Goal: Transaction & Acquisition: Book appointment/travel/reservation

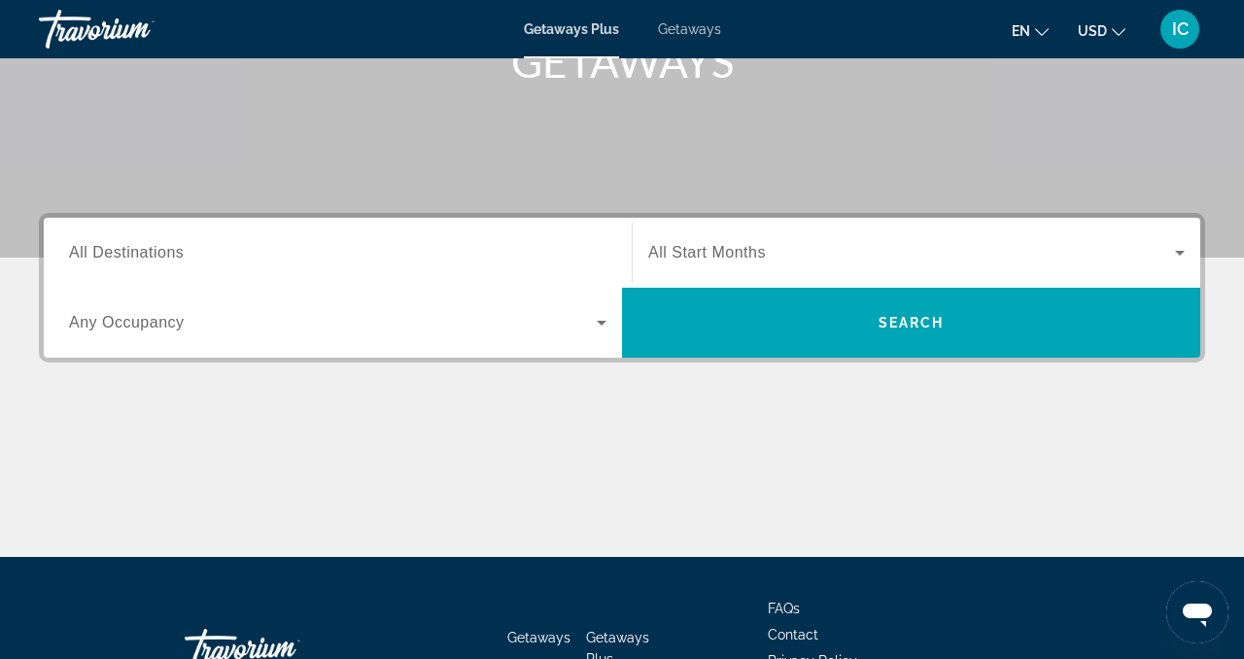
scroll to position [323, 0]
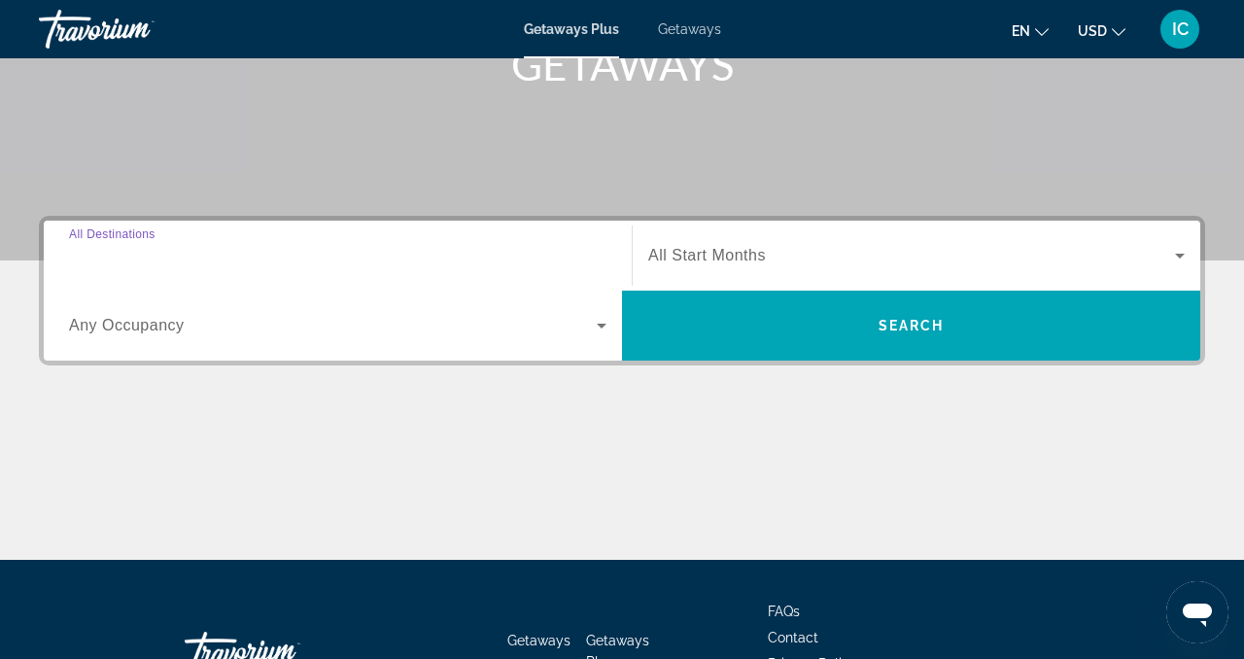
click at [514, 258] on input "Destination All Destinations" at bounding box center [338, 256] width 538 height 23
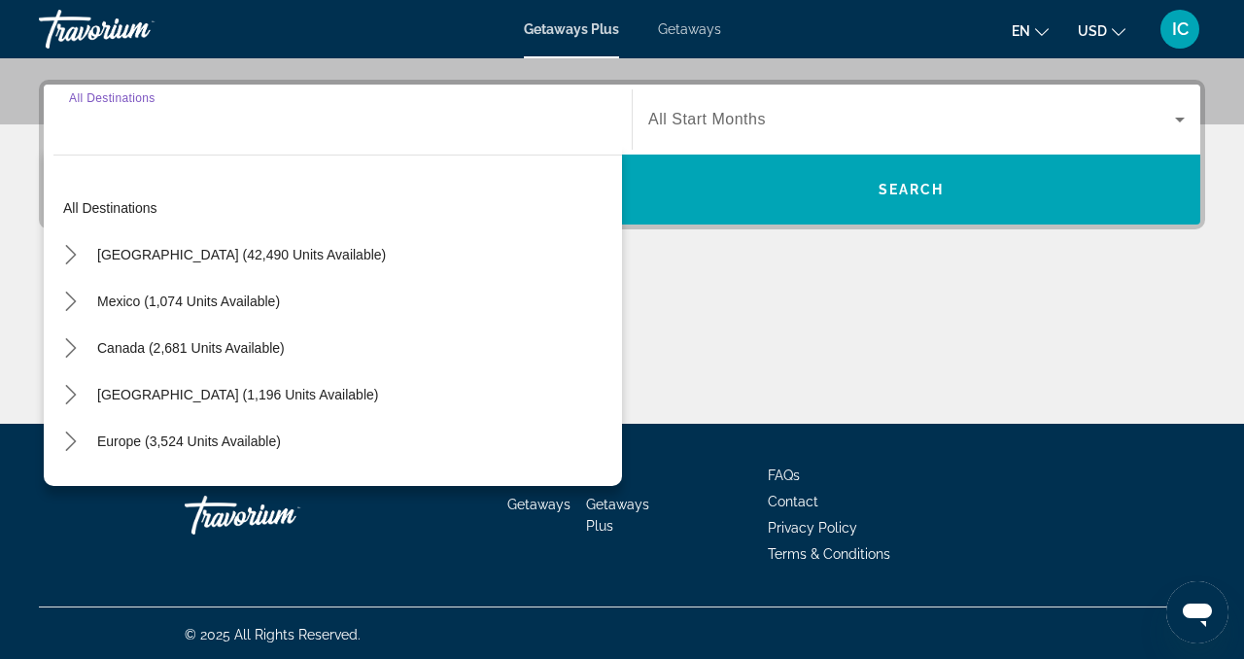
scroll to position [462, 0]
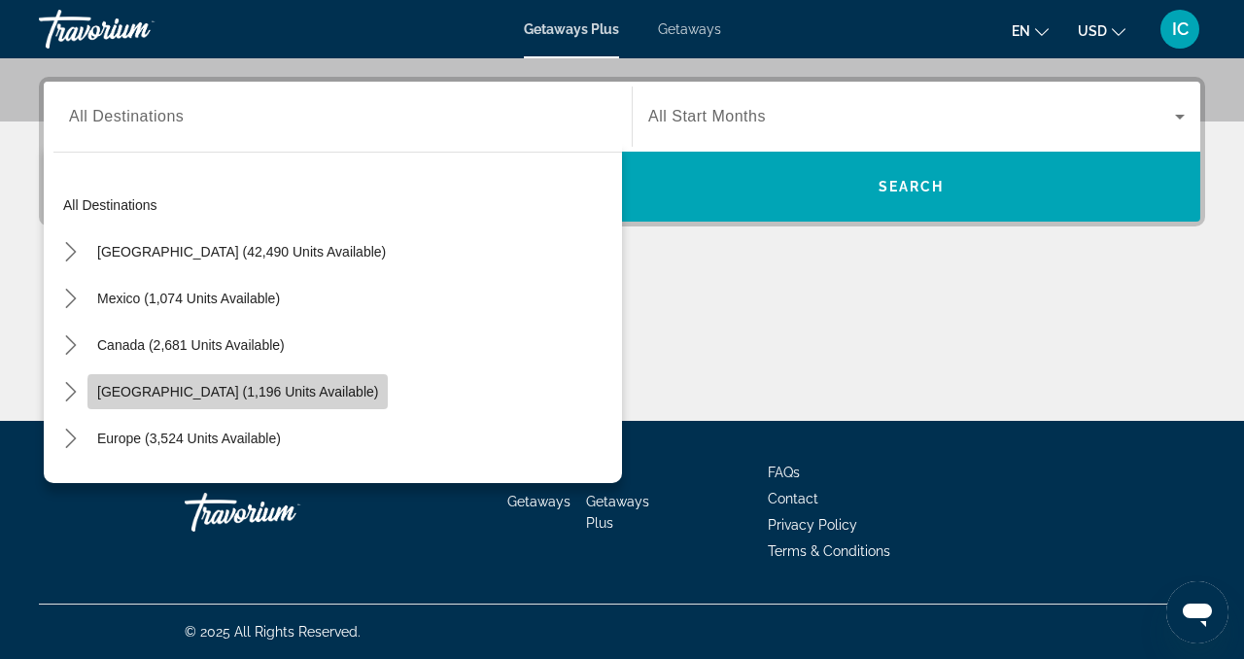
click at [258, 397] on span "[GEOGRAPHIC_DATA] (1,196 units available)" at bounding box center [237, 392] width 281 height 16
type input "**********"
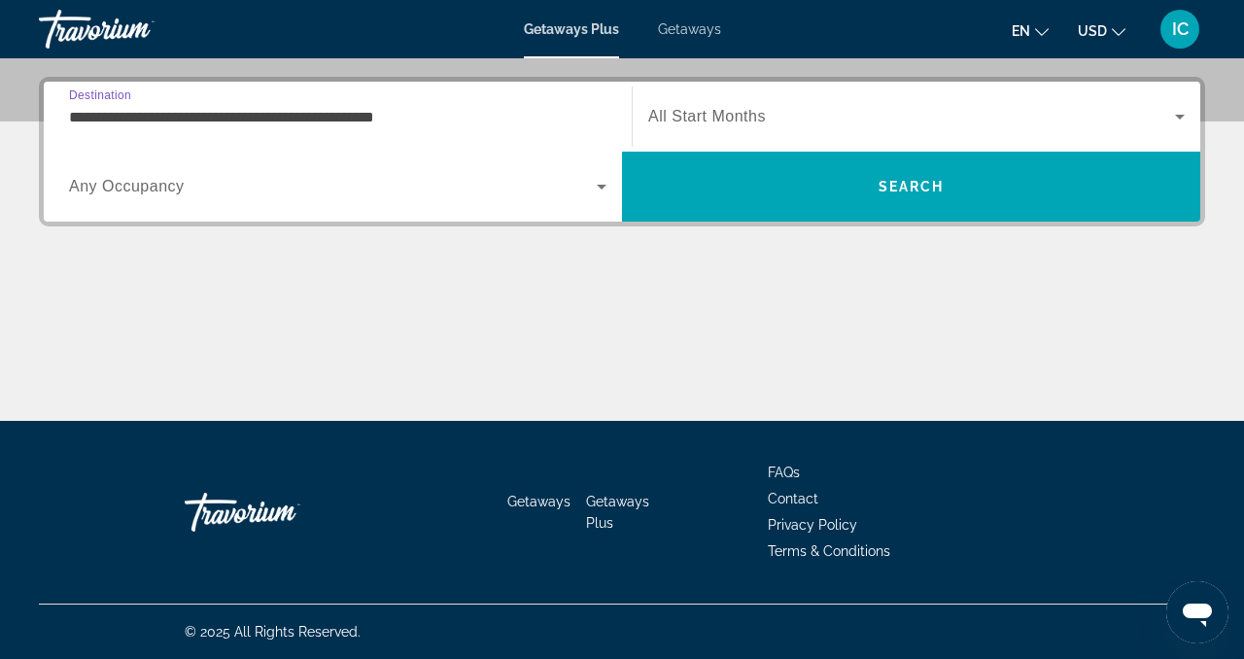
click at [732, 117] on span "All Start Months" at bounding box center [707, 116] width 118 height 17
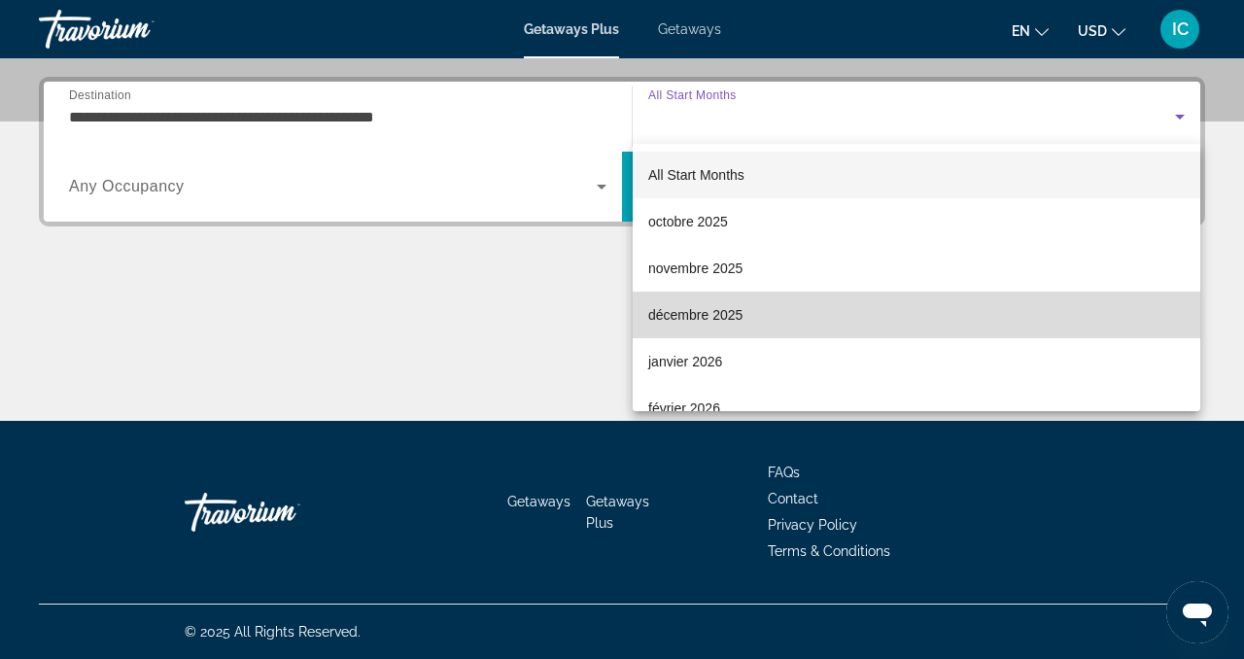
click at [730, 309] on span "décembre 2025" at bounding box center [695, 314] width 94 height 23
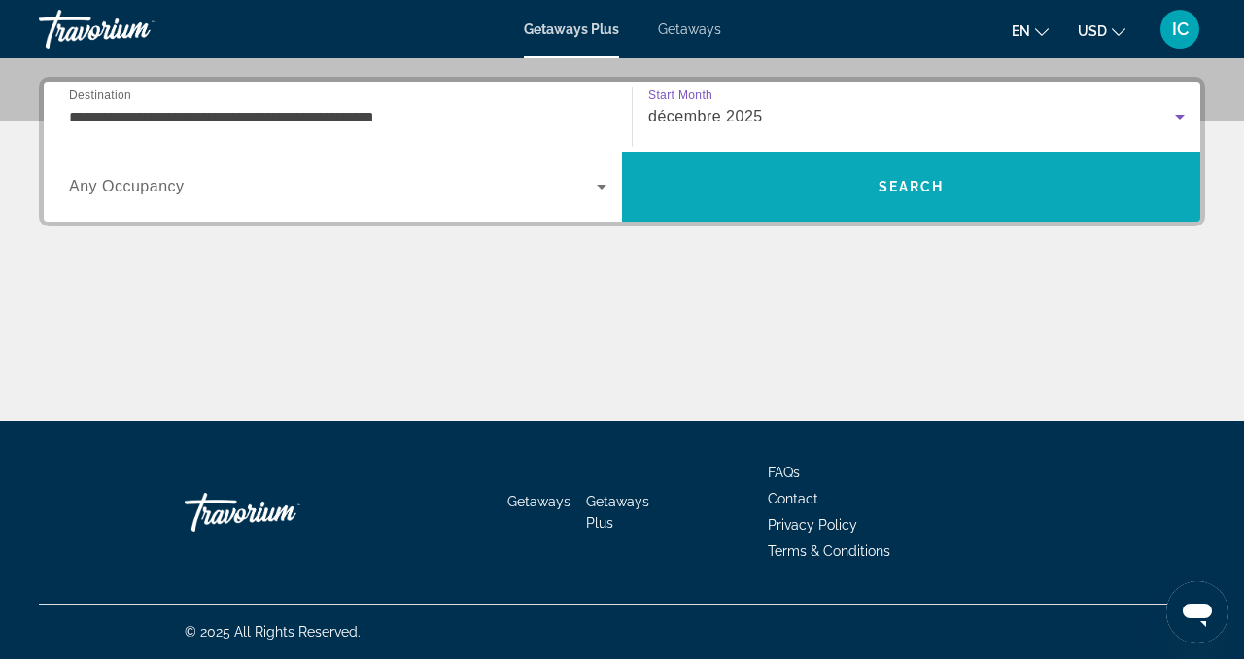
click at [920, 194] on span "Search" at bounding box center [911, 186] width 578 height 47
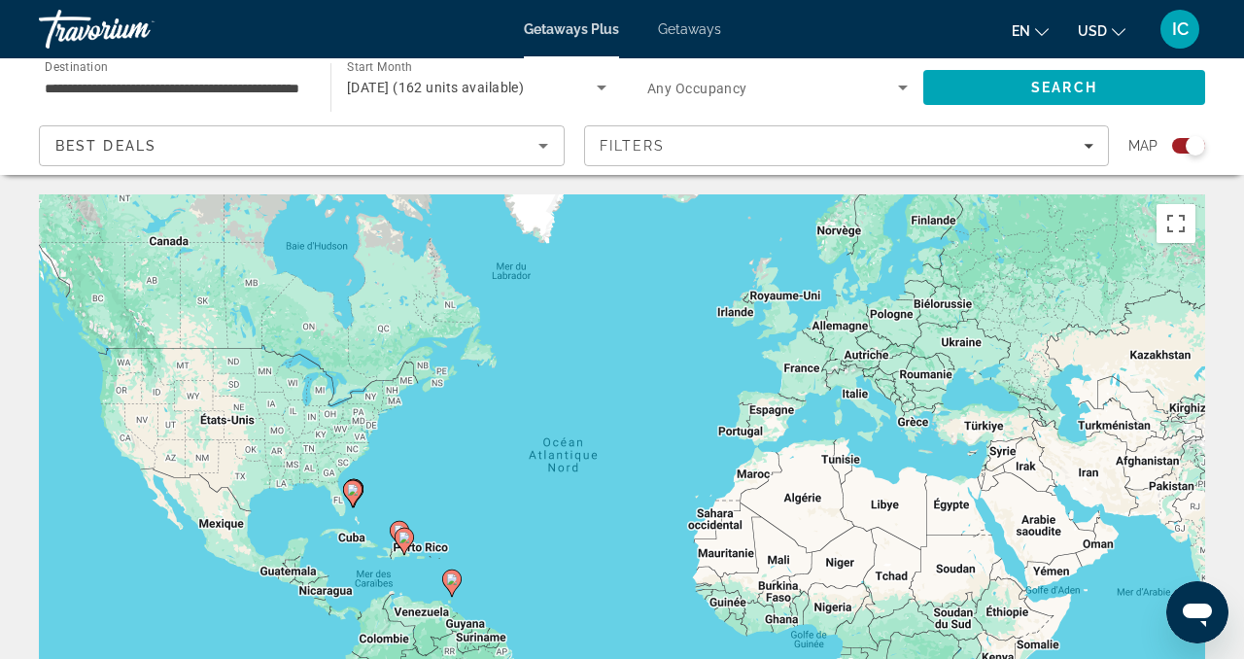
click at [559, 96] on div "December 2025 (162 units available)" at bounding box center [472, 87] width 250 height 23
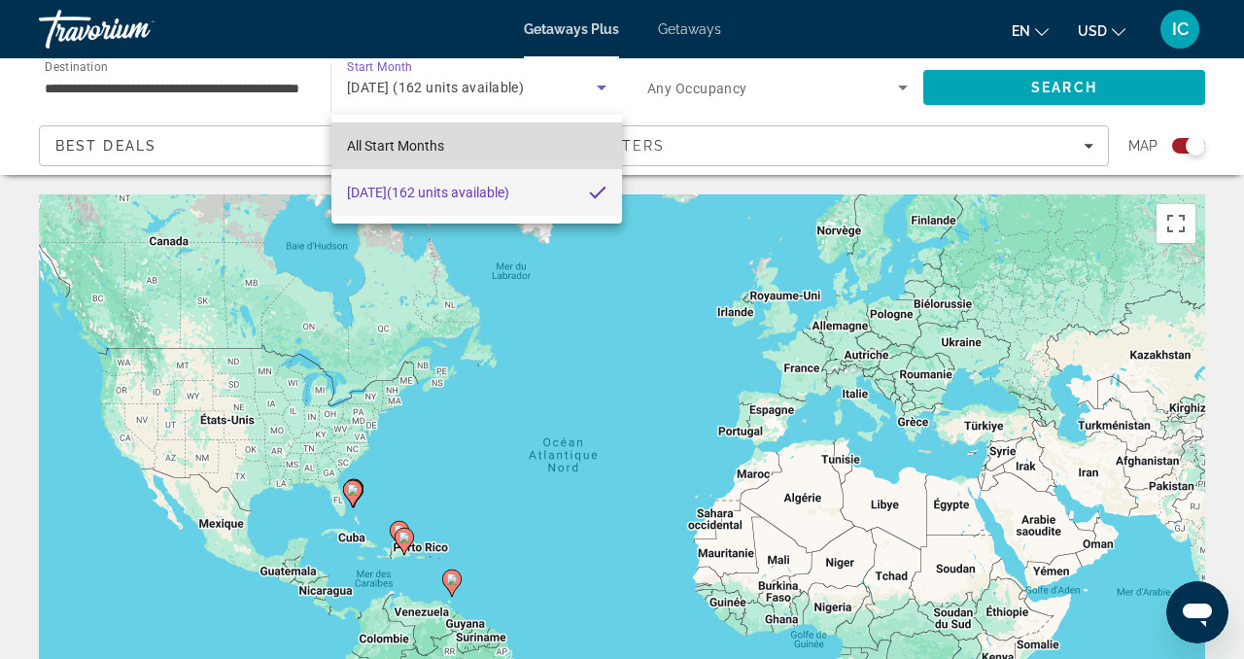
click at [494, 144] on mat-option "All Start Months" at bounding box center [476, 145] width 291 height 47
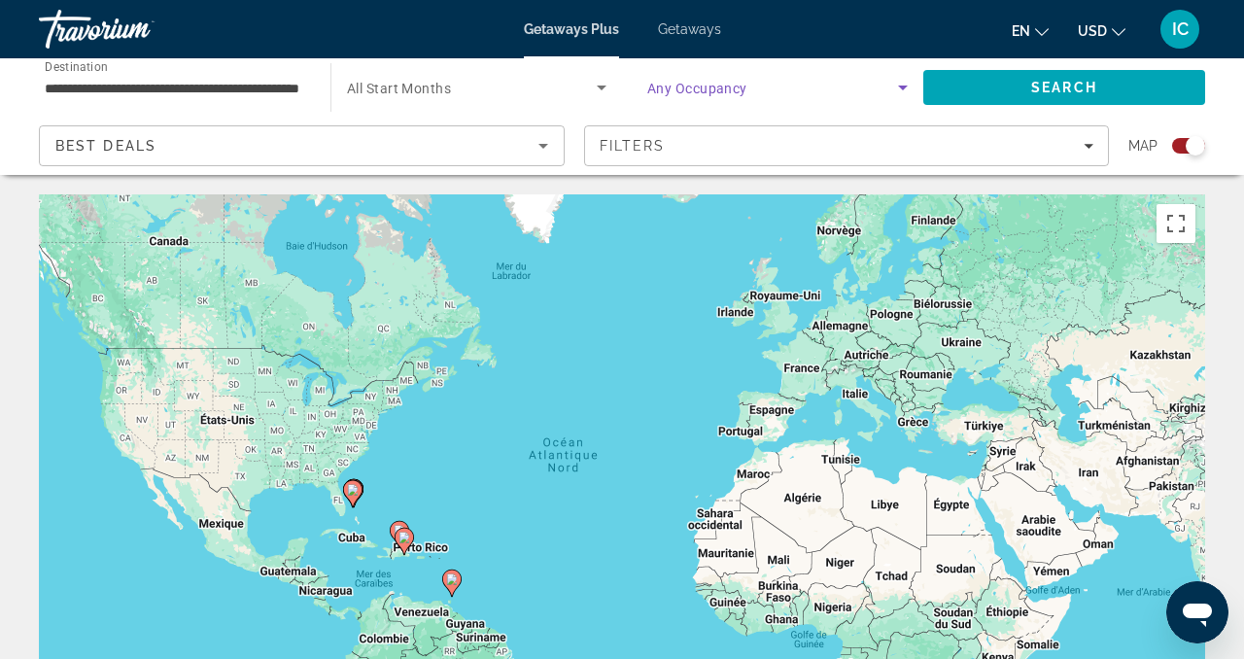
click at [826, 87] on span "Search widget" at bounding box center [772, 87] width 251 height 23
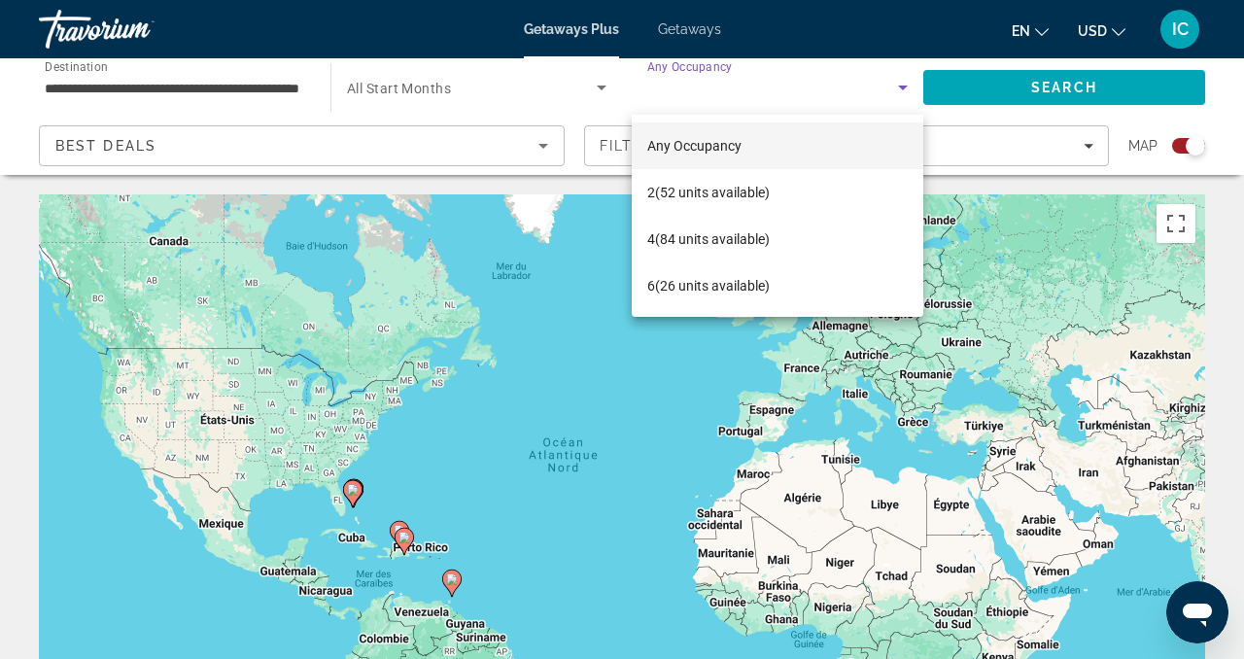
click at [826, 87] on div at bounding box center [622, 329] width 1244 height 659
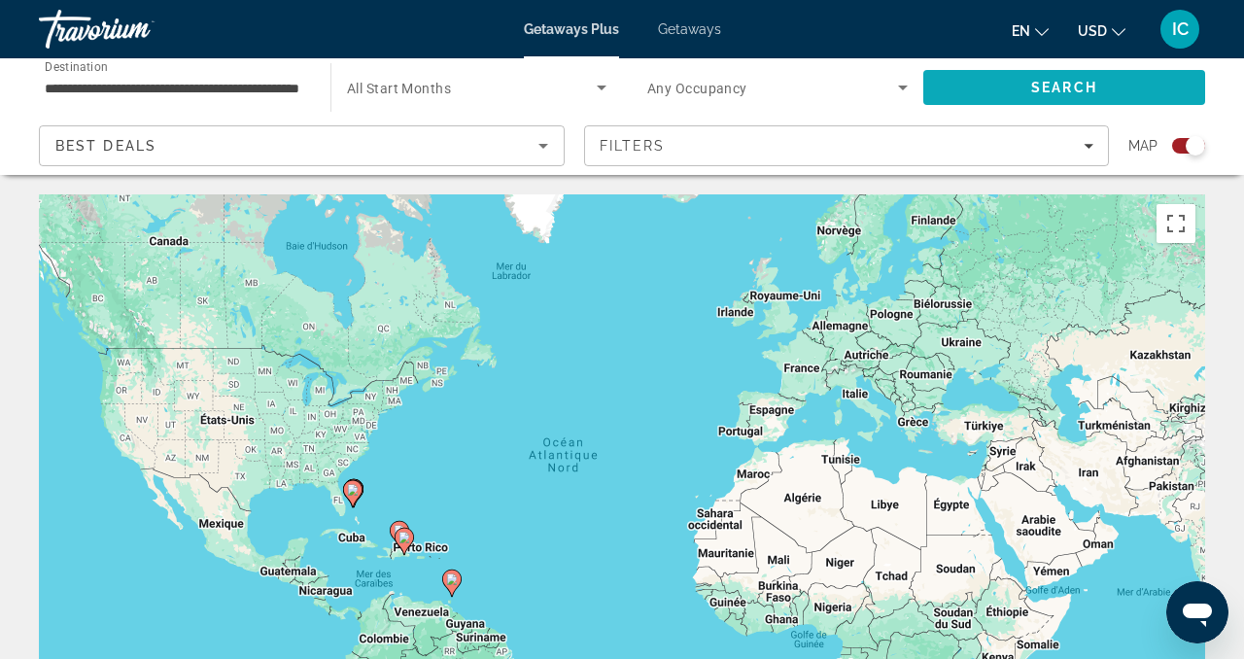
click at [1018, 80] on span "Search" at bounding box center [1065, 87] width 282 height 47
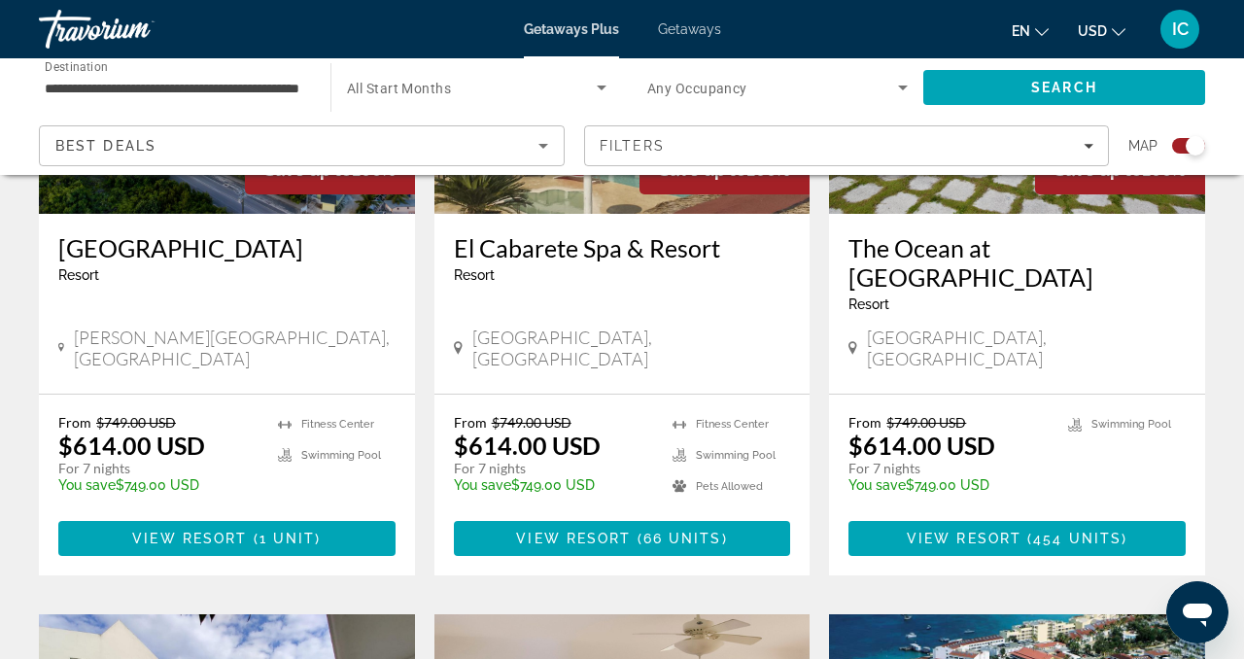
scroll to position [946, 0]
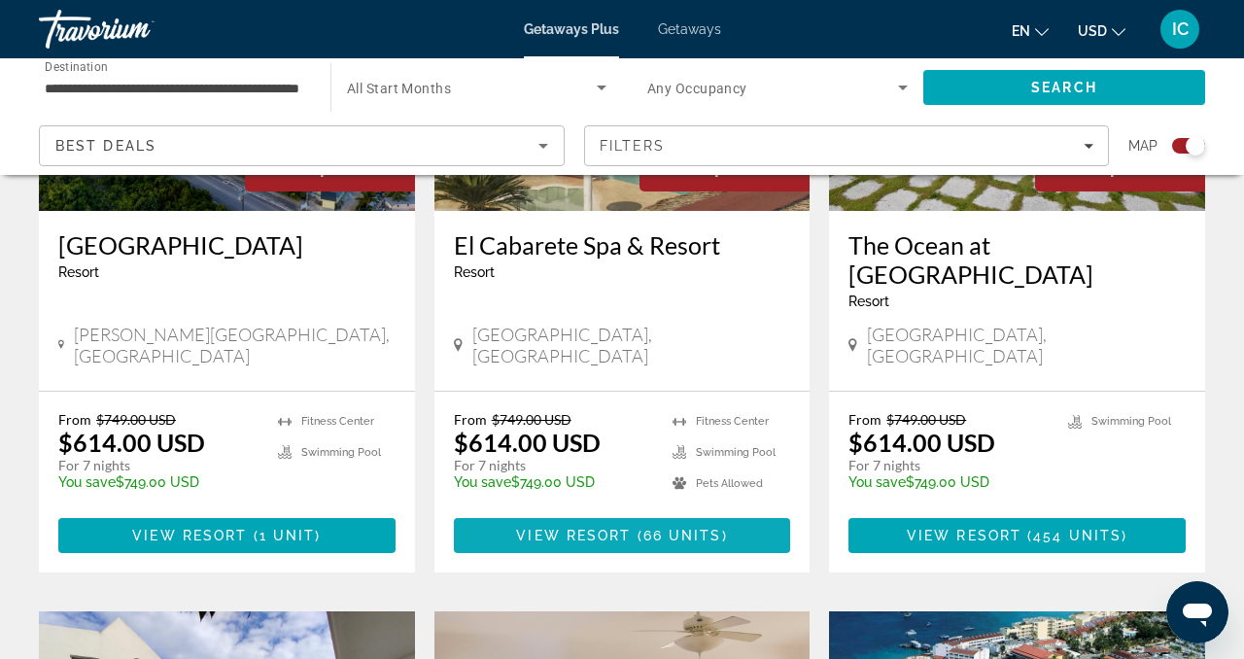
click at [701, 528] on span "66 units" at bounding box center [683, 536] width 79 height 16
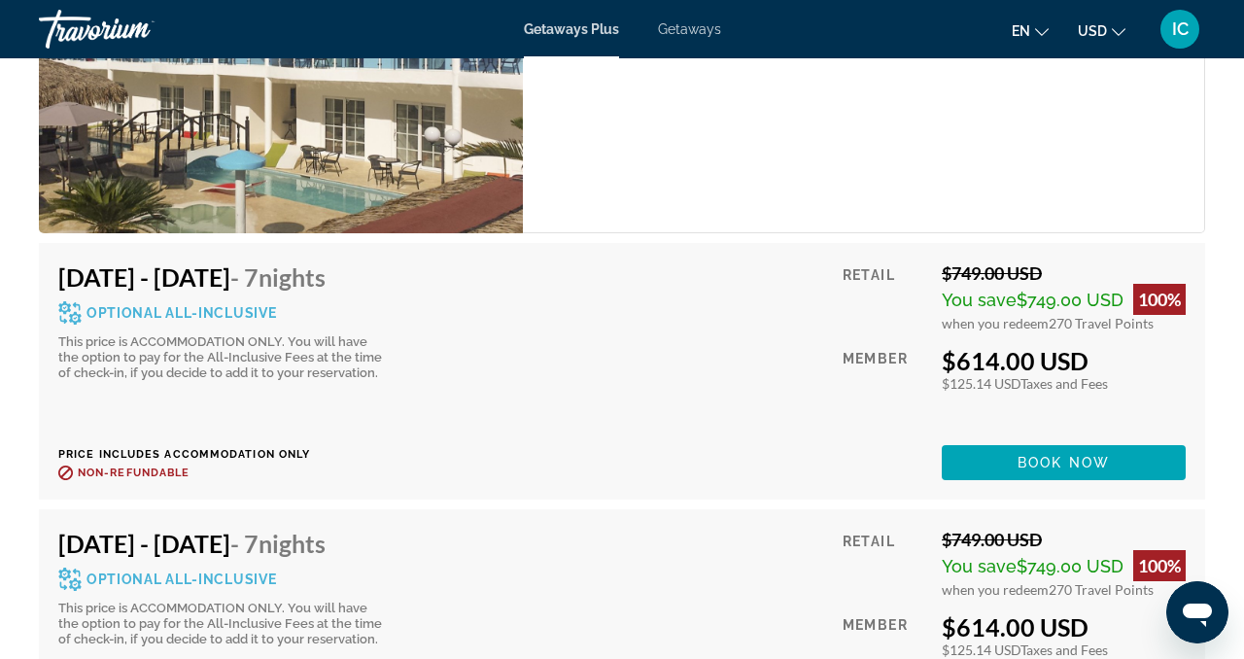
scroll to position [4222, 0]
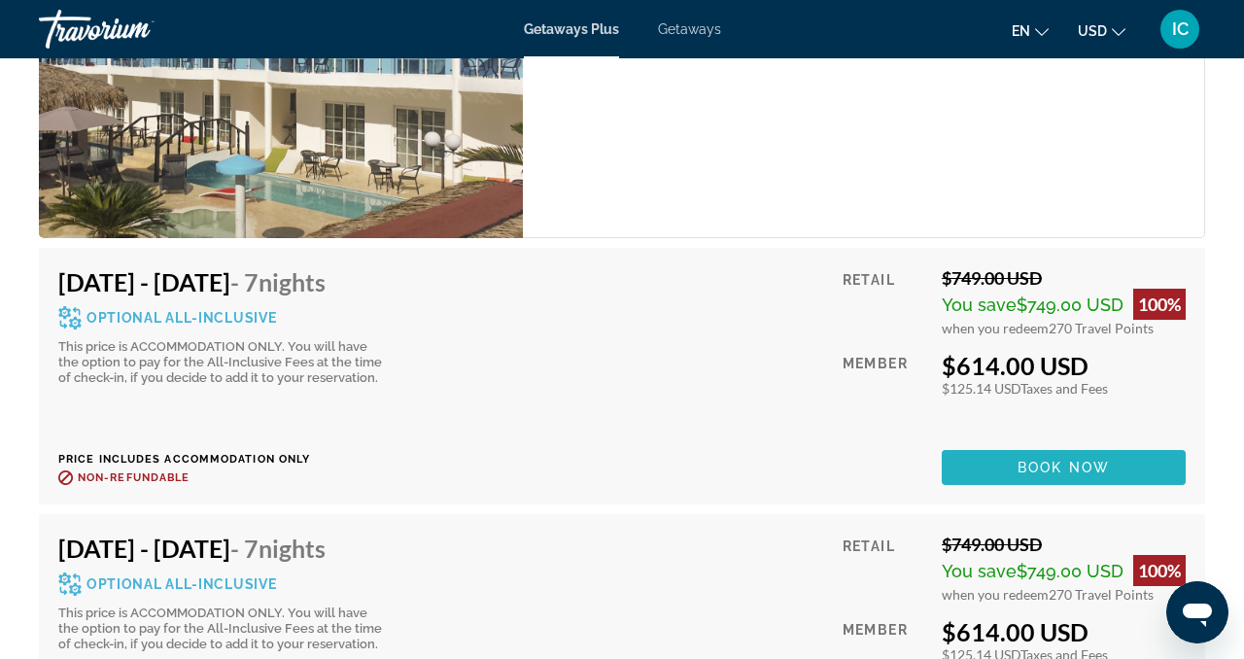
click at [1011, 446] on span "Main content" at bounding box center [1064, 467] width 244 height 47
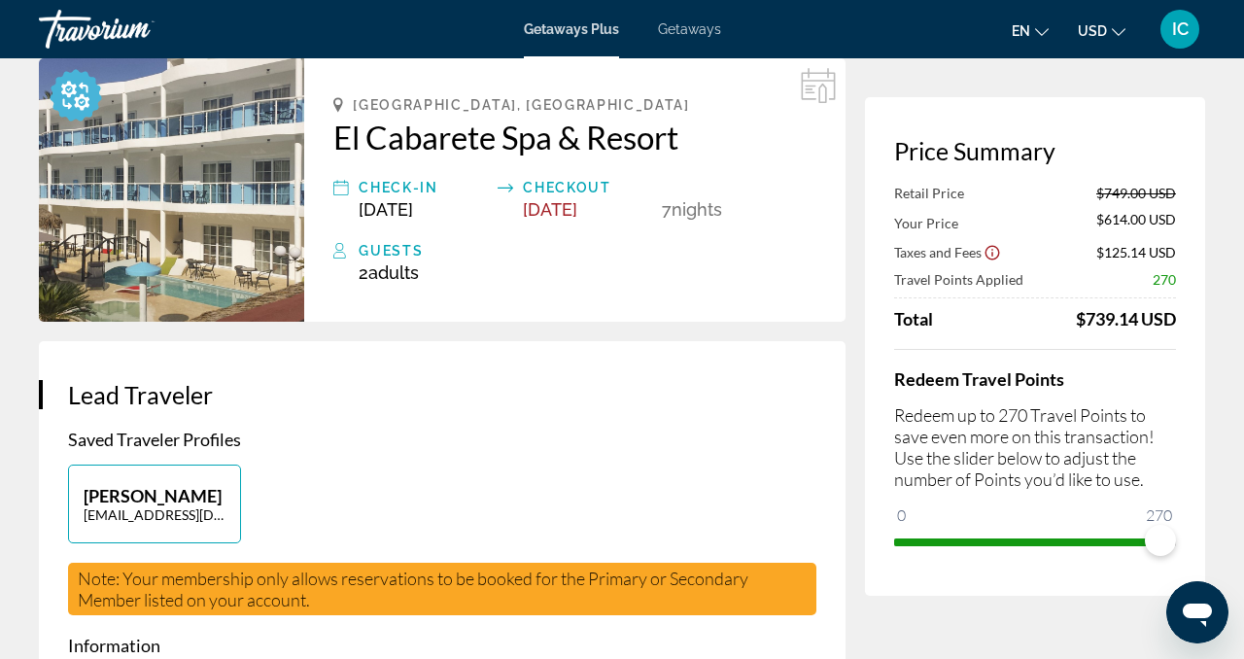
scroll to position [90, 0]
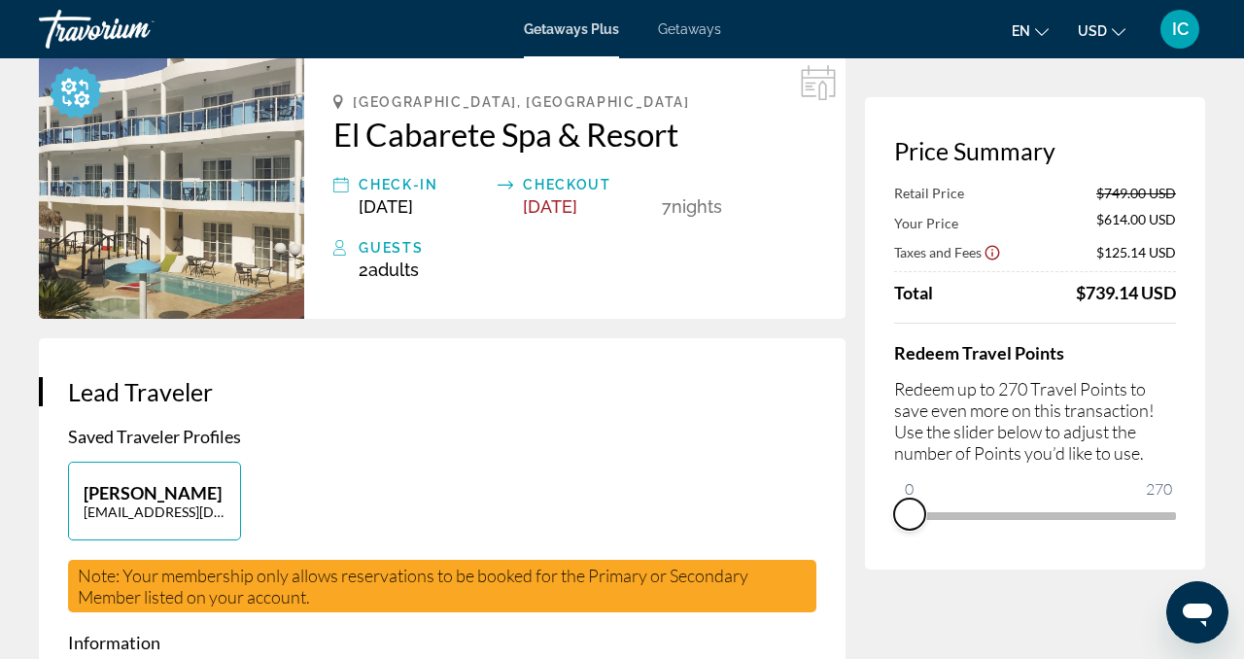
drag, startPoint x: 1159, startPoint y: 536, endPoint x: 901, endPoint y: 541, distance: 257.7
click at [901, 541] on div "Price Summary Retail Price $749.00 USD Your Price $614.00 USD Taxes and Fees $1…" at bounding box center [1035, 333] width 340 height 472
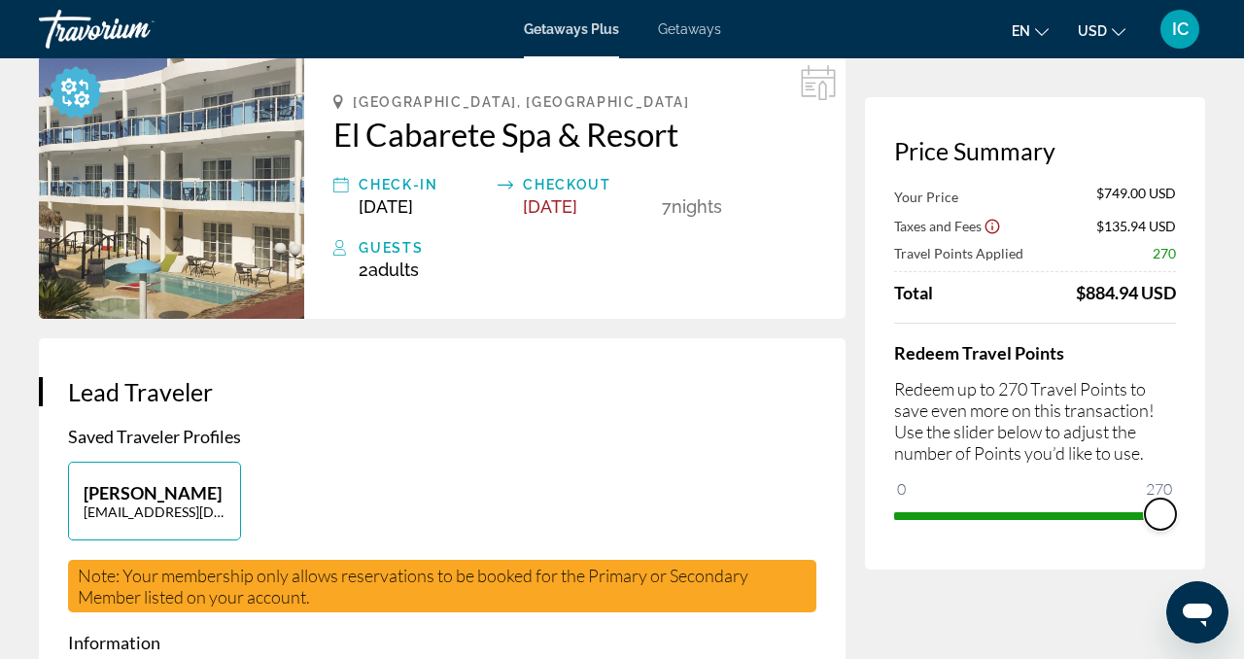
drag, startPoint x: 907, startPoint y: 479, endPoint x: 1243, endPoint y: 460, distance: 336.9
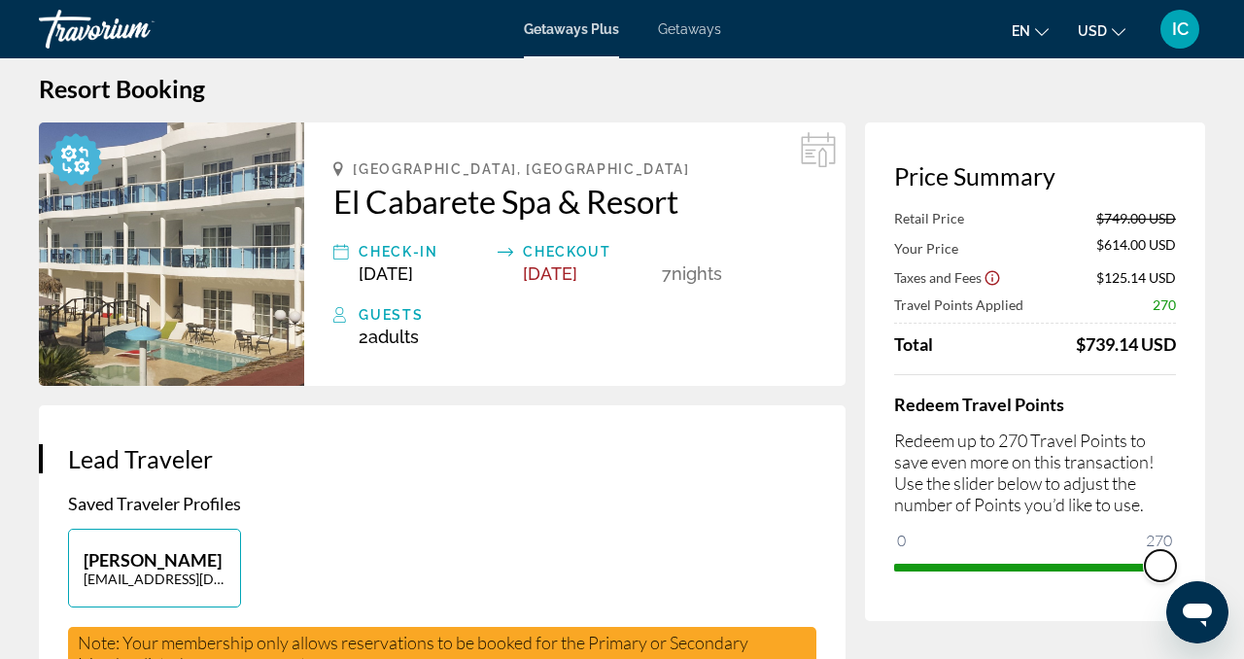
scroll to position [0, 0]
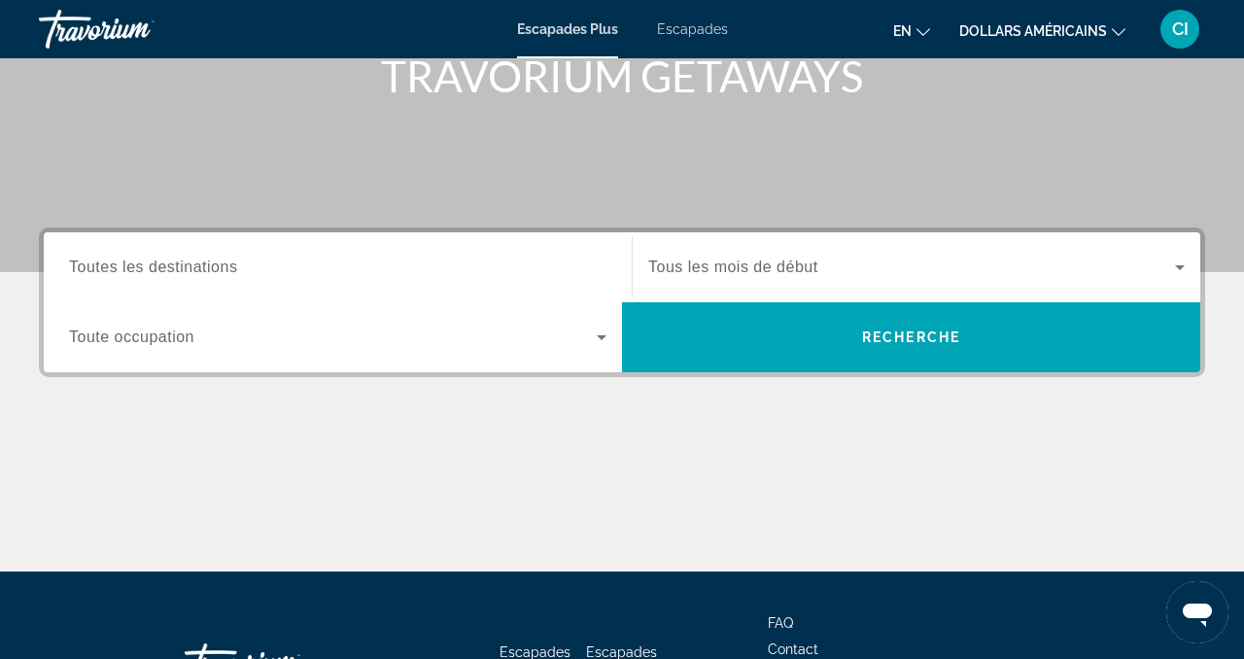
scroll to position [315, 0]
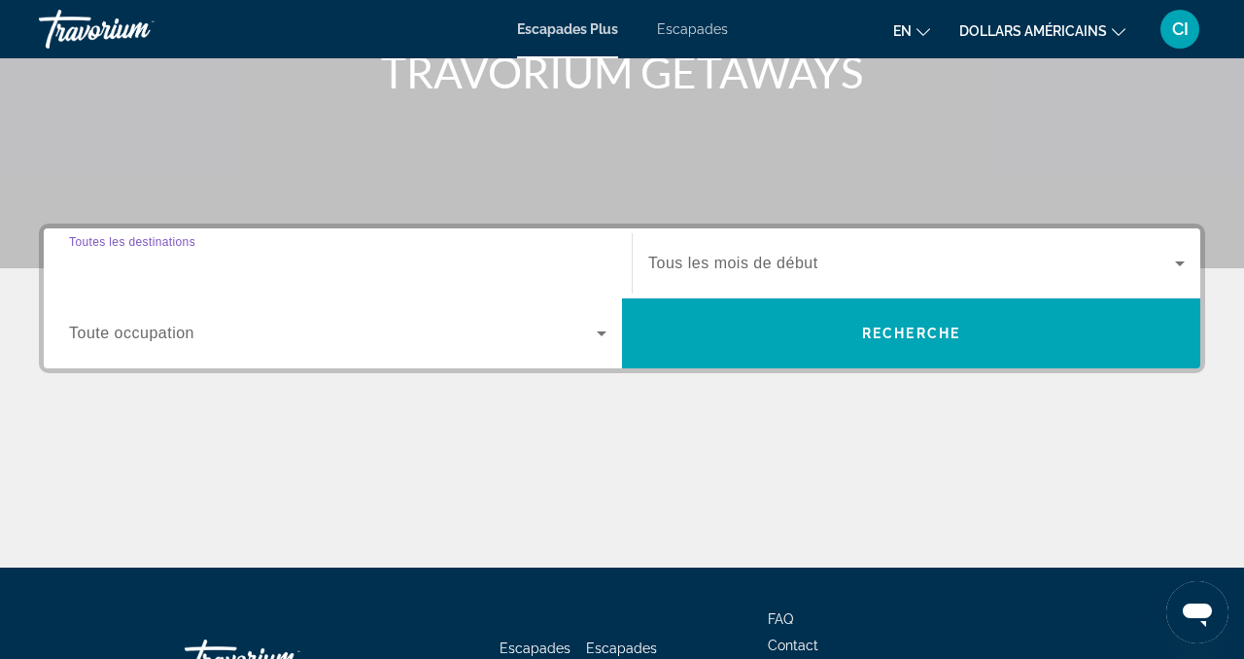
click at [602, 261] on input "Destination Toutes les destinations" at bounding box center [338, 264] width 538 height 23
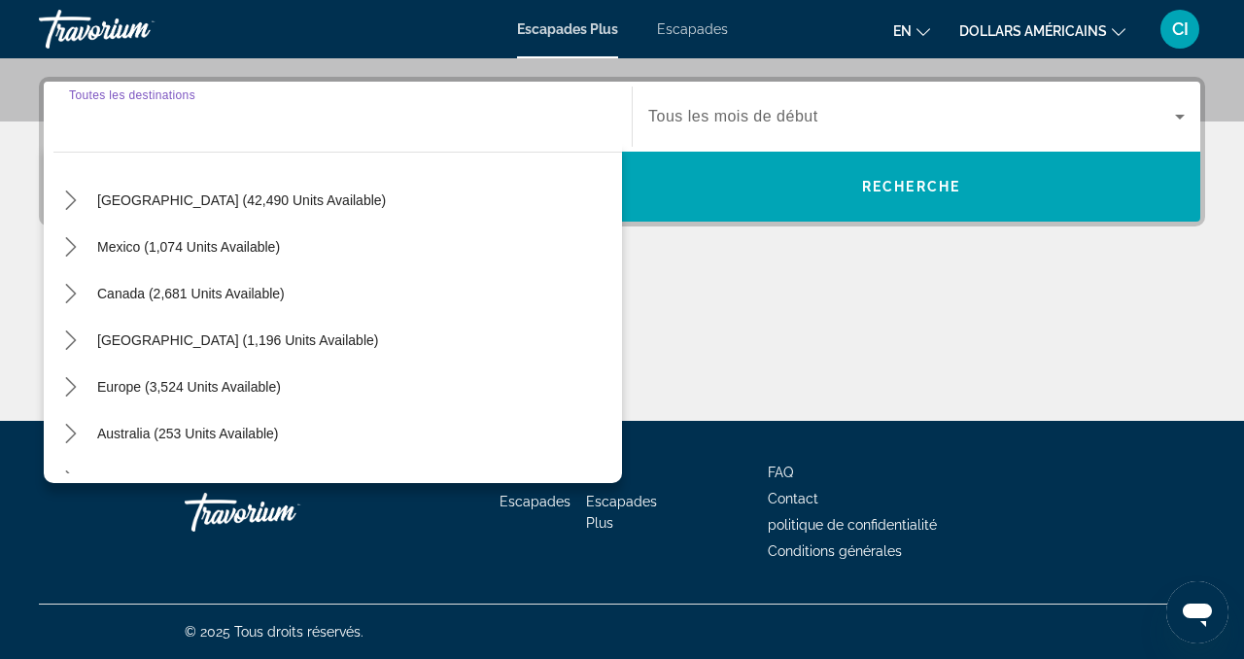
scroll to position [0, 0]
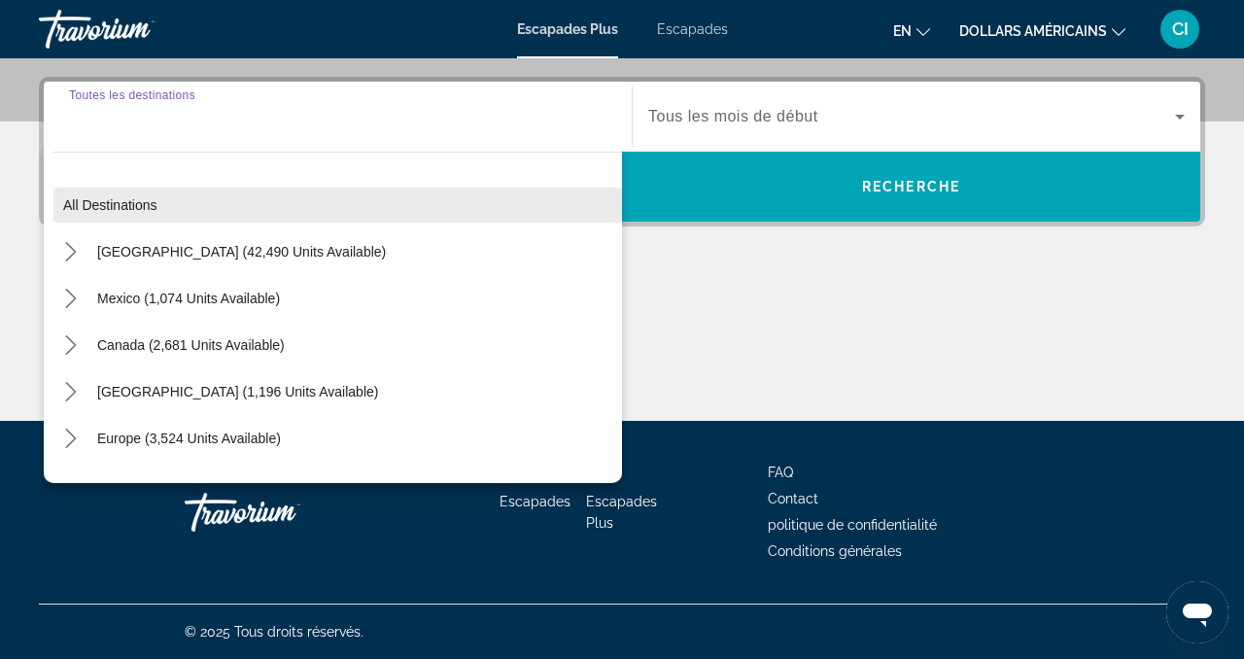
click at [157, 202] on span "Select destination: All destinations" at bounding box center [337, 205] width 569 height 47
type input "**********"
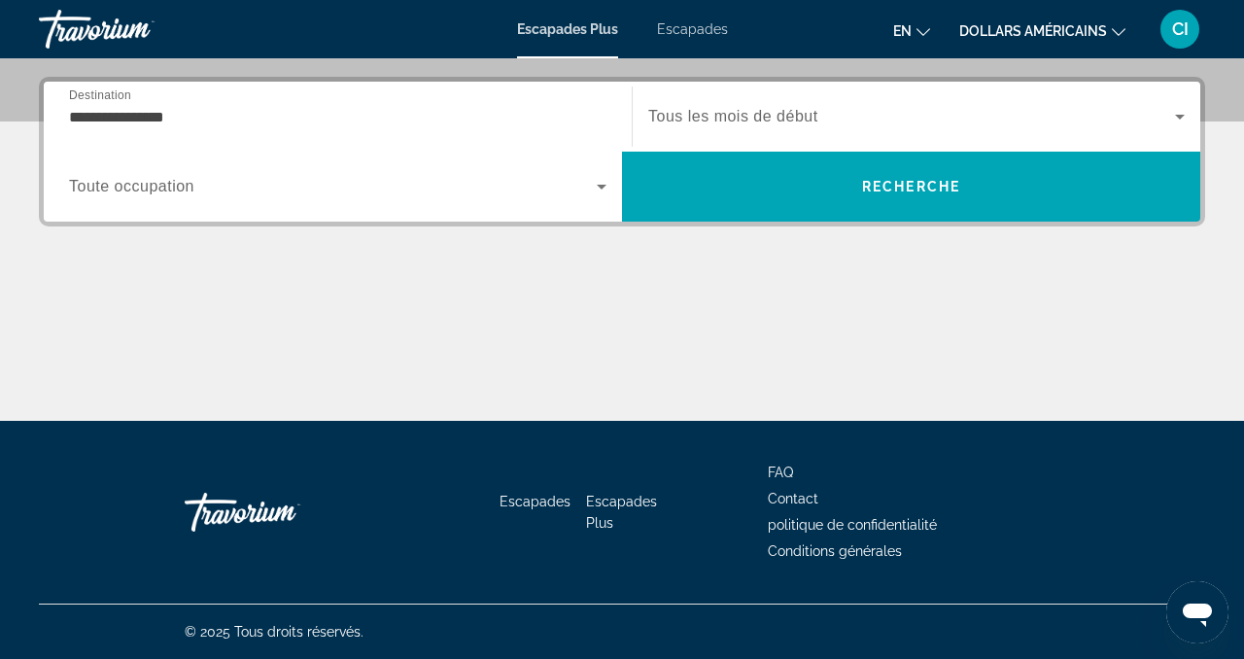
click at [600, 191] on icon "Widget de recherche" at bounding box center [601, 186] width 23 height 23
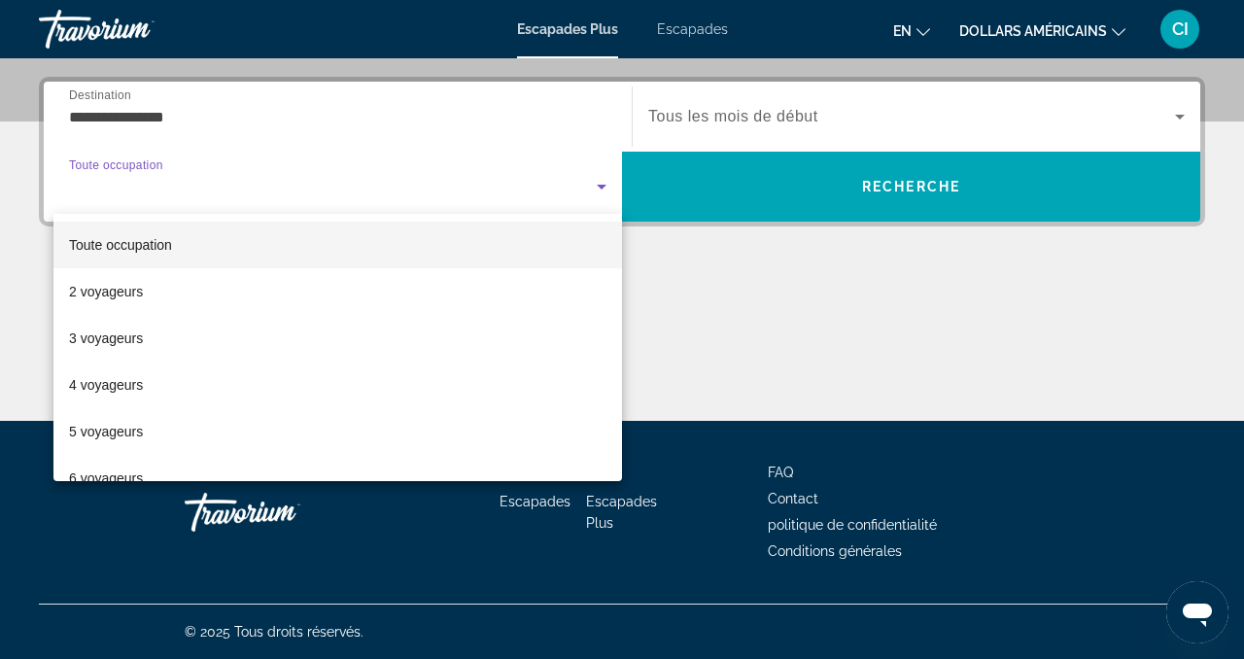
click at [600, 191] on div at bounding box center [622, 329] width 1244 height 659
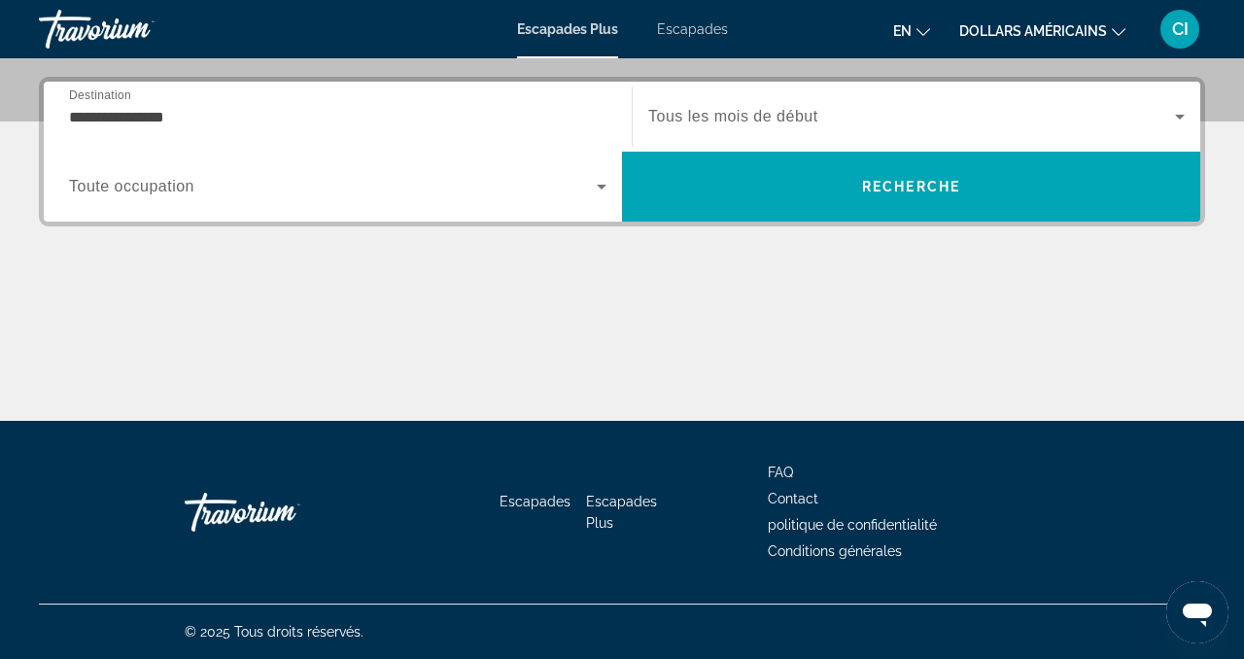
click at [707, 129] on div "Widget de recherche" at bounding box center [916, 116] width 537 height 54
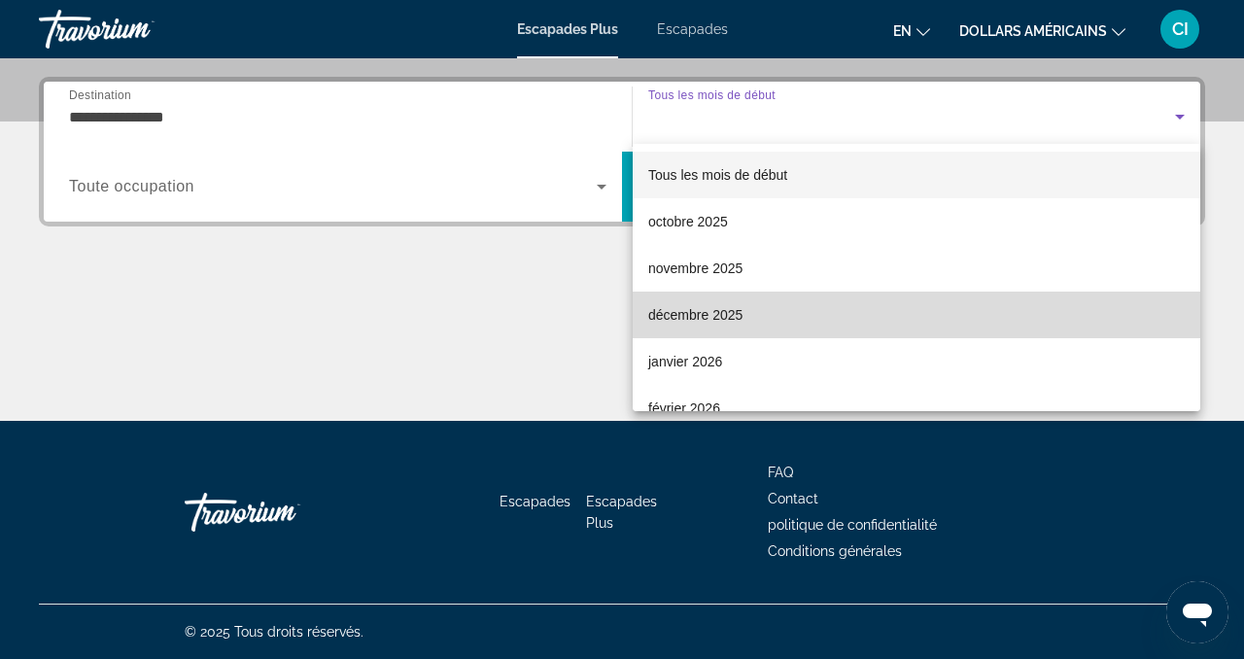
click at [720, 318] on font "décembre 2025" at bounding box center [695, 315] width 94 height 16
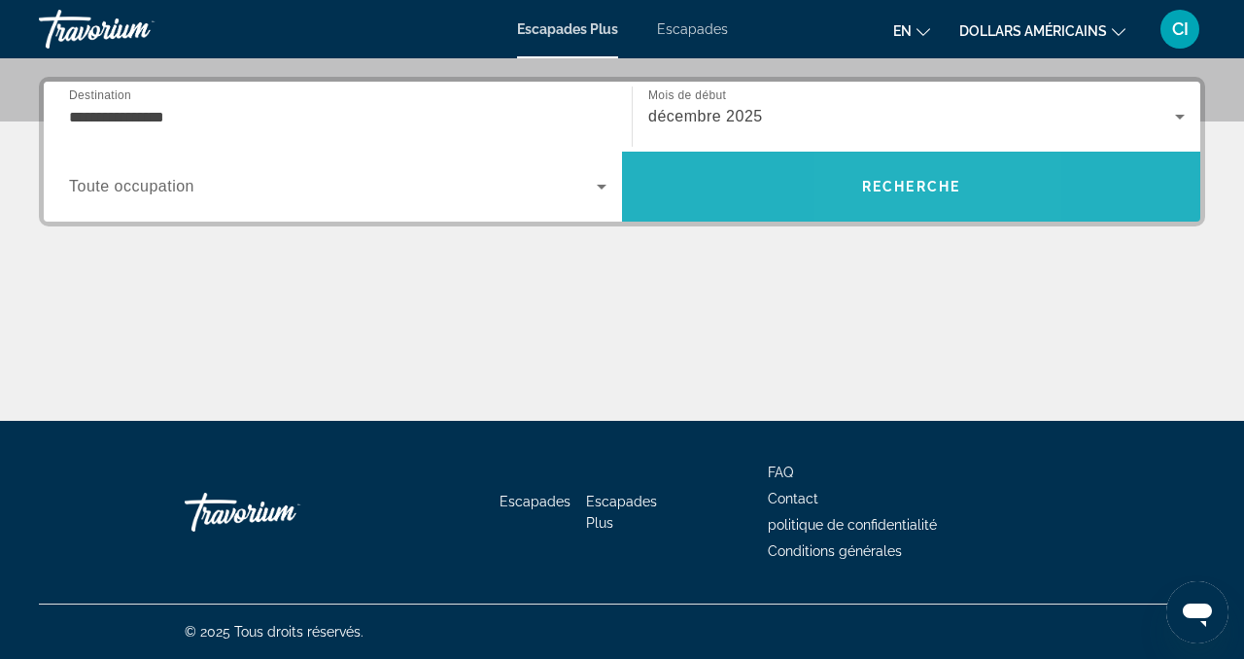
click at [886, 200] on span "Recherche" at bounding box center [911, 186] width 578 height 47
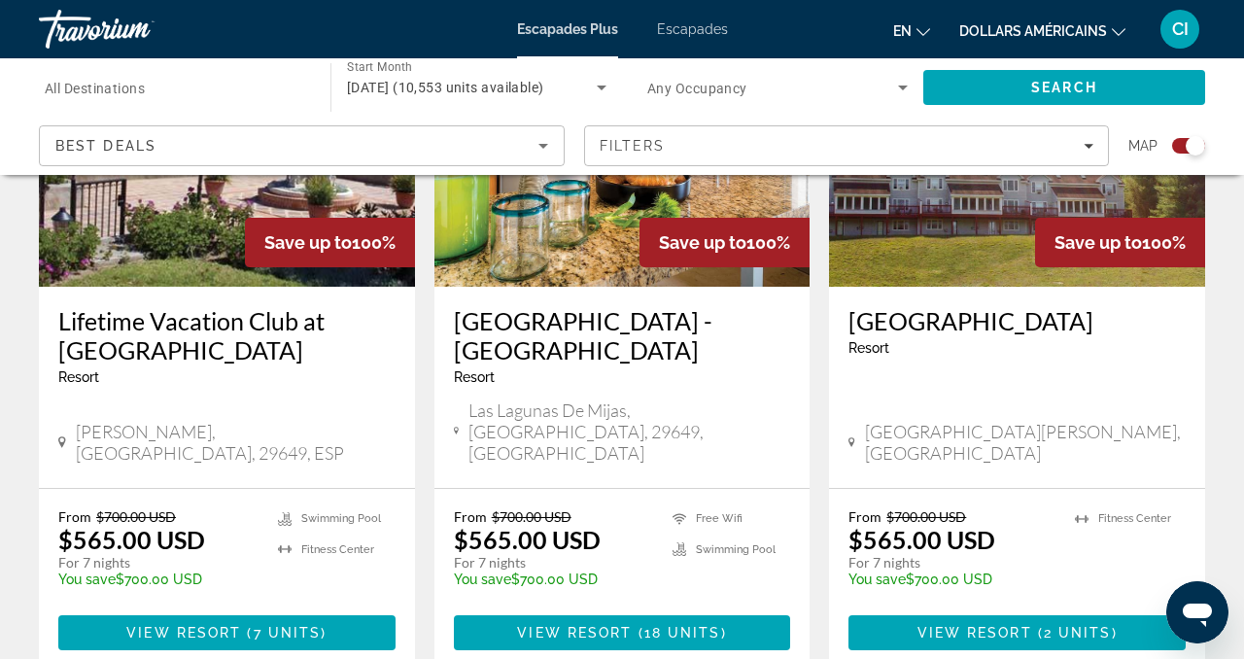
scroll to position [2961, 0]
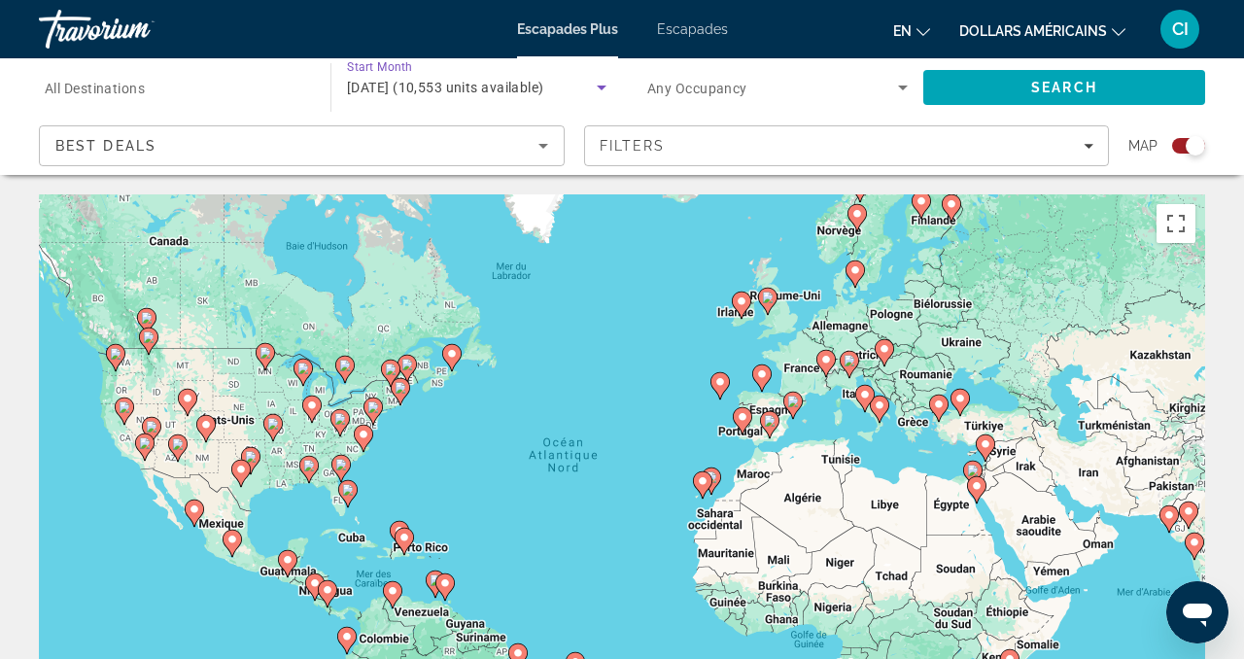
click at [606, 88] on icon "Search widget" at bounding box center [601, 87] width 23 height 23
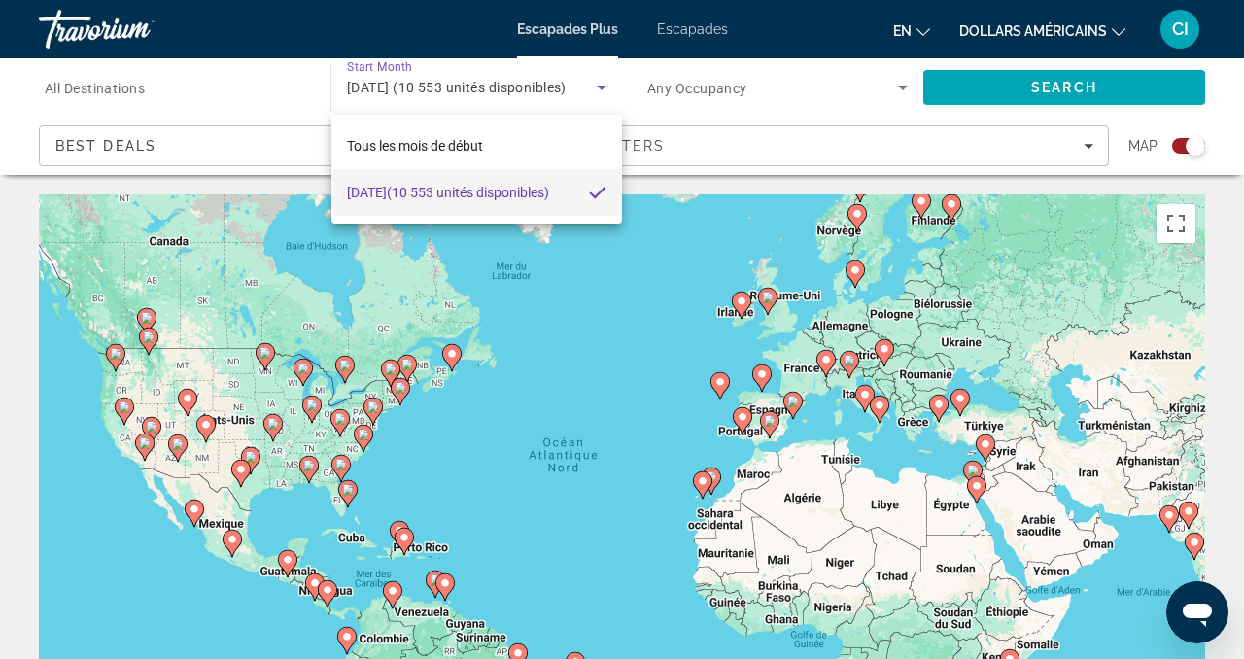
click at [606, 88] on div at bounding box center [622, 329] width 1244 height 659
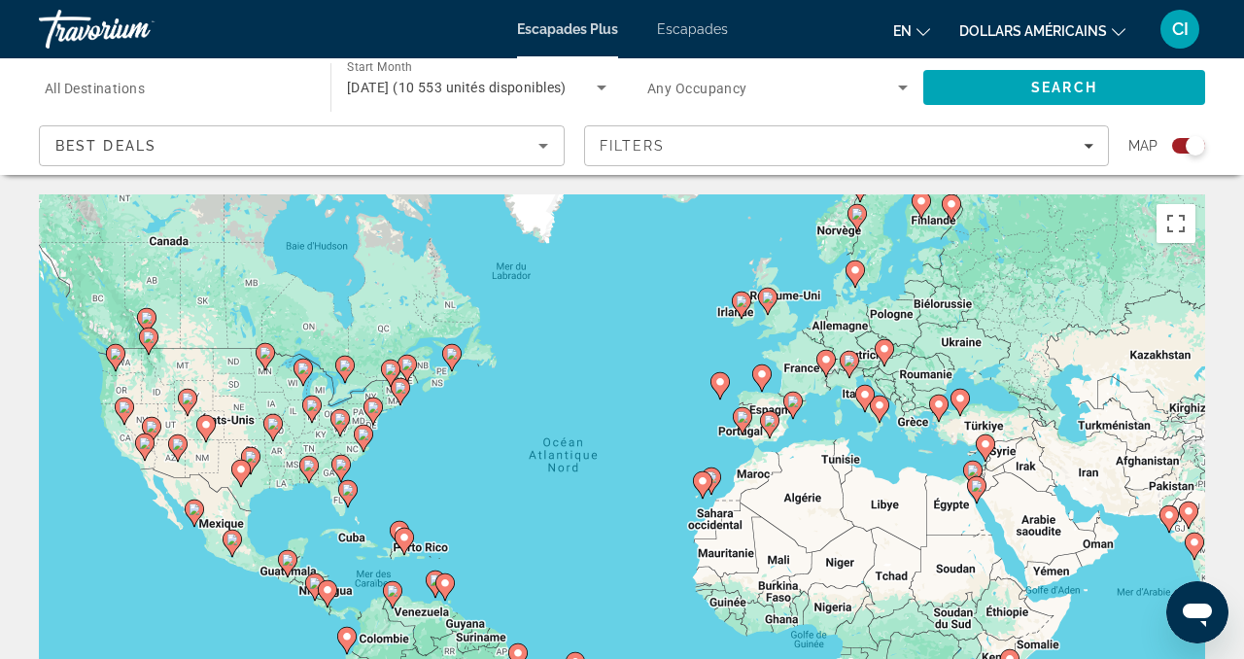
click at [1024, 31] on font "dollars américains" at bounding box center [1033, 31] width 148 height 16
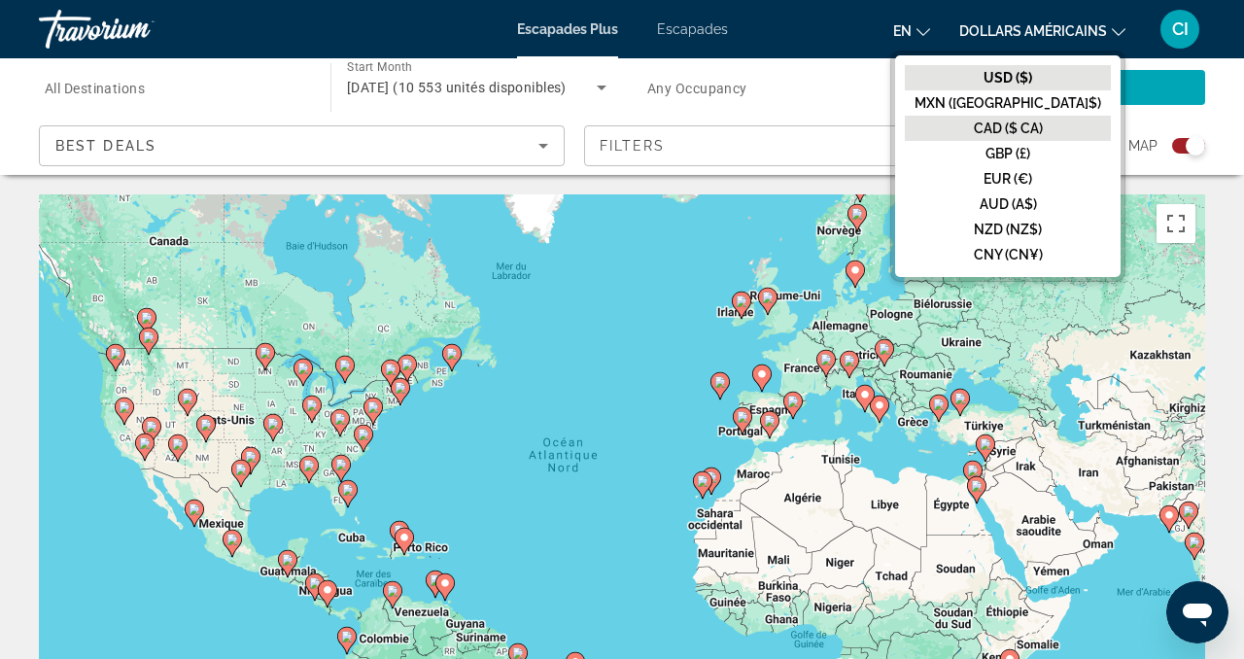
click at [1043, 125] on font "CAD ($ CA)" at bounding box center [1008, 129] width 69 height 16
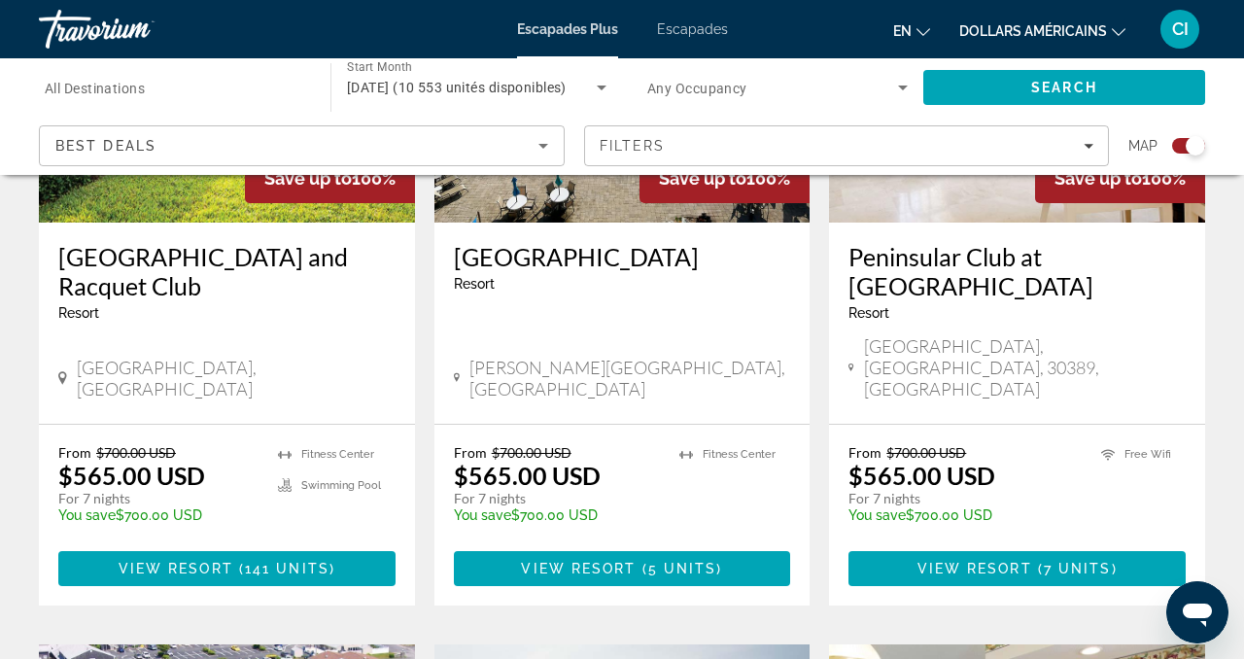
scroll to position [949, 0]
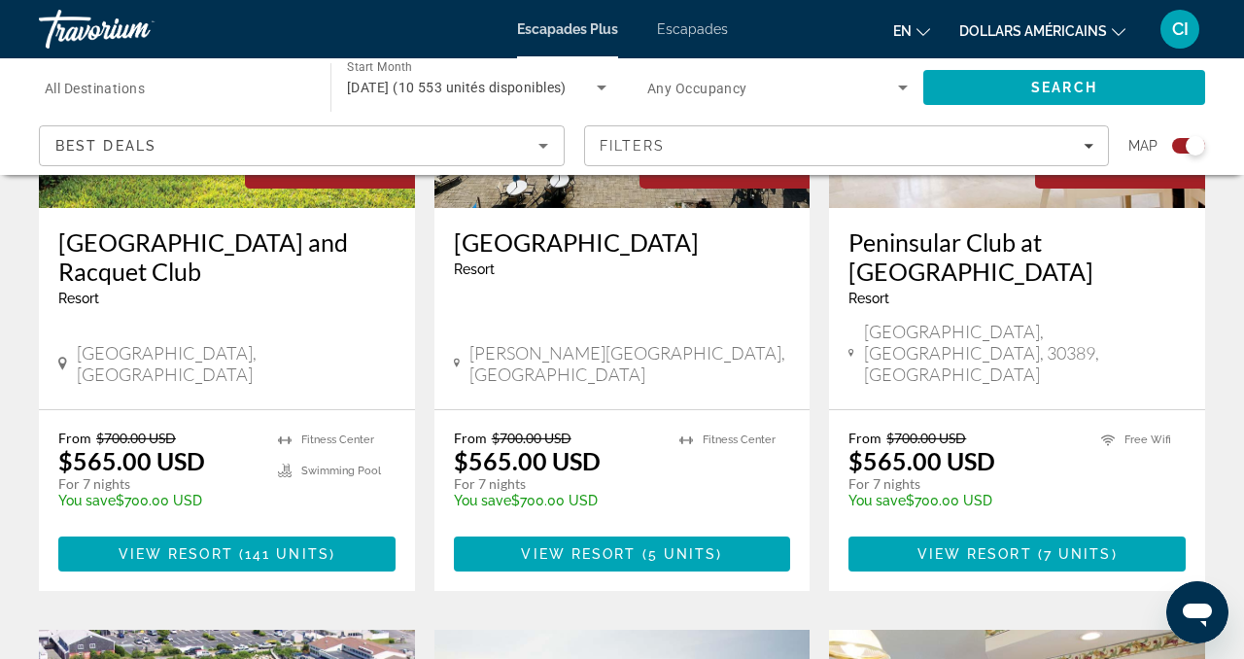
click at [1113, 35] on button "dollars américains USD ($) MXN (Mexique$) CAD ($ CA) GBP (£) EUR (€) AUD (A$) N…" at bounding box center [1042, 31] width 166 height 28
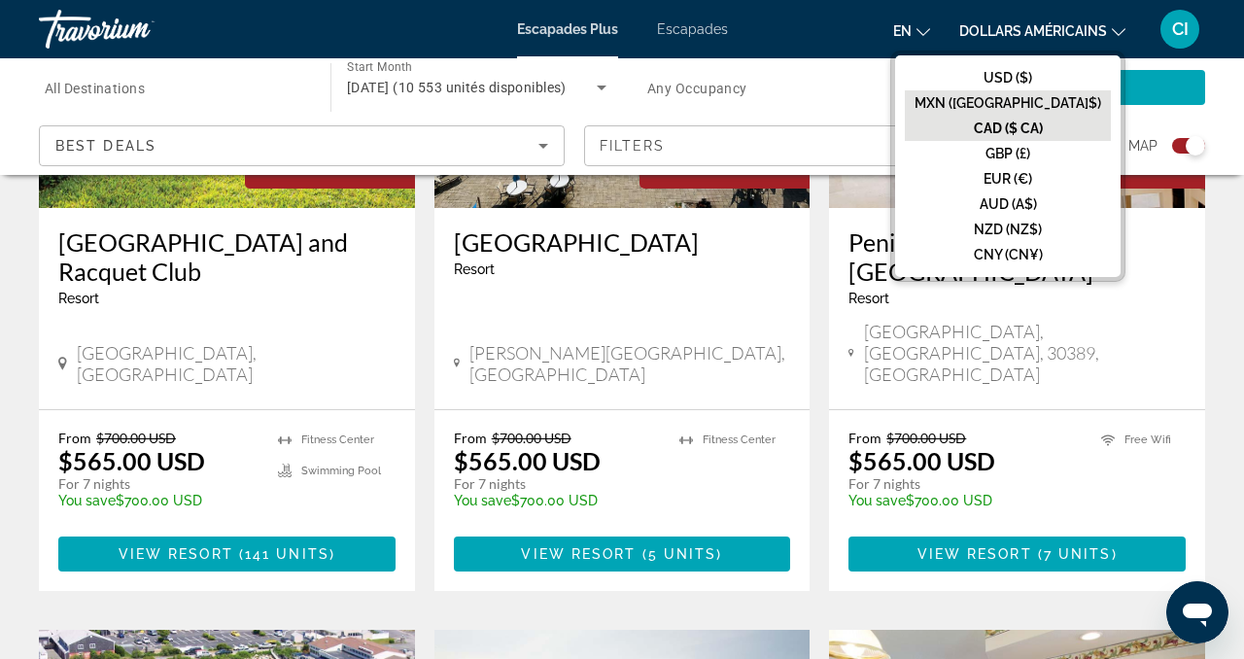
click at [1070, 97] on font "MXN (Mexique$)" at bounding box center [1008, 103] width 187 height 16
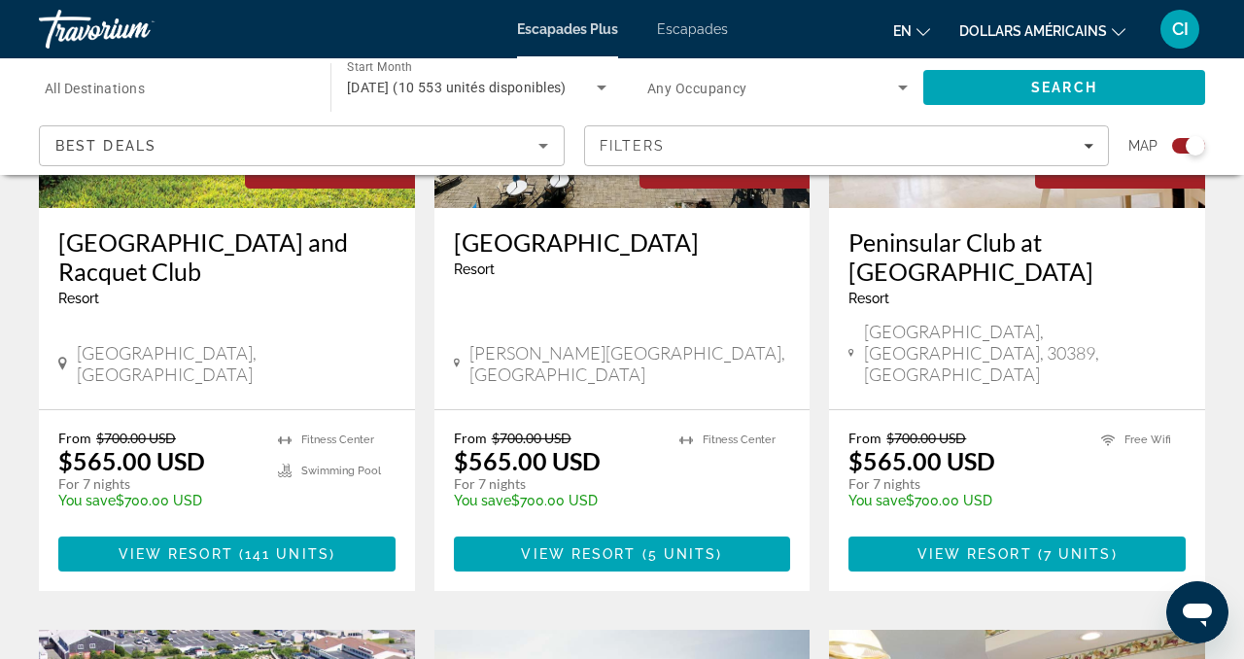
click at [1069, 32] on font "dollars américains" at bounding box center [1033, 31] width 148 height 16
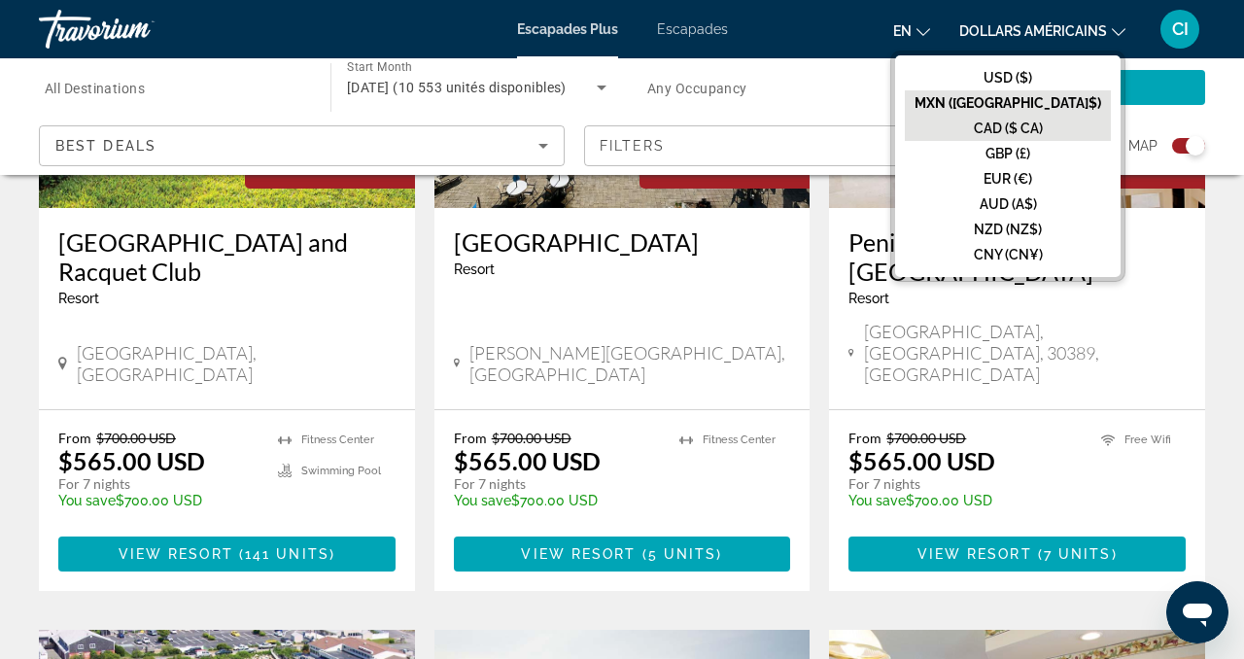
click at [1043, 129] on font "CAD ($ CA)" at bounding box center [1008, 129] width 69 height 16
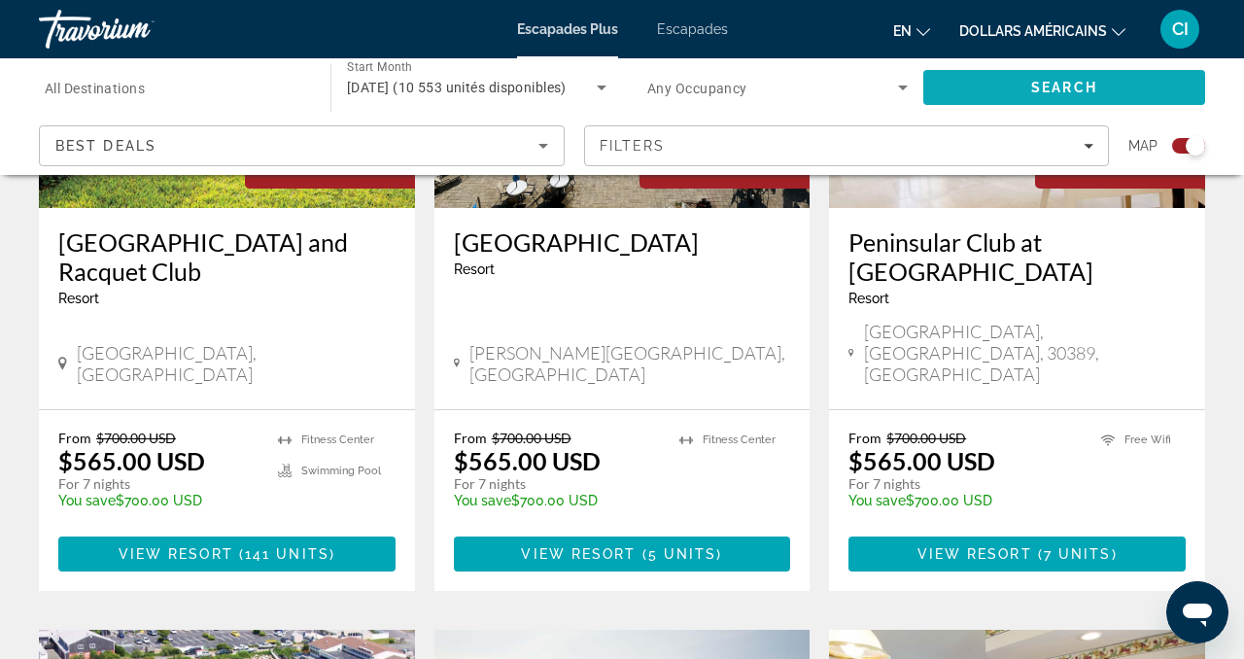
click at [1071, 83] on span "Search" at bounding box center [1064, 88] width 66 height 16
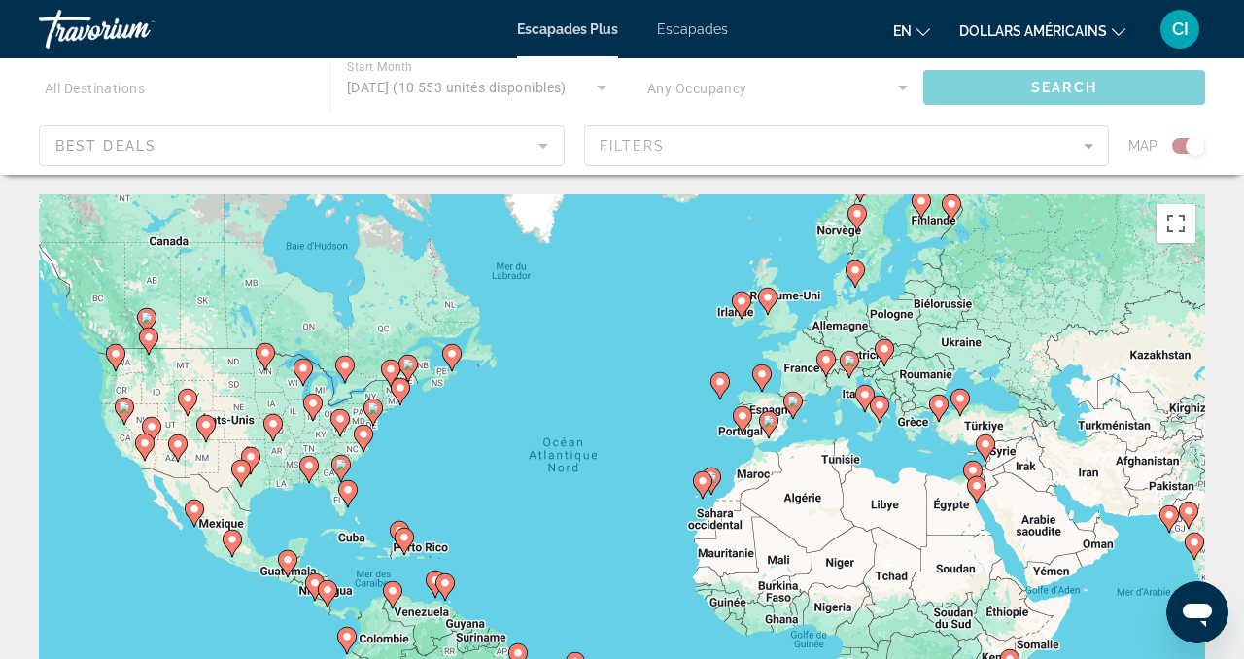
click at [924, 34] on icon "Changer de langue" at bounding box center [924, 32] width 14 height 14
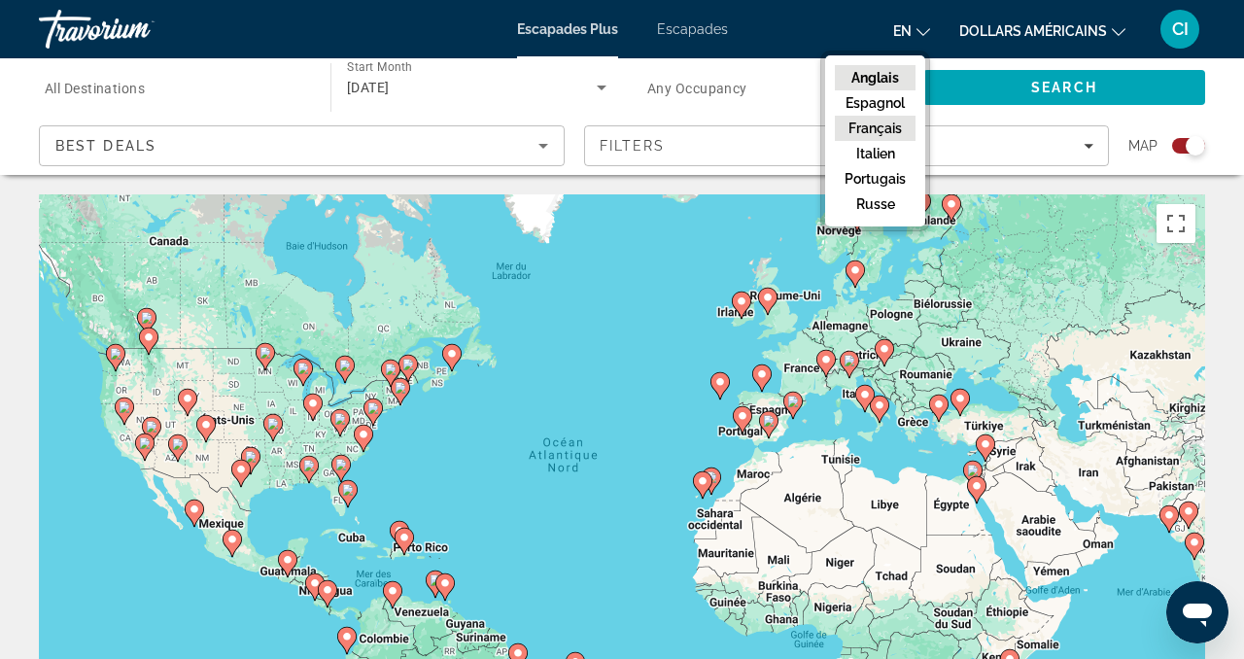
click at [898, 123] on font "Français" at bounding box center [875, 129] width 53 height 16
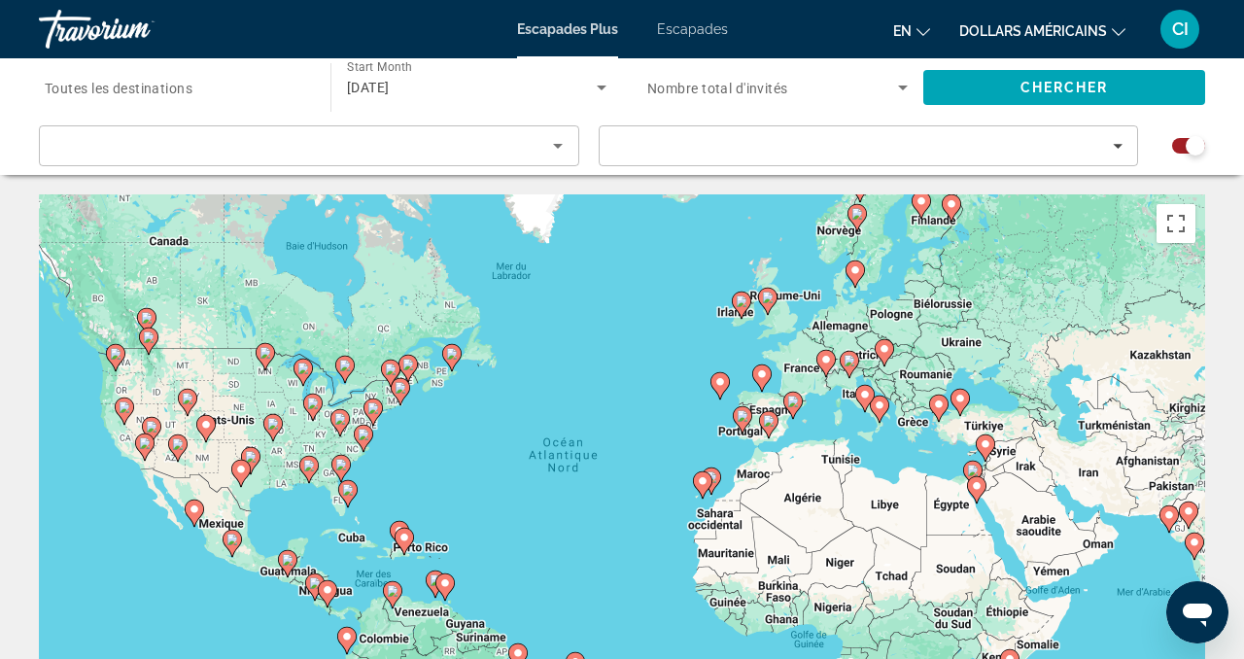
click at [1052, 31] on font "dollars américains" at bounding box center [1033, 31] width 148 height 16
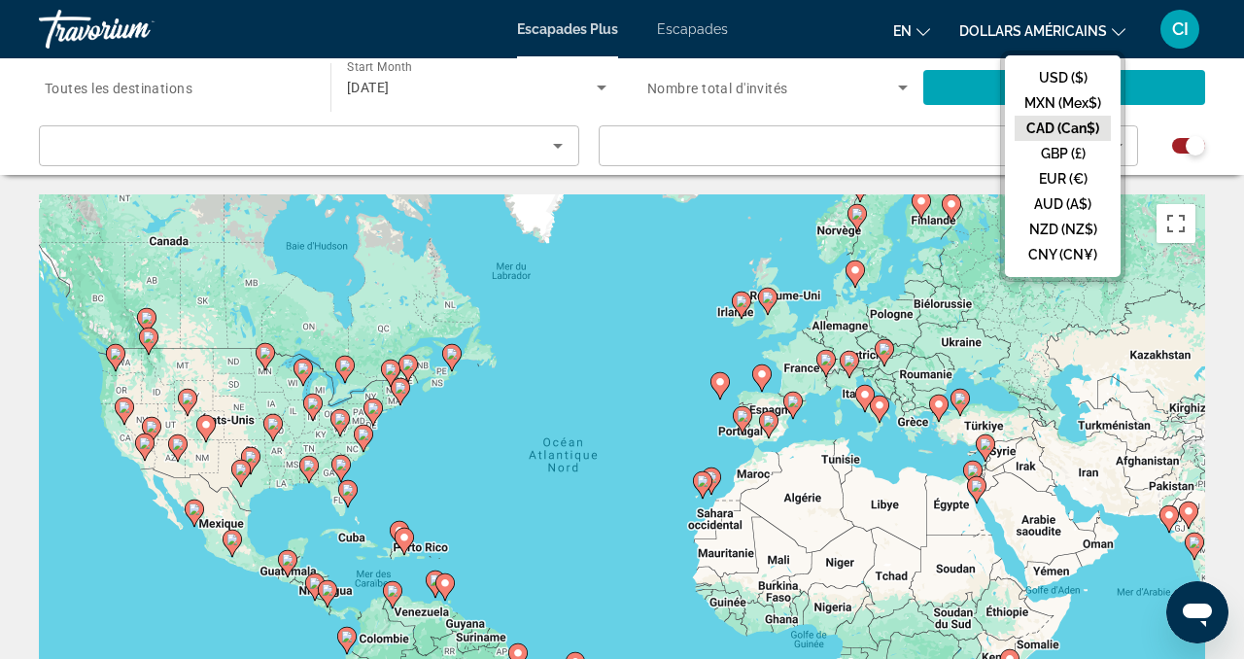
click at [1058, 124] on button "CAD (Can$)" at bounding box center [1063, 128] width 96 height 25
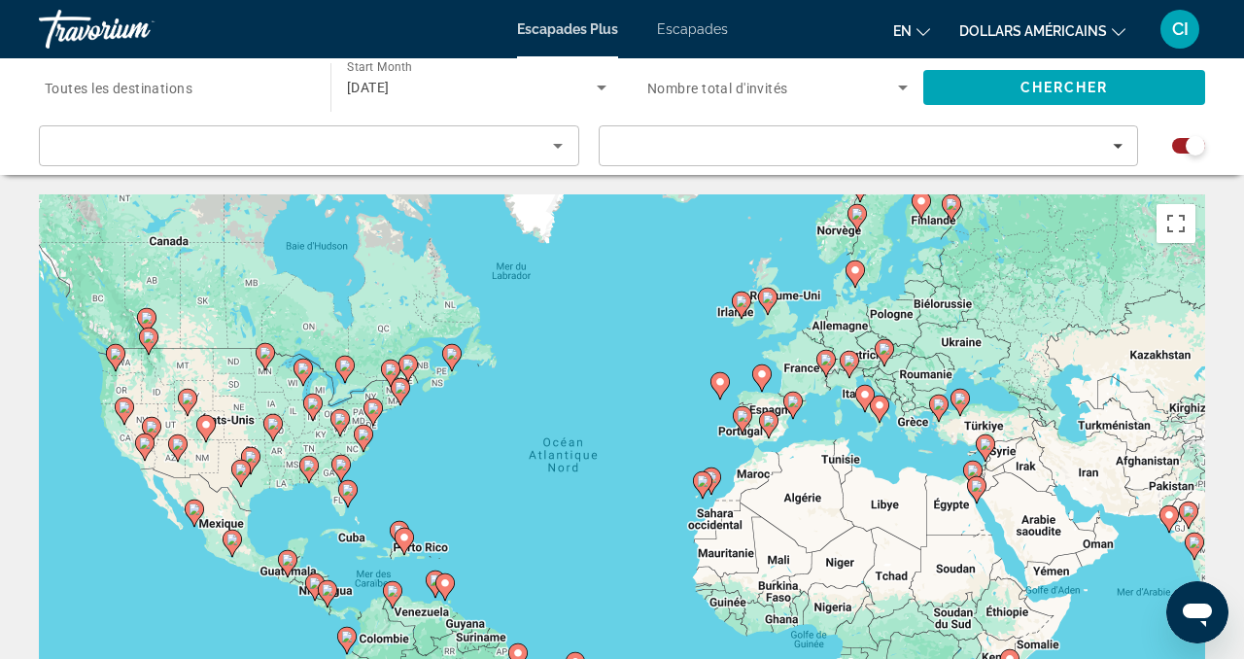
click at [717, 25] on font "Escapades" at bounding box center [692, 29] width 71 height 16
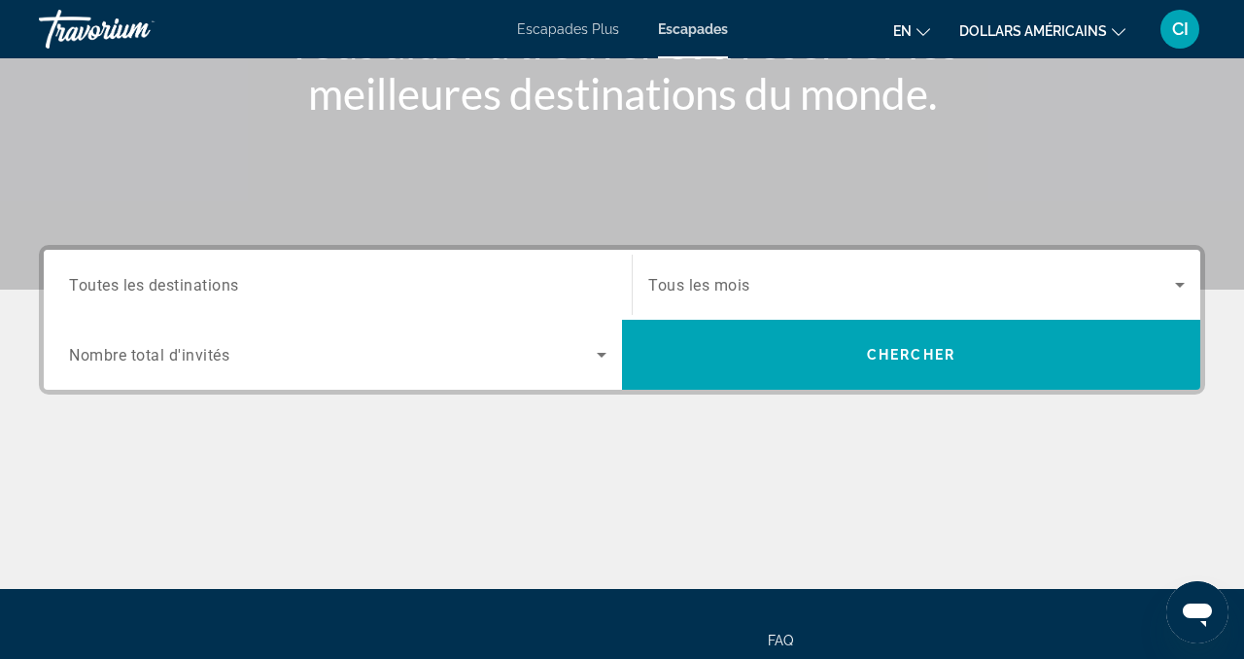
scroll to position [252, 0]
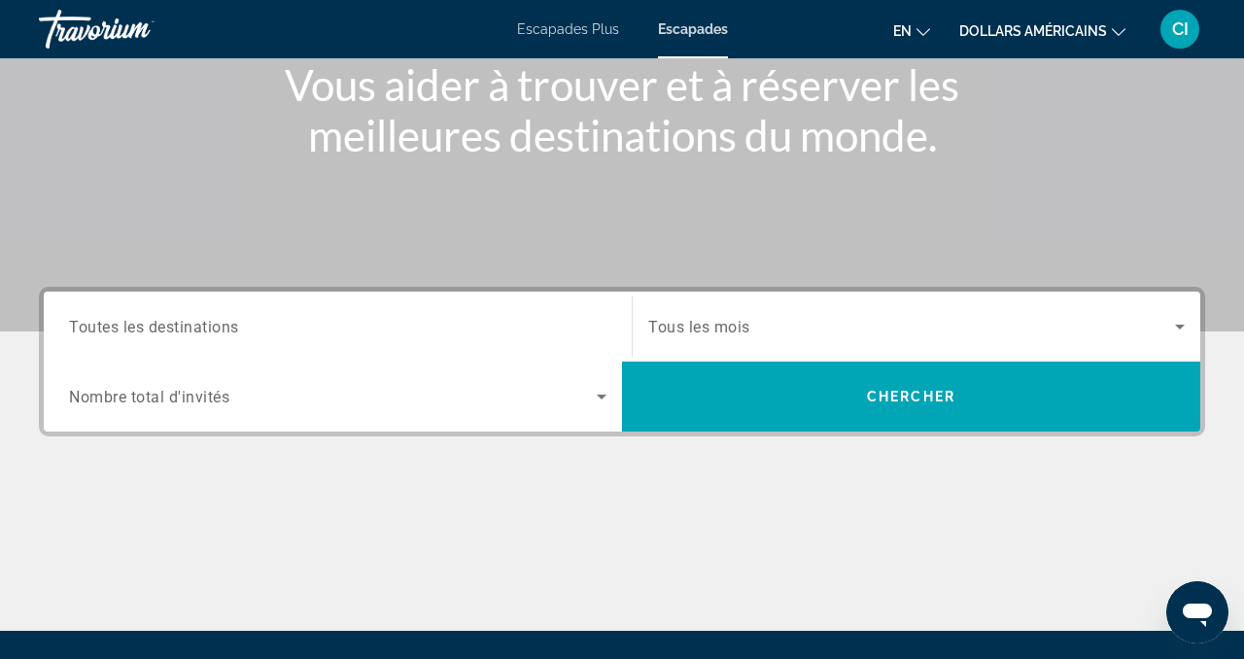
click at [504, 334] on input "Destination Toutes les destinations" at bounding box center [338, 327] width 538 height 23
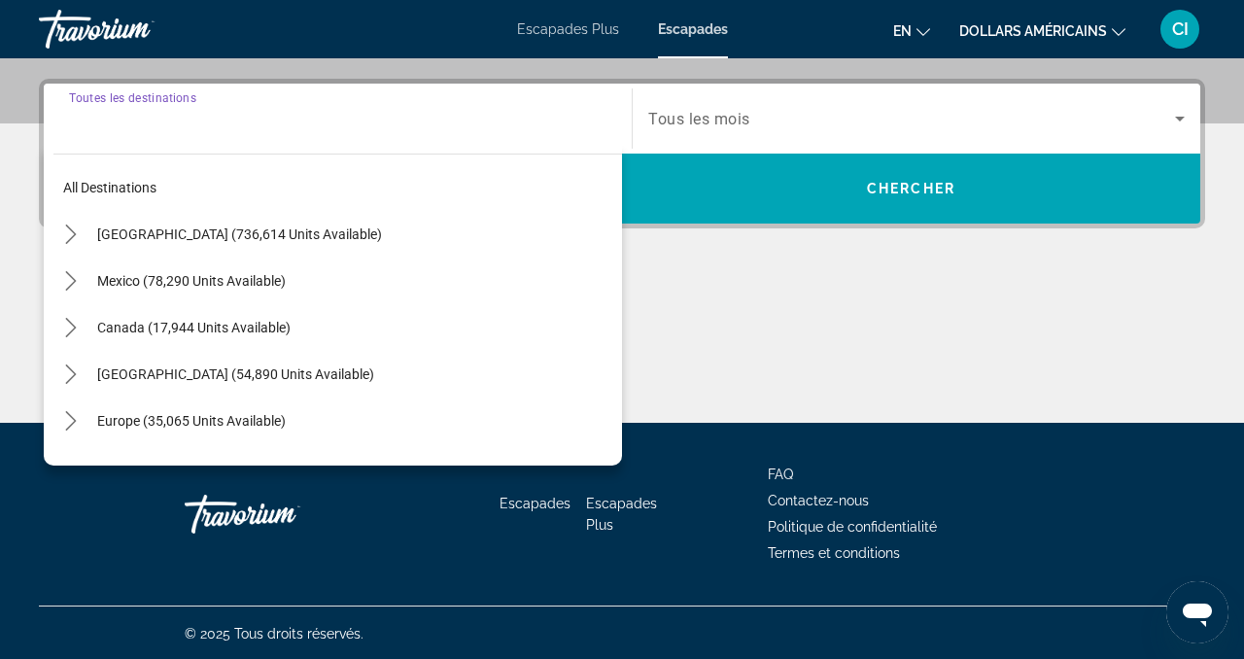
scroll to position [462, 0]
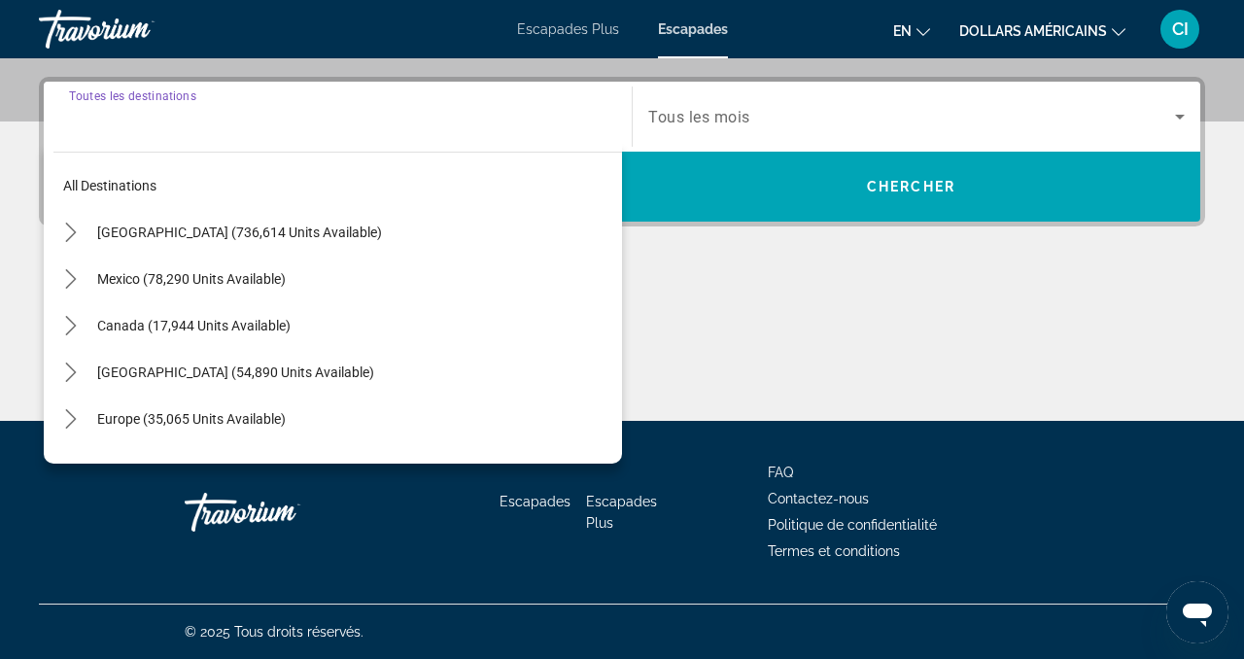
click at [504, 334] on span "Select destination: Canada (17,944 units available)" at bounding box center [354, 325] width 535 height 47
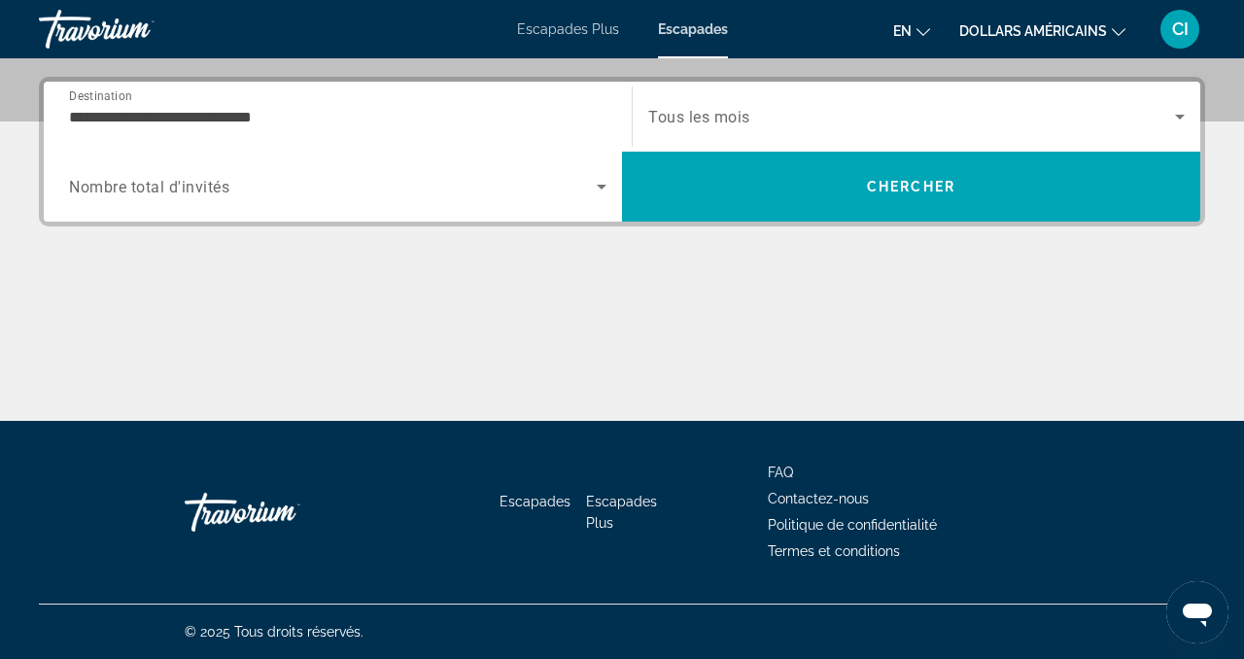
click at [510, 134] on div "**********" at bounding box center [338, 116] width 538 height 55
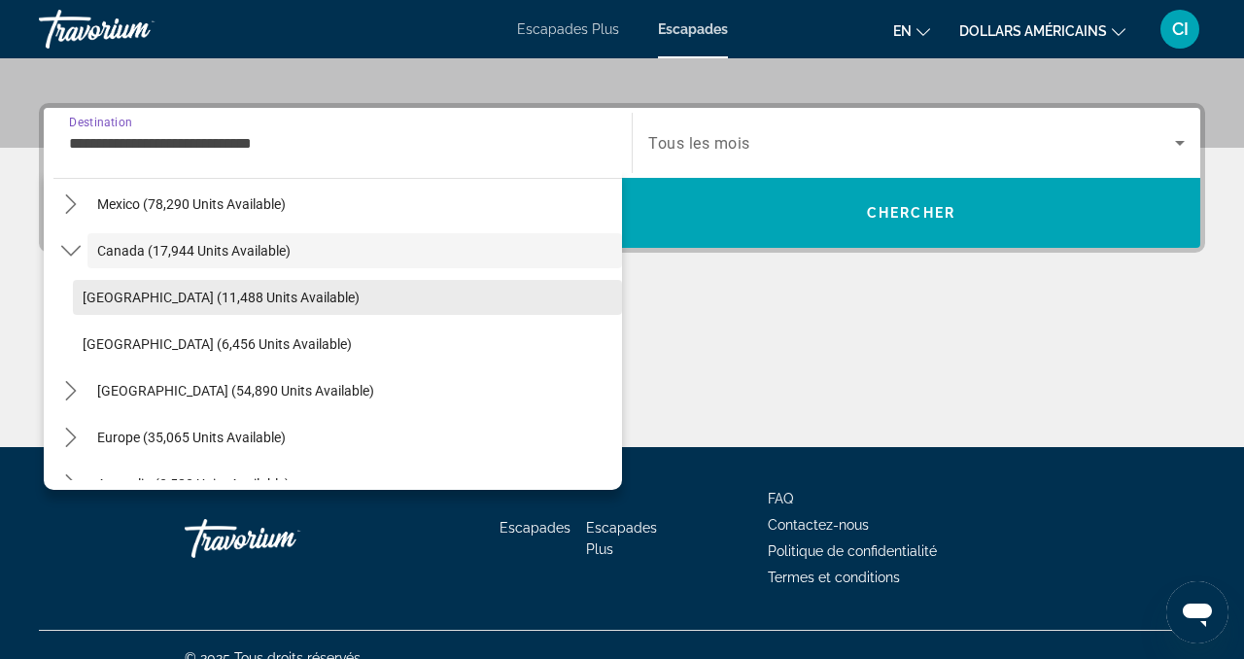
scroll to position [109, 0]
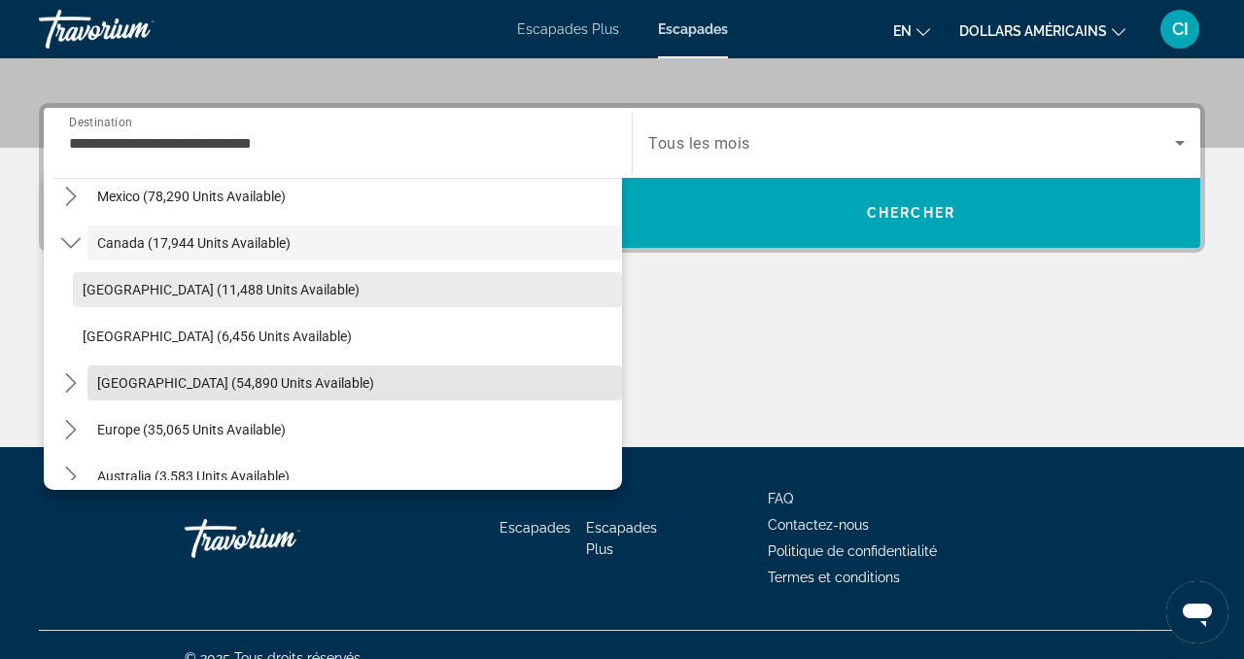
click at [348, 382] on span "[GEOGRAPHIC_DATA] (54,890 units available)" at bounding box center [235, 383] width 277 height 16
type input "**********"
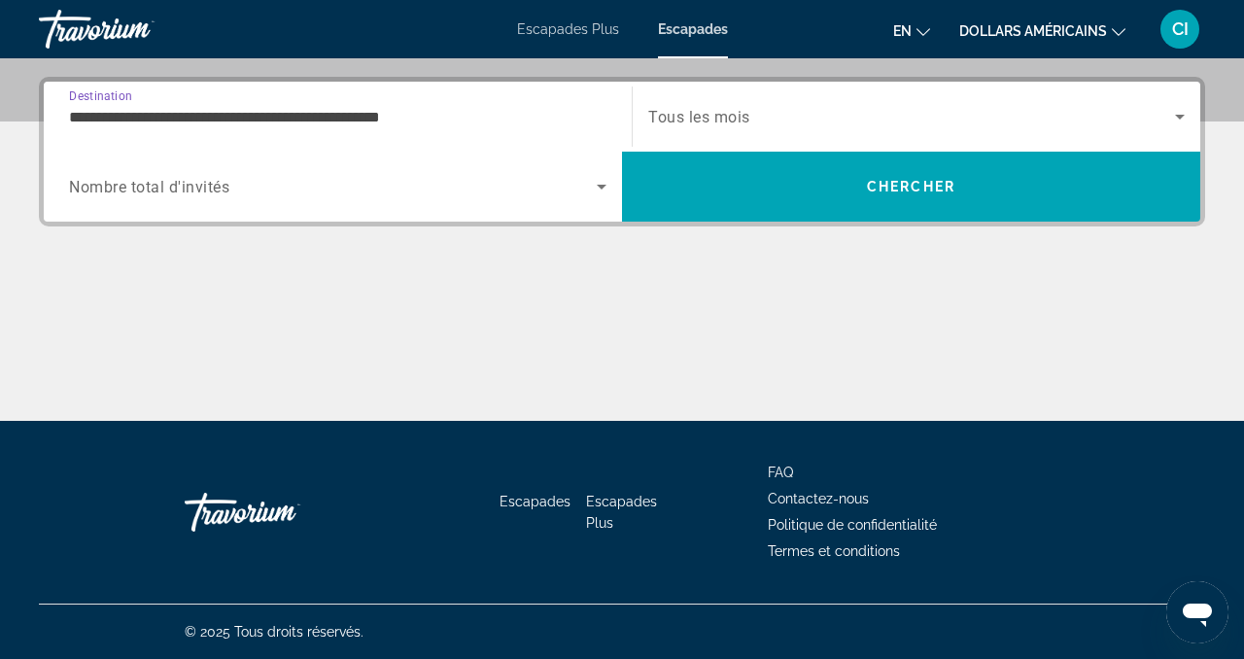
click at [733, 127] on span "Search widget" at bounding box center [911, 116] width 527 height 23
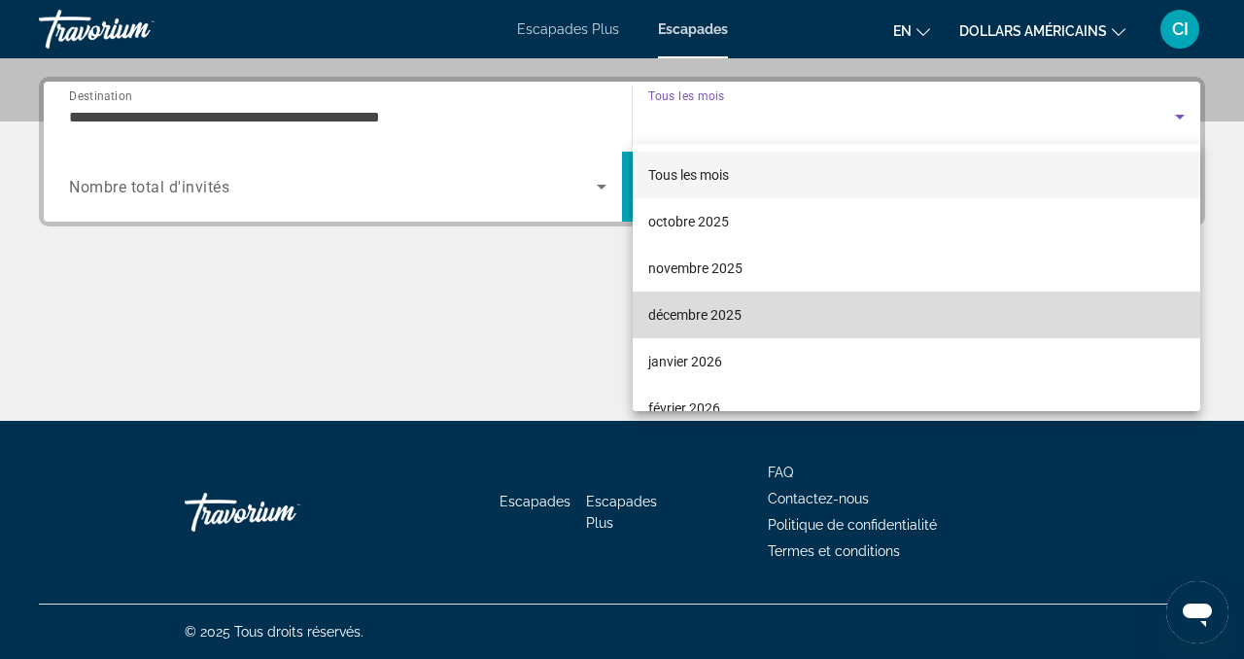
click at [716, 310] on font "décembre 2025" at bounding box center [694, 315] width 93 height 16
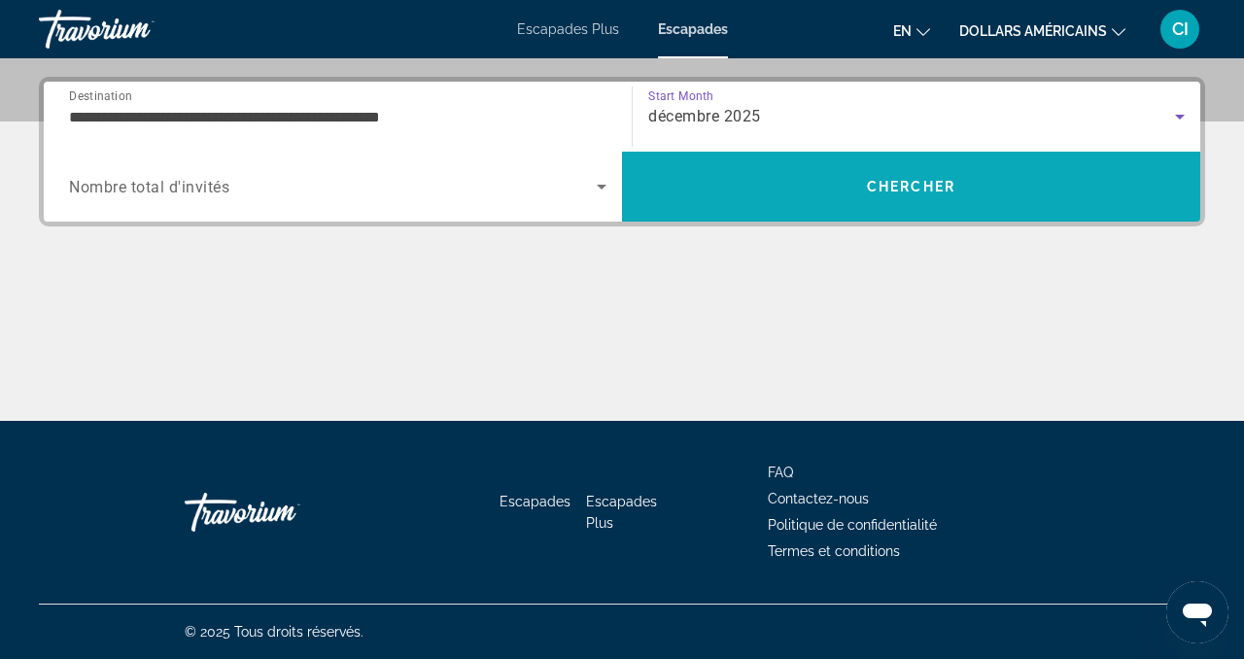
click at [1032, 184] on span "Search" at bounding box center [911, 186] width 578 height 47
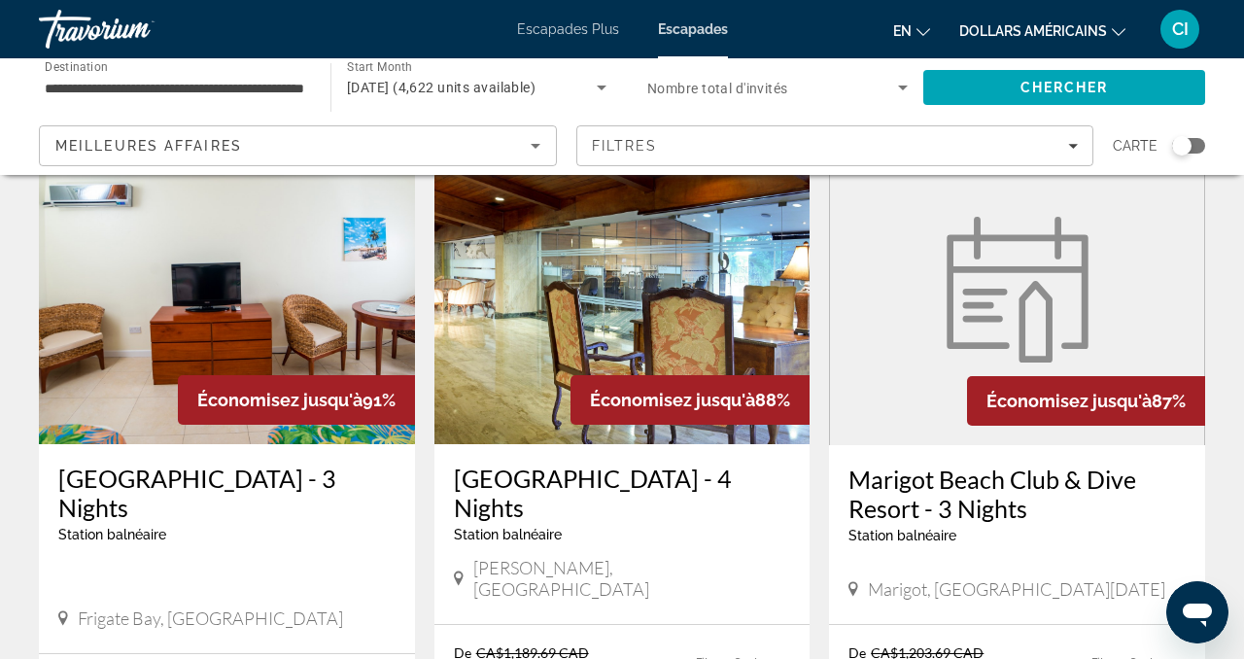
scroll to position [2318, 0]
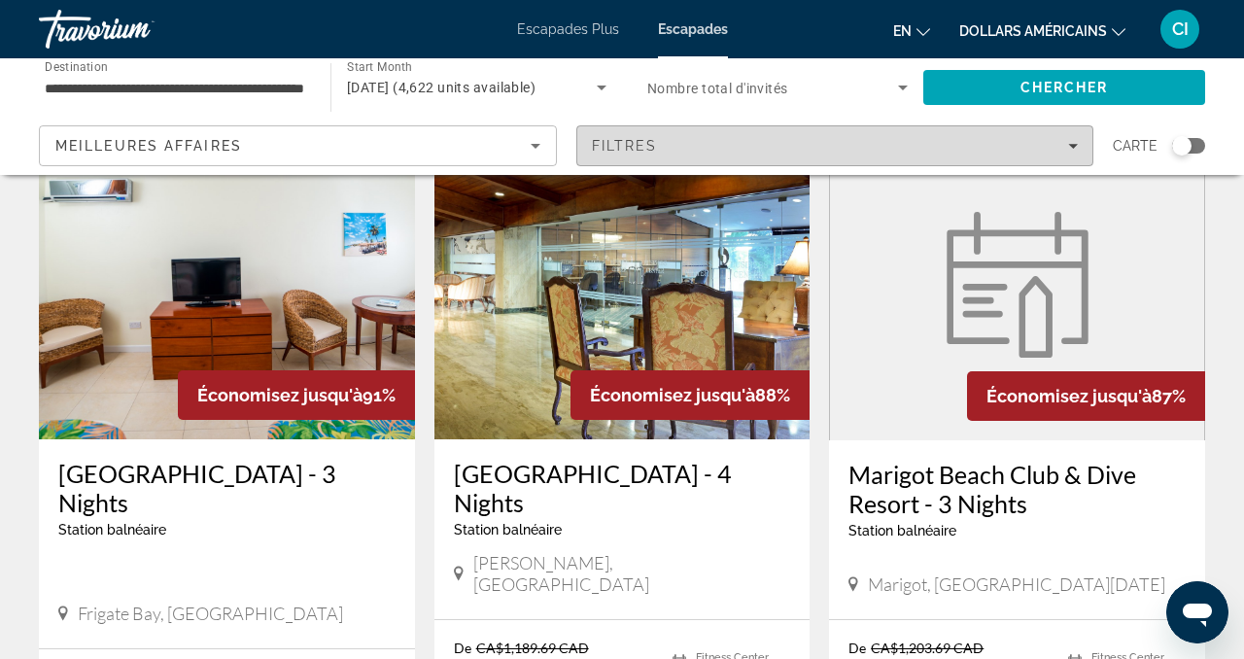
click at [779, 142] on div "Filtres" at bounding box center [835, 146] width 487 height 16
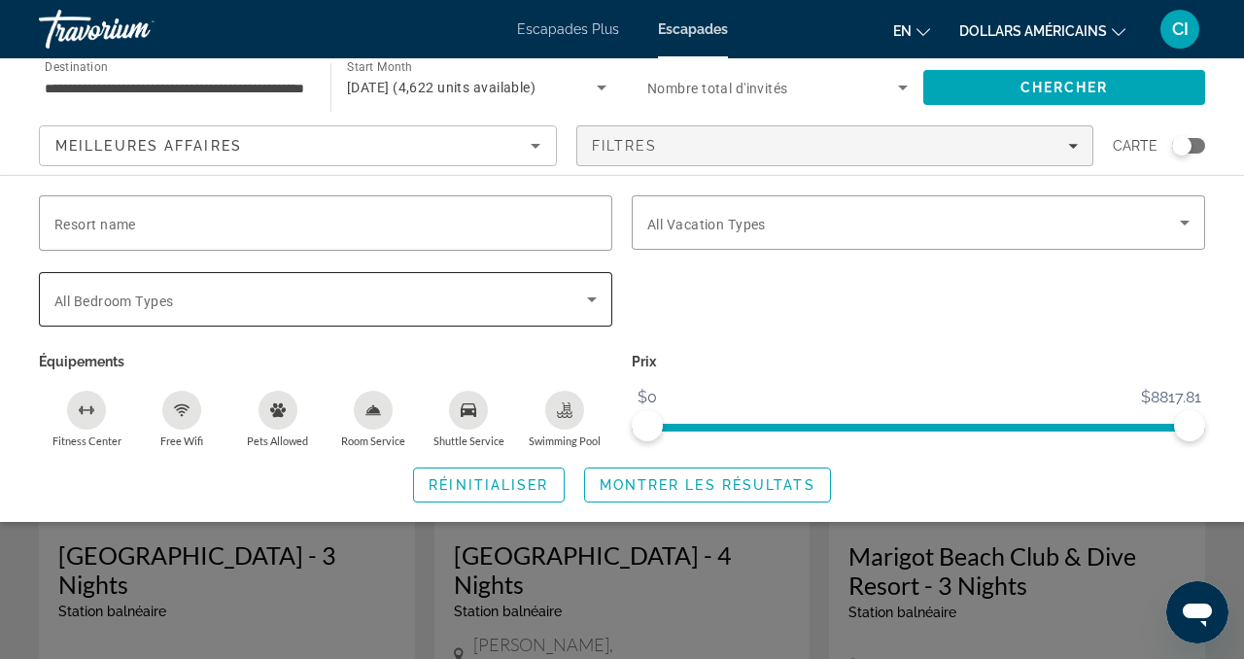
scroll to position [2232, 0]
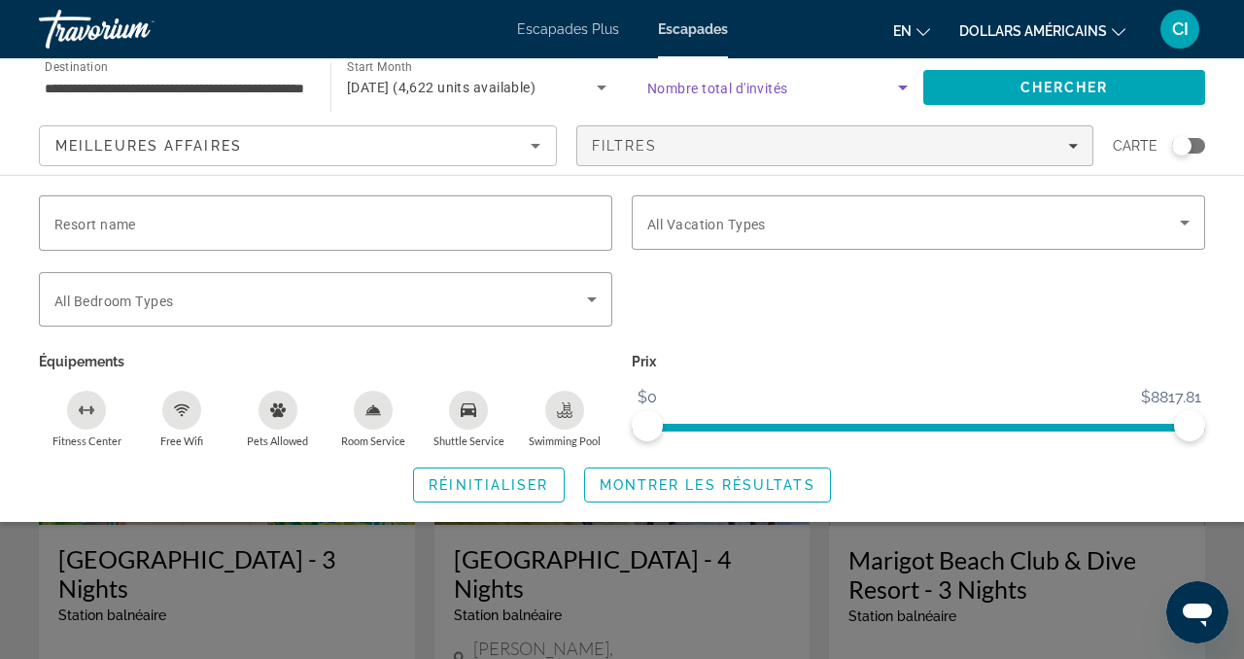
click at [712, 97] on span "Search widget" at bounding box center [772, 87] width 251 height 23
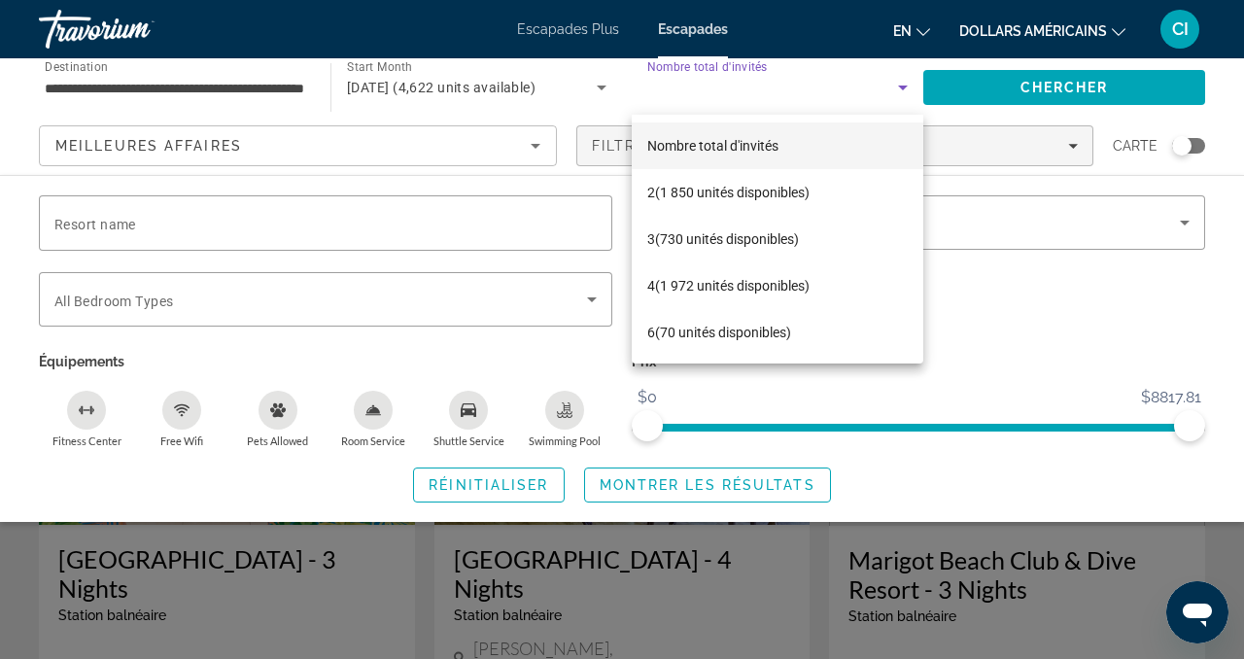
click at [712, 97] on div at bounding box center [622, 329] width 1244 height 659
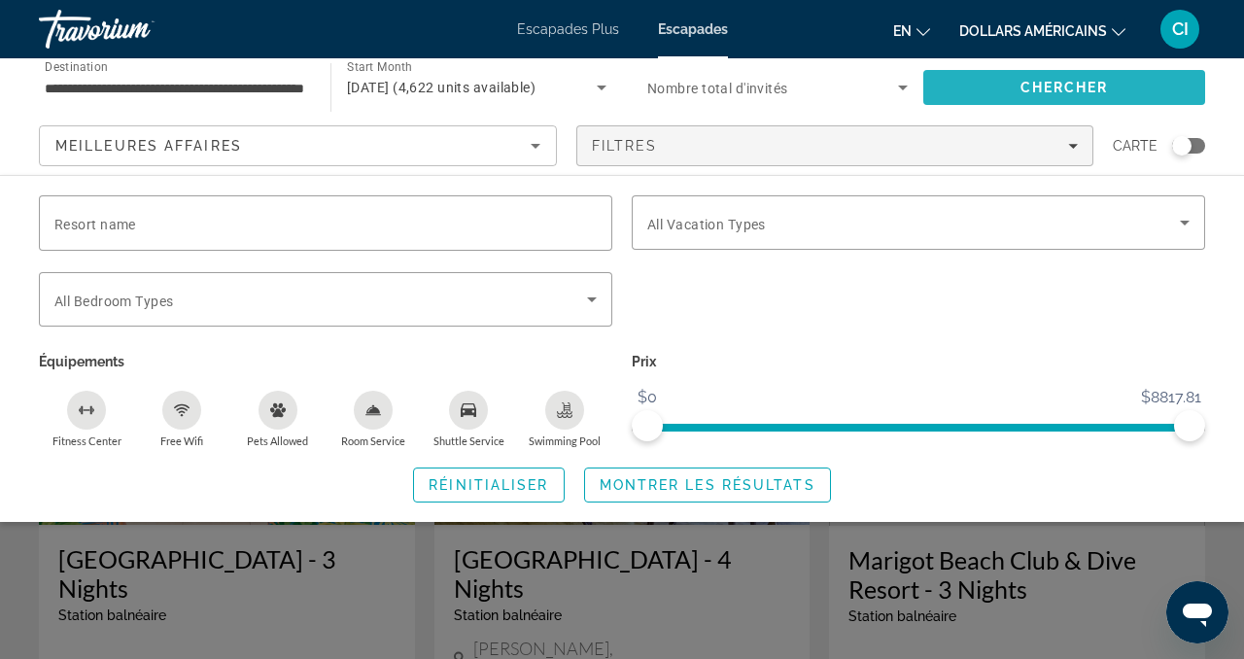
click at [1076, 83] on span "Chercher" at bounding box center [1065, 88] width 88 height 16
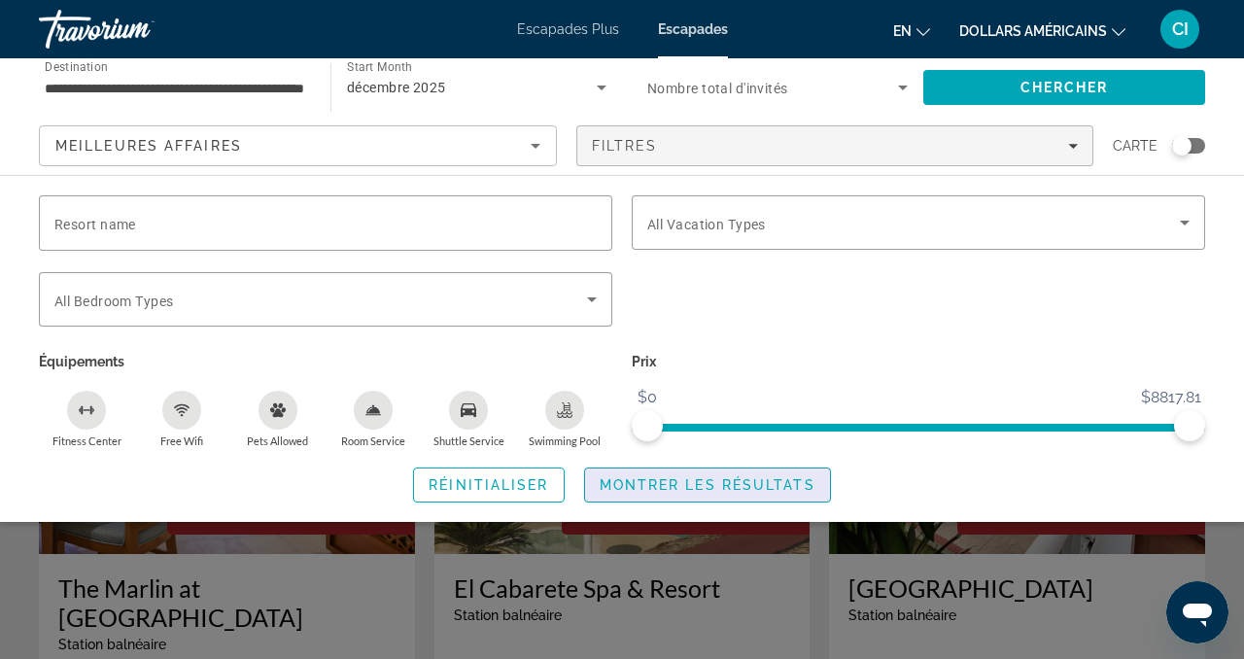
click at [659, 494] on span "Search widget" at bounding box center [707, 485] width 245 height 47
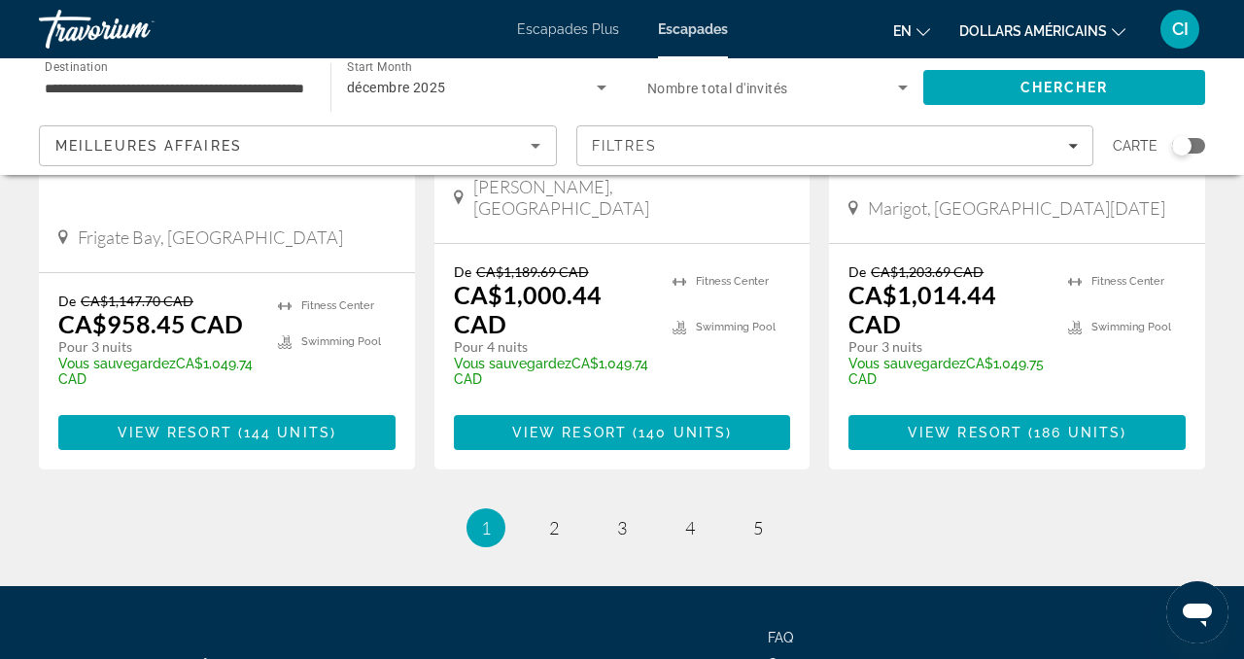
scroll to position [2697, 0]
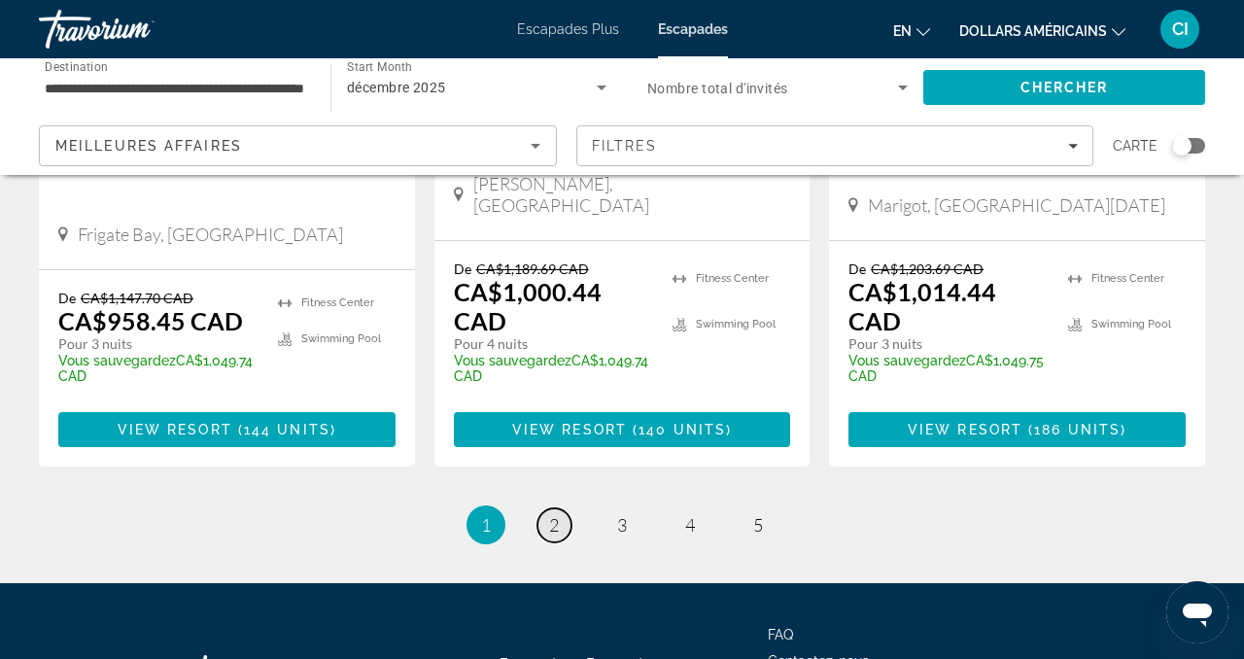
click at [559, 508] on link "page 2" at bounding box center [555, 525] width 34 height 34
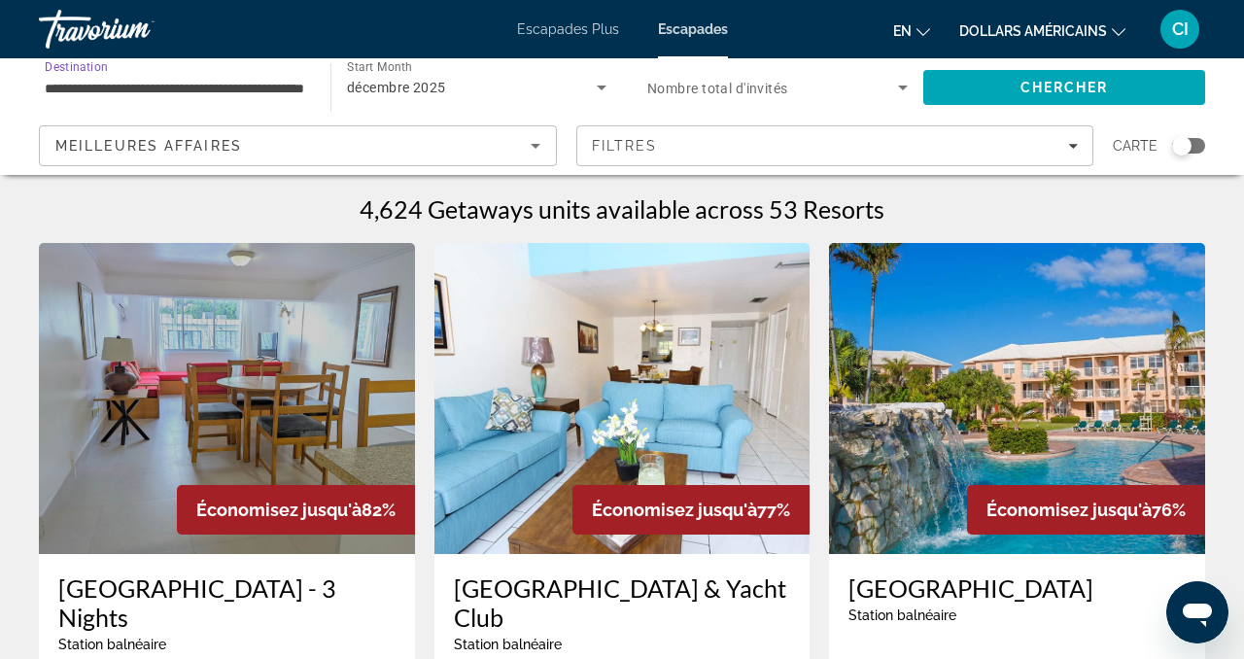
click at [271, 96] on input "**********" at bounding box center [175, 88] width 261 height 23
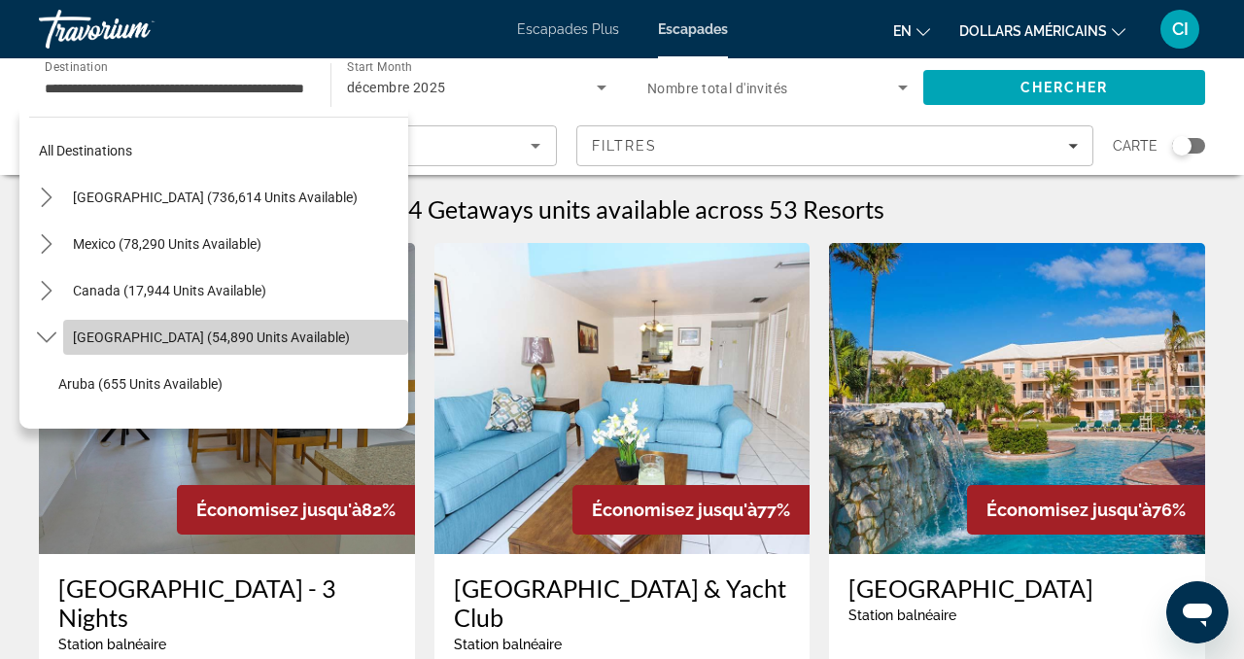
click at [247, 334] on span "[GEOGRAPHIC_DATA] (54,890 units available)" at bounding box center [211, 338] width 277 height 16
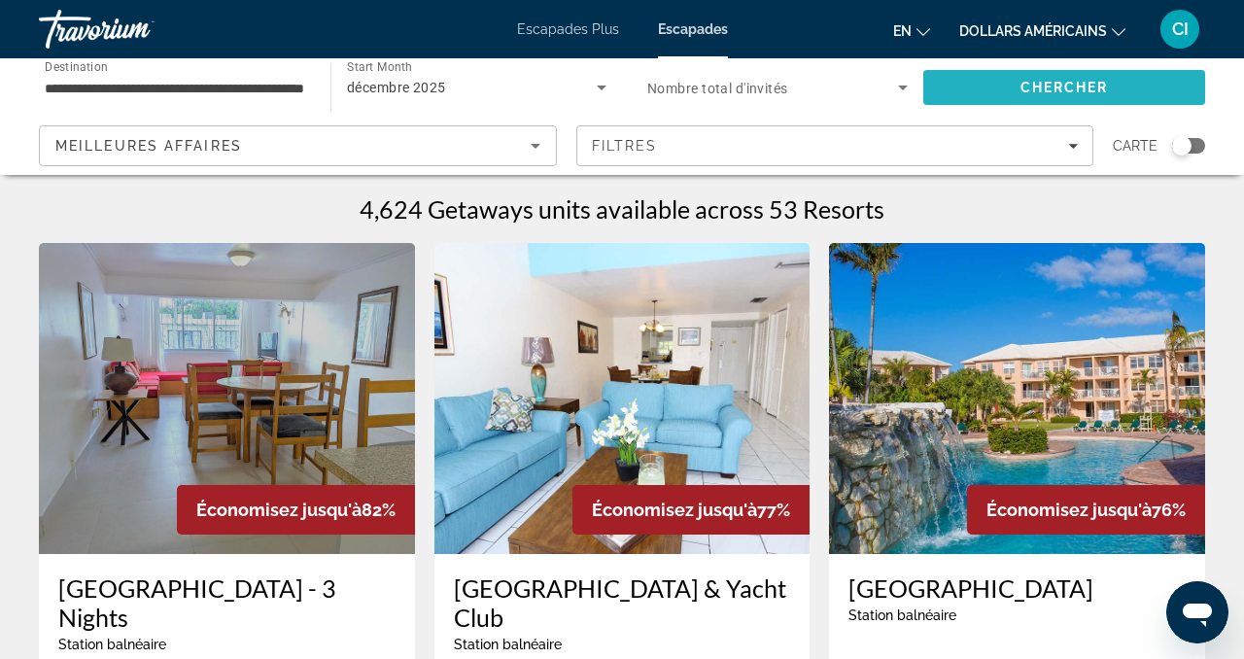
click at [1004, 90] on span "Search" at bounding box center [1065, 87] width 282 height 47
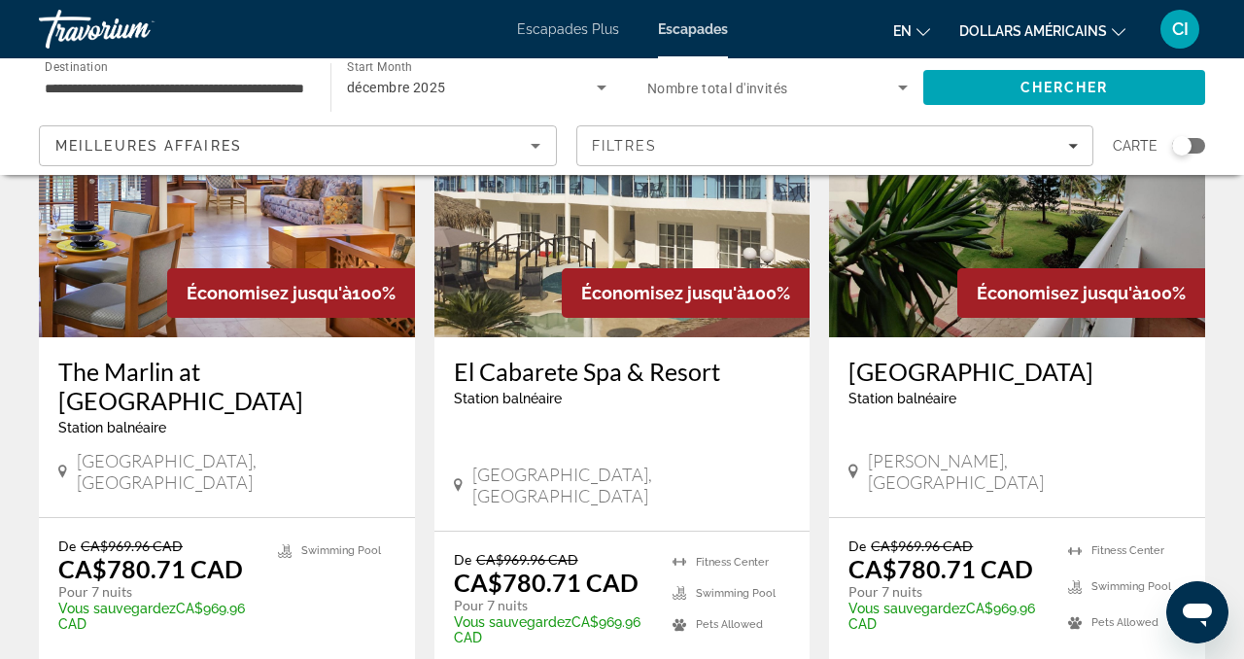
scroll to position [221, 0]
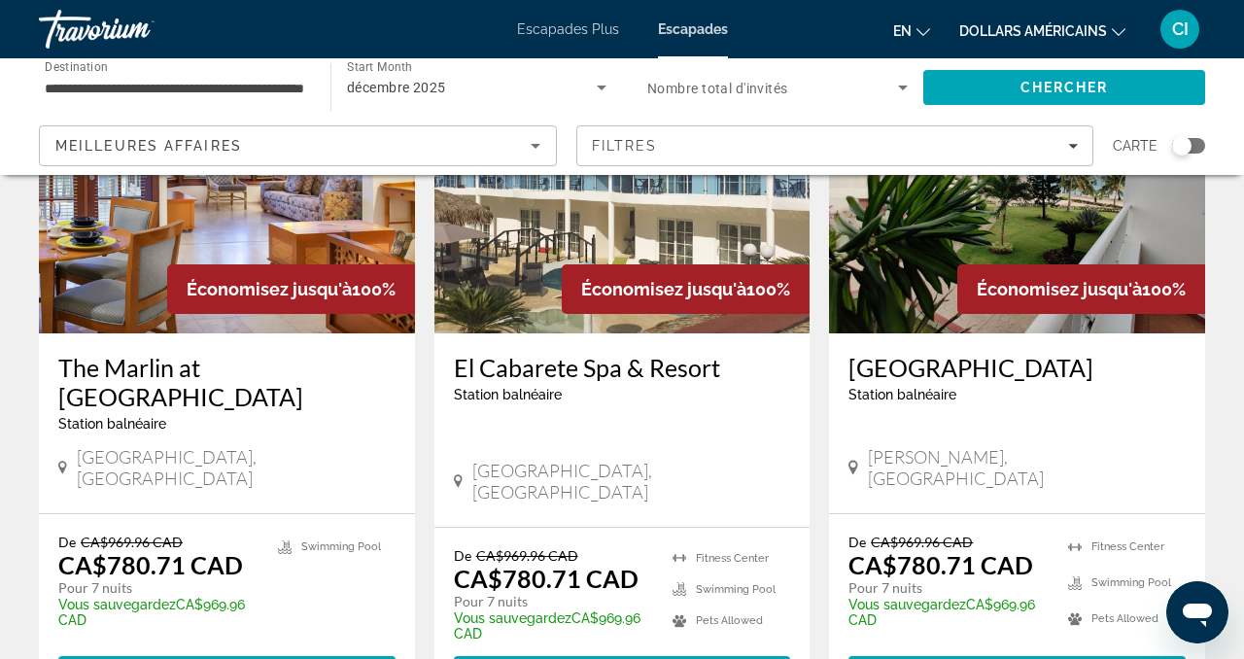
click at [988, 372] on h3 "Albatros Club Resort" at bounding box center [1017, 367] width 337 height 29
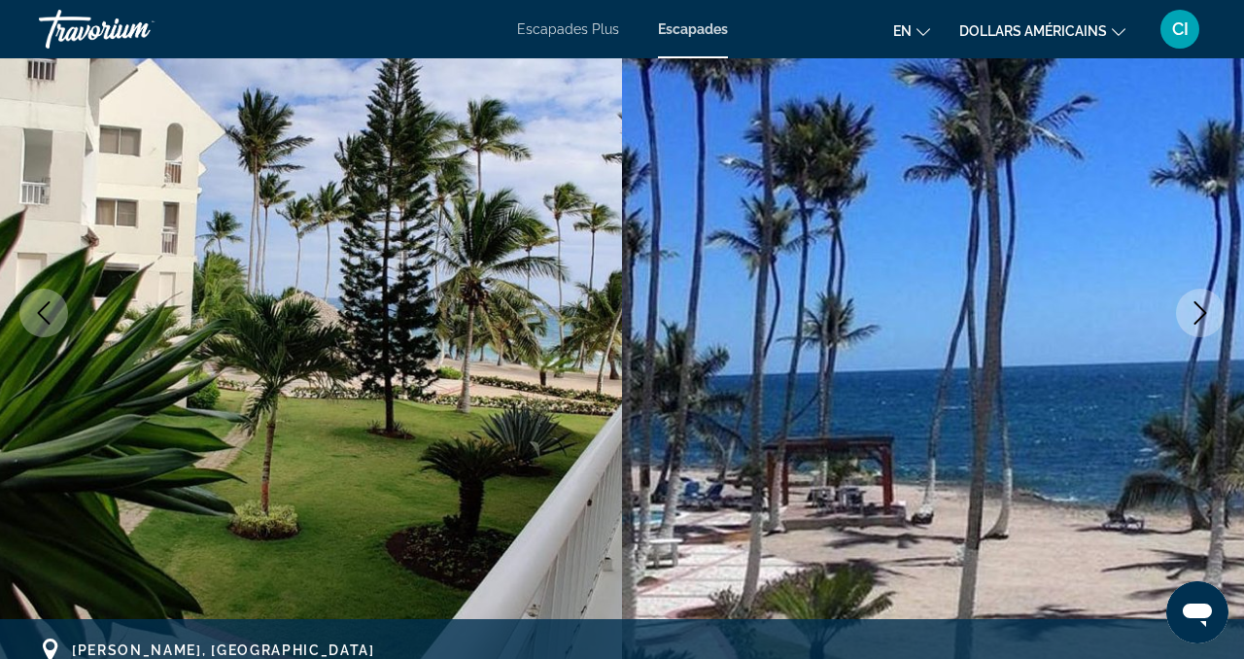
scroll to position [185, 0]
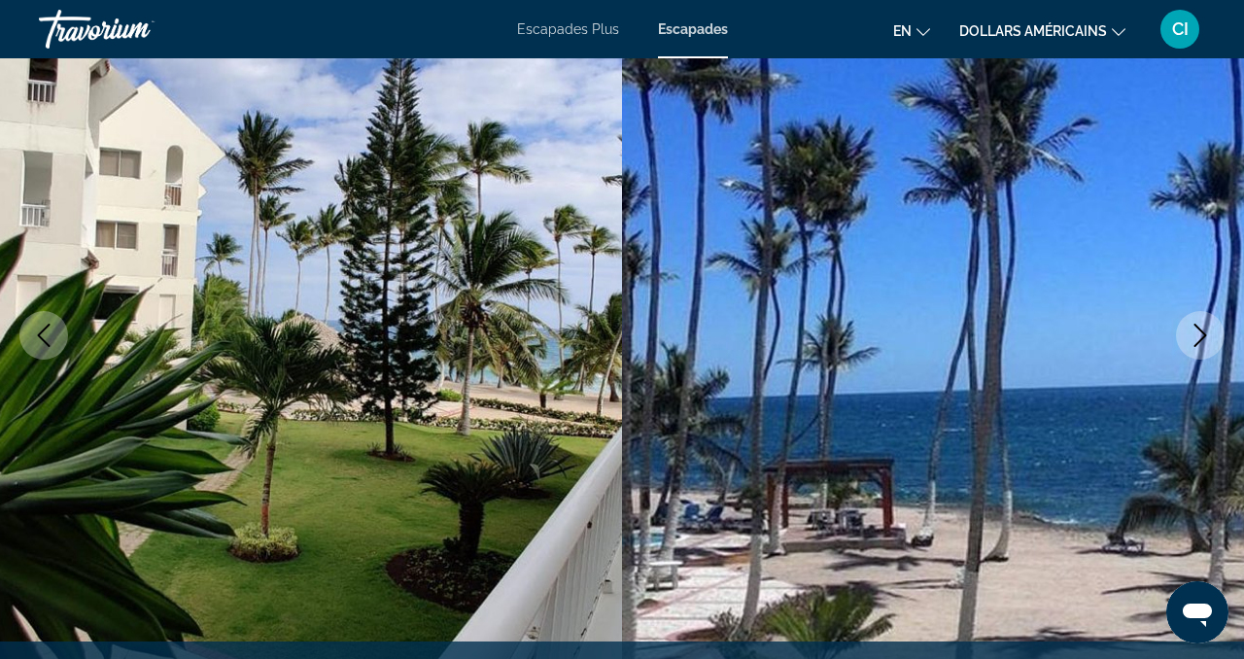
click at [1185, 337] on button "Next image" at bounding box center [1200, 335] width 49 height 49
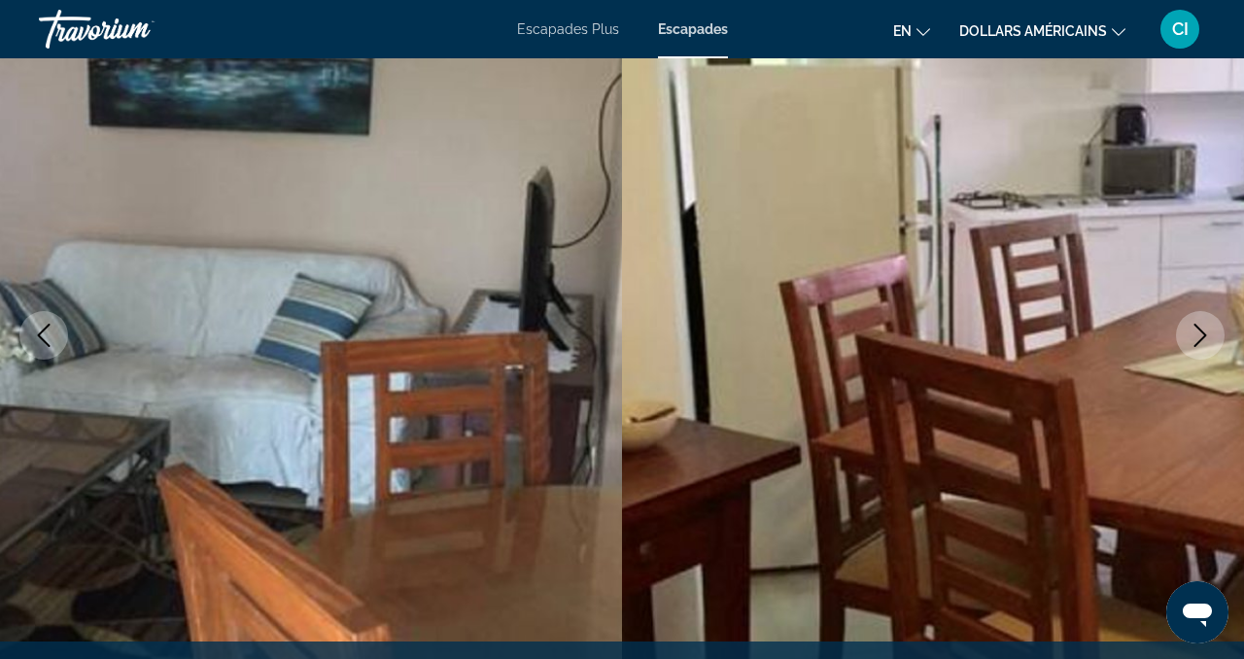
click at [1185, 337] on button "Next image" at bounding box center [1200, 335] width 49 height 49
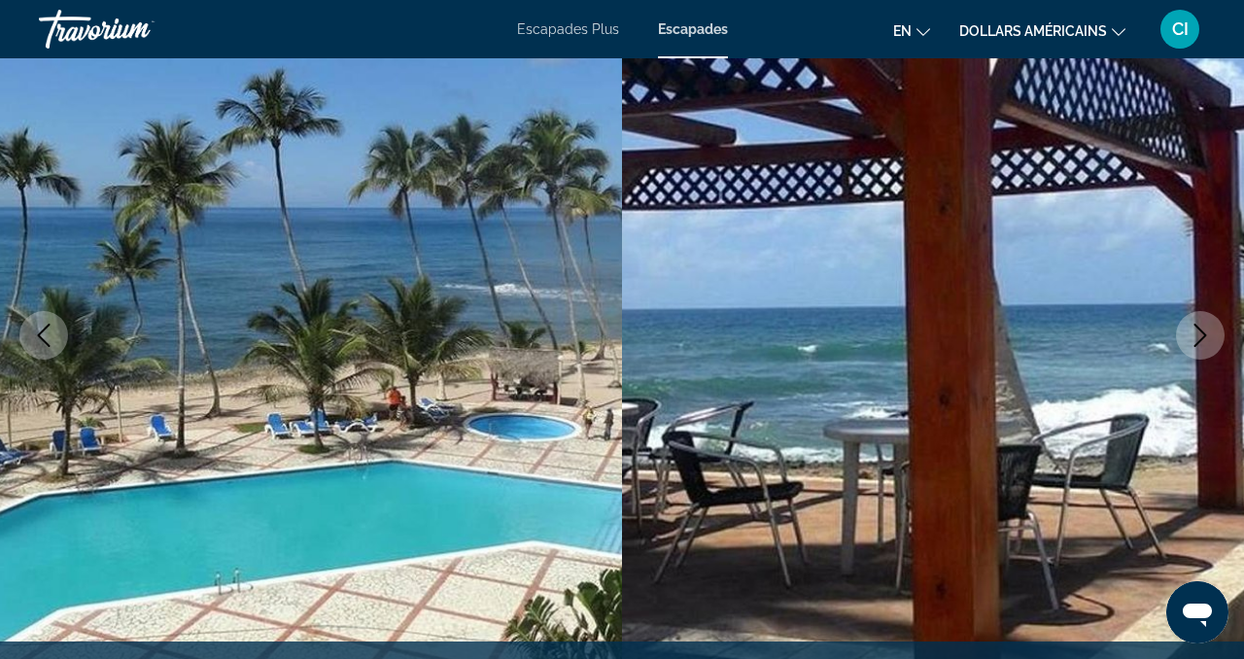
click at [1185, 337] on button "Next image" at bounding box center [1200, 335] width 49 height 49
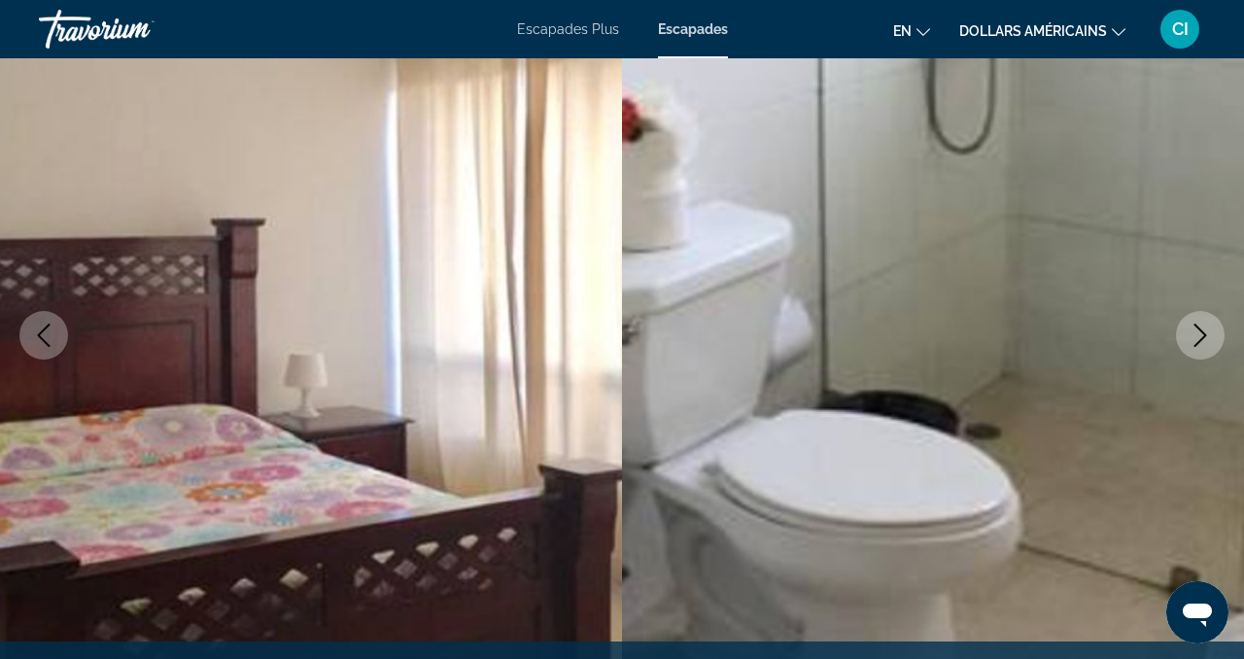
click at [1185, 337] on button "Next image" at bounding box center [1200, 335] width 49 height 49
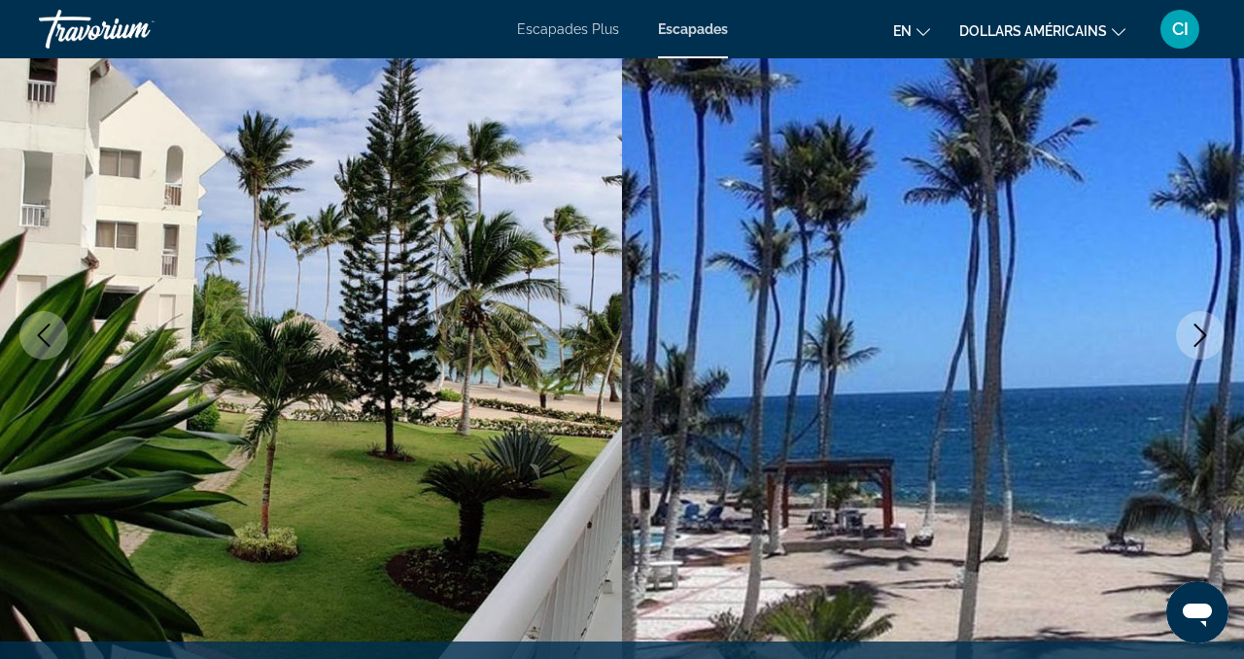
click at [1185, 337] on button "Next image" at bounding box center [1200, 335] width 49 height 49
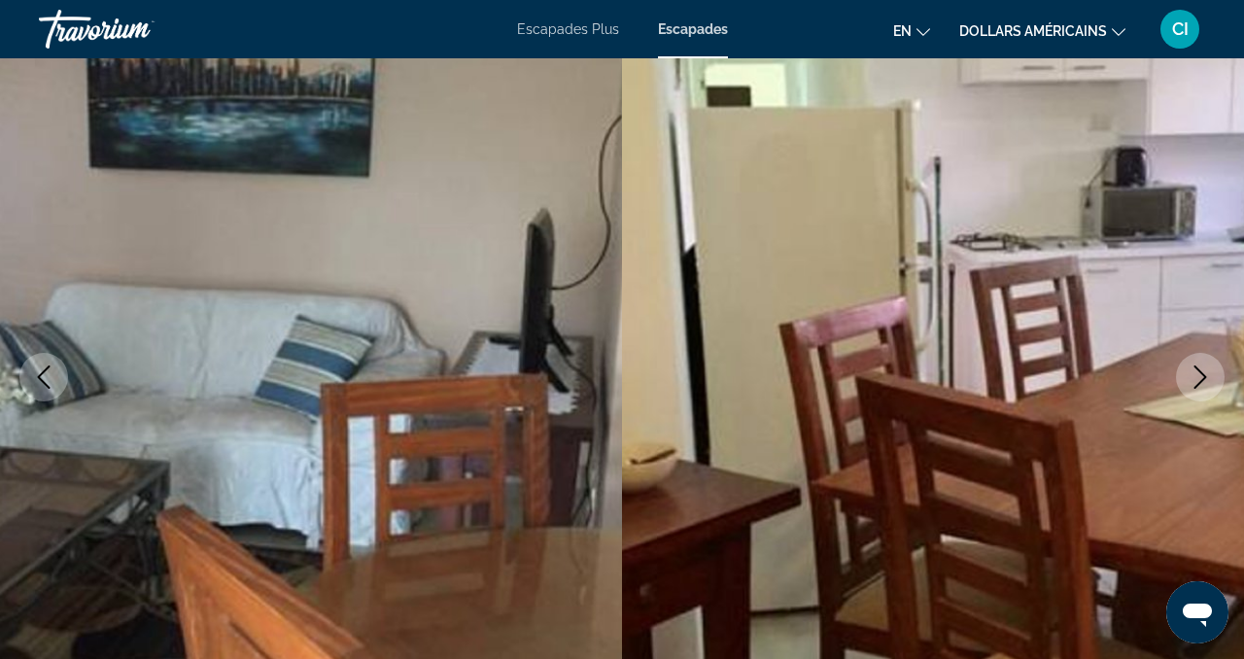
scroll to position [0, 0]
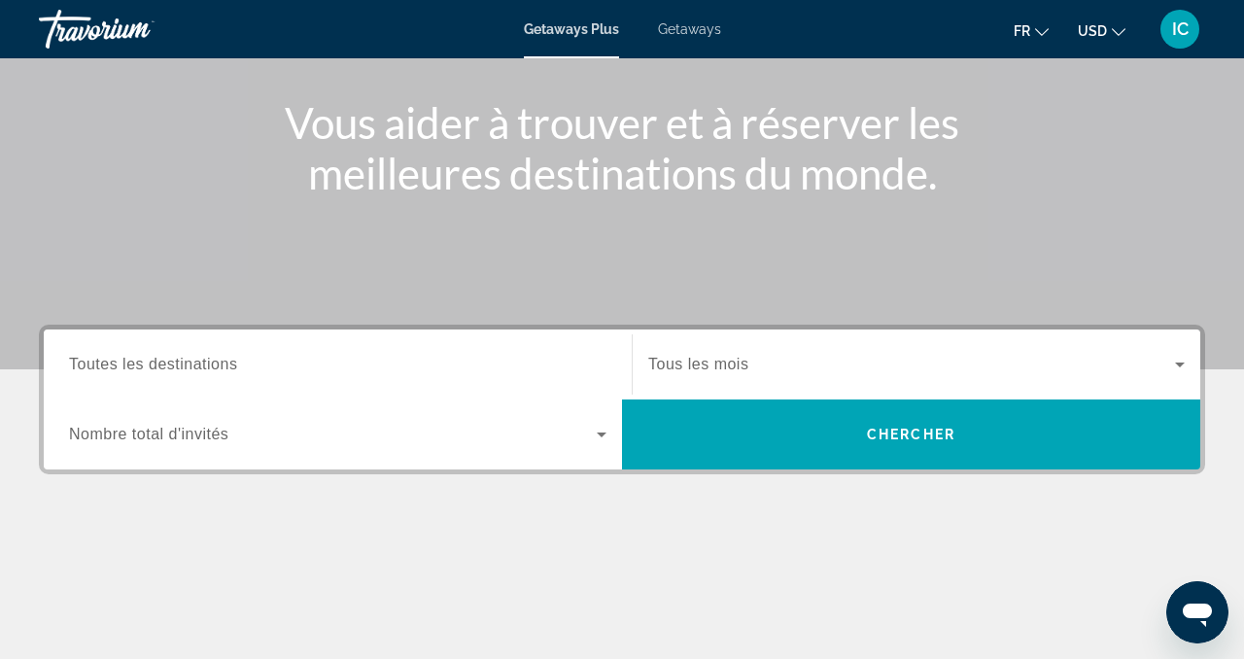
scroll to position [223, 0]
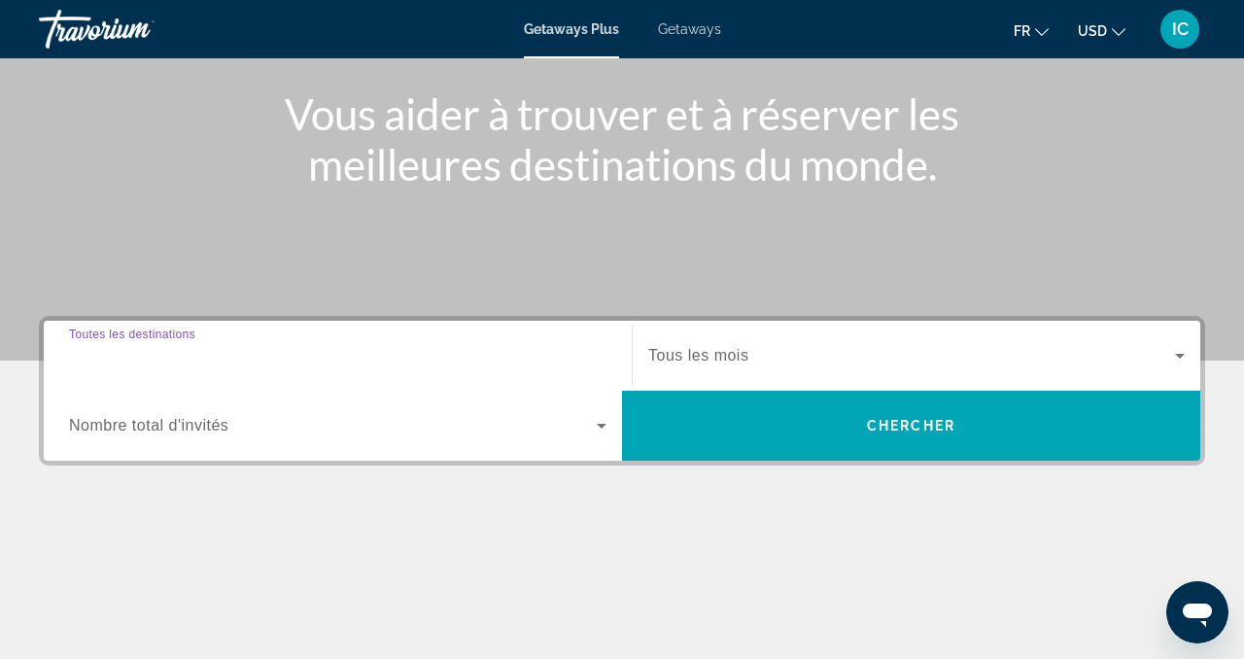
click at [592, 363] on input "Destination Toutes les destinations" at bounding box center [338, 356] width 538 height 23
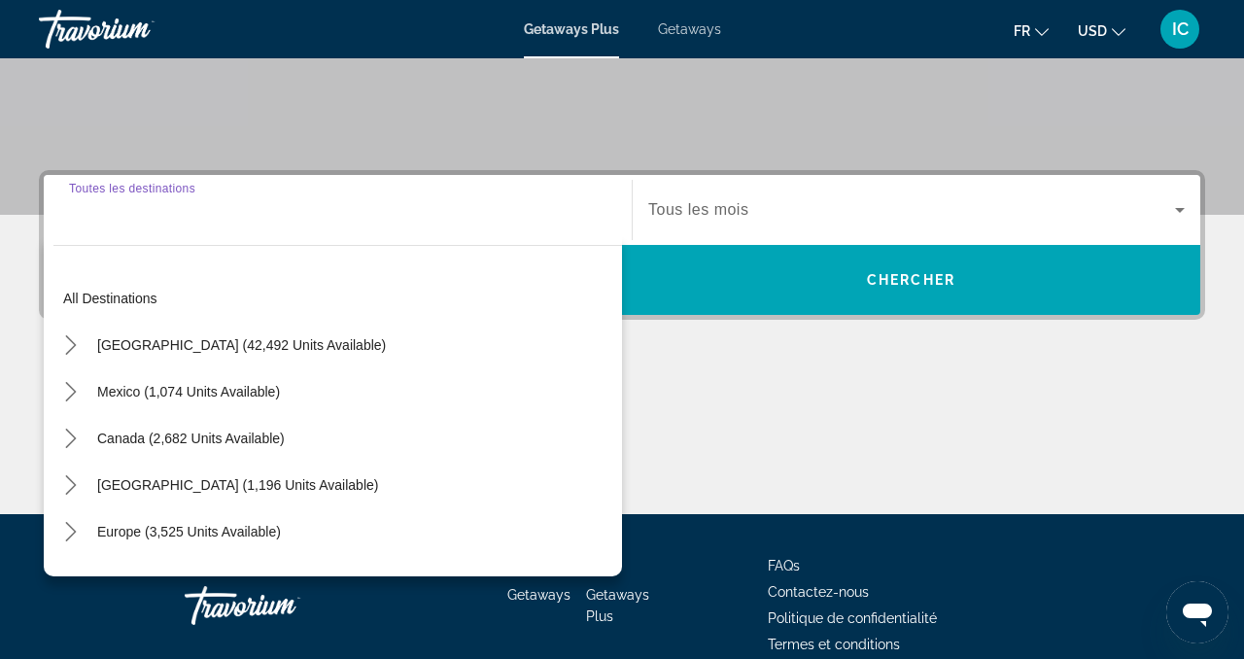
scroll to position [462, 0]
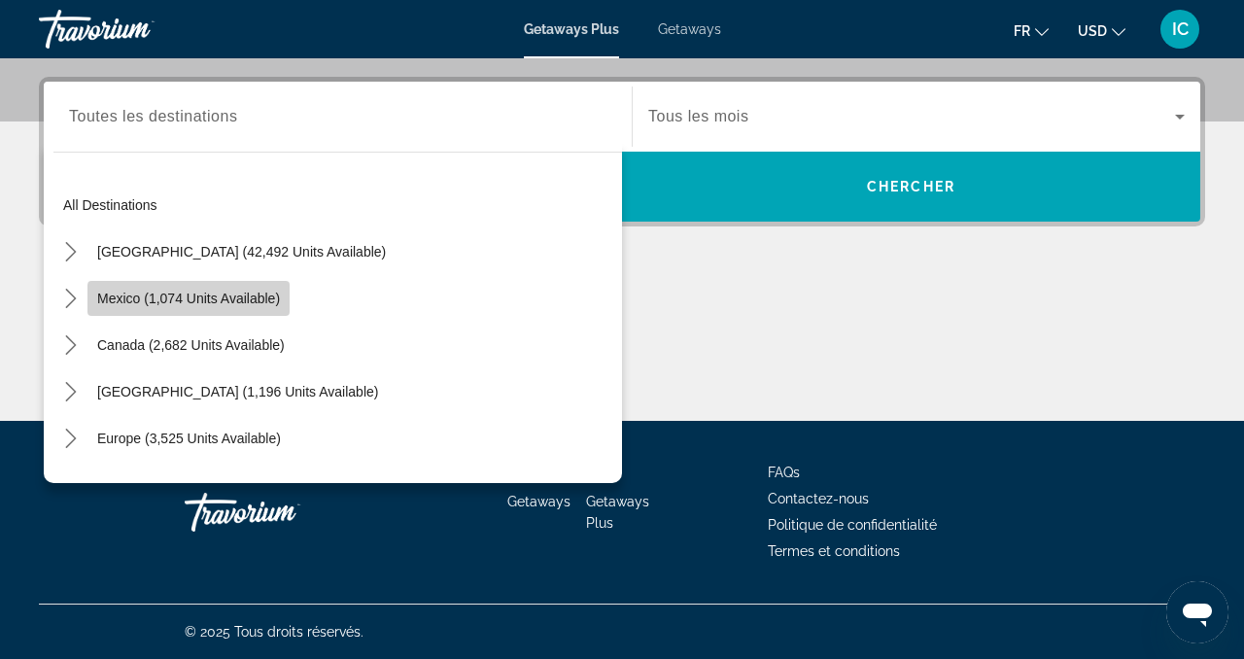
click at [254, 309] on span "Select destination: Mexico (1,074 units available)" at bounding box center [188, 298] width 202 height 47
type input "**********"
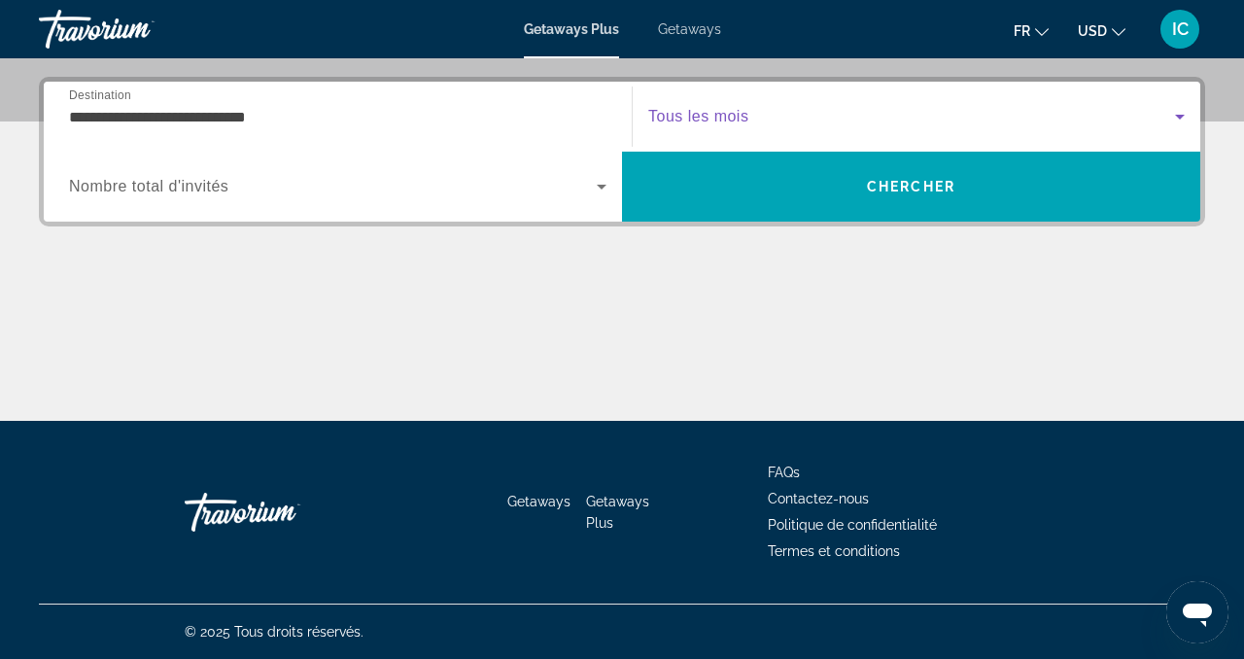
click at [769, 113] on span "Search widget" at bounding box center [911, 116] width 527 height 23
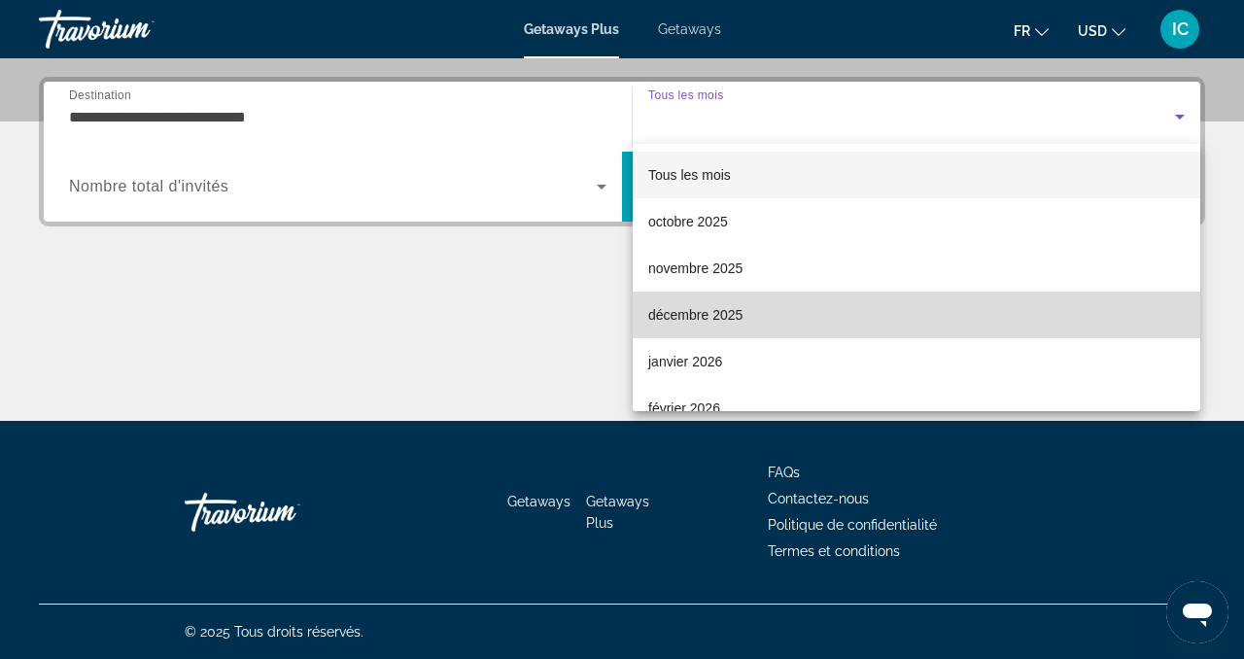
click at [744, 319] on mat-option "décembre 2025" at bounding box center [917, 315] width 568 height 47
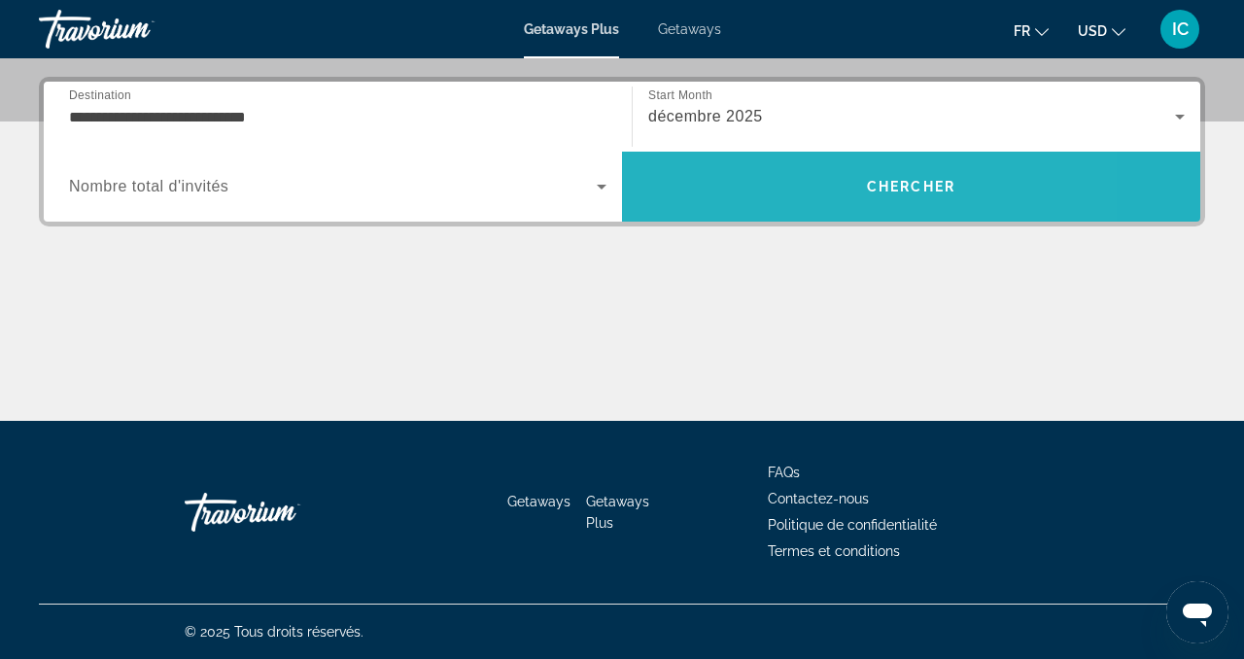
click at [789, 175] on span "Search" at bounding box center [911, 186] width 578 height 47
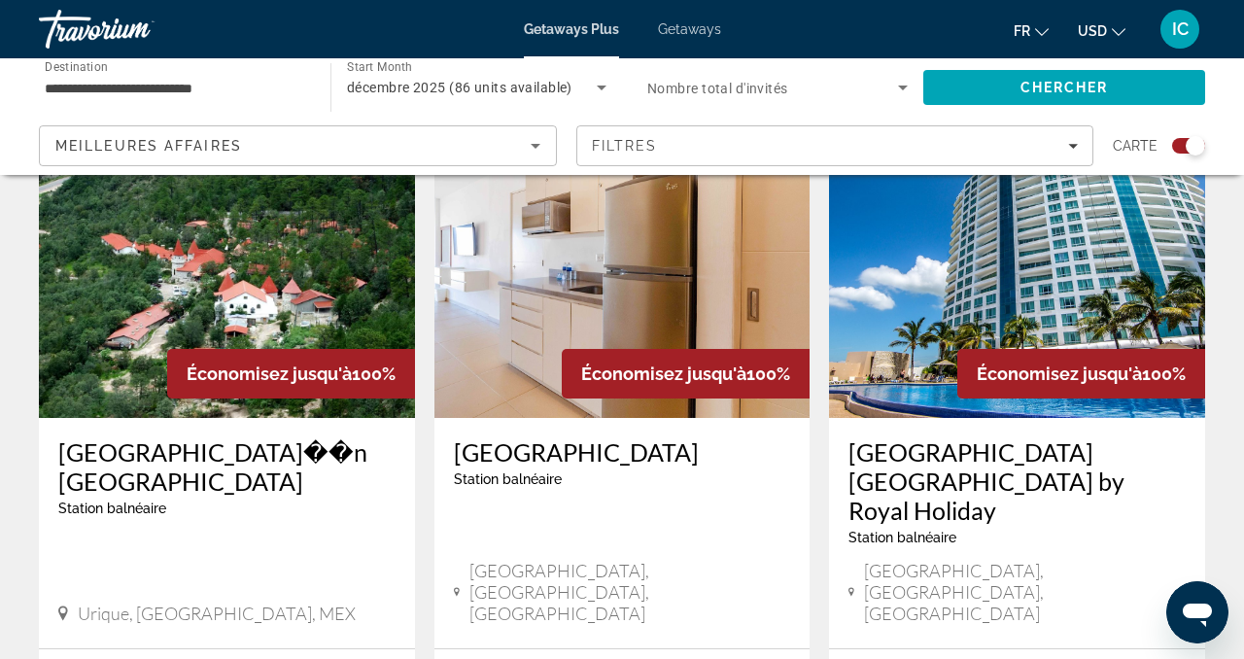
scroll to position [799, 0]
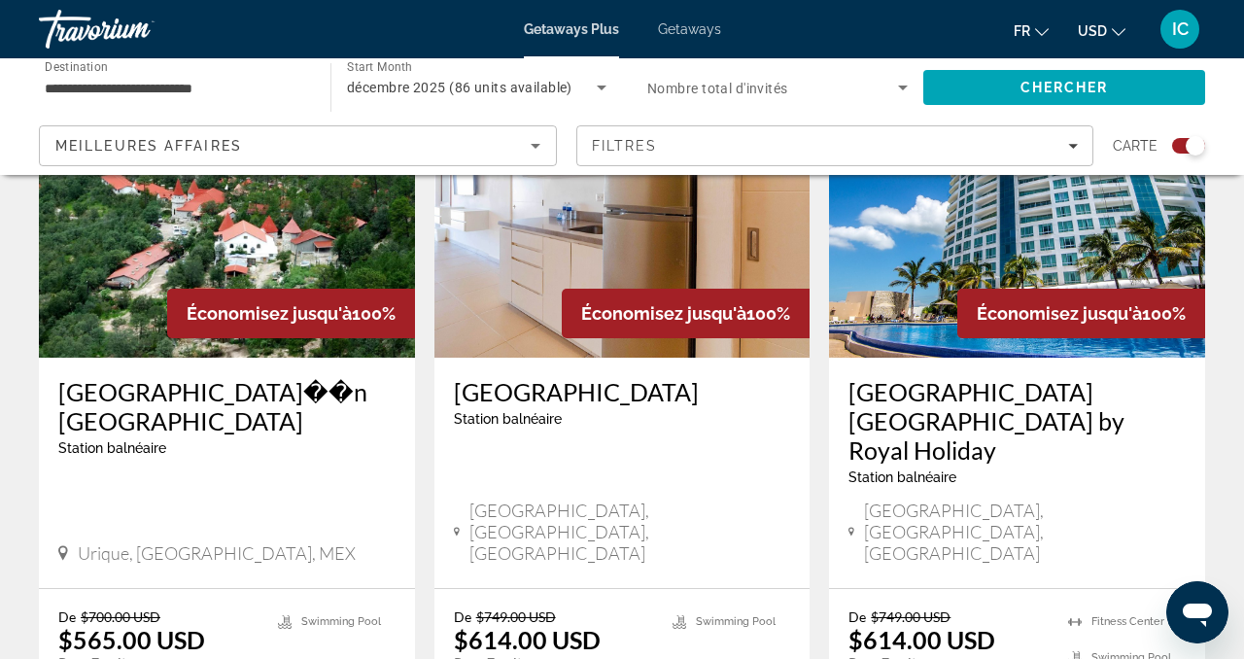
click at [257, 440] on div "Station balnéaire - Ceci est une station d'adultes seulement" at bounding box center [226, 448] width 337 height 16
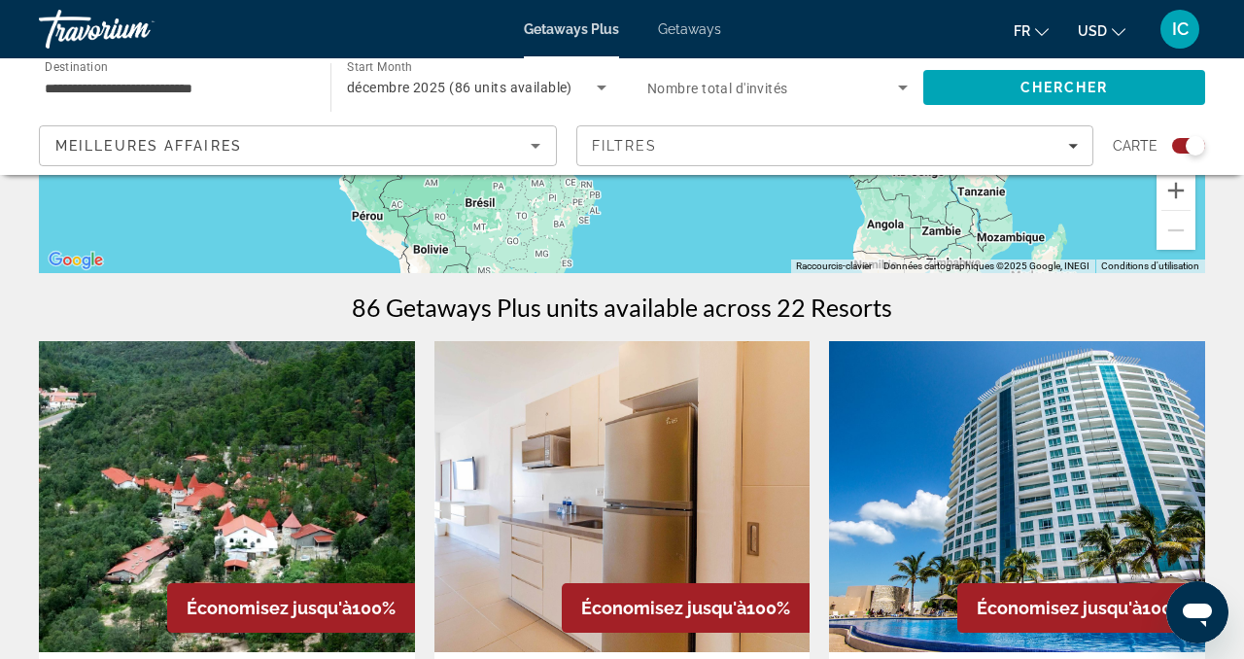
scroll to position [493, 0]
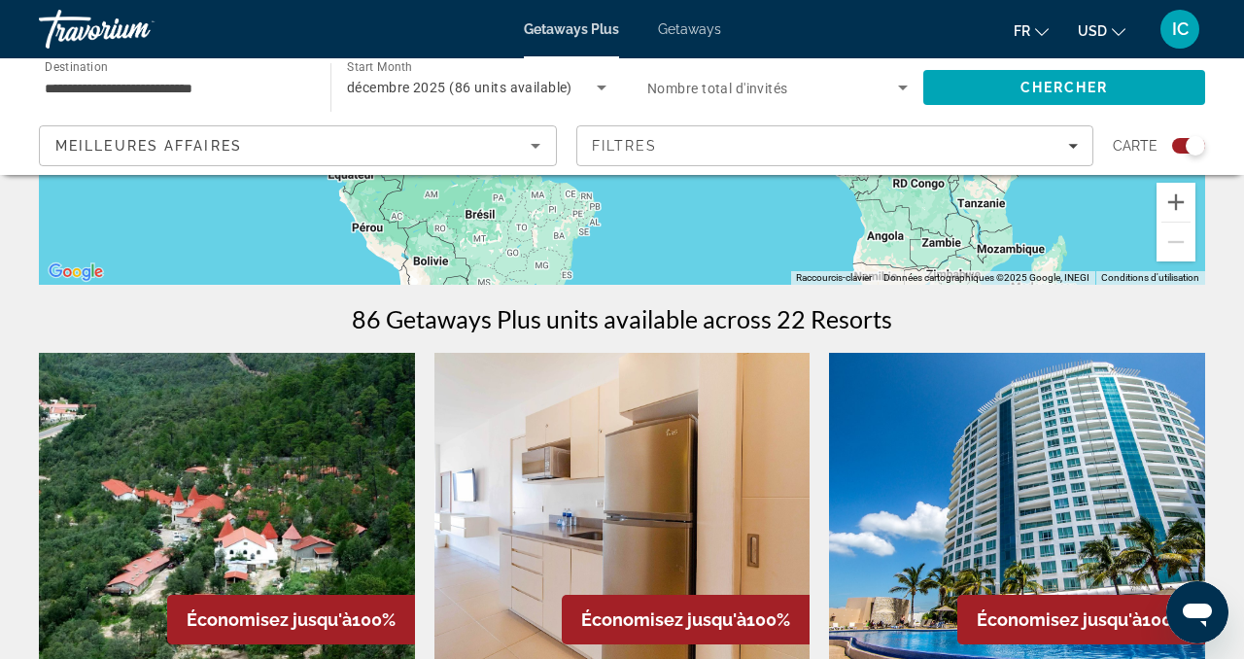
click at [1095, 37] on span "USD" at bounding box center [1092, 31] width 29 height 16
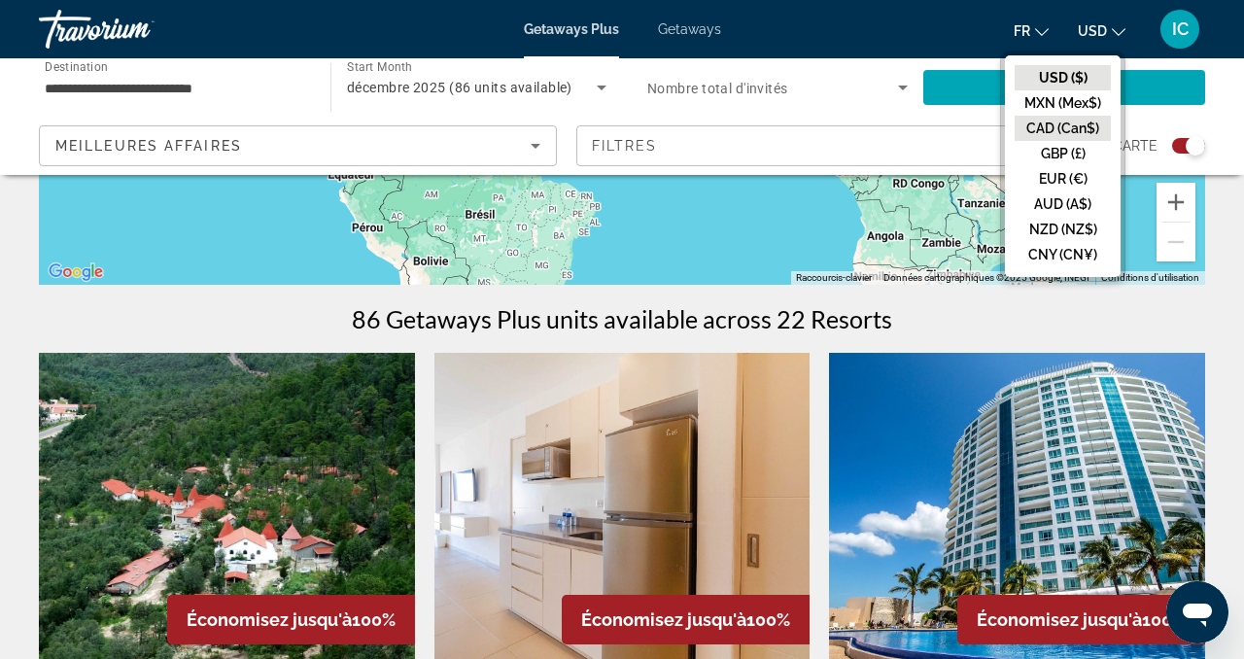
click at [1073, 130] on button "CAD (Can$)" at bounding box center [1063, 128] width 96 height 25
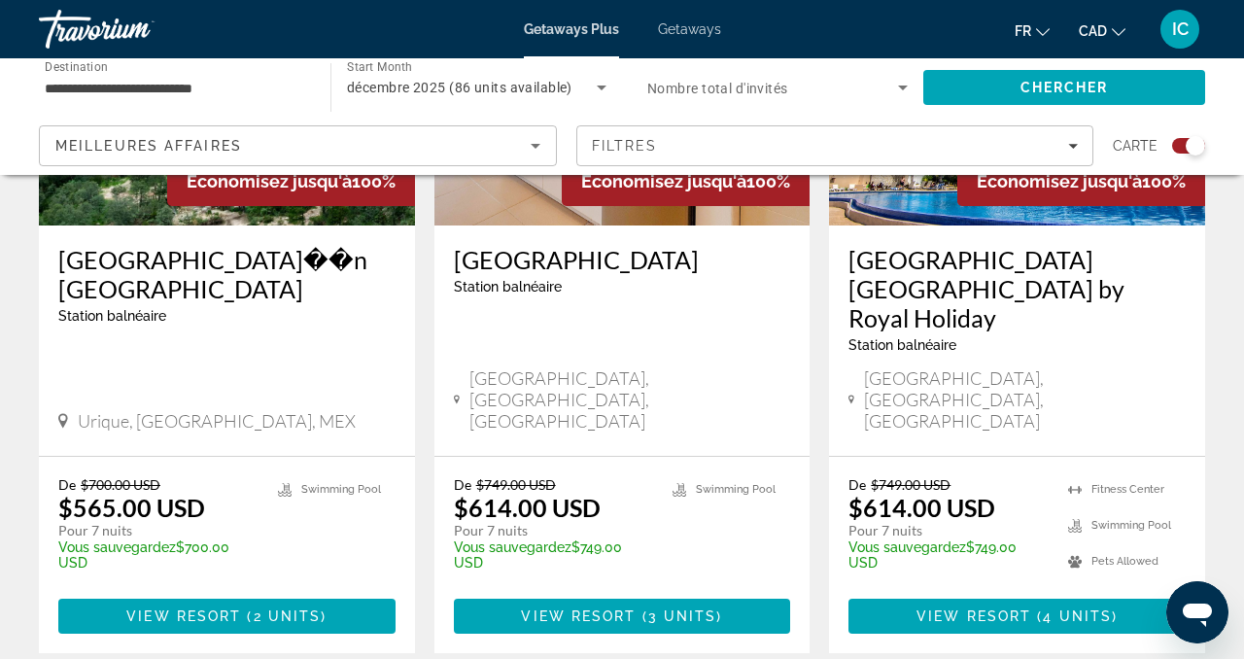
scroll to position [935, 0]
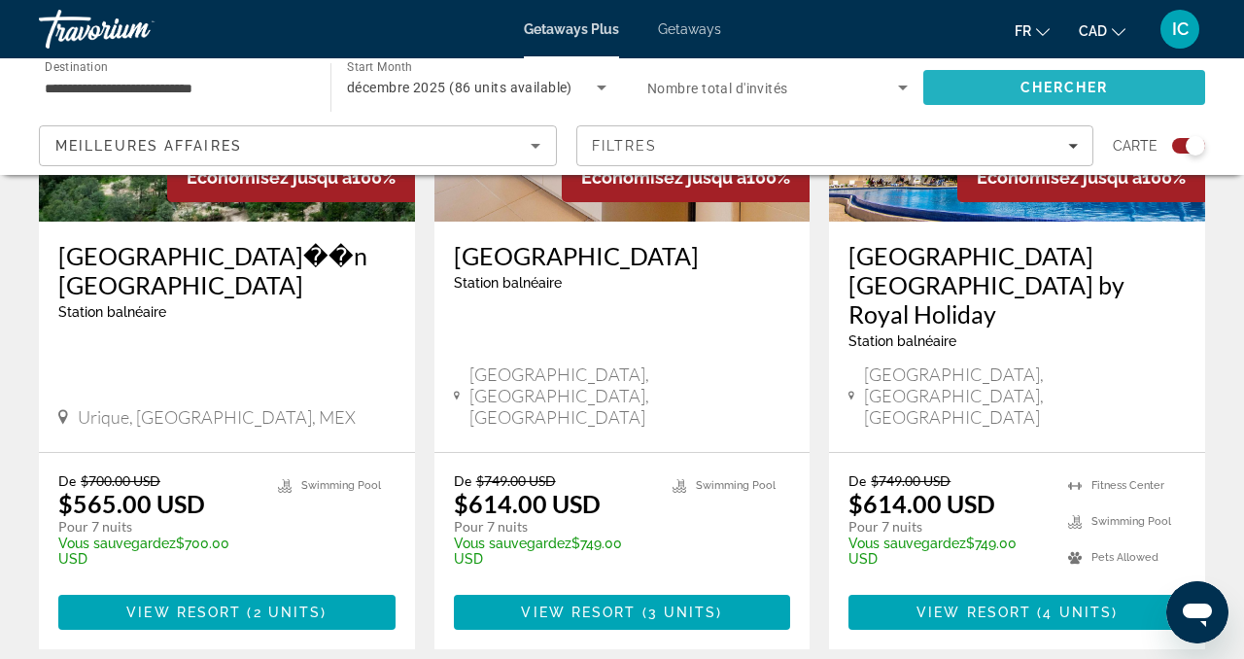
click at [1124, 87] on span "Search" at bounding box center [1065, 87] width 282 height 47
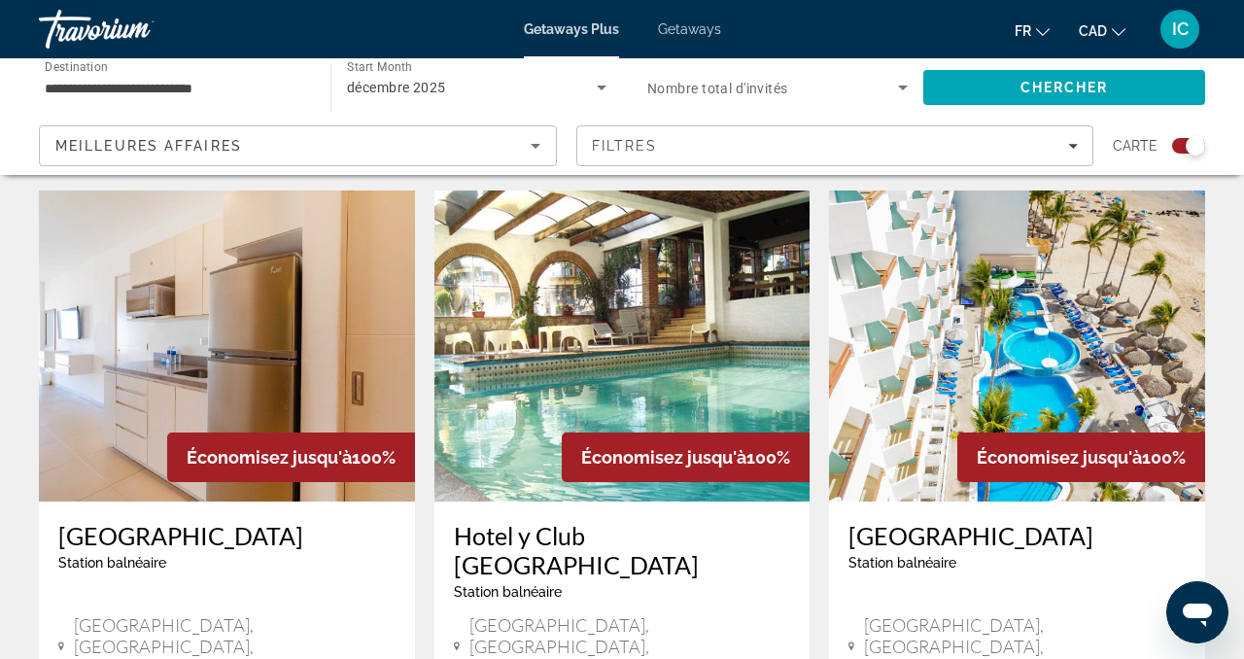
scroll to position [1438, 0]
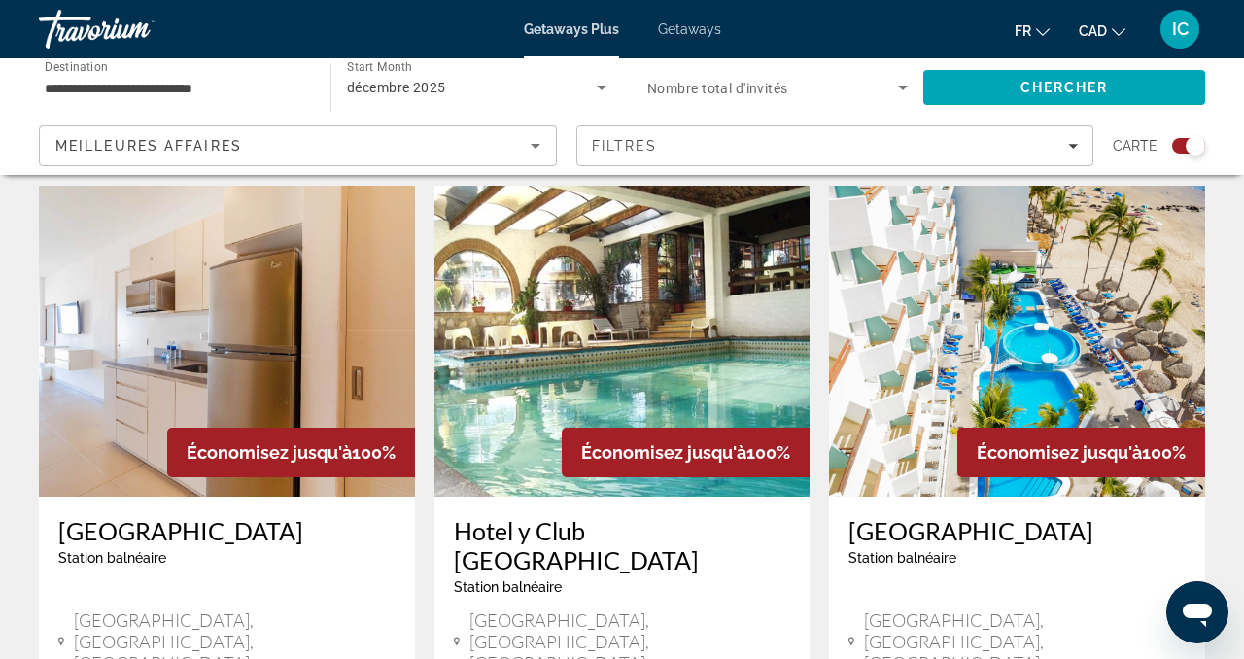
click at [933, 516] on h3 "[GEOGRAPHIC_DATA]" at bounding box center [1017, 530] width 337 height 29
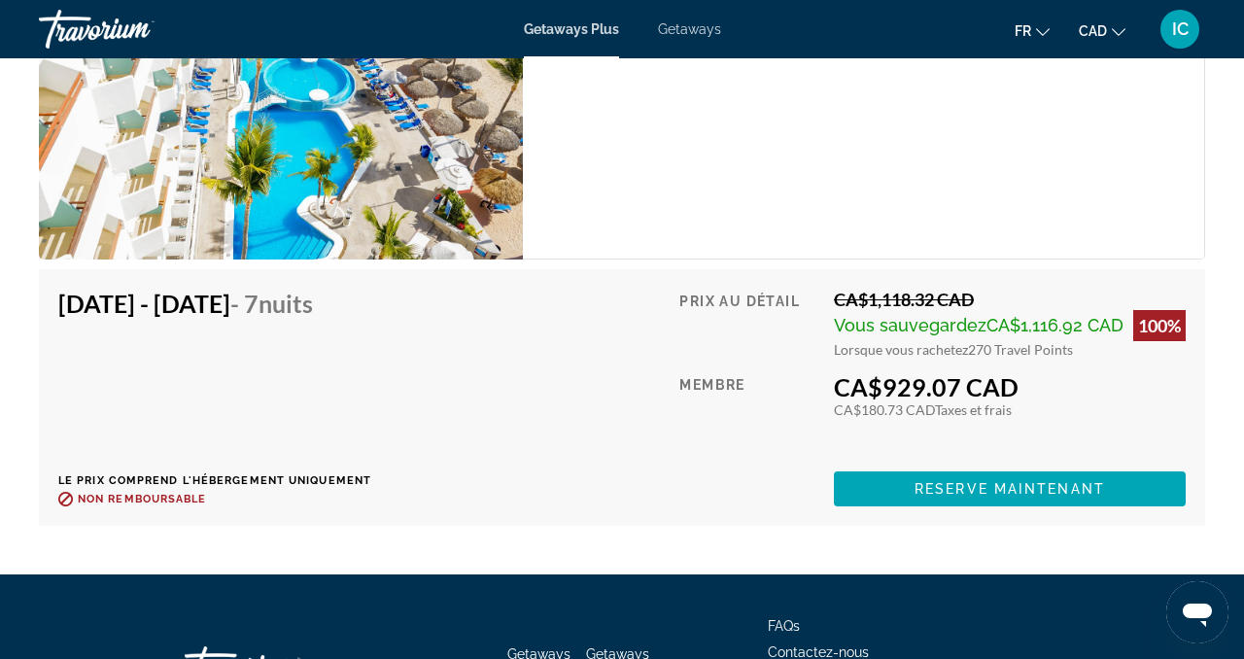
scroll to position [3957, 0]
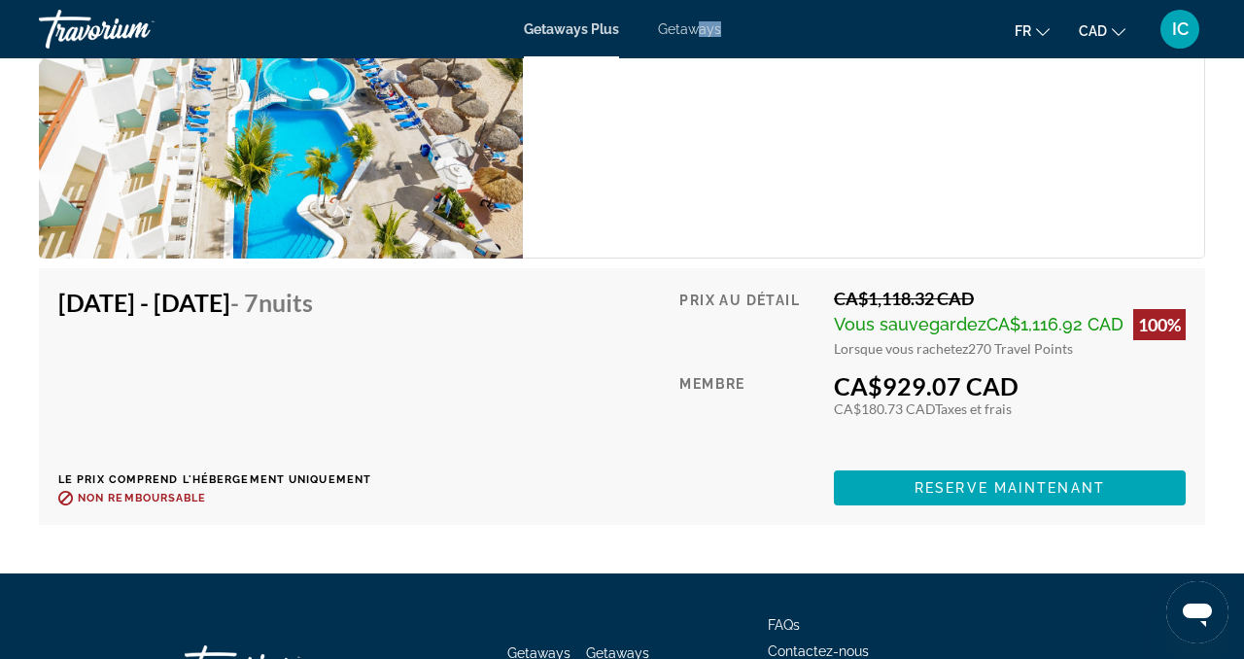
click at [698, 36] on div "Getaways Plus Getaways fr English Español Français Italiano Português русский C…" at bounding box center [622, 29] width 1244 height 51
click at [683, 27] on span "Getaways" at bounding box center [689, 29] width 63 height 16
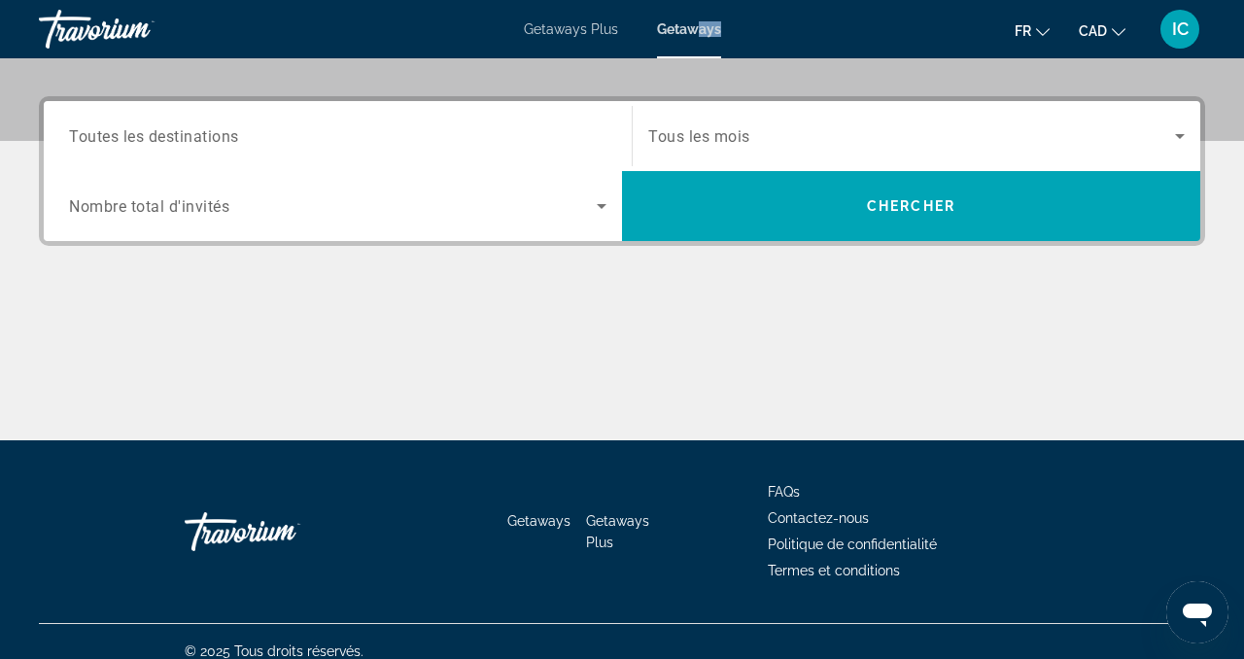
scroll to position [462, 0]
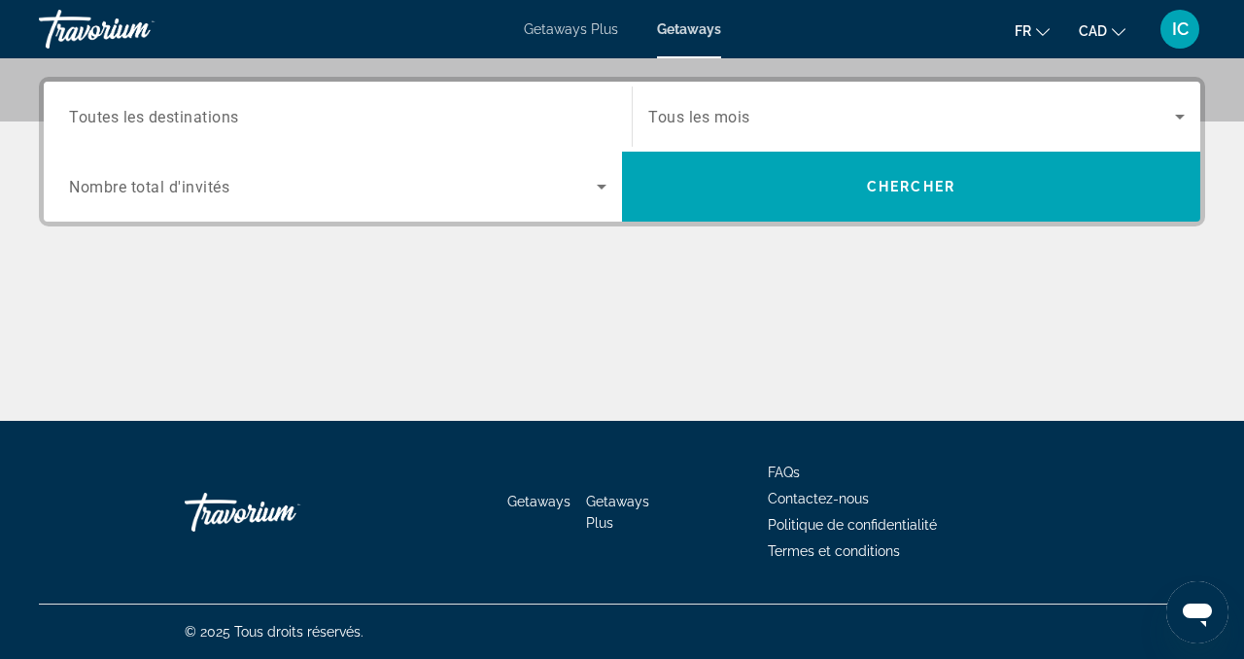
click at [523, 120] on input "Destination Toutes les destinations" at bounding box center [338, 117] width 538 height 23
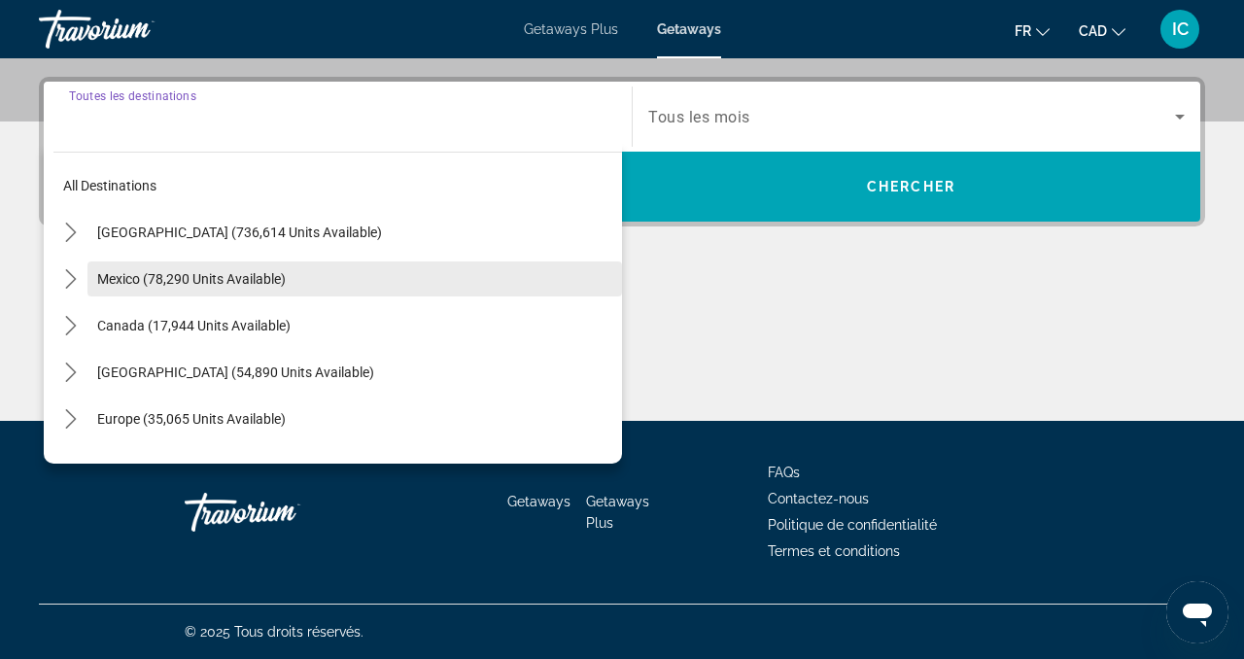
click at [311, 286] on span "Select destination: Mexico (78,290 units available)" at bounding box center [354, 279] width 535 height 47
type input "**********"
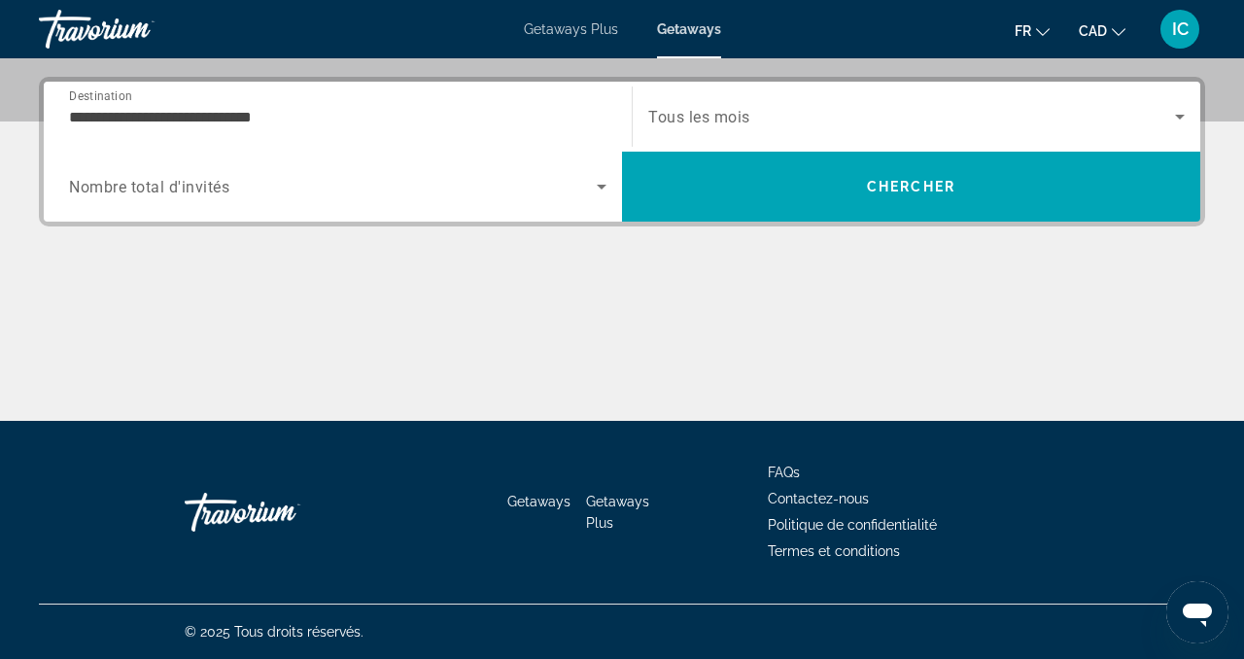
click at [805, 131] on div "Search widget" at bounding box center [916, 116] width 537 height 54
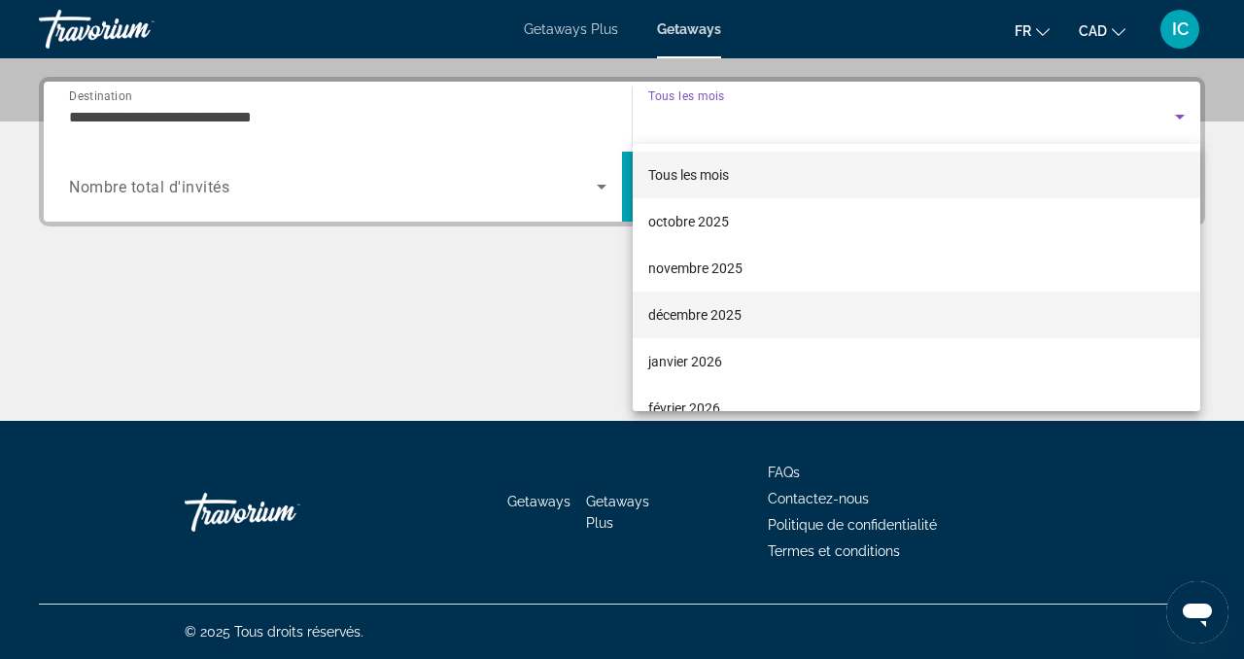
click at [763, 314] on mat-option "décembre 2025" at bounding box center [917, 315] width 568 height 47
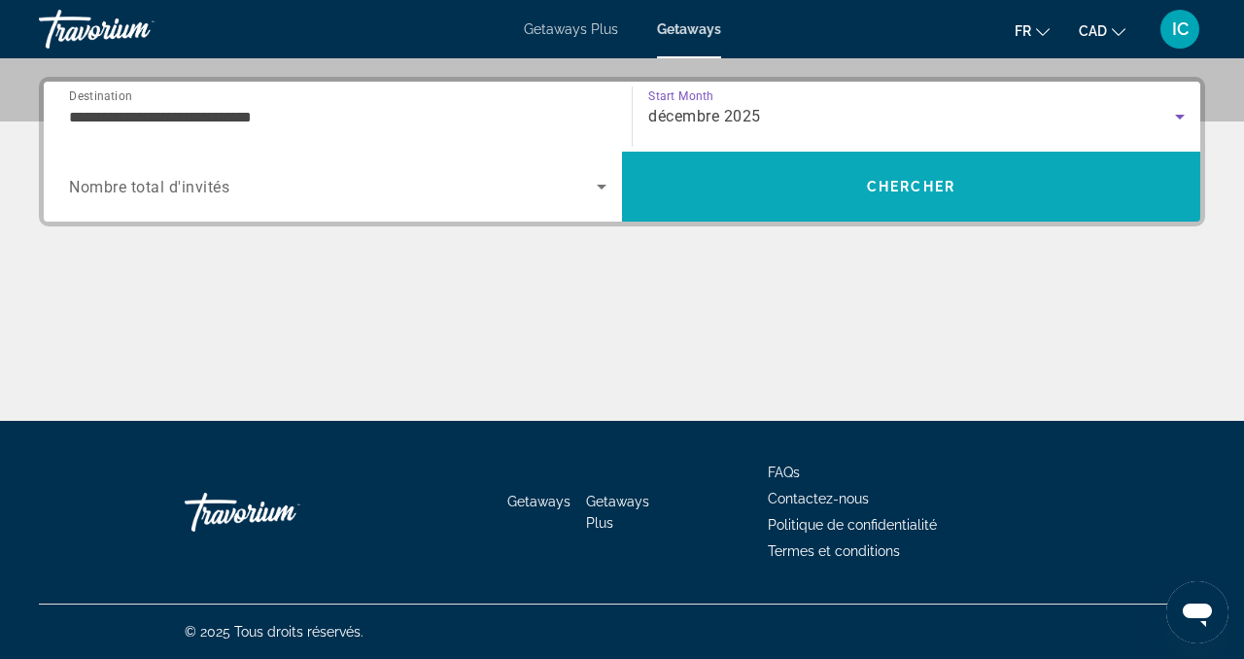
click at [837, 195] on span "Search" at bounding box center [911, 186] width 578 height 47
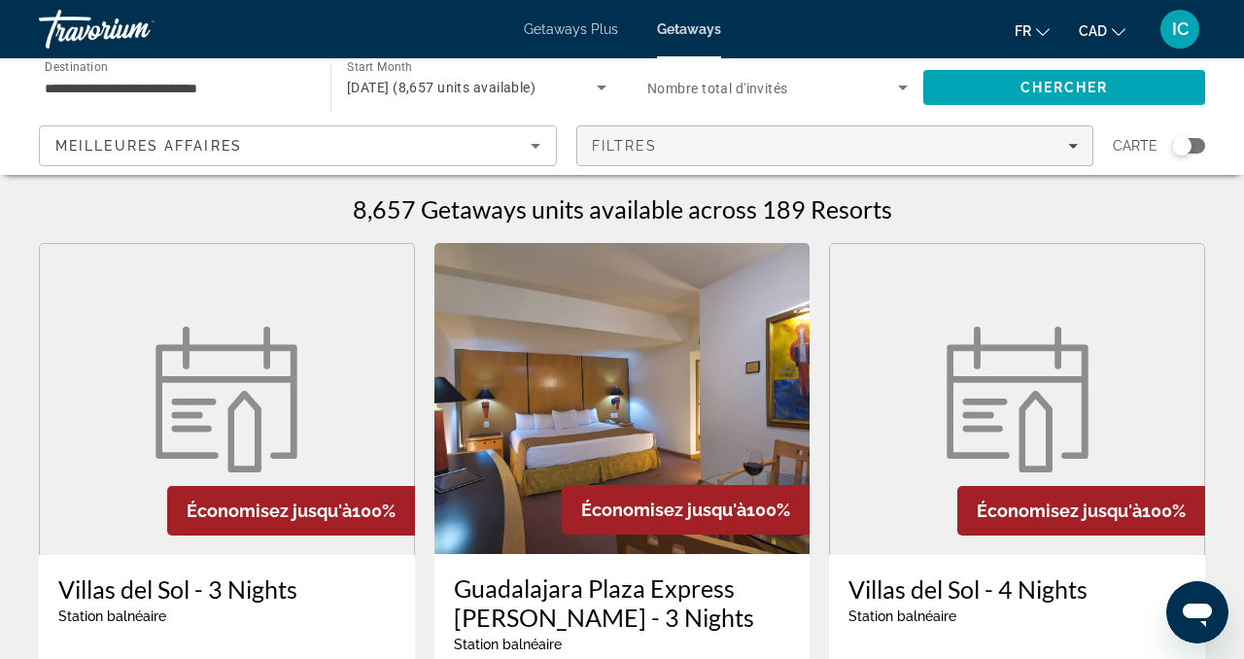
click at [811, 134] on span "Filters" at bounding box center [835, 145] width 516 height 47
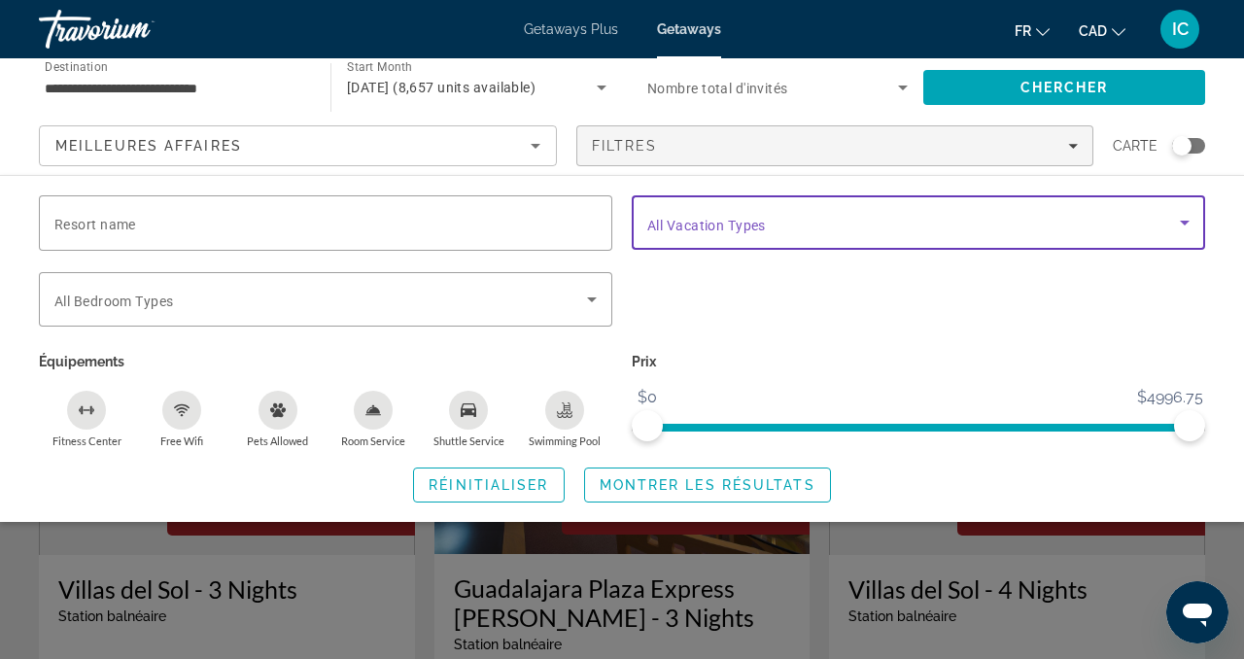
click at [709, 232] on span "Search widget" at bounding box center [913, 222] width 533 height 23
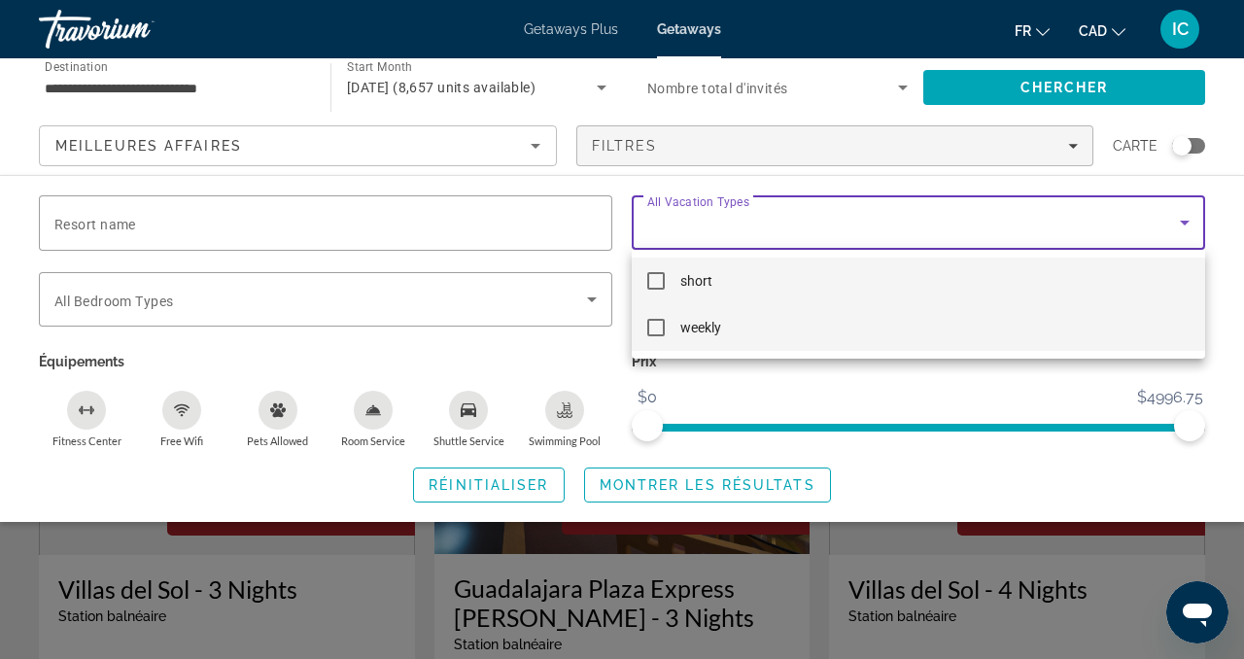
click at [714, 331] on span "weekly" at bounding box center [700, 327] width 41 height 23
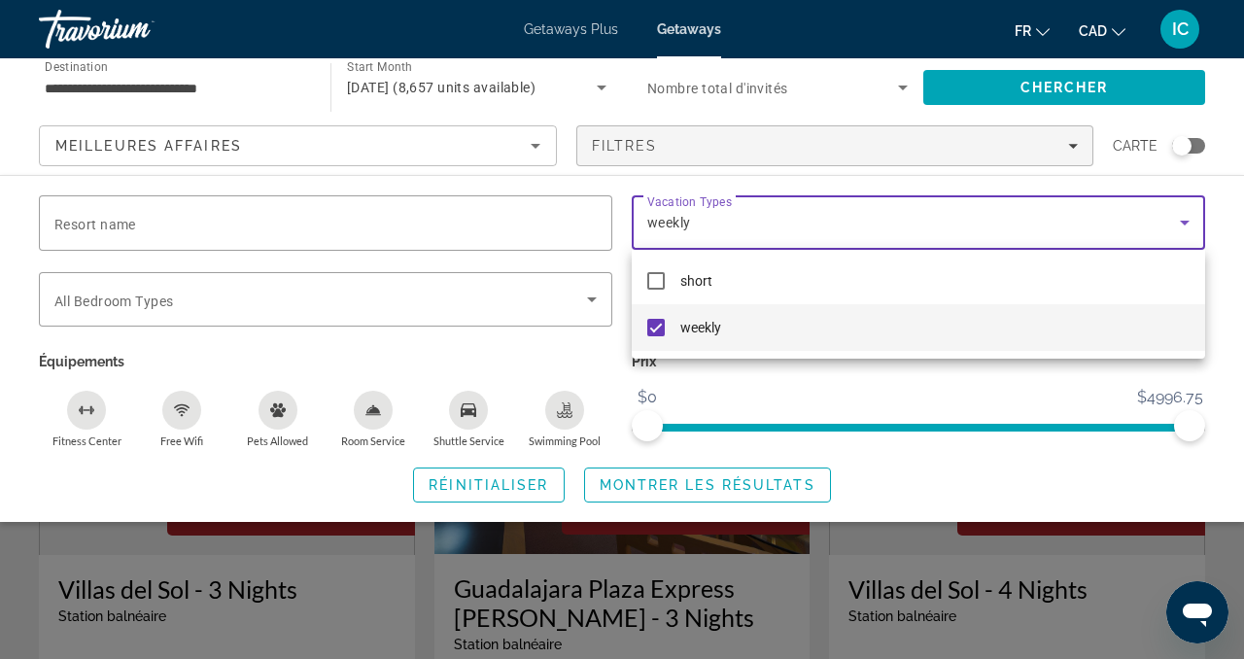
click at [1117, 87] on div at bounding box center [622, 329] width 1244 height 659
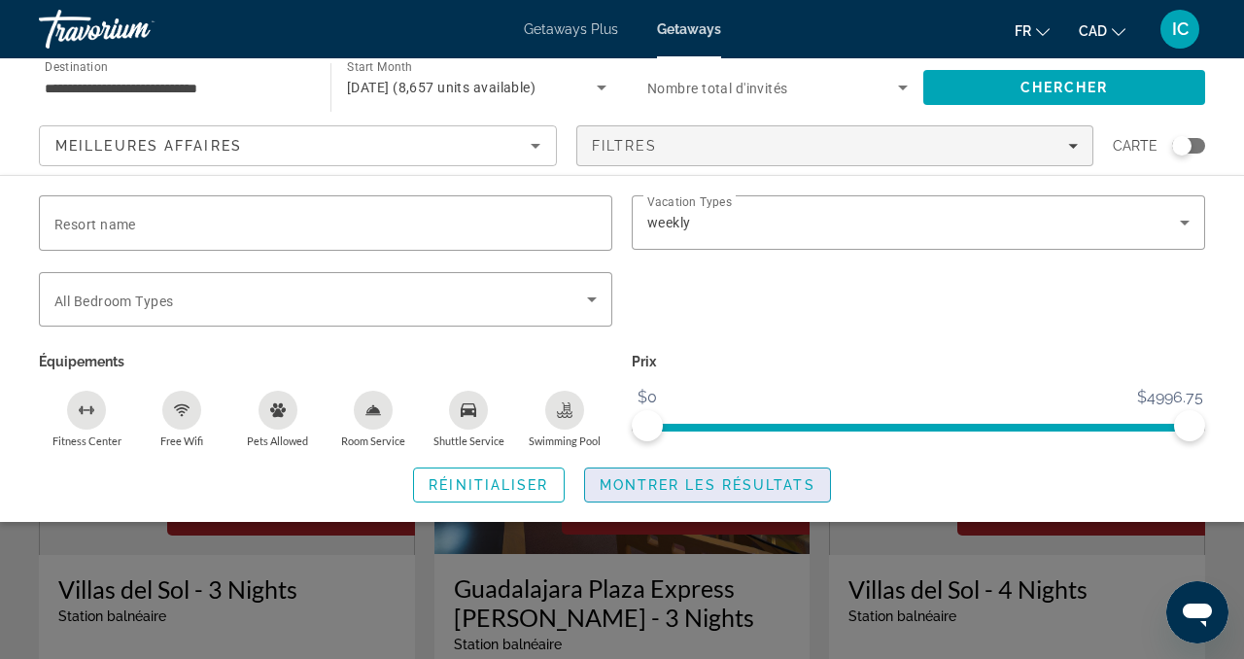
click at [661, 489] on span "Montrer les résultats" at bounding box center [708, 485] width 216 height 16
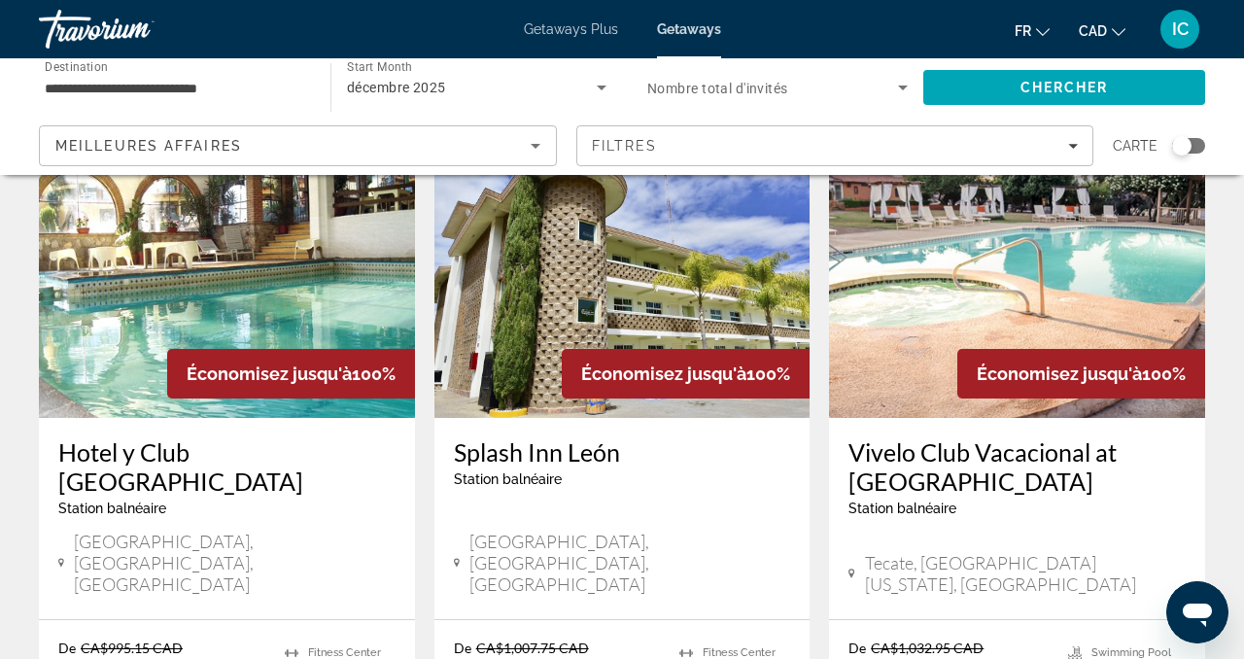
scroll to position [143, 0]
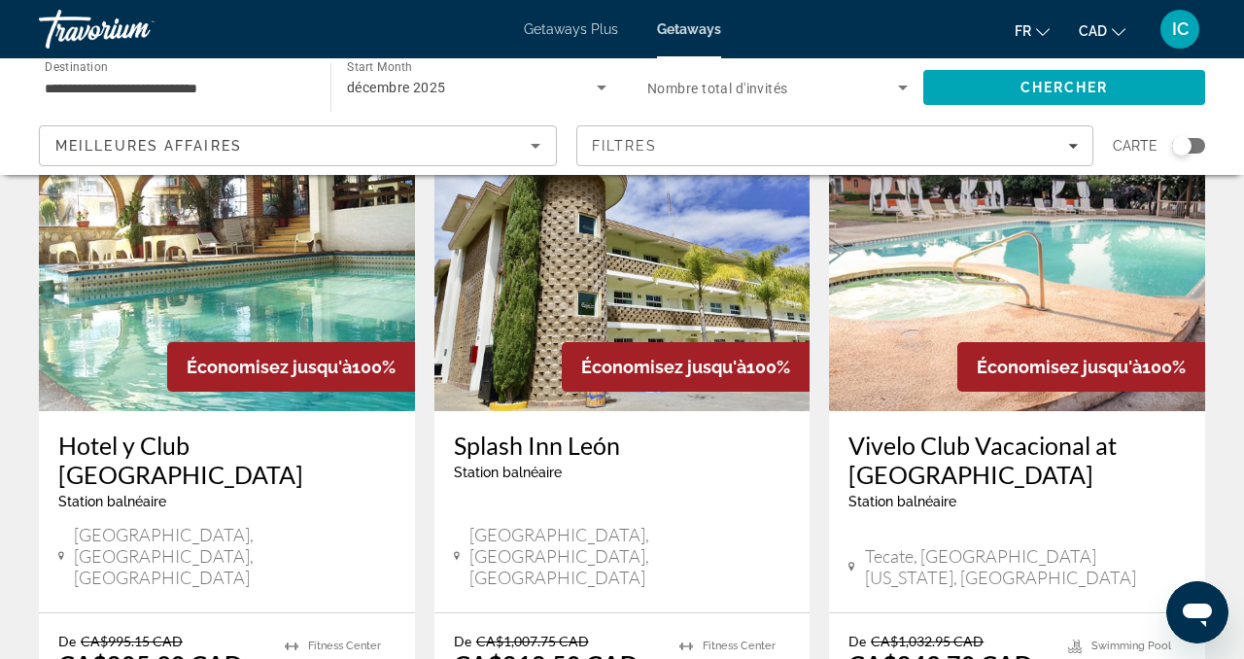
click at [278, 449] on h3 "Hotel y Club Villa de la Plata" at bounding box center [226, 460] width 337 height 58
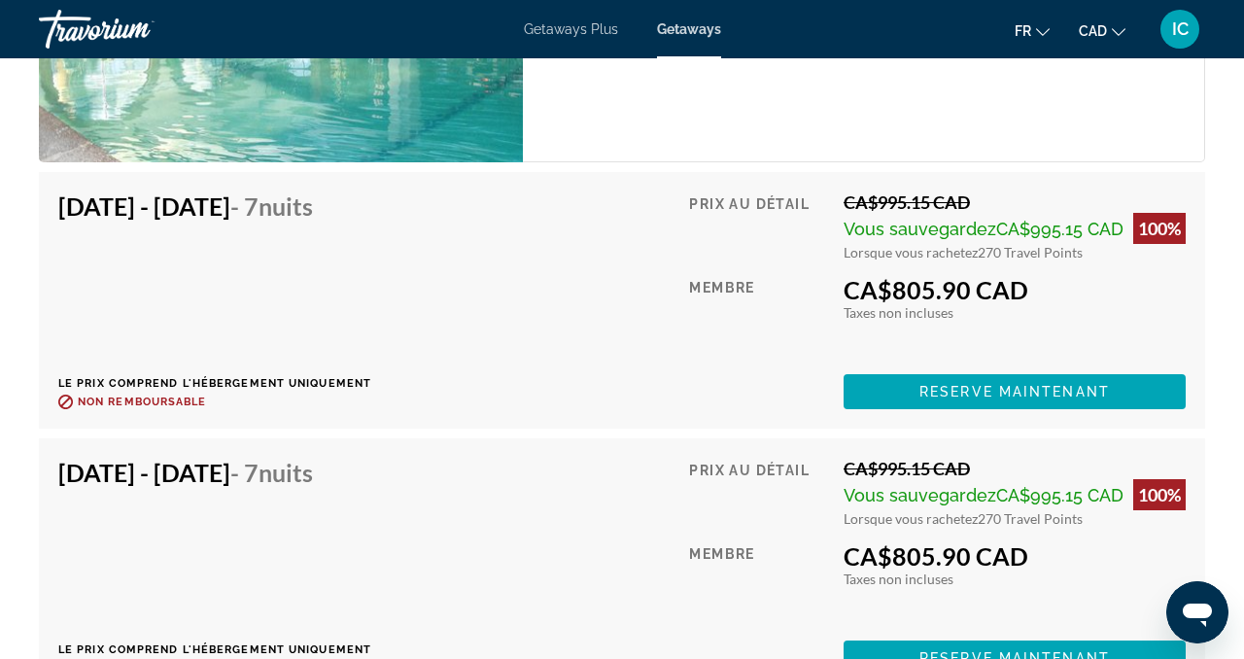
scroll to position [4291, 0]
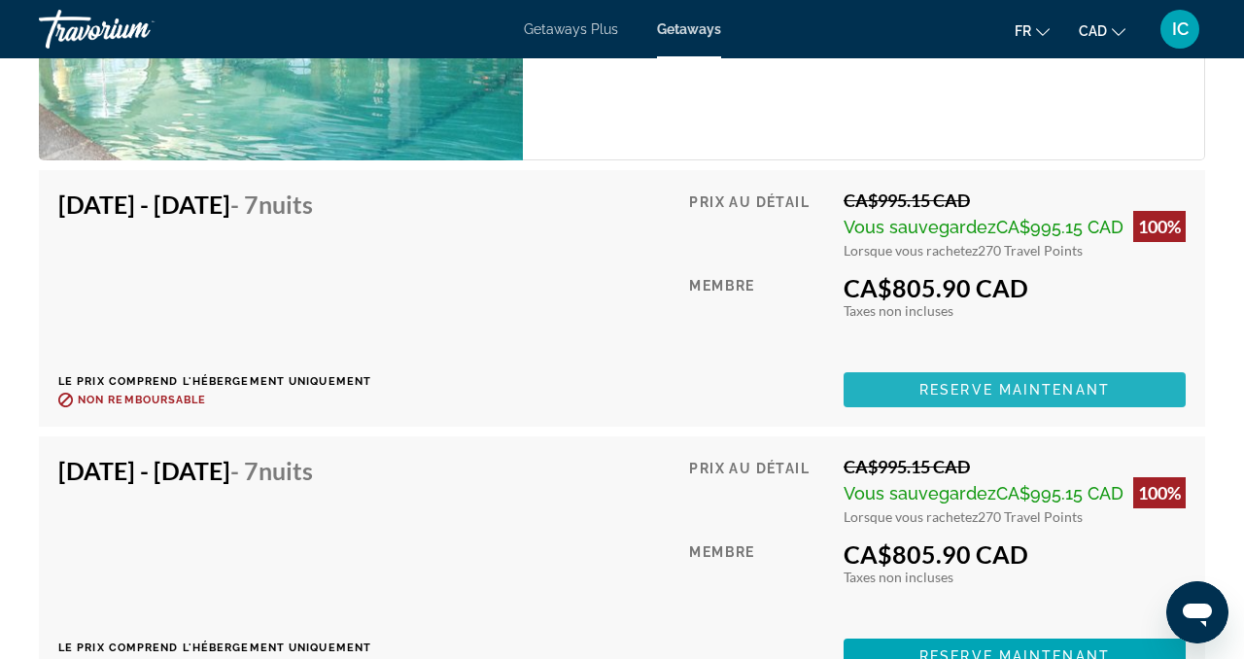
click at [943, 390] on span "Reserve maintenant" at bounding box center [1015, 390] width 191 height 16
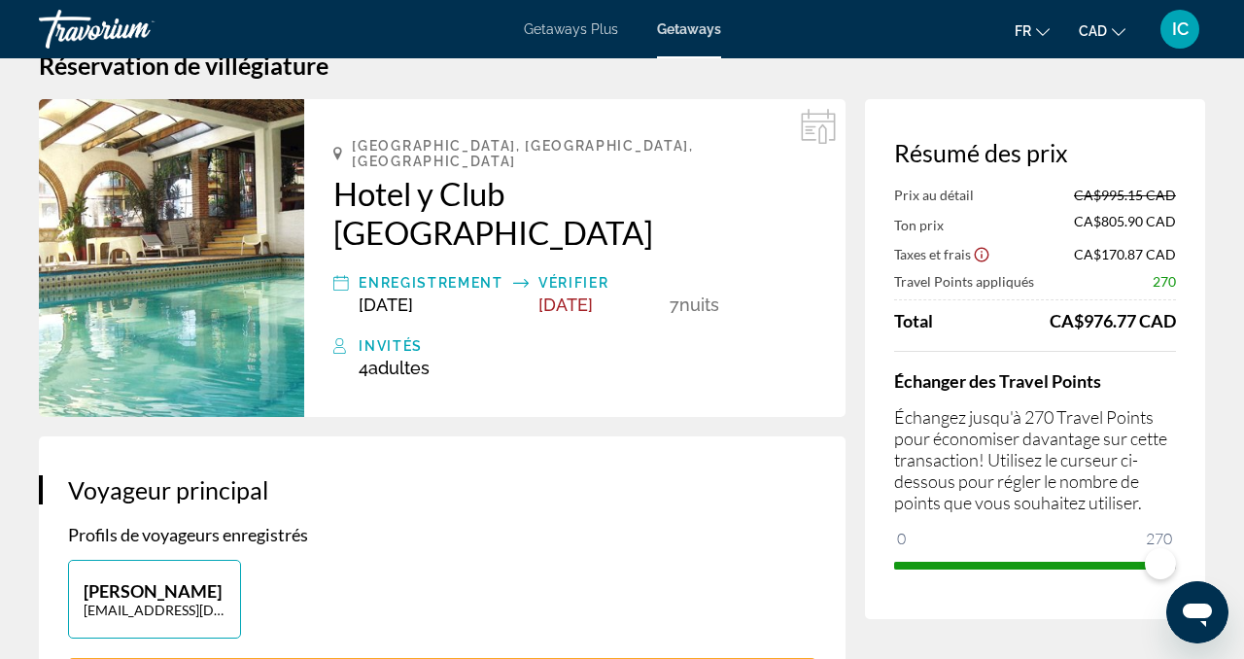
scroll to position [49, 0]
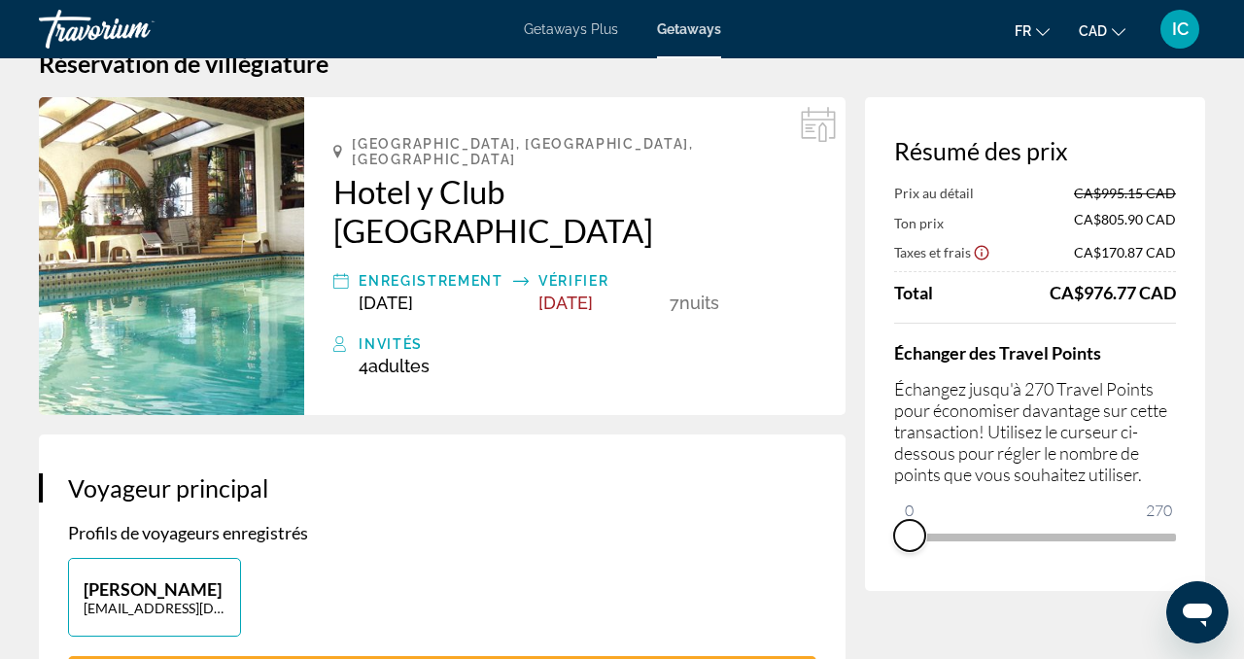
drag, startPoint x: 1161, startPoint y: 546, endPoint x: 862, endPoint y: 560, distance: 298.8
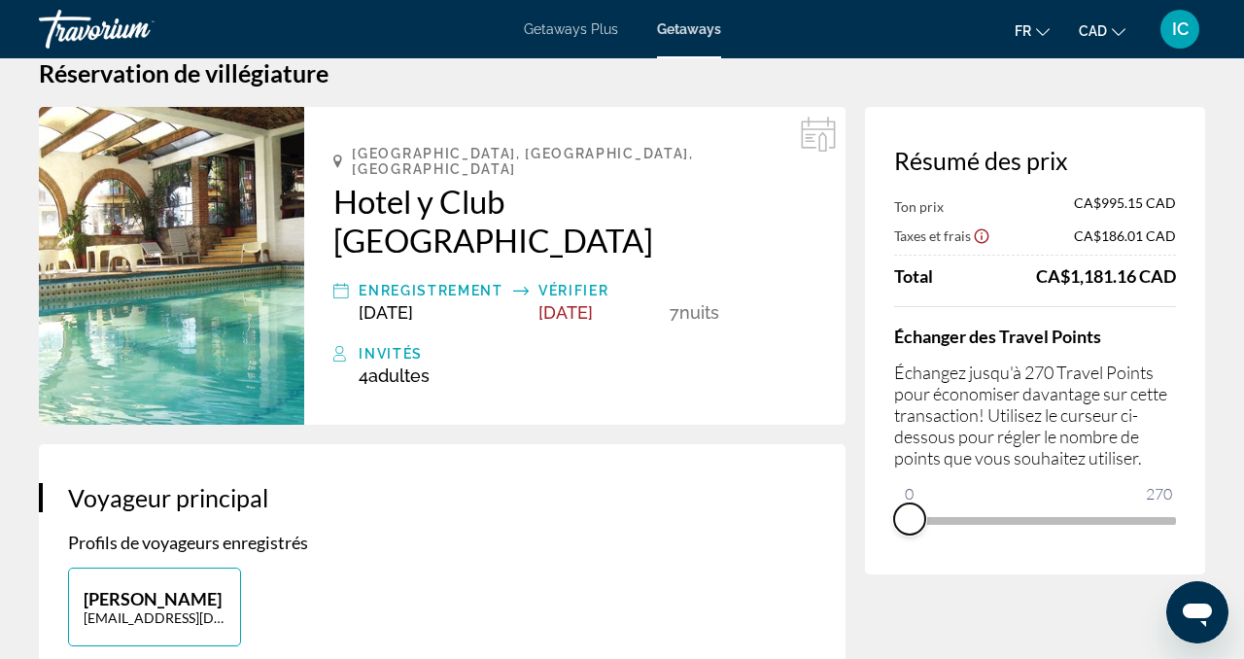
scroll to position [0, 0]
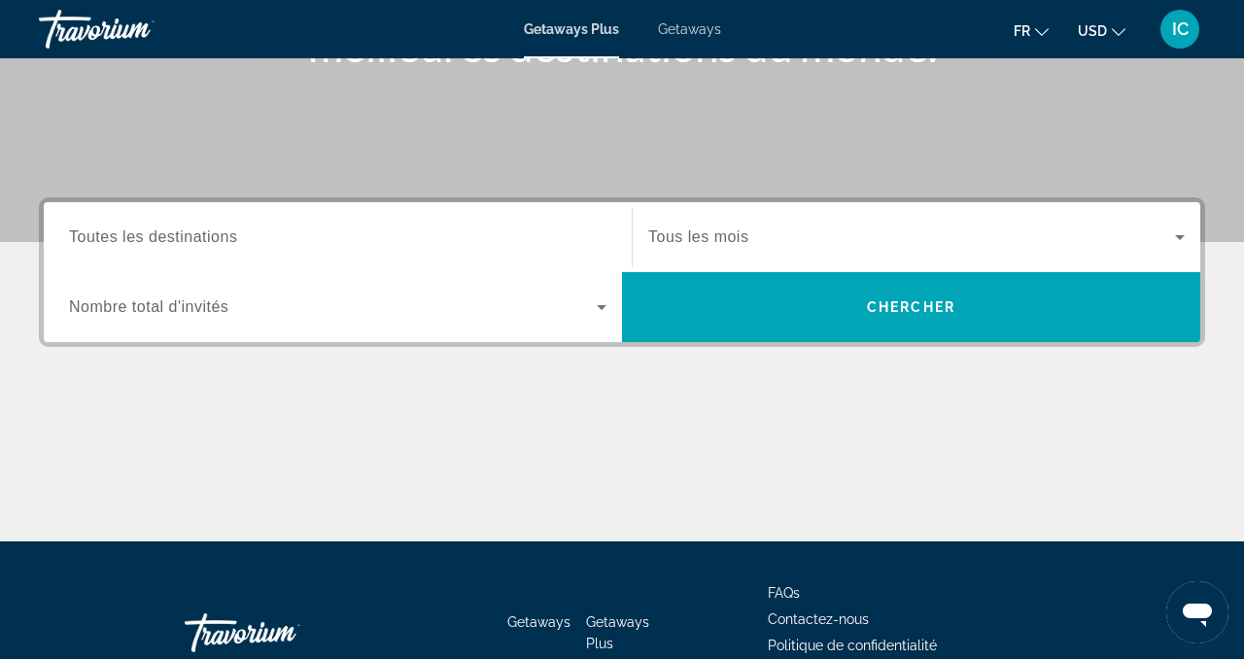
scroll to position [375, 0]
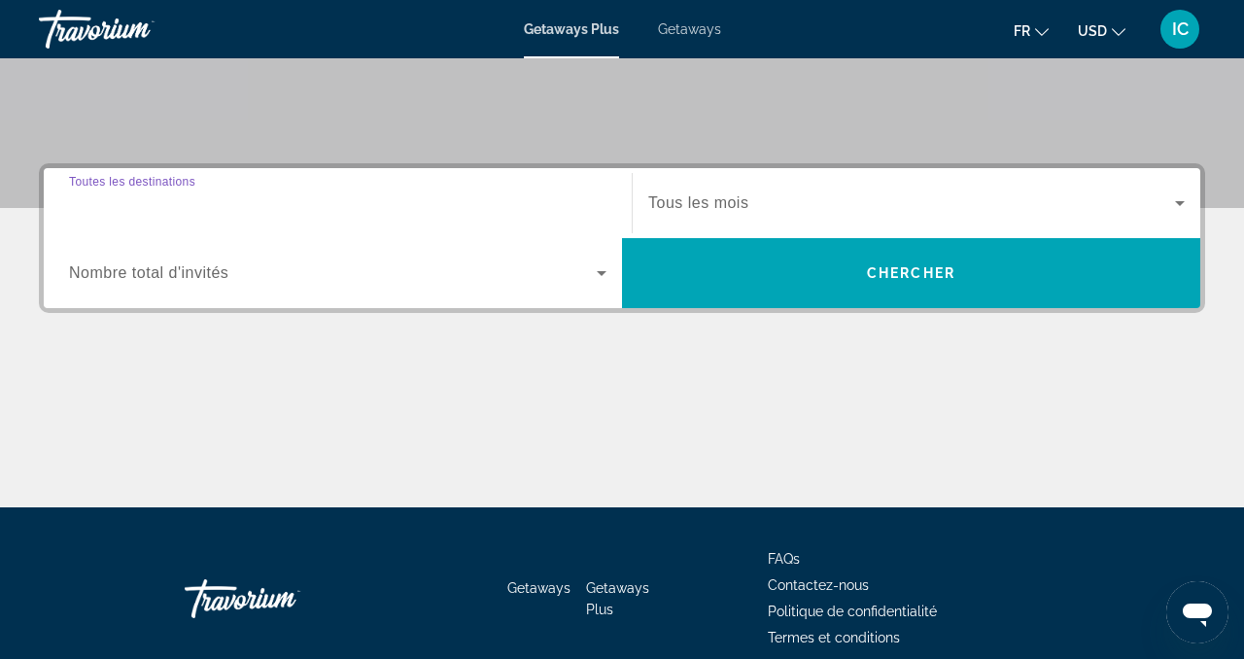
click at [557, 205] on input "Destination Toutes les destinations" at bounding box center [338, 203] width 538 height 23
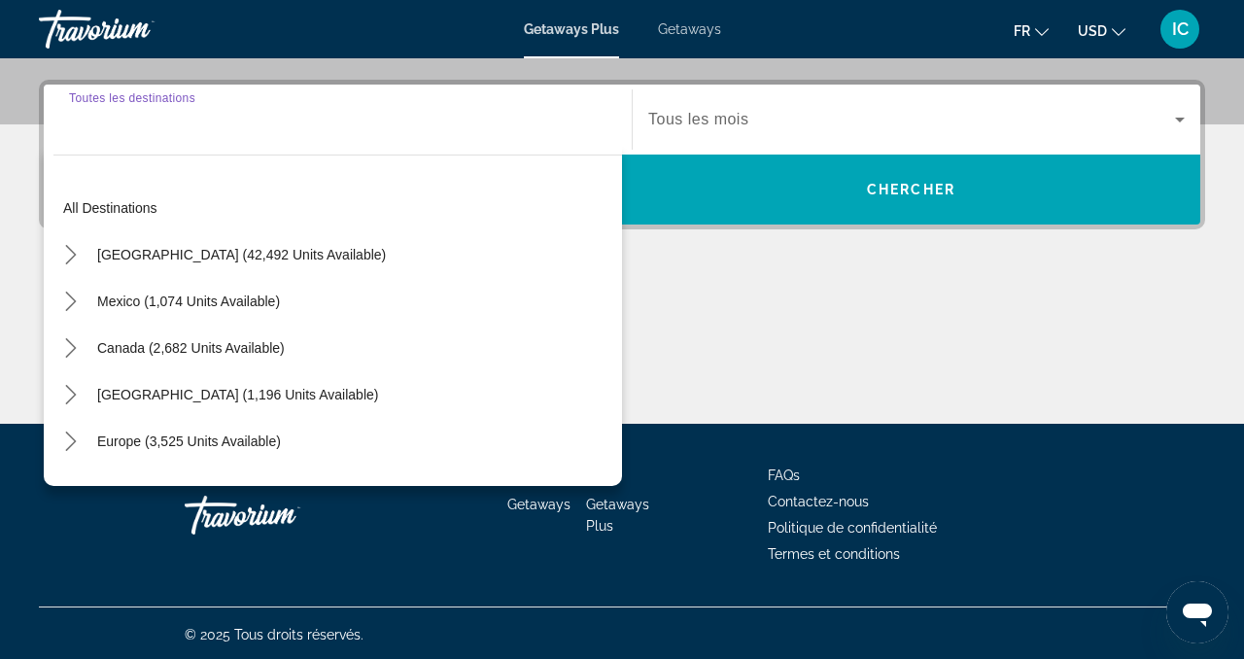
scroll to position [462, 0]
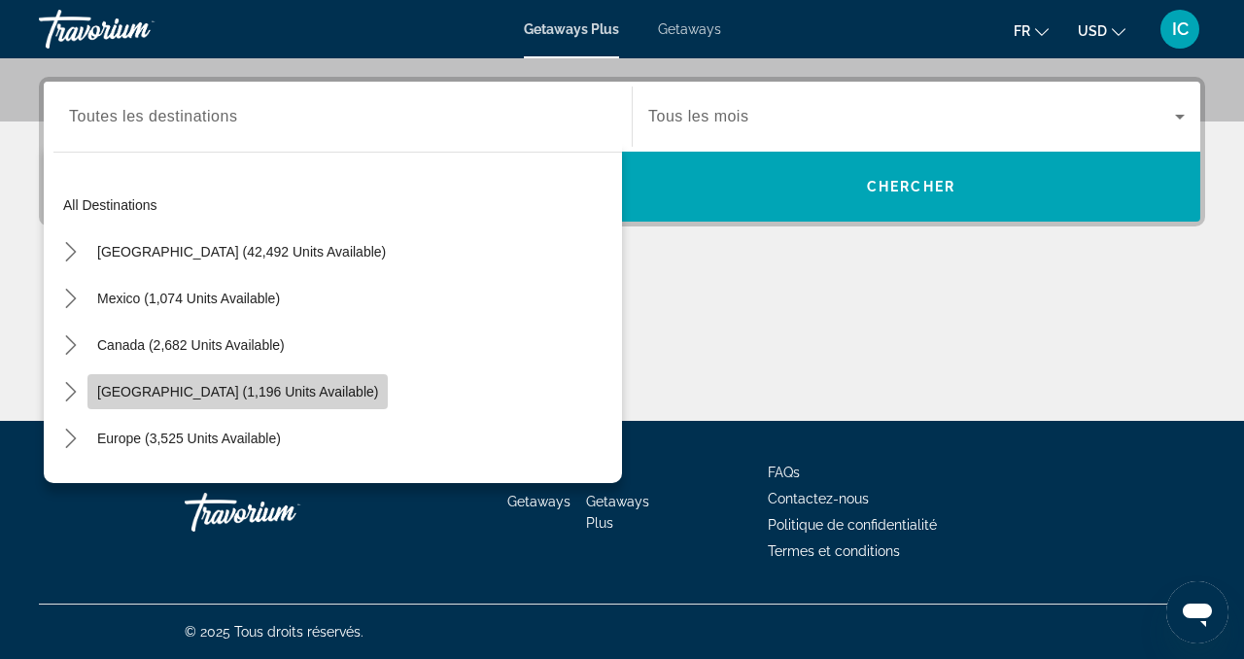
click at [273, 390] on span "[GEOGRAPHIC_DATA] (1,196 units available)" at bounding box center [237, 392] width 281 height 16
type input "**********"
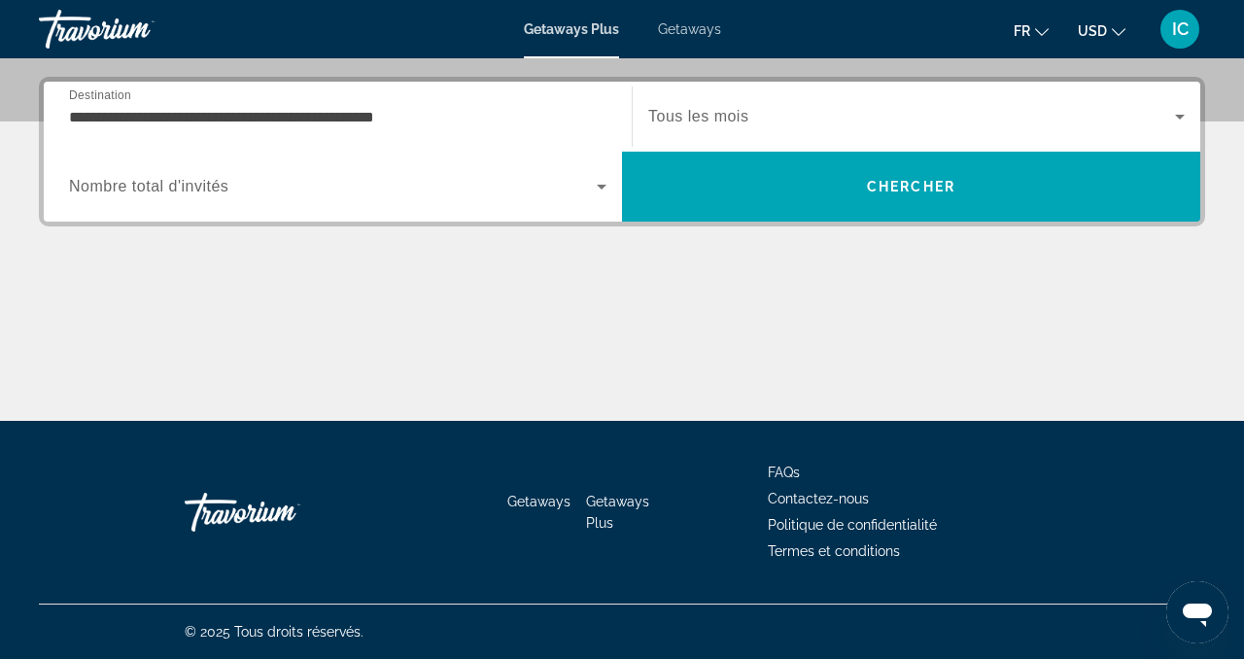
click at [708, 114] on span "Tous les mois" at bounding box center [698, 116] width 100 height 17
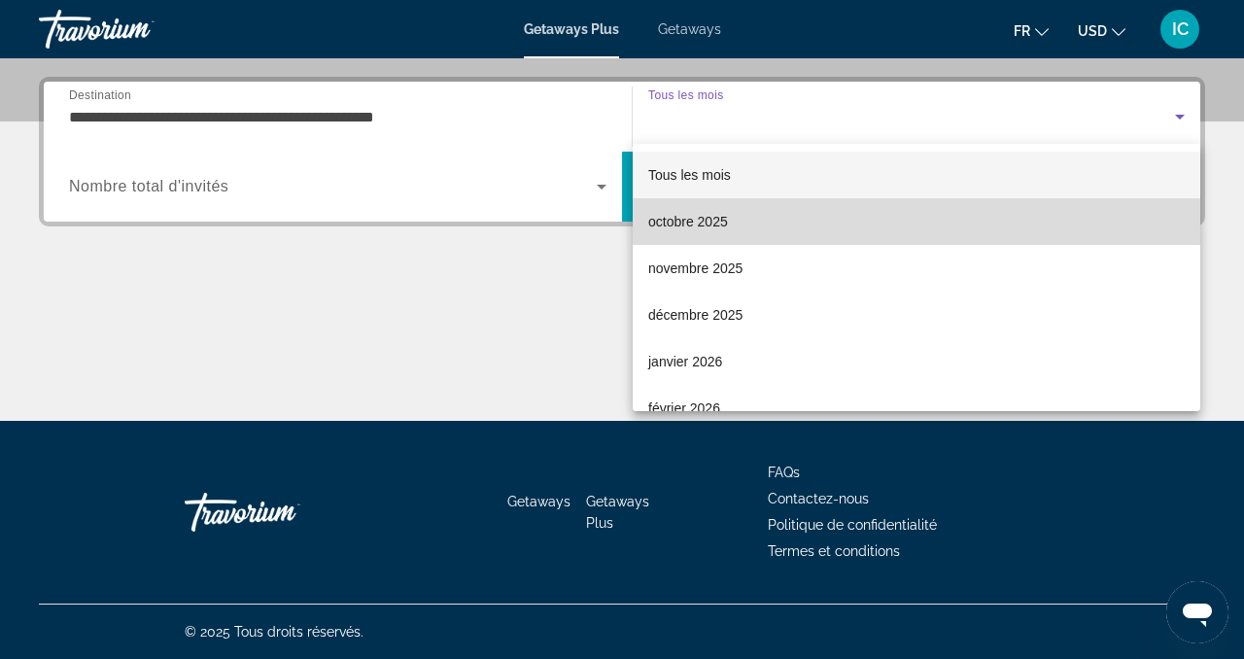
click at [732, 220] on mat-option "octobre 2025" at bounding box center [917, 221] width 568 height 47
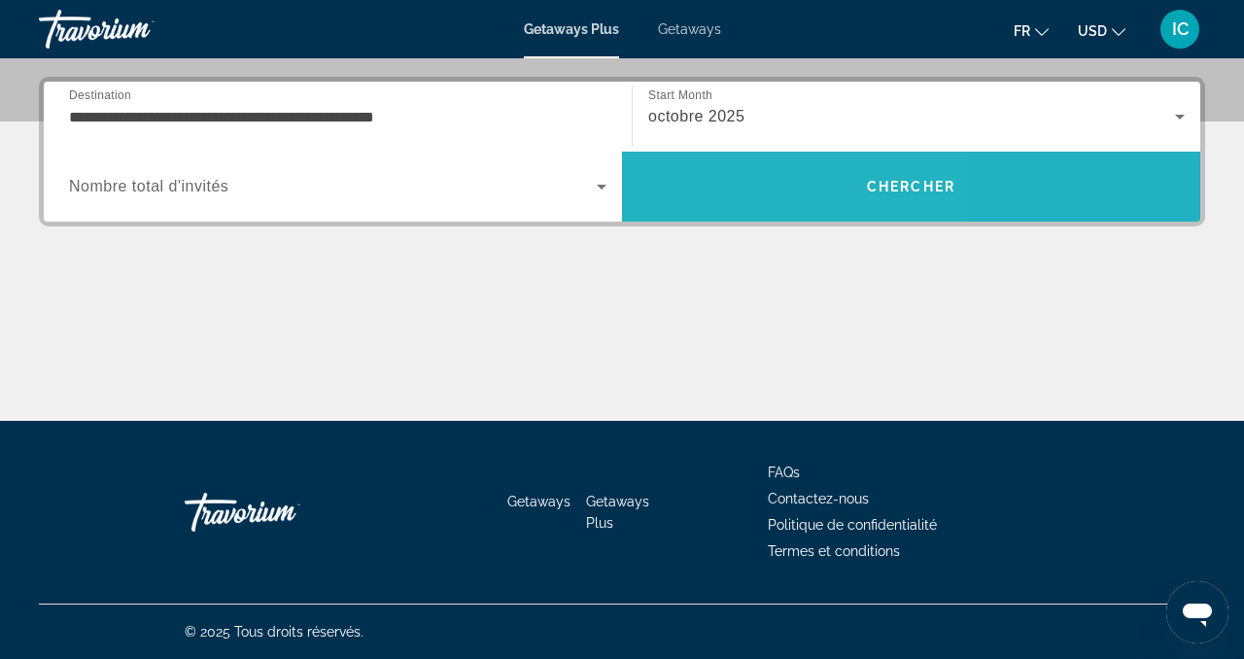
click at [715, 192] on span "Search" at bounding box center [911, 186] width 578 height 47
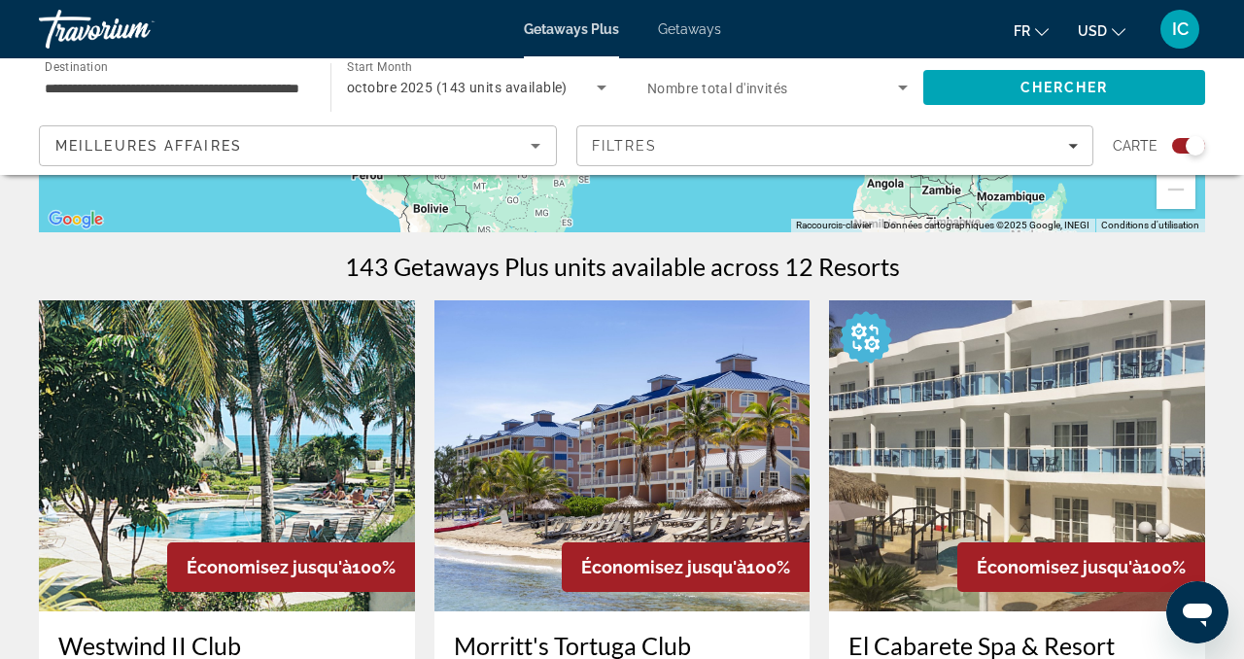
scroll to position [537, 0]
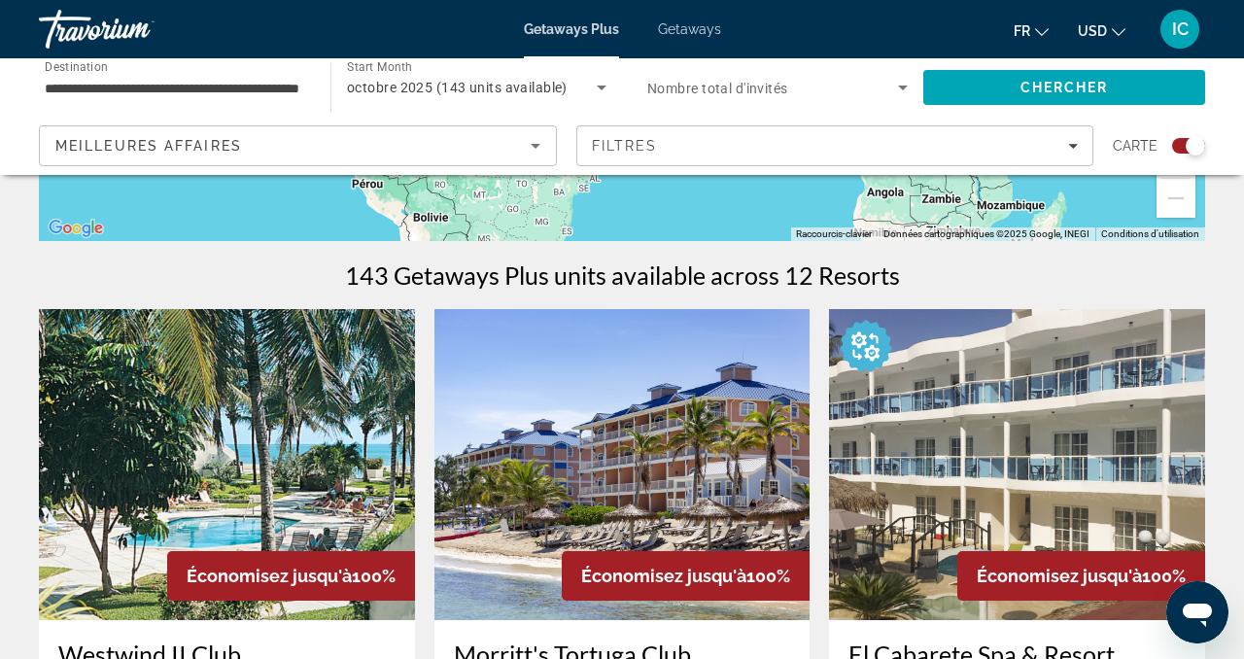
click at [1098, 32] on span "USD" at bounding box center [1092, 31] width 29 height 16
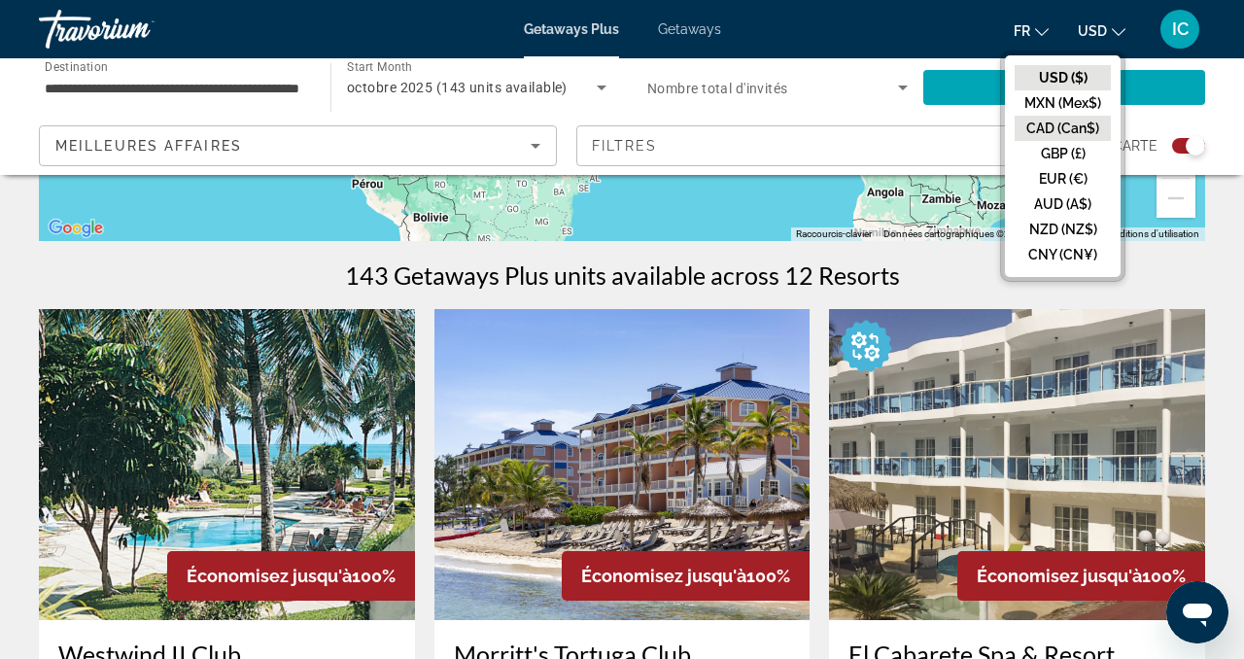
click at [1064, 127] on button "CAD (Can$)" at bounding box center [1063, 128] width 96 height 25
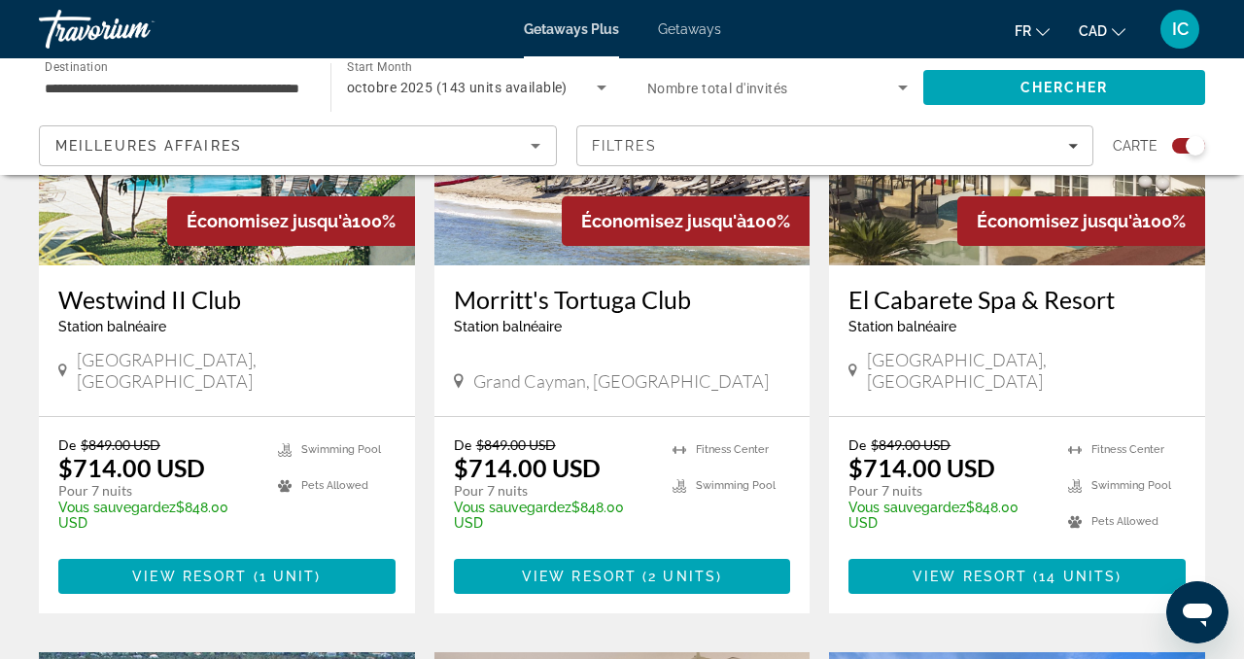
scroll to position [893, 0]
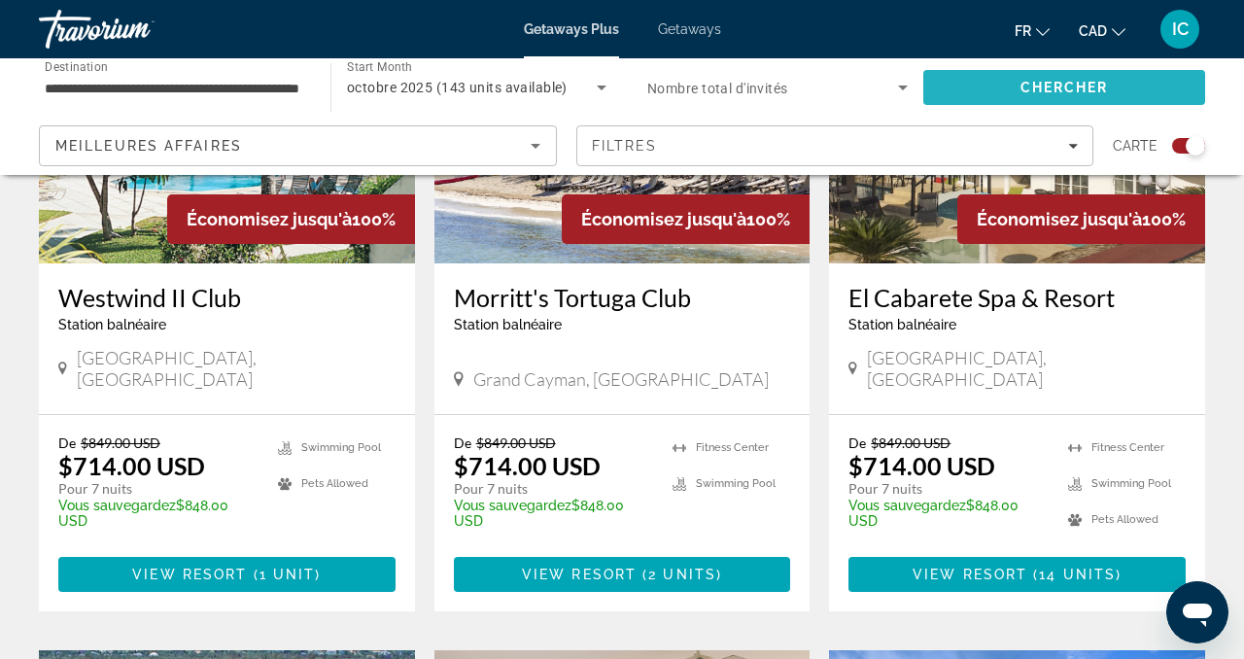
click at [1114, 95] on span "Search" at bounding box center [1065, 87] width 282 height 47
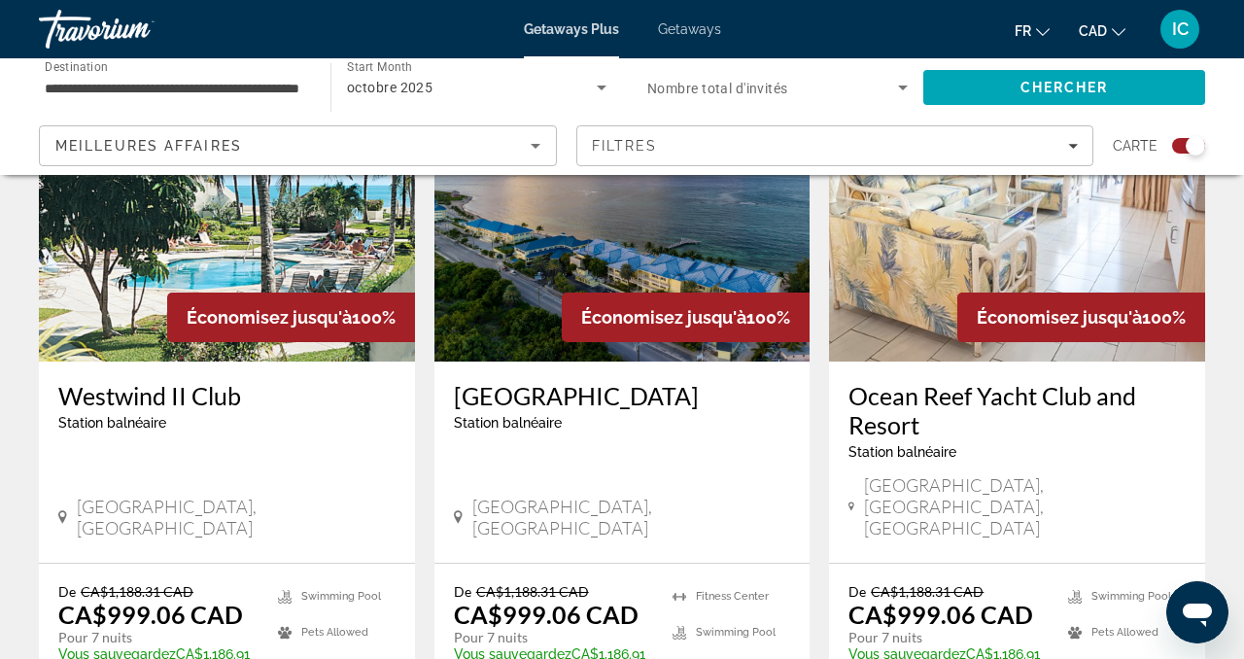
scroll to position [787, 0]
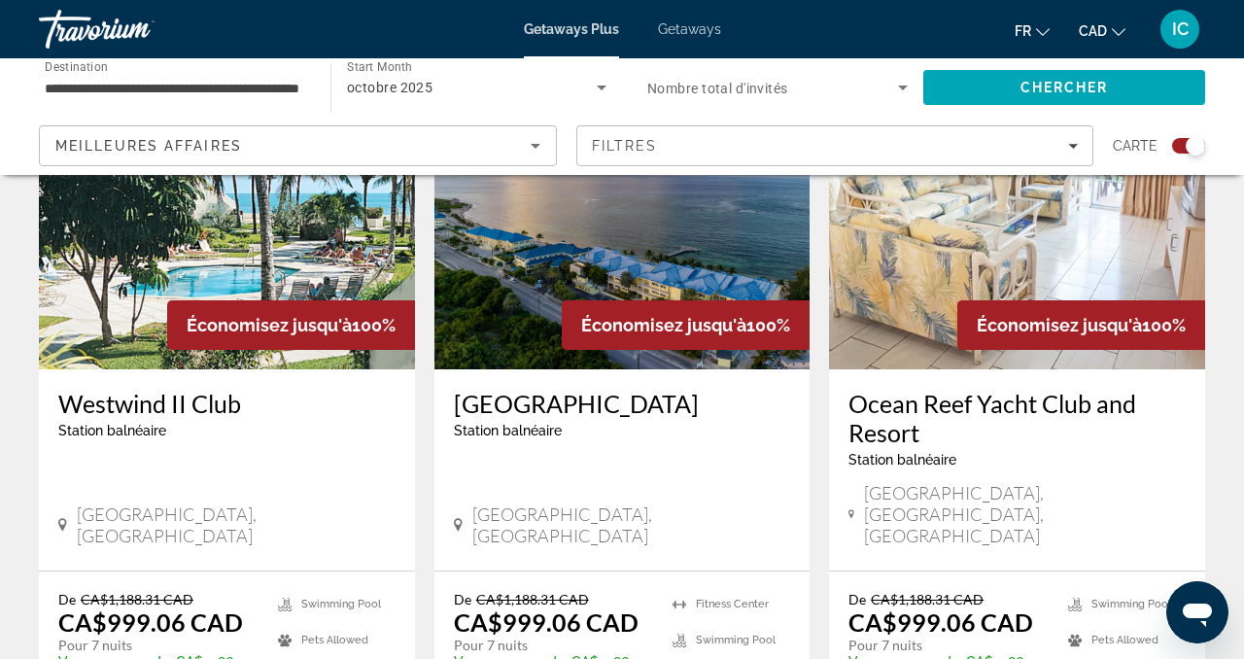
click at [152, 406] on h3 "Westwind II Club" at bounding box center [226, 403] width 337 height 29
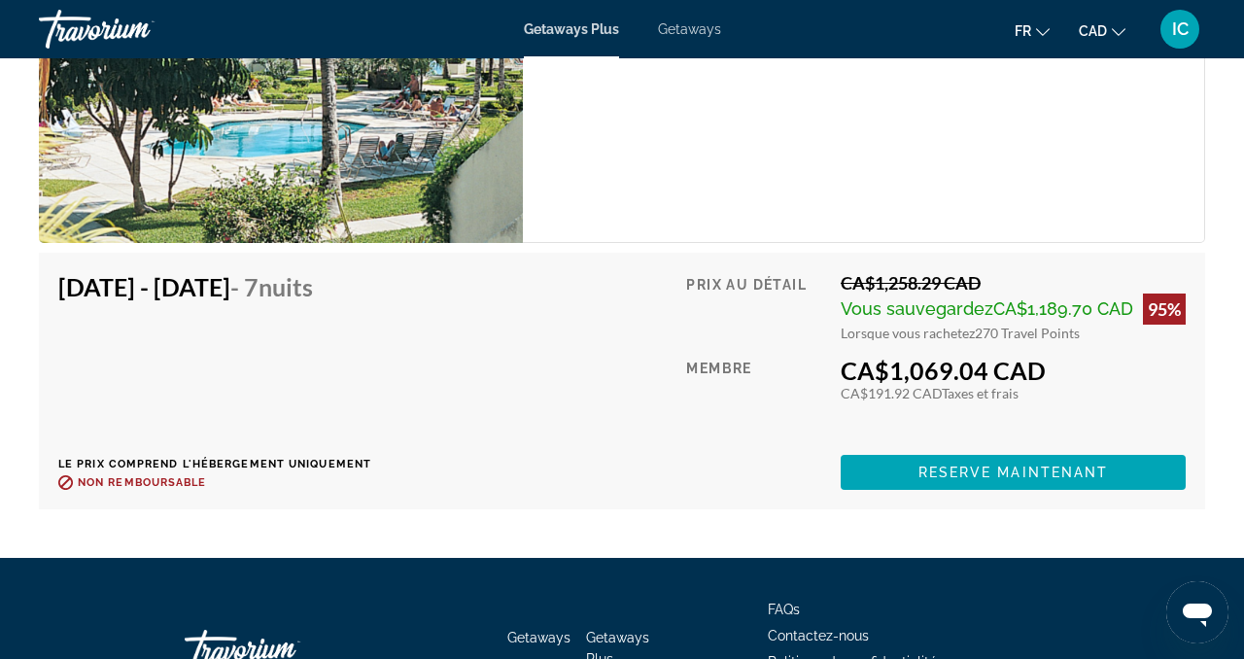
scroll to position [3709, 0]
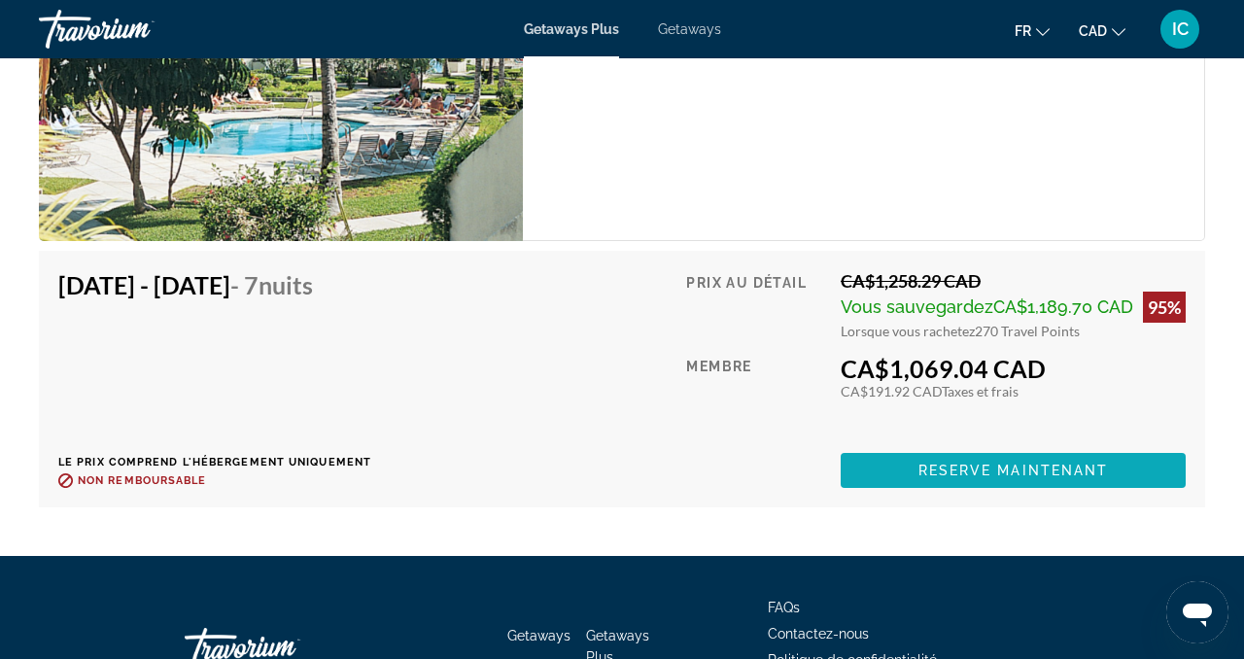
click at [951, 470] on span "Reserve maintenant" at bounding box center [1014, 471] width 191 height 16
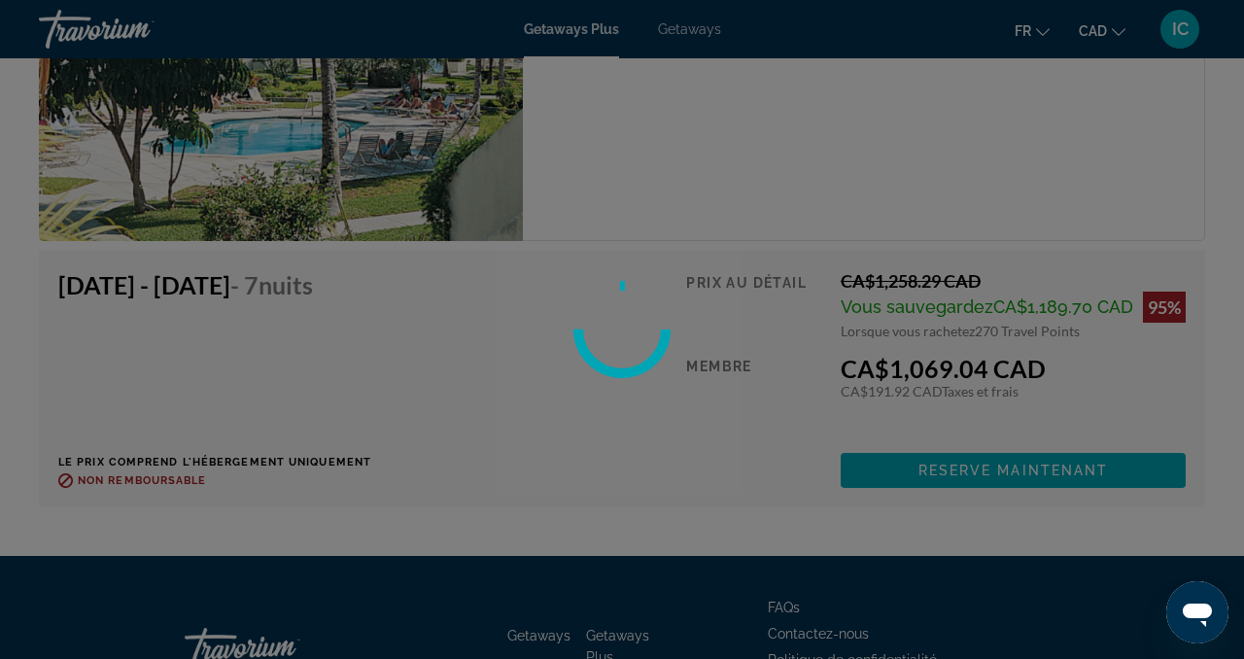
scroll to position [3717, 0]
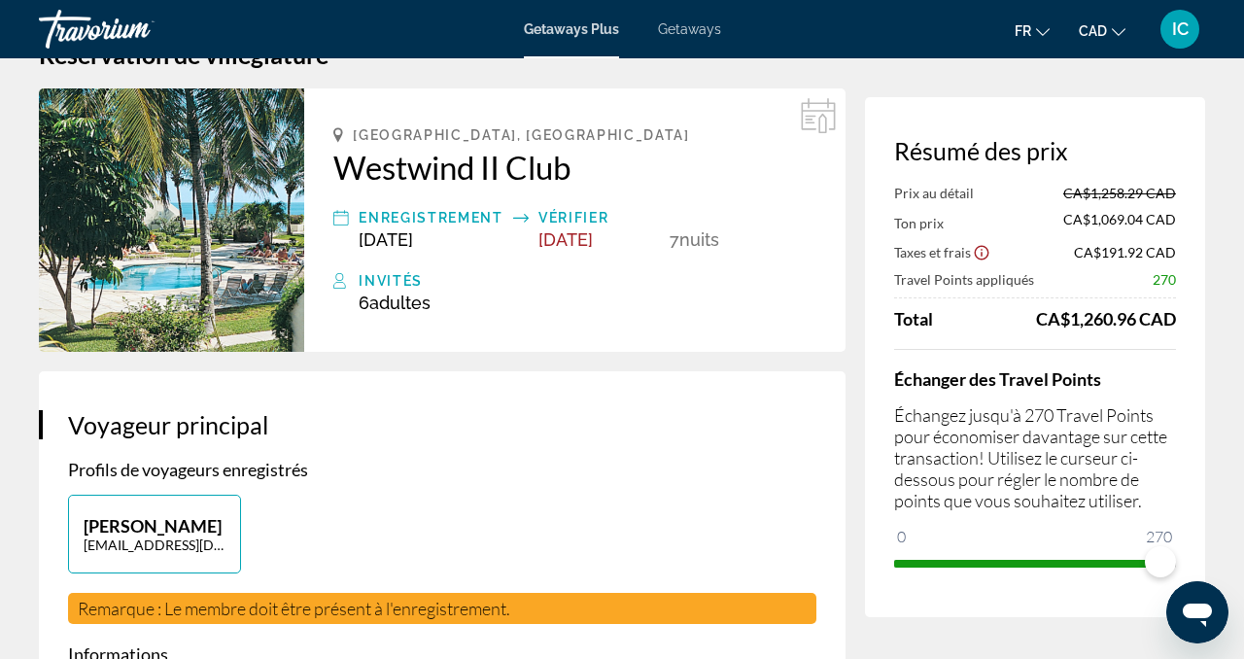
scroll to position [63, 0]
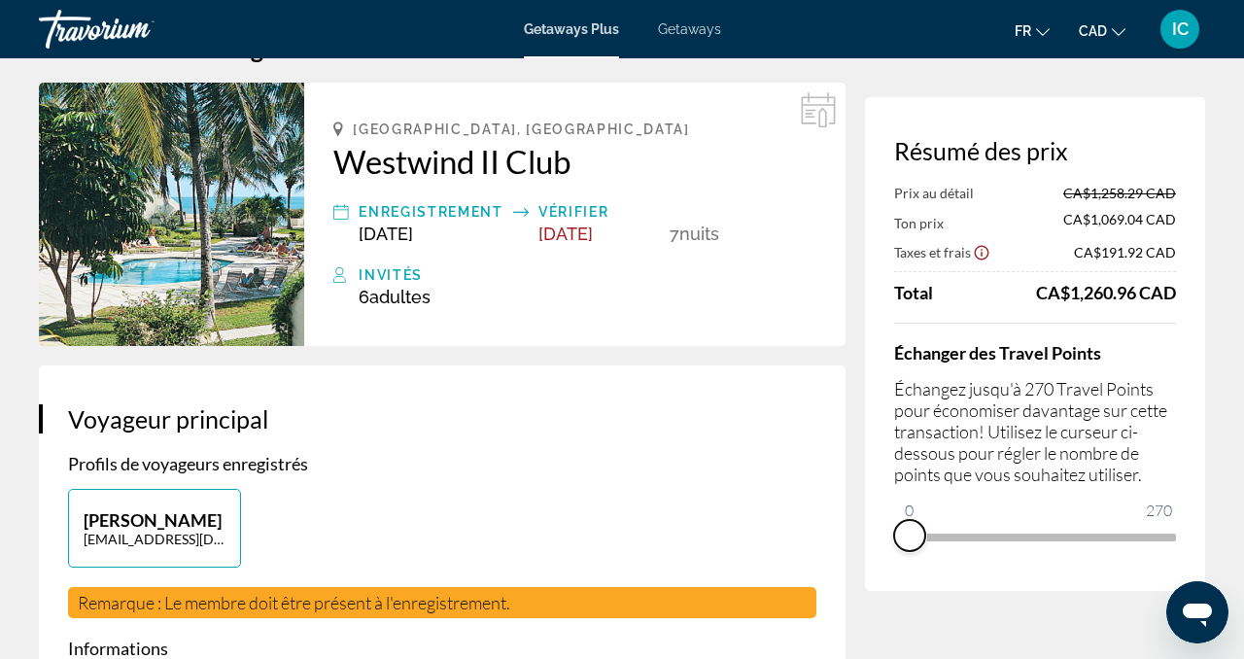
drag, startPoint x: 1156, startPoint y: 555, endPoint x: 873, endPoint y: 565, distance: 283.1
click at [873, 565] on div "Résumé des prix Prix au détail CA$1,258.29 CAD Ton prix CA$1,069.04 CAD Taxes e…" at bounding box center [1035, 344] width 340 height 494
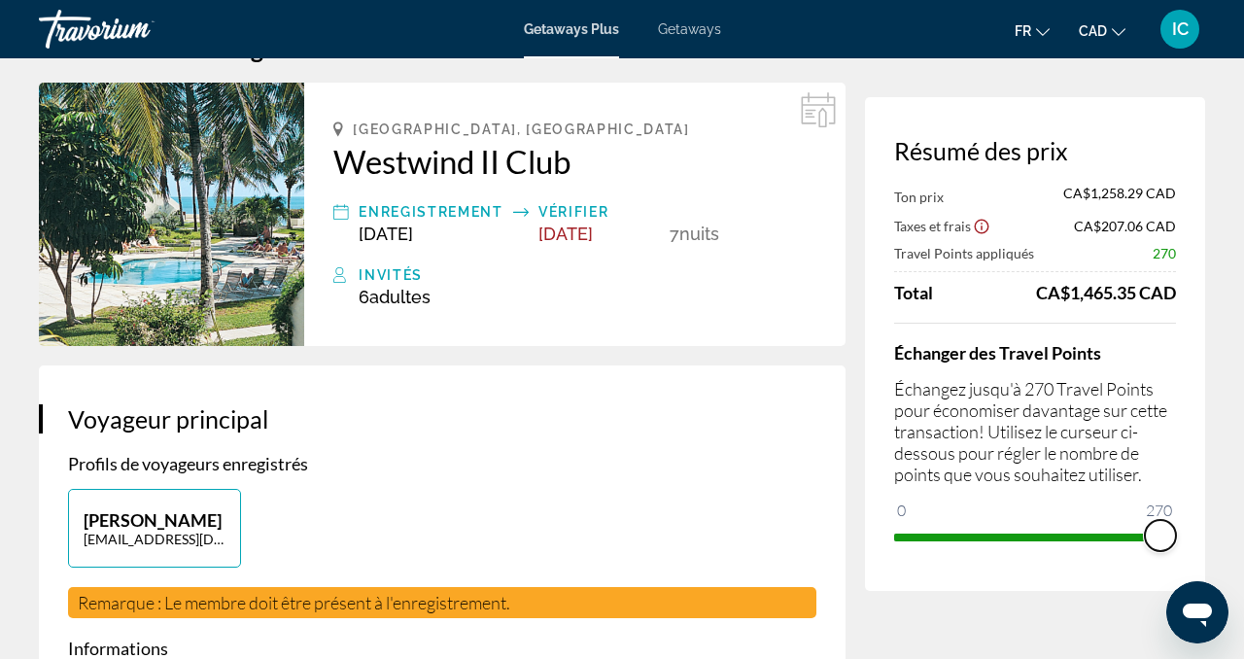
drag, startPoint x: 900, startPoint y: 499, endPoint x: 1227, endPoint y: 512, distance: 326.9
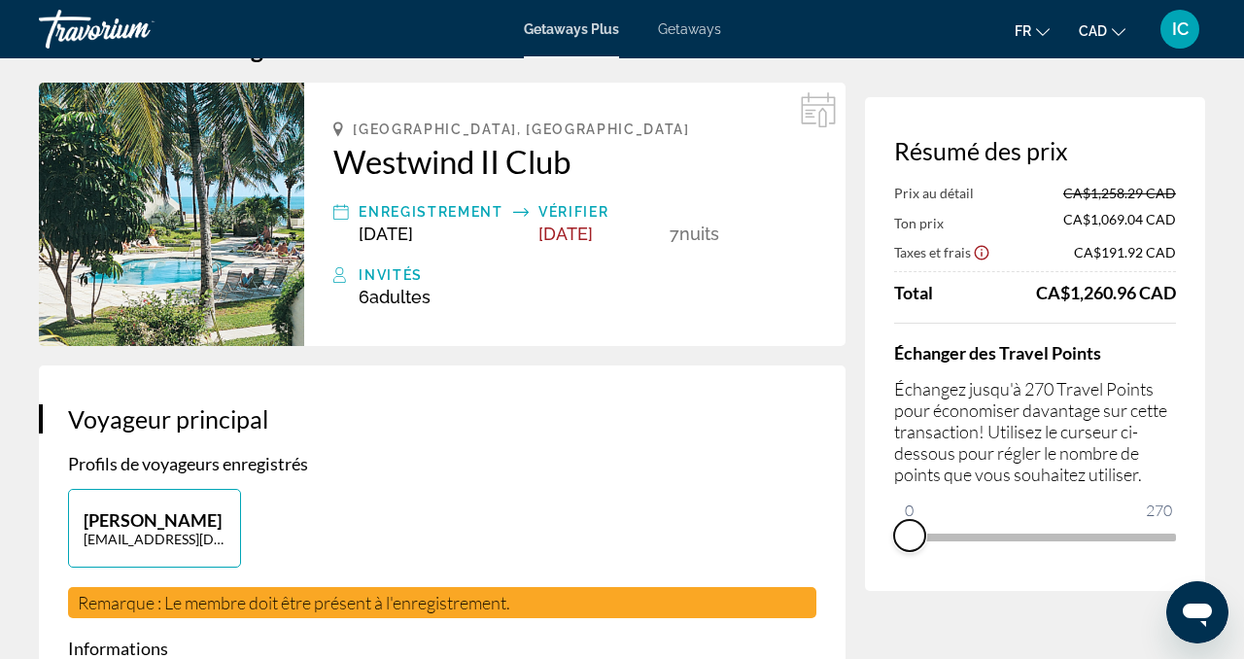
drag, startPoint x: 1159, startPoint y: 550, endPoint x: 823, endPoint y: 585, distance: 337.2
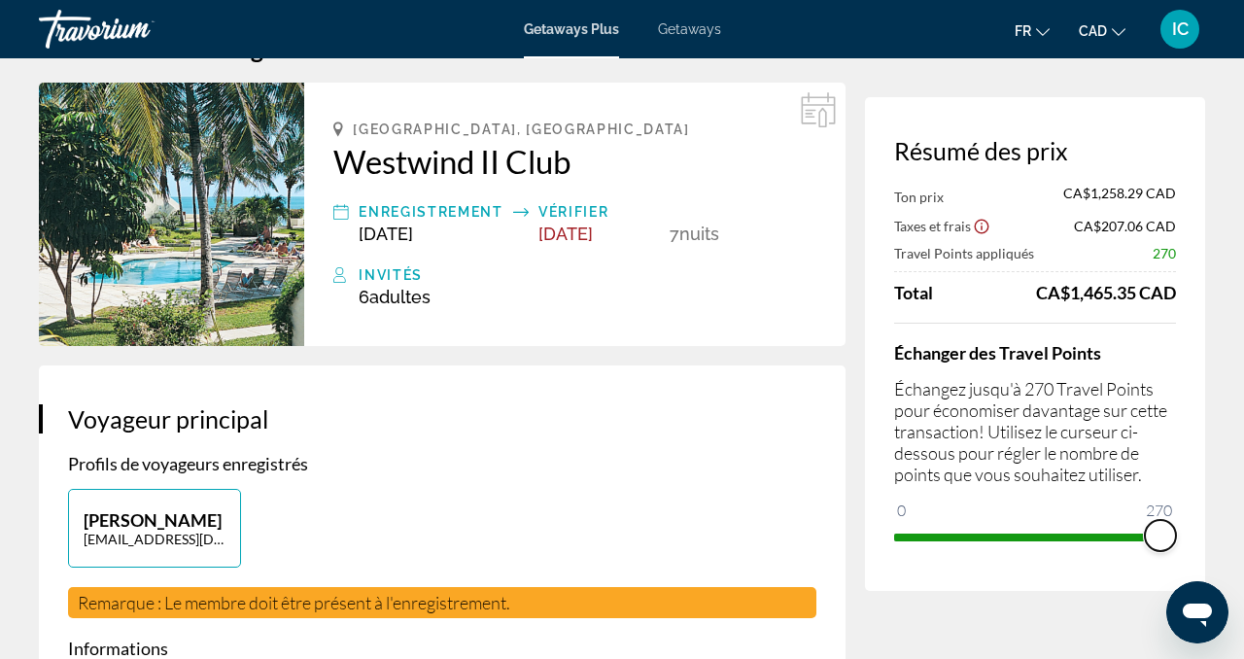
drag, startPoint x: 910, startPoint y: 508, endPoint x: 1235, endPoint y: 522, distance: 325.0
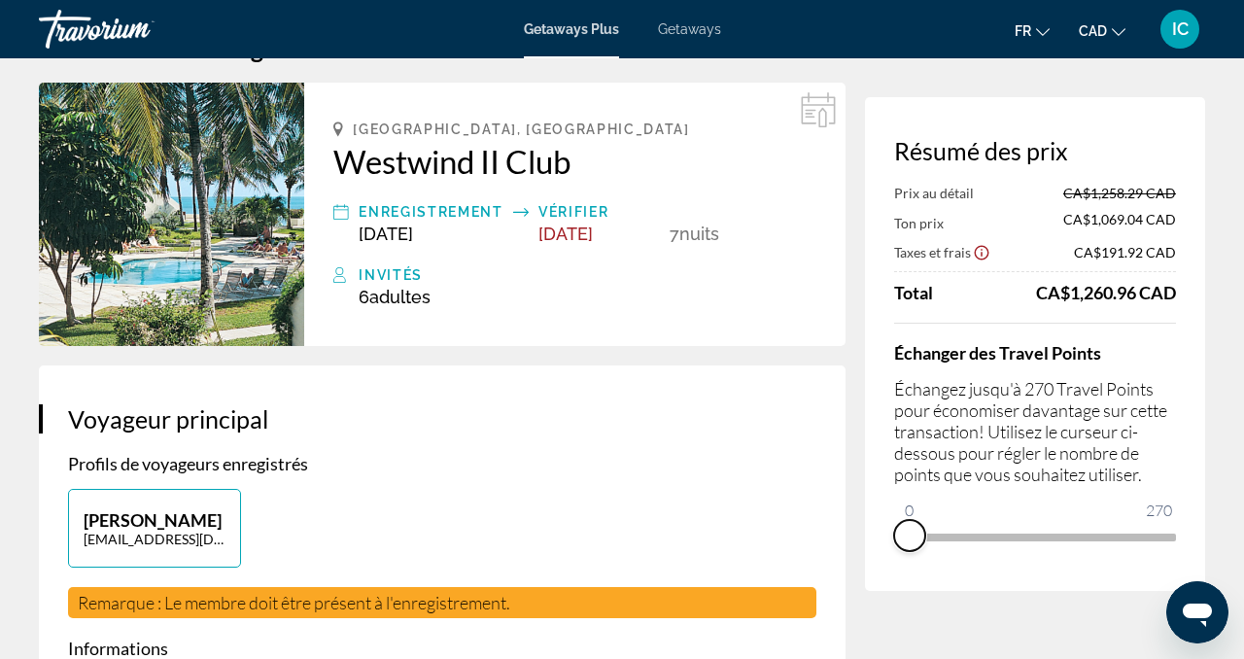
drag, startPoint x: 1162, startPoint y: 561, endPoint x: 857, endPoint y: 571, distance: 304.4
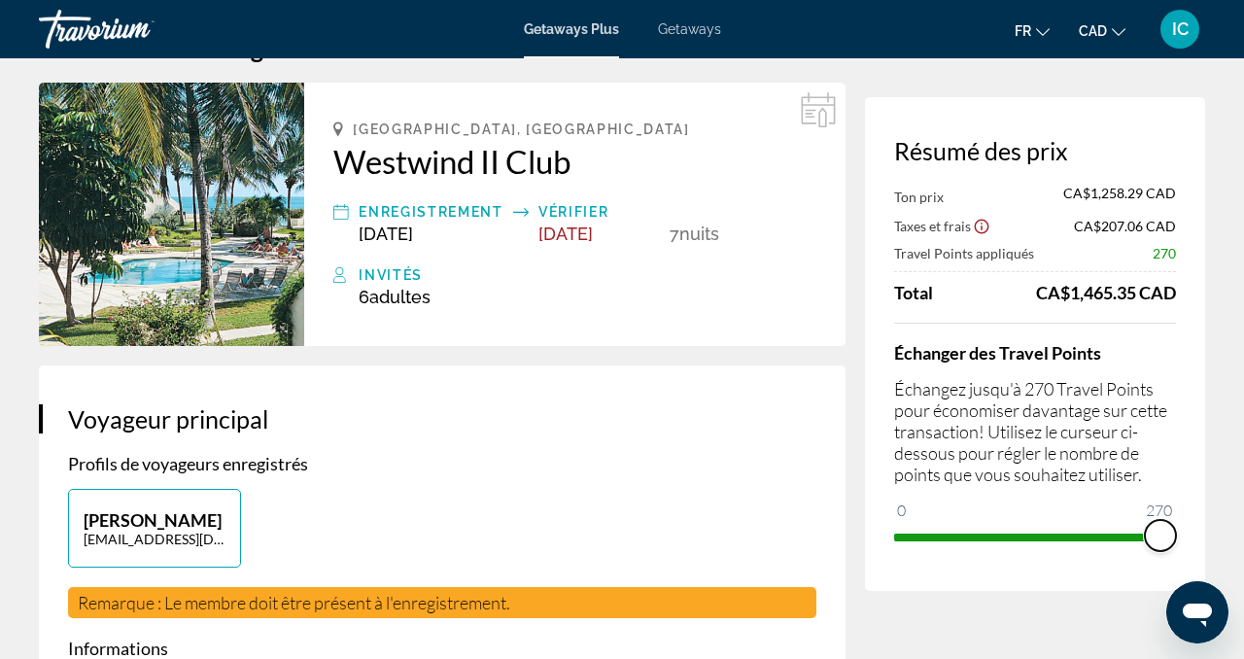
drag, startPoint x: 916, startPoint y: 509, endPoint x: 1243, endPoint y: 521, distance: 327.8
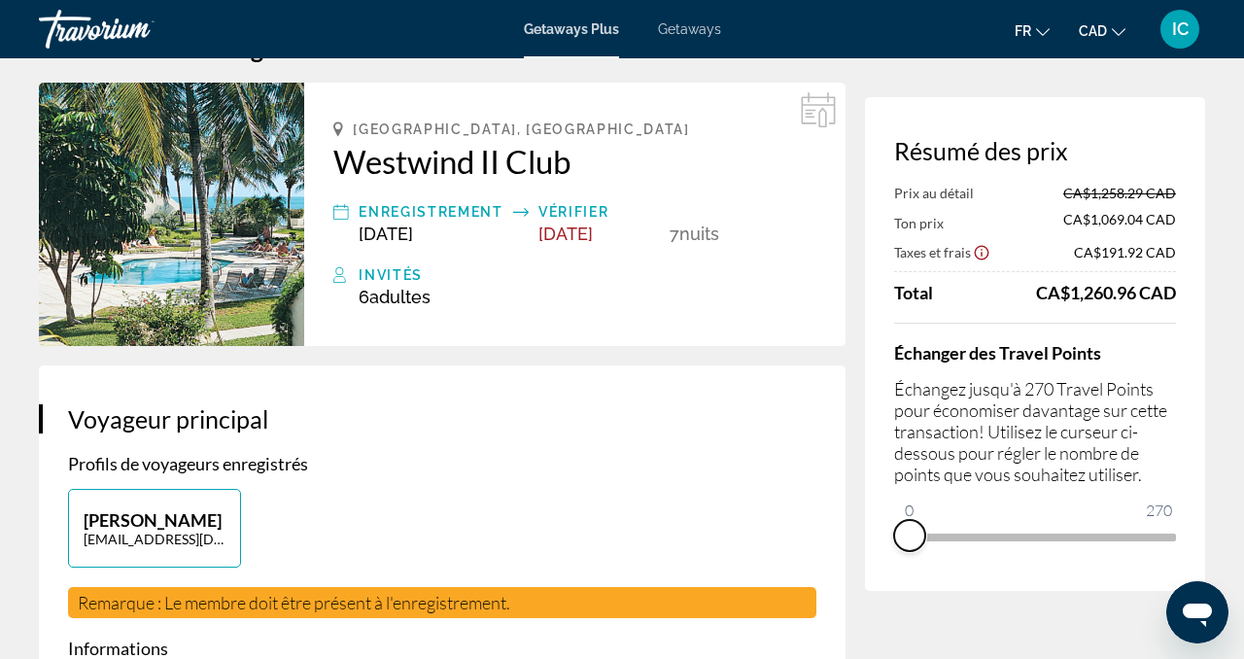
drag, startPoint x: 1160, startPoint y: 562, endPoint x: 823, endPoint y: 582, distance: 337.0
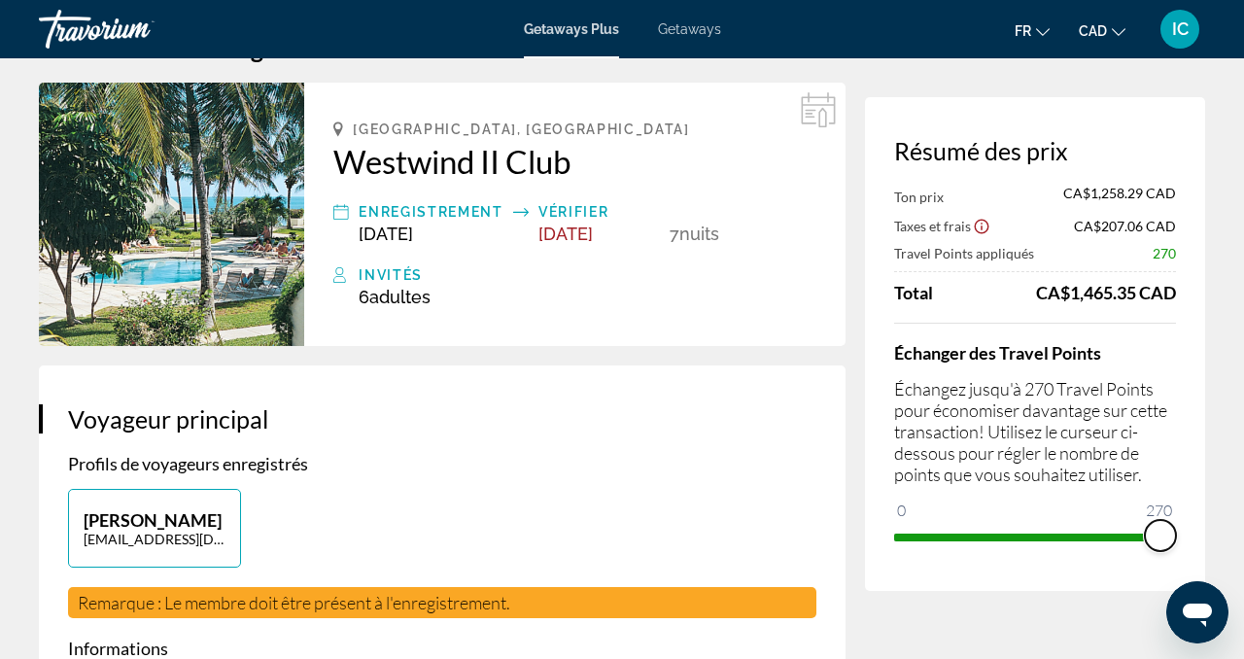
drag, startPoint x: 915, startPoint y: 512, endPoint x: 1229, endPoint y: 500, distance: 314.2
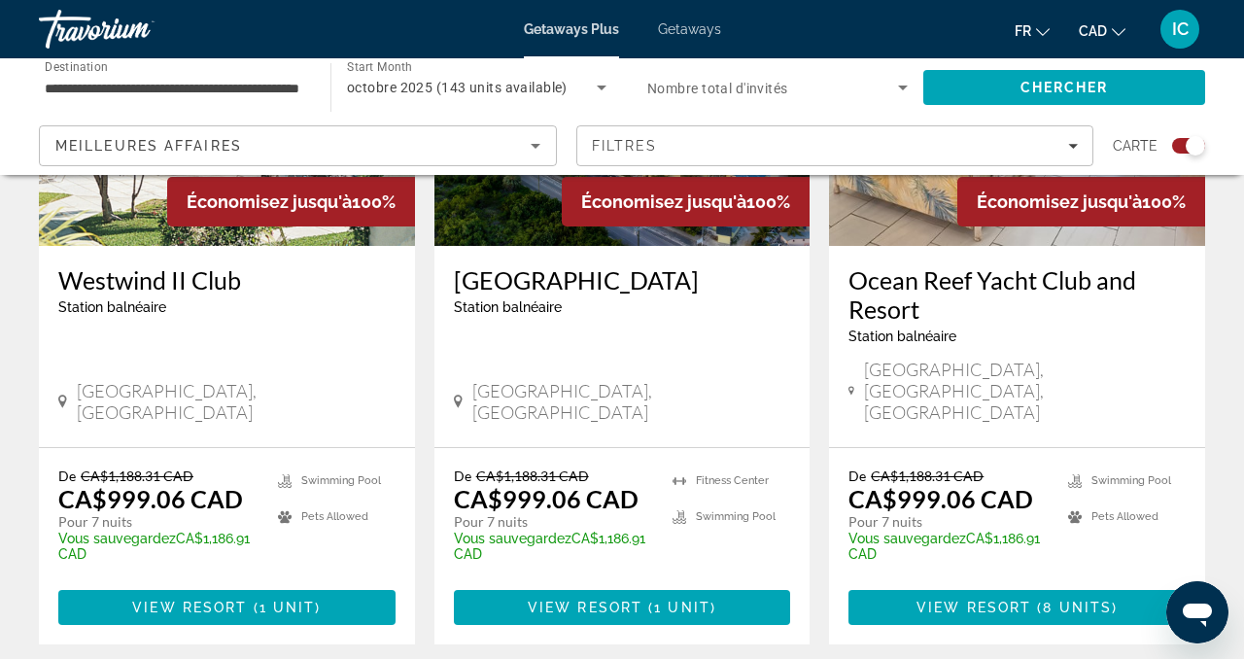
scroll to position [913, 0]
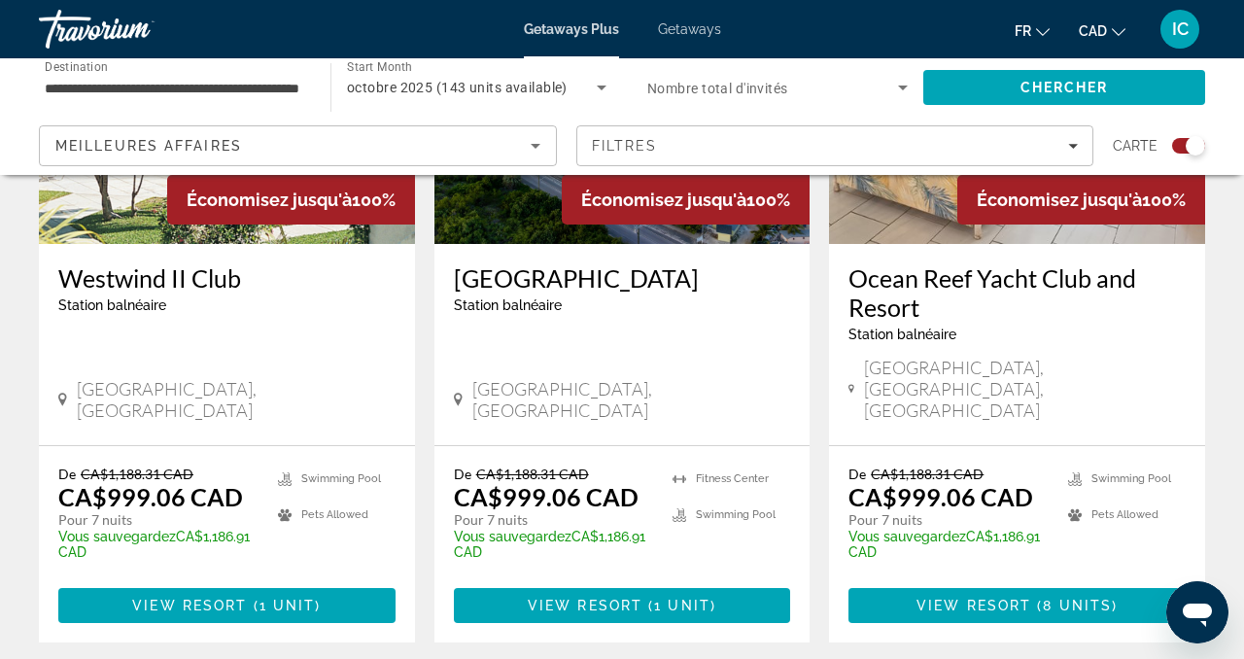
click at [167, 279] on h3 "Westwind II Club" at bounding box center [226, 277] width 337 height 29
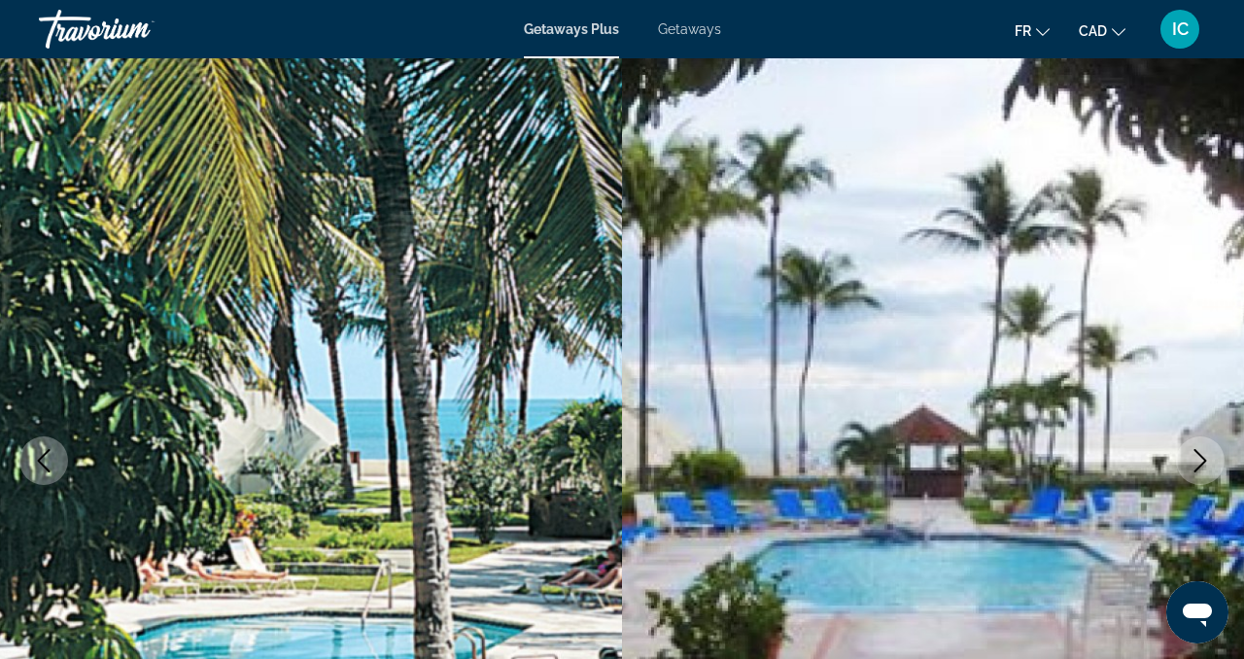
scroll to position [45, 0]
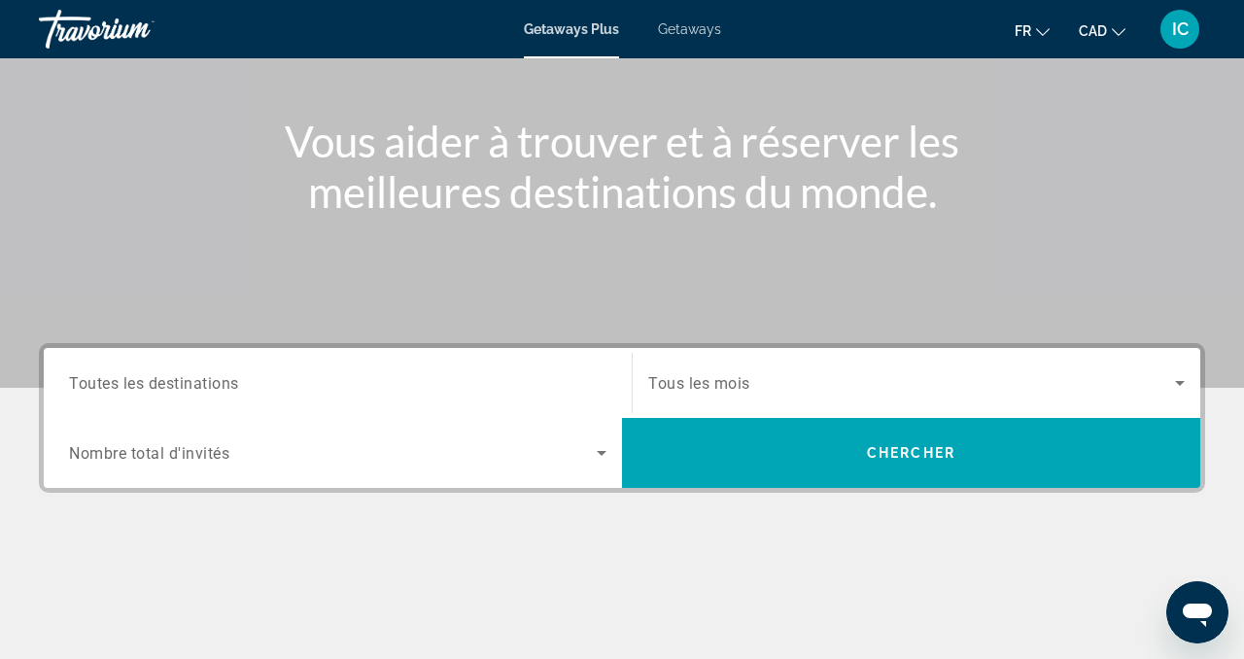
scroll to position [197, 0]
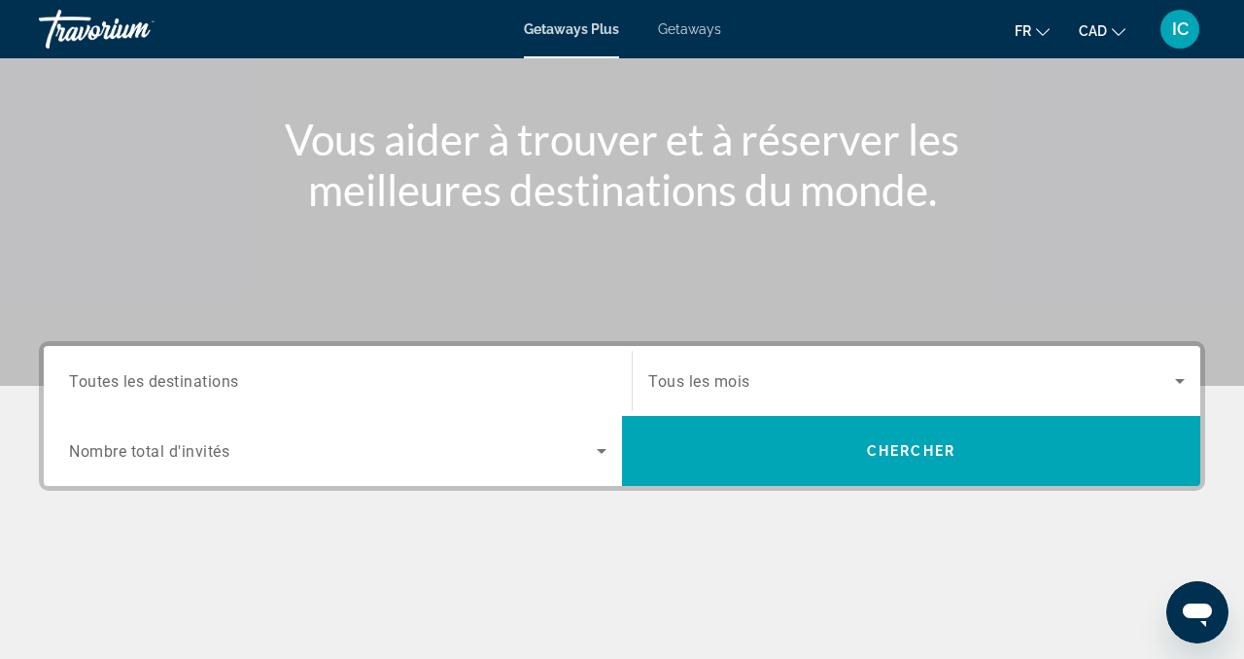
click at [538, 398] on div "Search widget" at bounding box center [338, 381] width 538 height 55
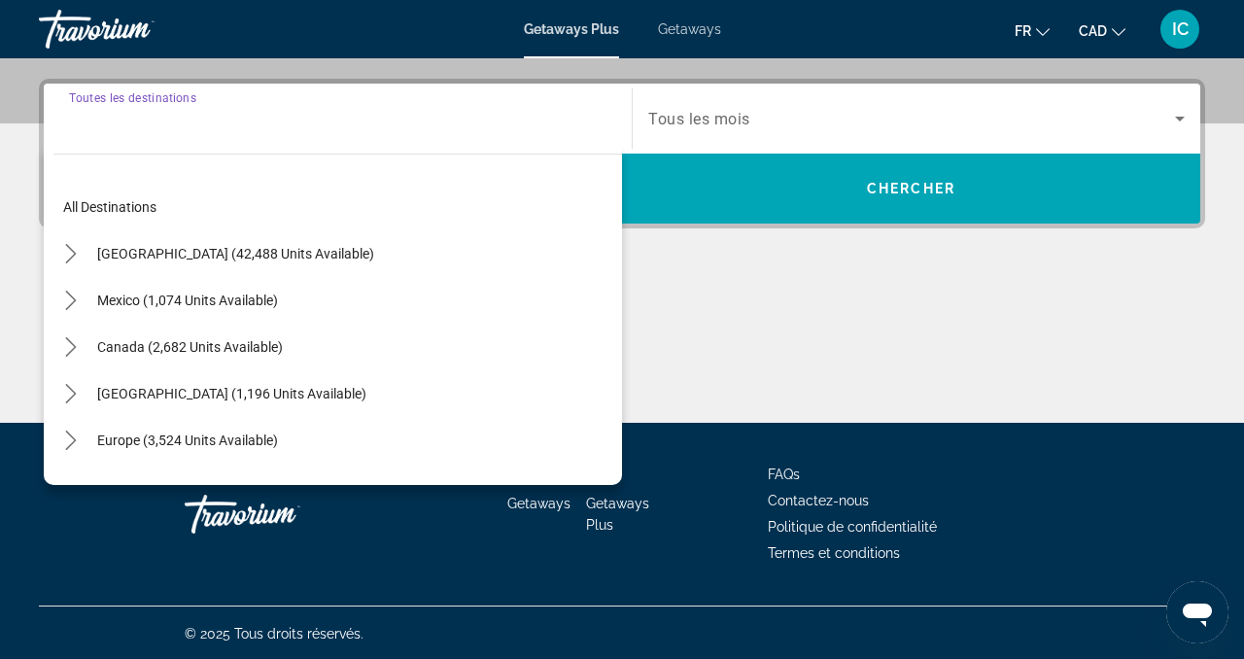
scroll to position [462, 0]
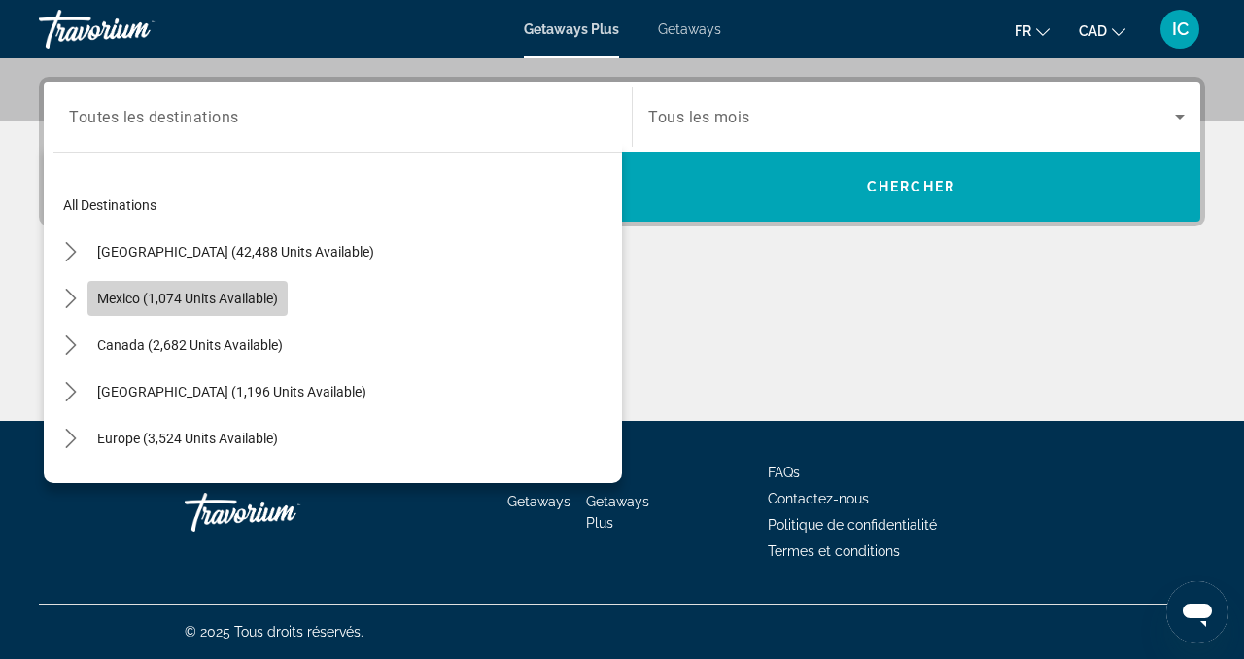
click at [258, 302] on span "Mexico (1,074 units available)" at bounding box center [187, 299] width 181 height 16
type input "**********"
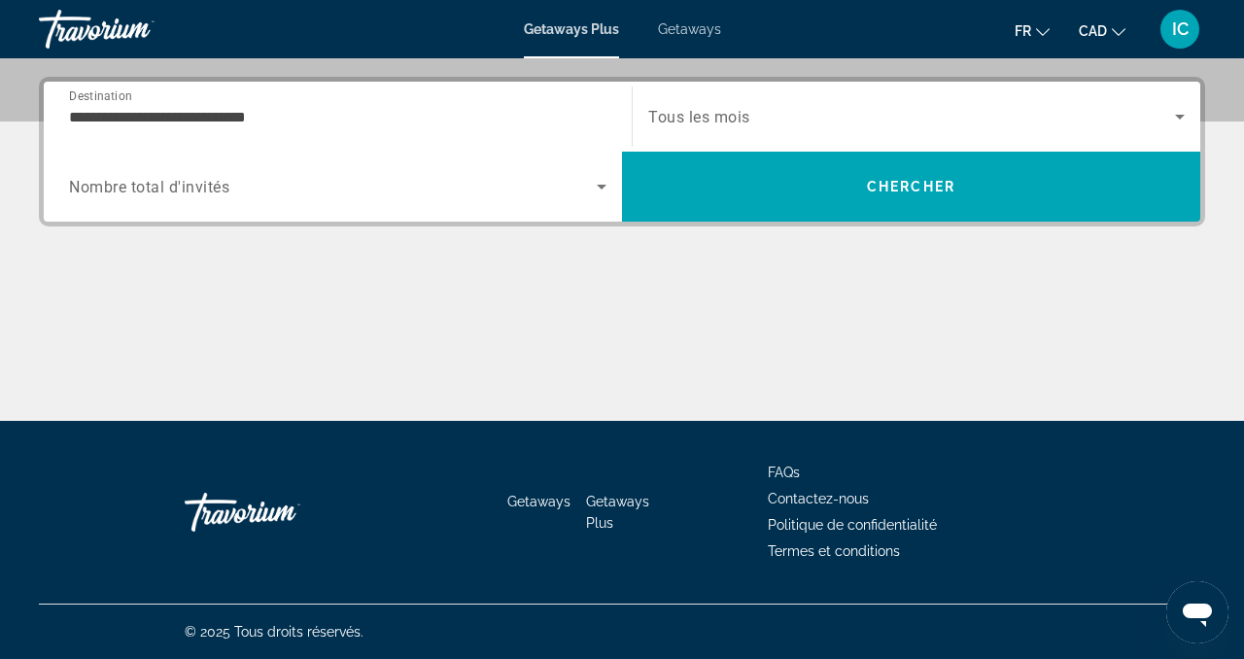
click at [942, 142] on div "Search widget" at bounding box center [916, 116] width 537 height 54
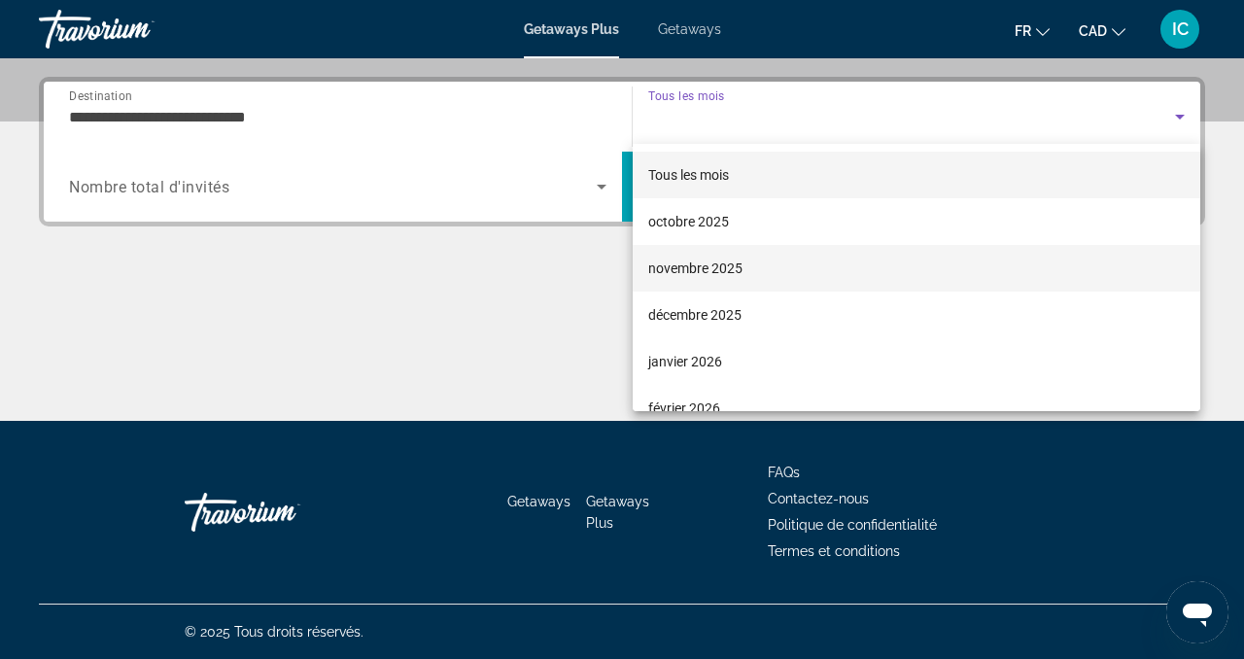
click at [813, 257] on mat-option "novembre 2025" at bounding box center [917, 268] width 568 height 47
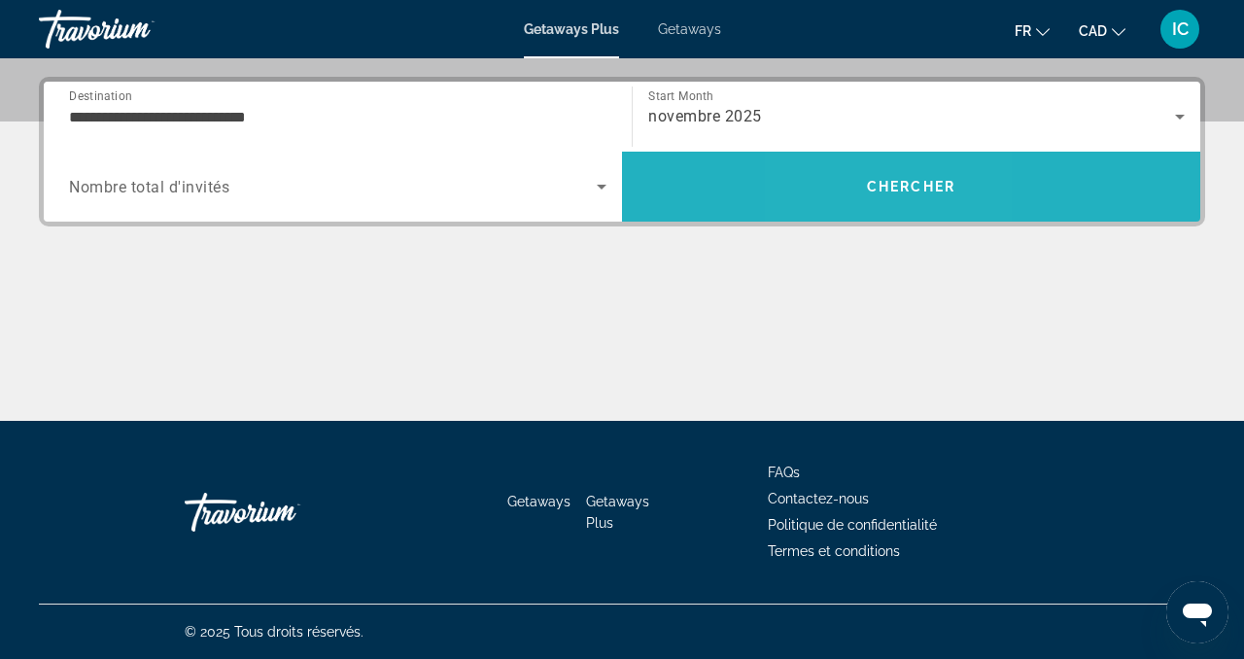
click at [860, 194] on span "Search" at bounding box center [911, 186] width 578 height 47
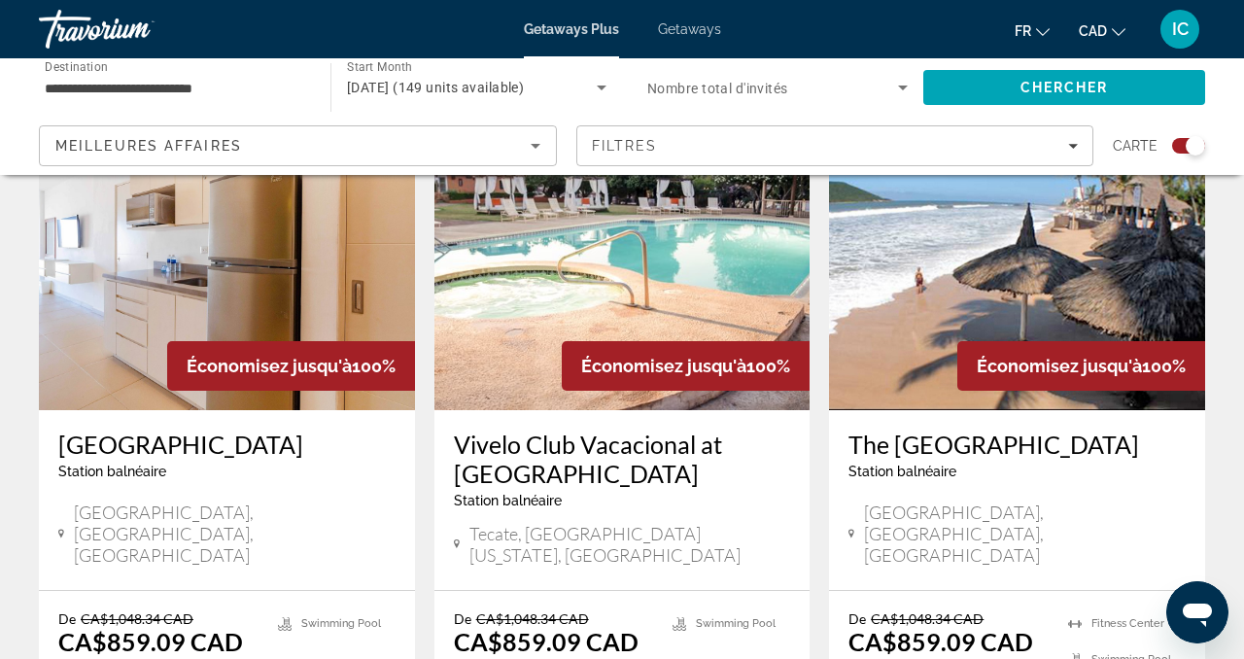
scroll to position [750, 0]
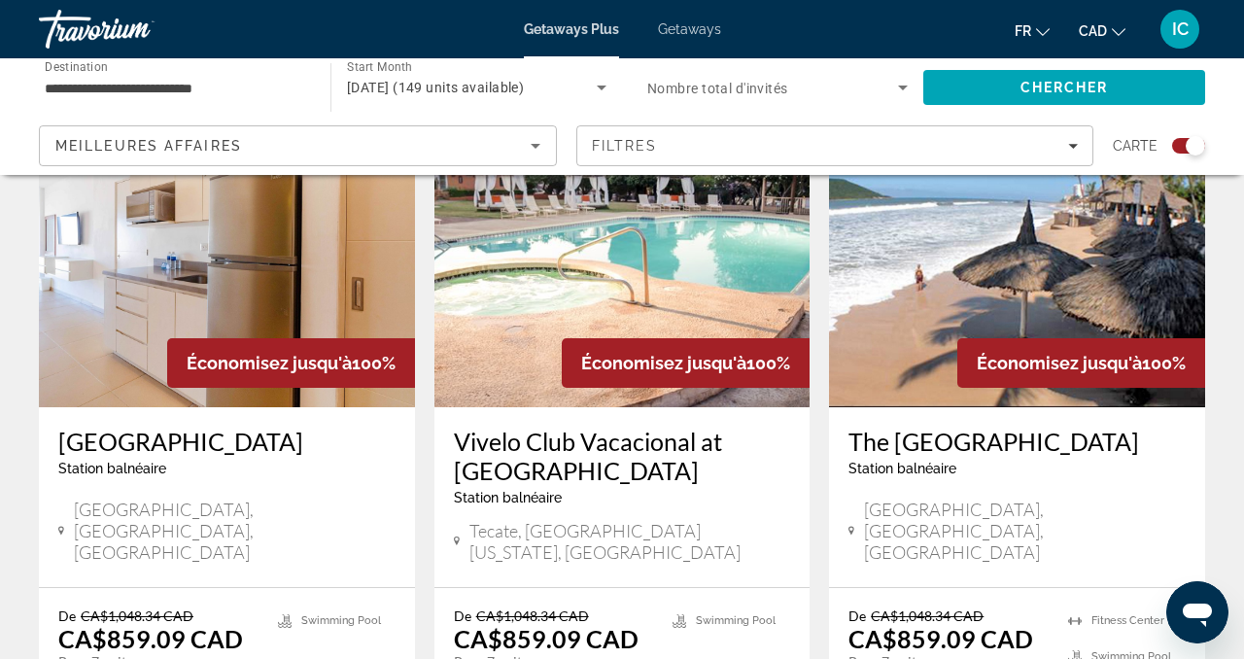
click at [958, 446] on h3 "The Palms Resort of Mazatlan" at bounding box center [1017, 441] width 337 height 29
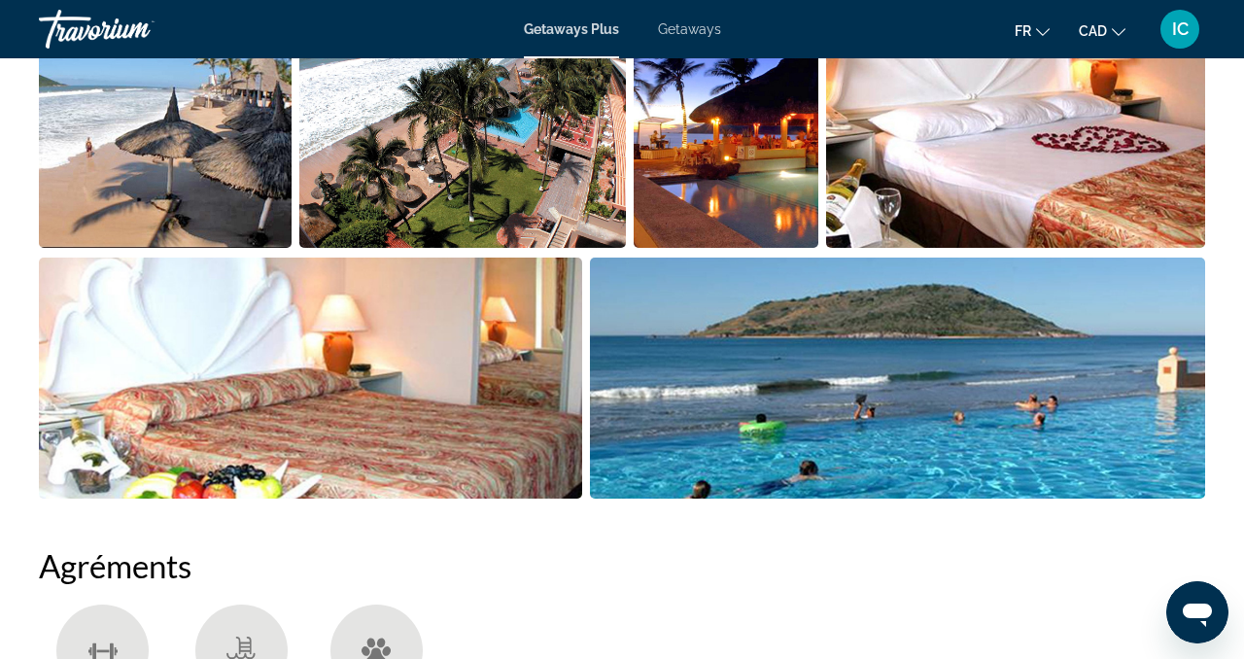
scroll to position [1381, 0]
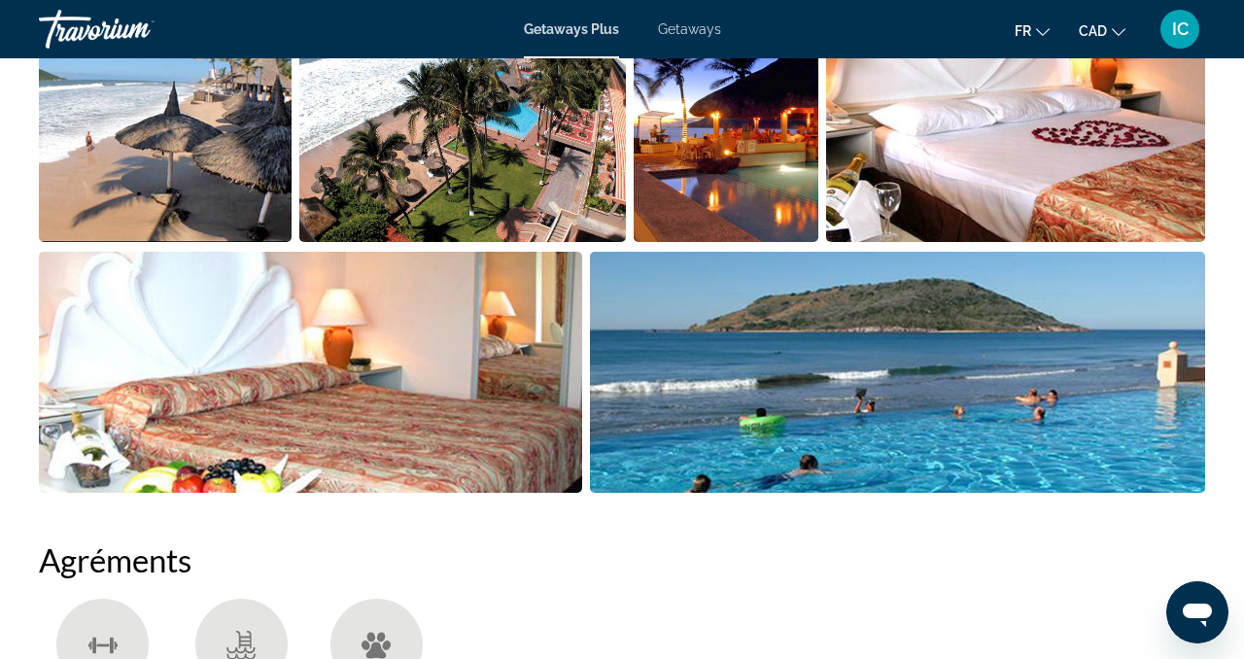
click at [958, 446] on img "Open full-screen image slider" at bounding box center [898, 372] width 616 height 241
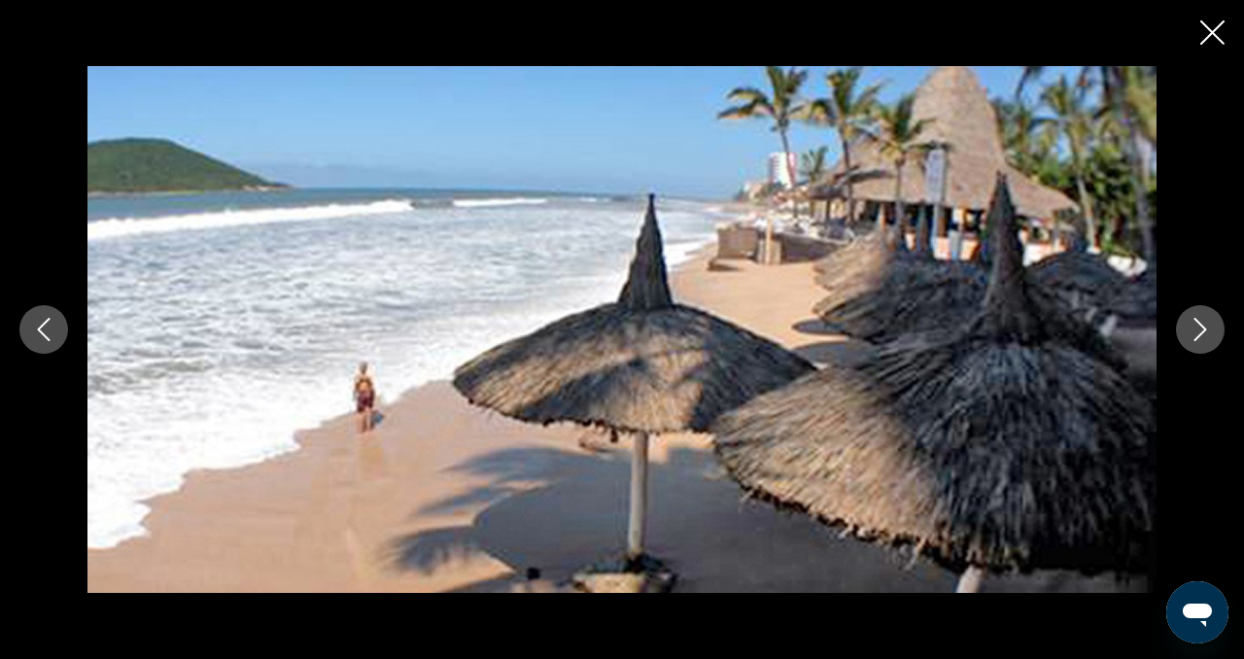
scroll to position [1533, 0]
click at [1208, 29] on icon "Close slideshow" at bounding box center [1213, 32] width 24 height 24
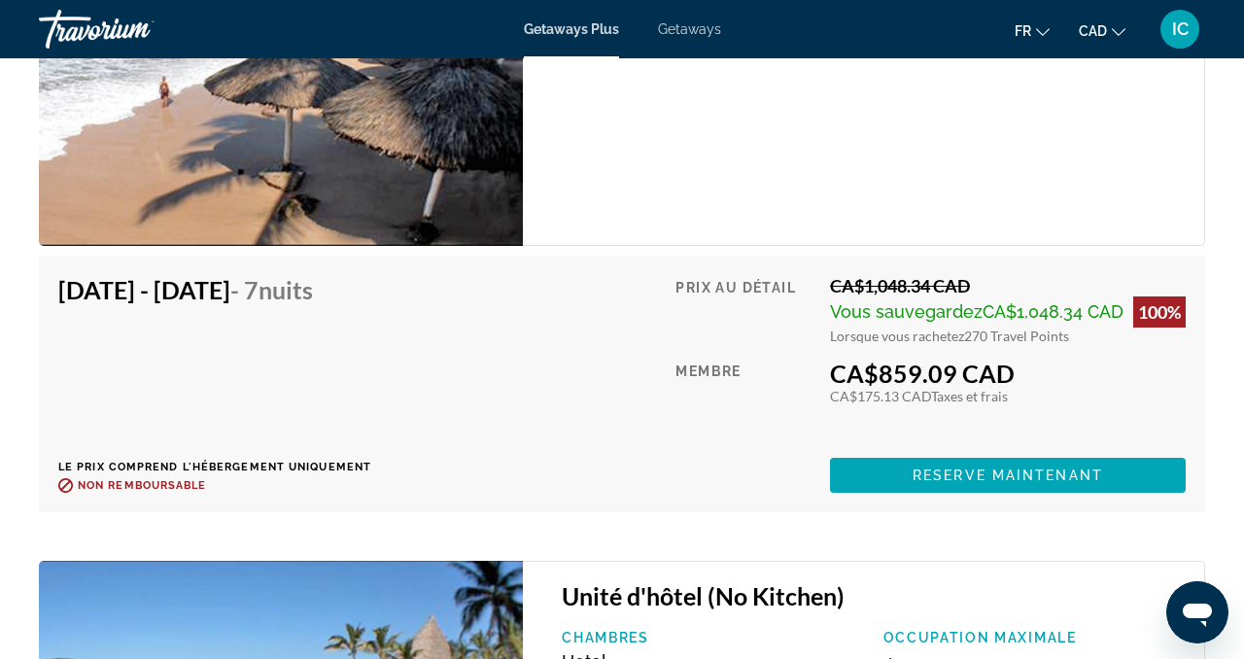
scroll to position [3843, 0]
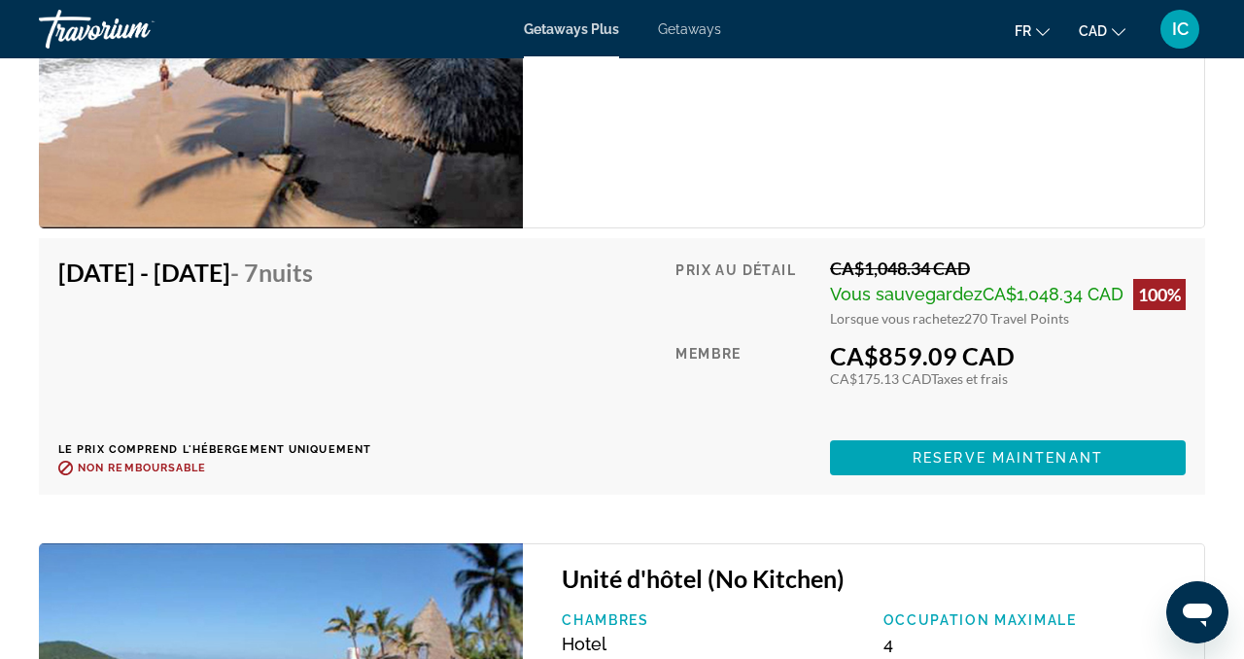
click at [590, 309] on div "Nov 1, 2025 - Nov 8, 2025 - 7 nuits Le prix comprend l'hébergement uniquement R…" at bounding box center [622, 367] width 1128 height 218
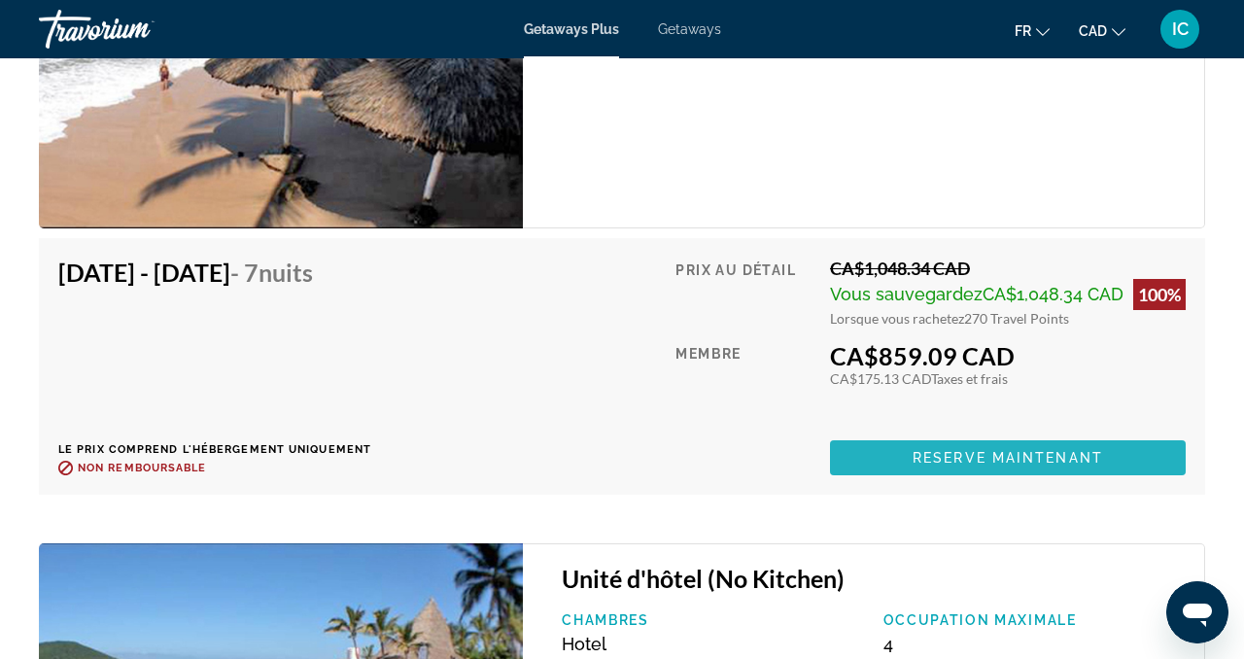
click at [954, 453] on span "Reserve maintenant" at bounding box center [1008, 458] width 191 height 16
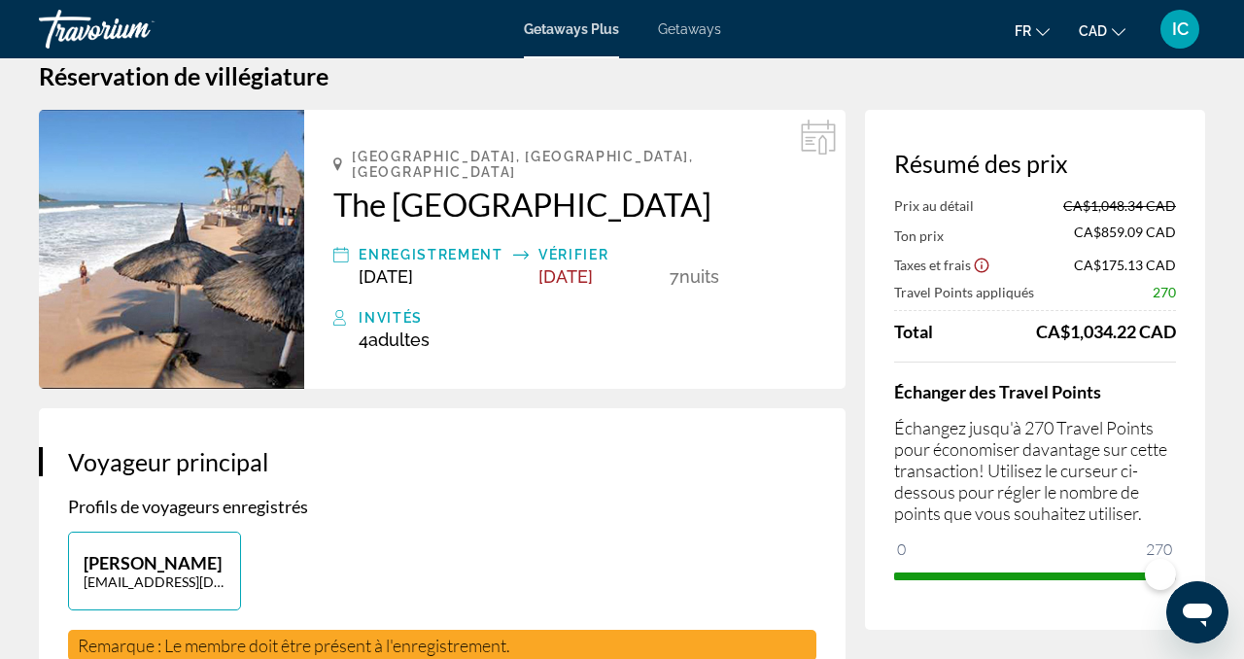
scroll to position [39, 0]
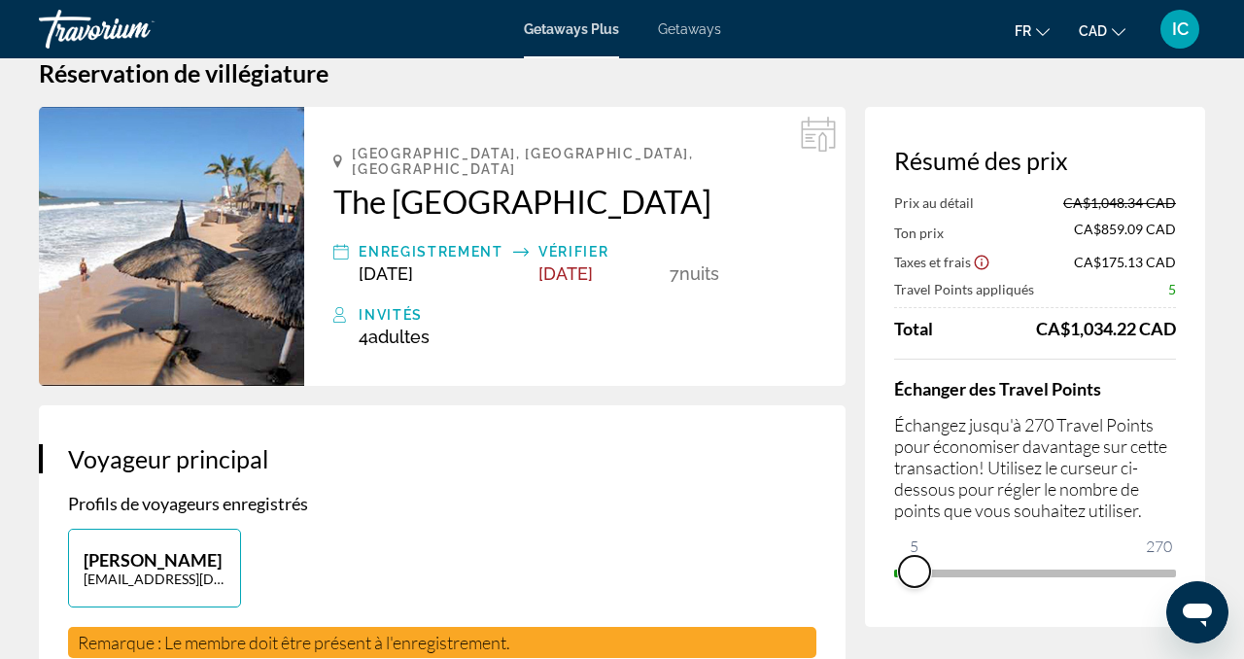
drag, startPoint x: 1151, startPoint y: 574, endPoint x: 898, endPoint y: 561, distance: 253.1
click at [898, 561] on div "Échanger des Travel Points Échangez jusqu'à 270 Travel Points pour économiser d…" at bounding box center [1035, 473] width 282 height 229
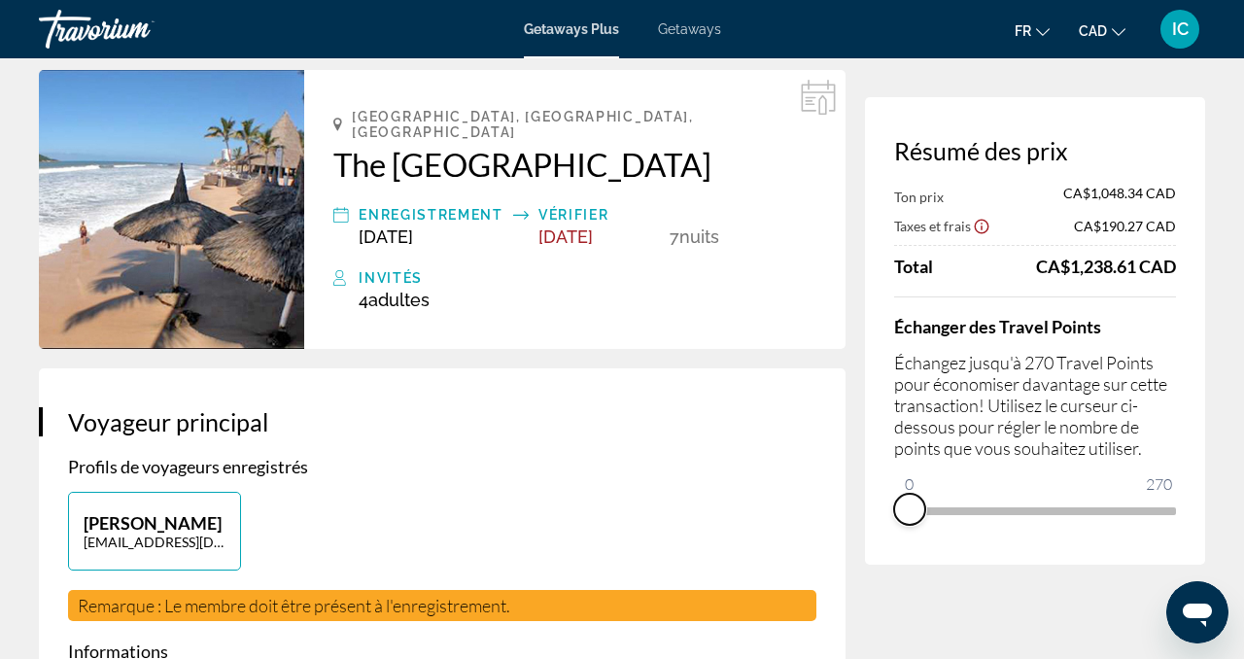
scroll to position [94, 0]
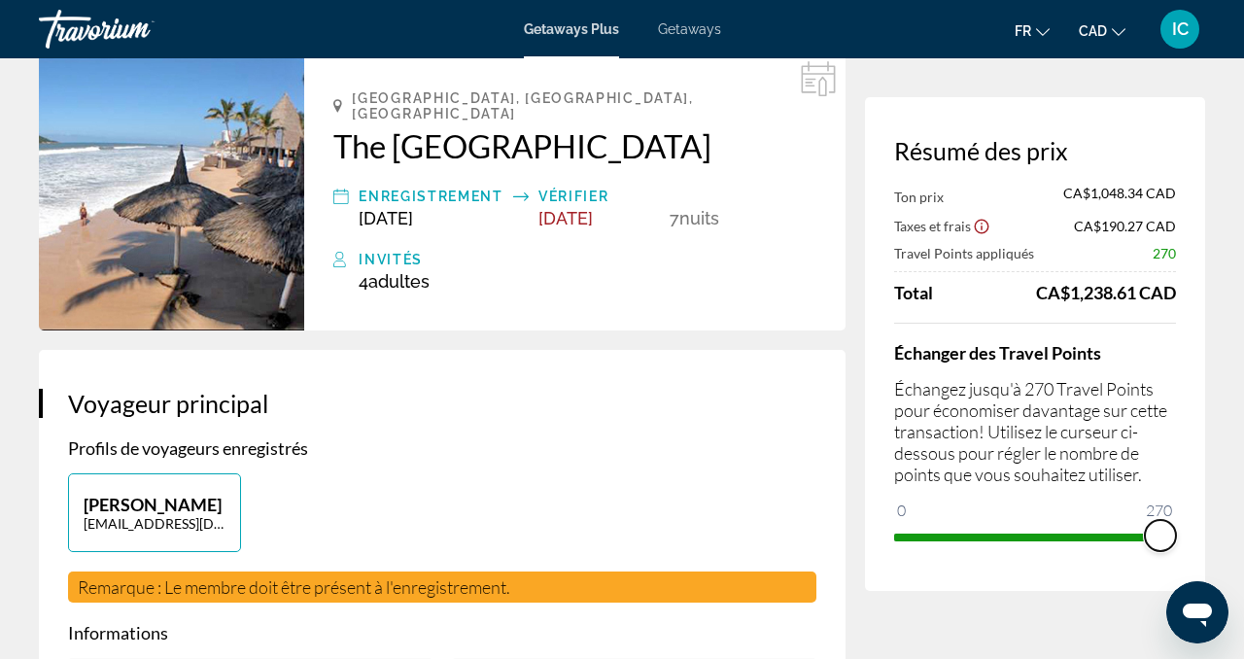
drag, startPoint x: 911, startPoint y: 506, endPoint x: 1204, endPoint y: 495, distance: 293.8
click at [1204, 495] on div "Résumé des prix Ton prix CA$1,048.34 CAD Taxes et frais CA$190.27 CAD Travel Po…" at bounding box center [1035, 344] width 340 height 494
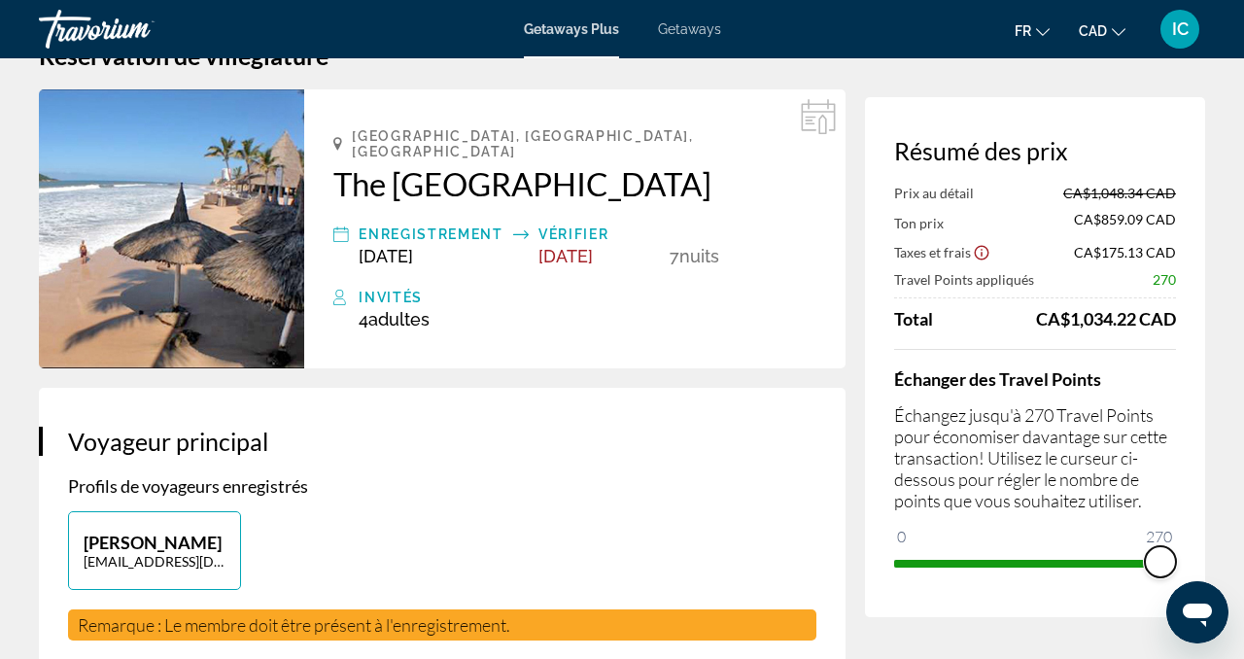
scroll to position [0, 0]
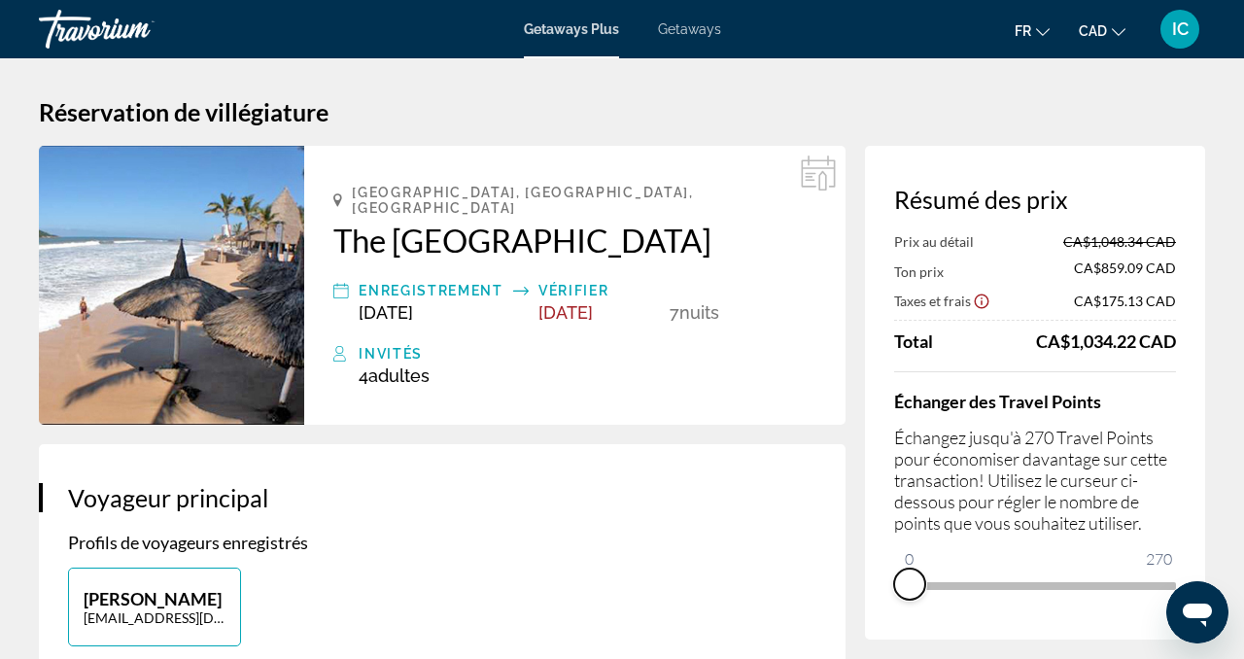
drag, startPoint x: 1166, startPoint y: 602, endPoint x: 856, endPoint y: 614, distance: 309.4
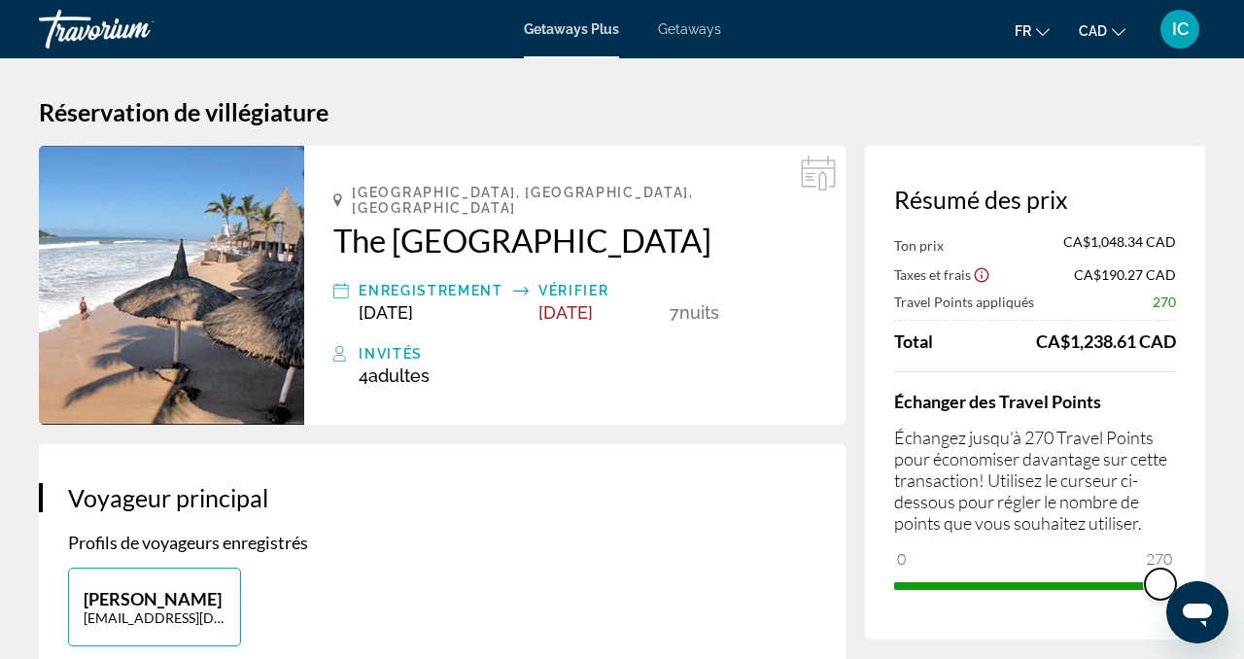
drag, startPoint x: 913, startPoint y: 558, endPoint x: 1230, endPoint y: 556, distance: 316.9
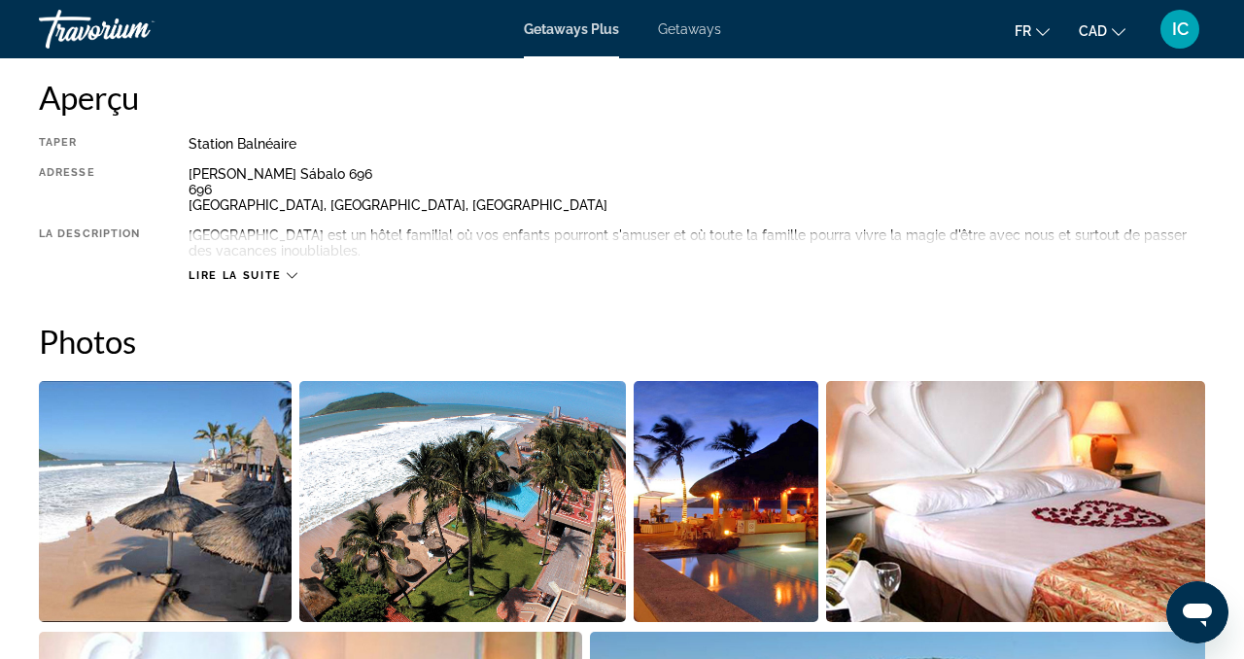
scroll to position [1004, 0]
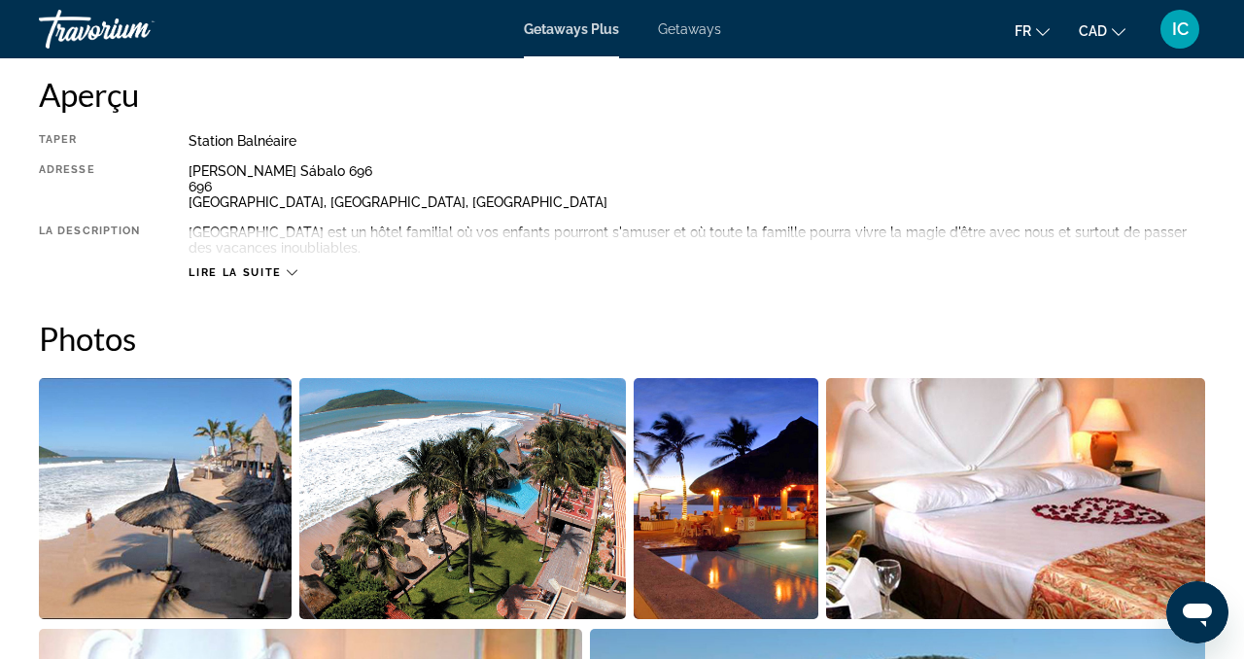
click at [245, 271] on span "Lire la suite" at bounding box center [235, 272] width 92 height 13
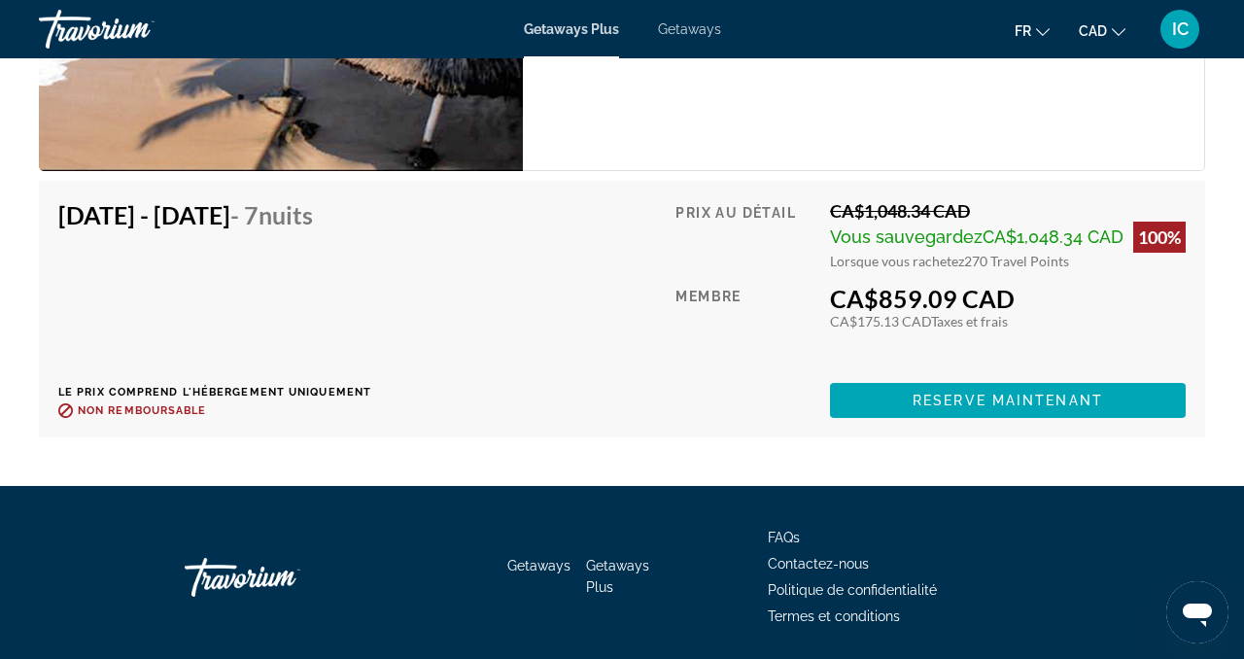
scroll to position [3732, 0]
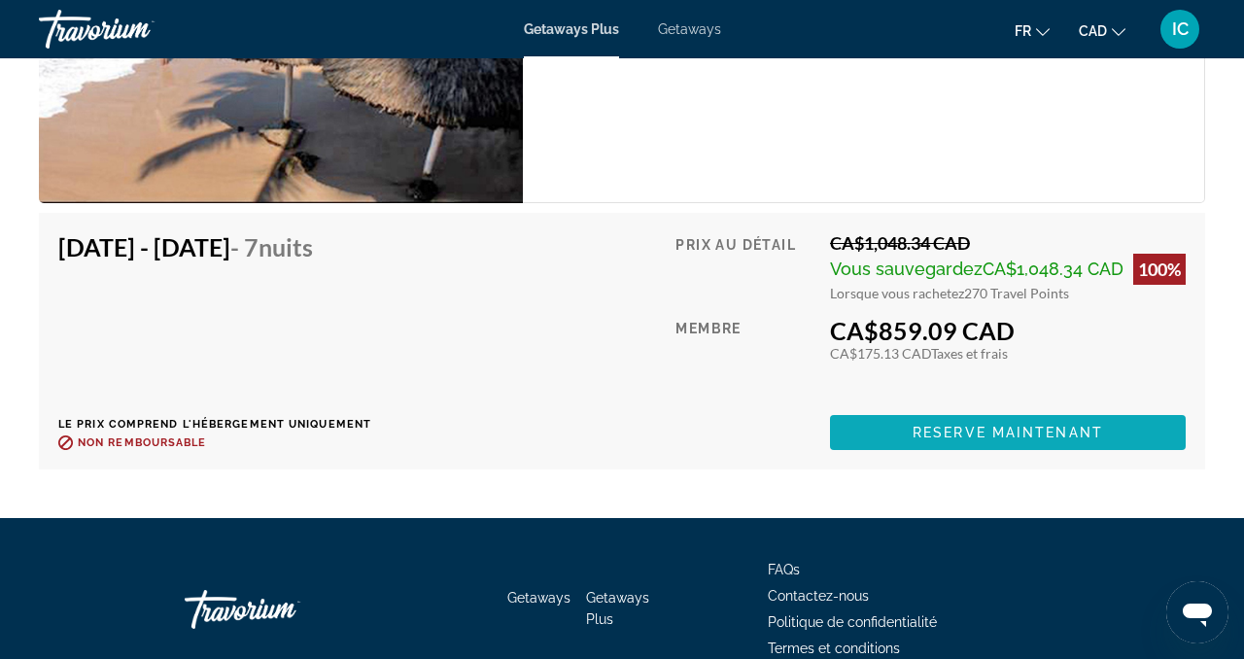
click at [1014, 430] on span "Reserve maintenant" at bounding box center [1008, 433] width 191 height 16
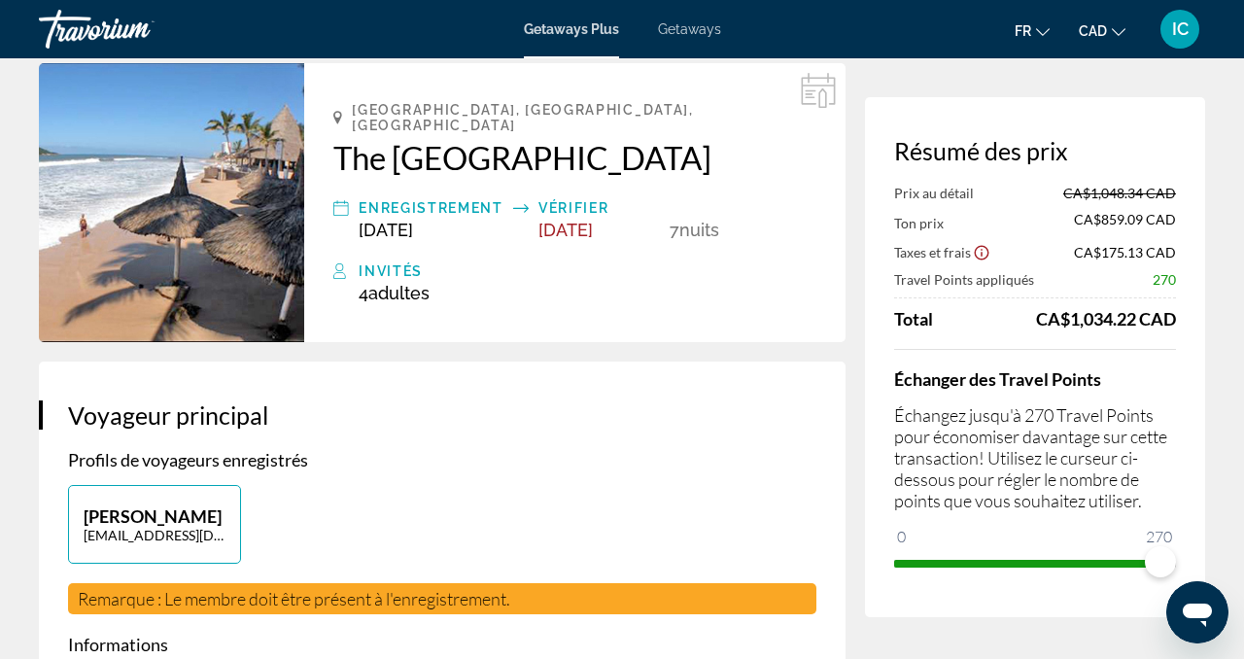
scroll to position [86, 0]
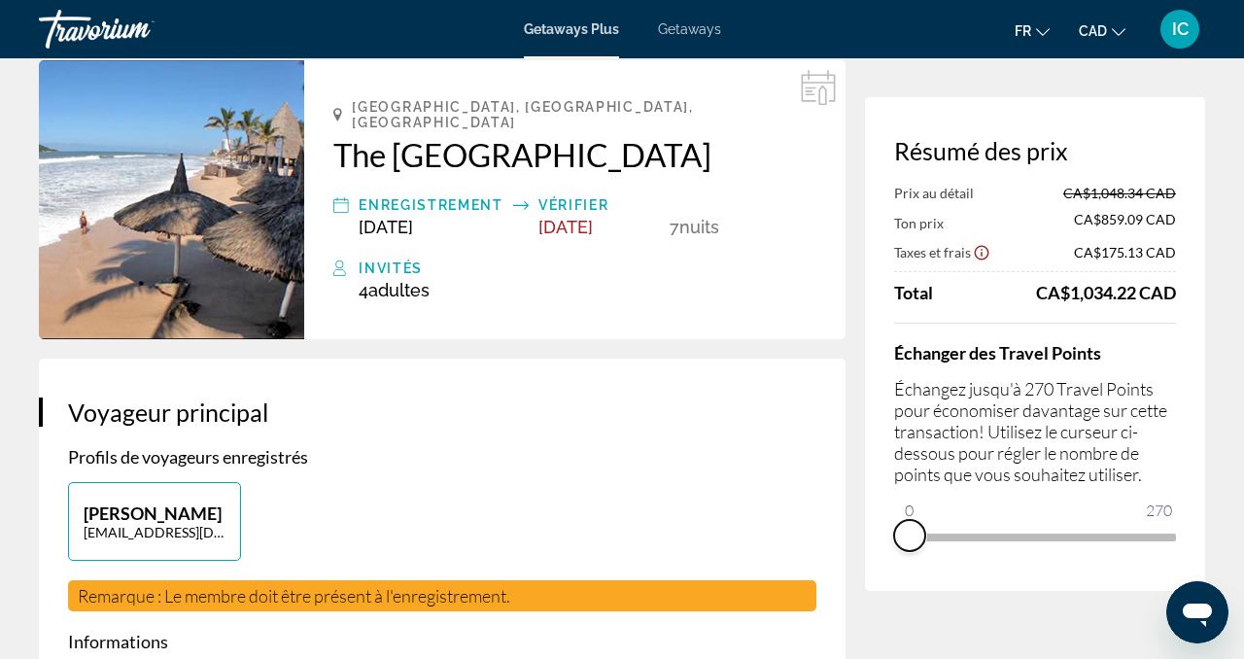
drag, startPoint x: 1160, startPoint y: 554, endPoint x: 864, endPoint y: 571, distance: 296.0
click at [865, 571] on div "Résumé des prix Prix au détail CA$1,048.34 CAD Ton prix CA$859.09 CAD Taxes et …" at bounding box center [1035, 344] width 340 height 494
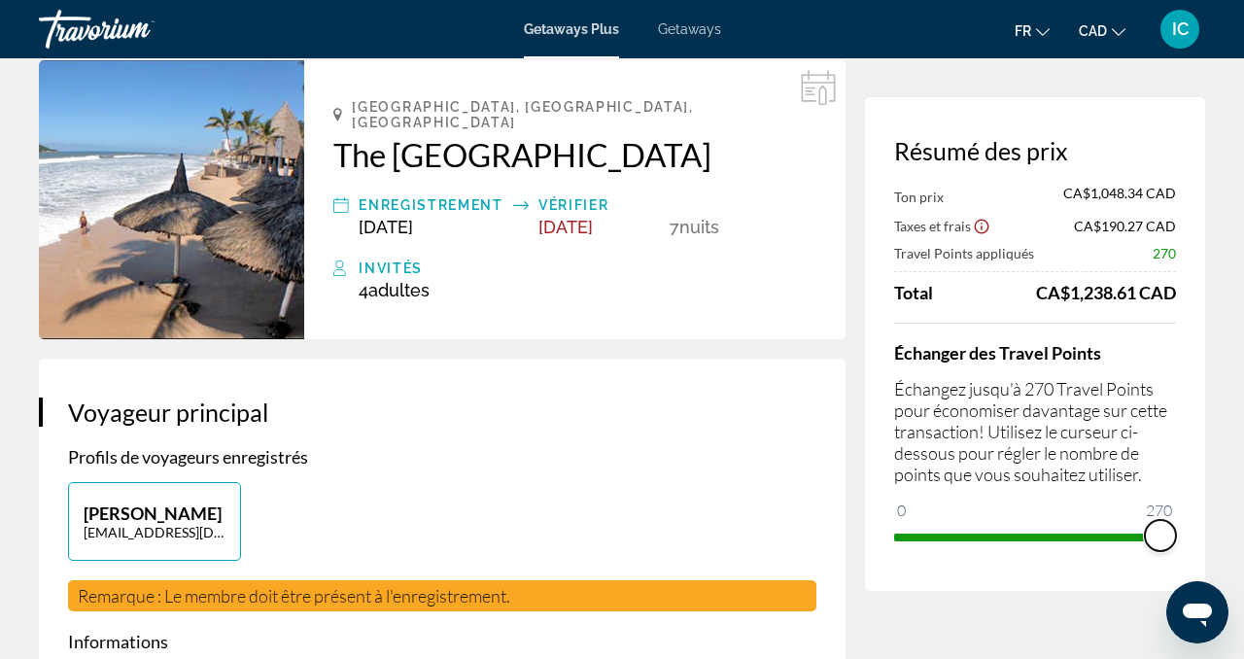
drag, startPoint x: 915, startPoint y: 506, endPoint x: 1243, endPoint y: 486, distance: 329.2
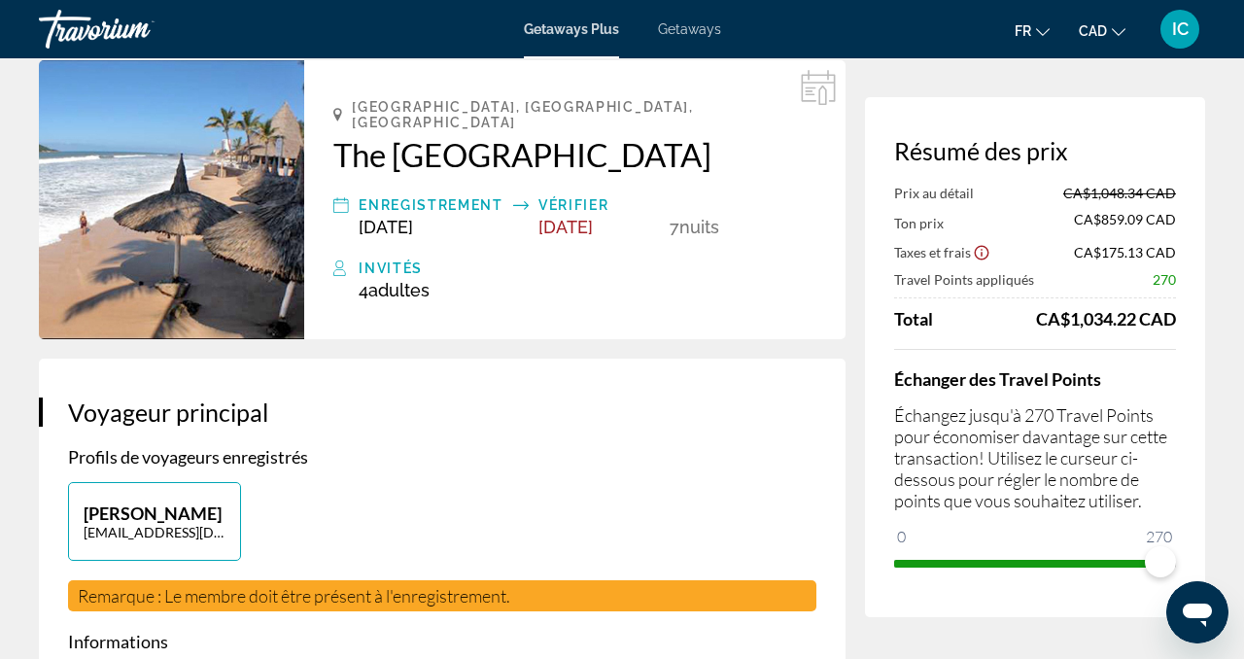
click at [1150, 444] on p "Échangez jusqu'à 270 Travel Points pour économiser davantage sur cette transact…" at bounding box center [1035, 457] width 282 height 107
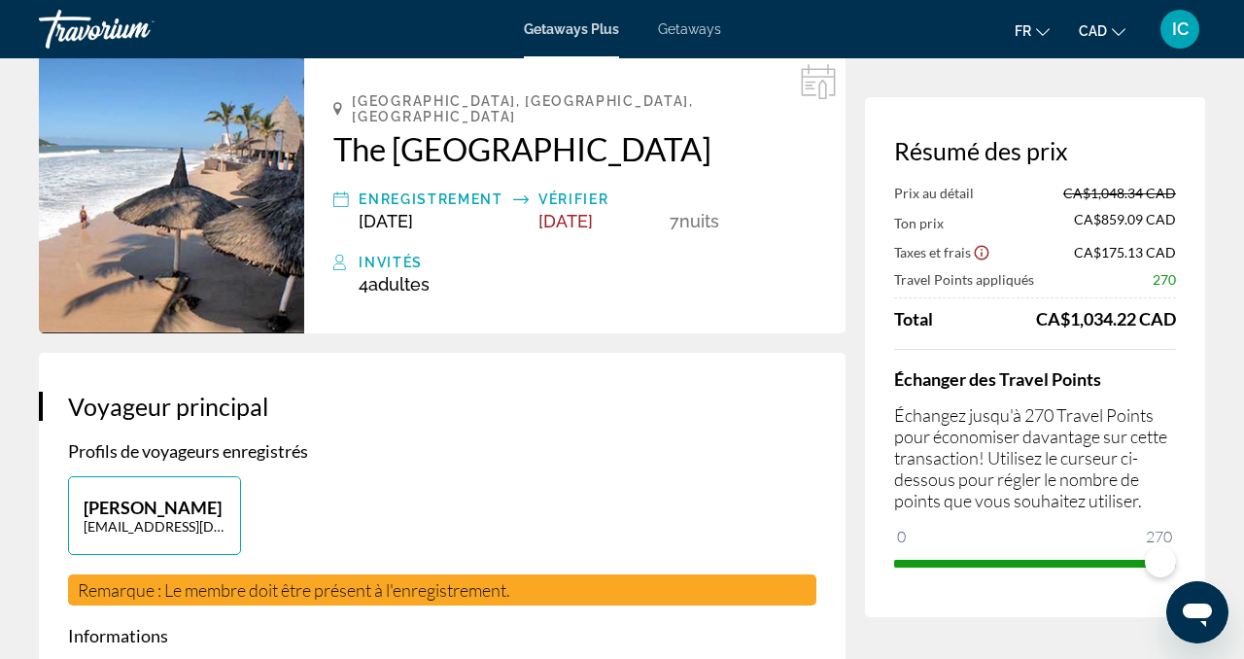
scroll to position [89, 0]
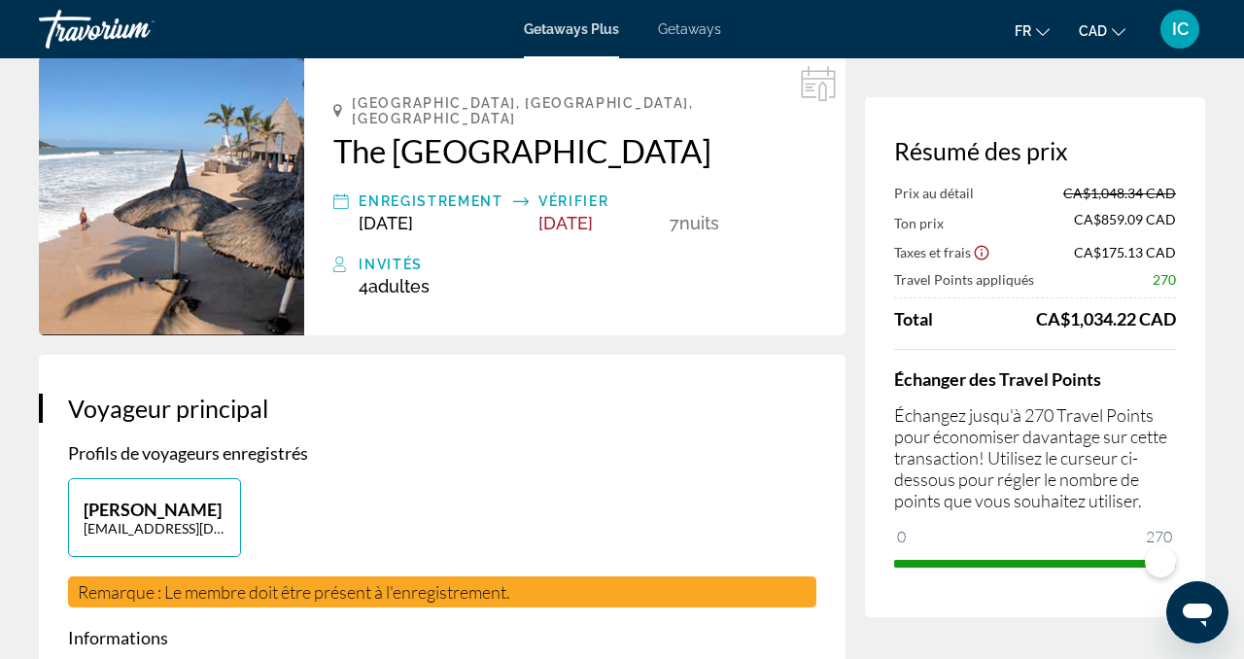
click at [982, 253] on icon "Show Taxes and Fees disclaimer" at bounding box center [981, 252] width 17 height 17
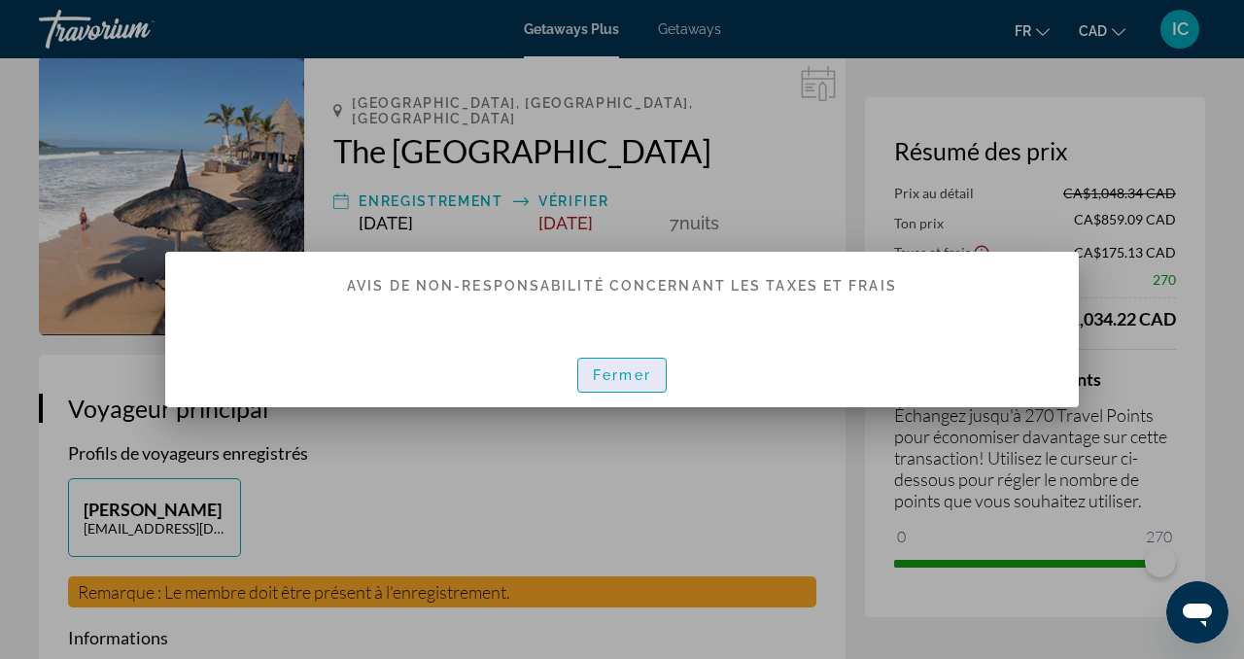
click at [622, 378] on span "Fermer" at bounding box center [622, 375] width 58 height 16
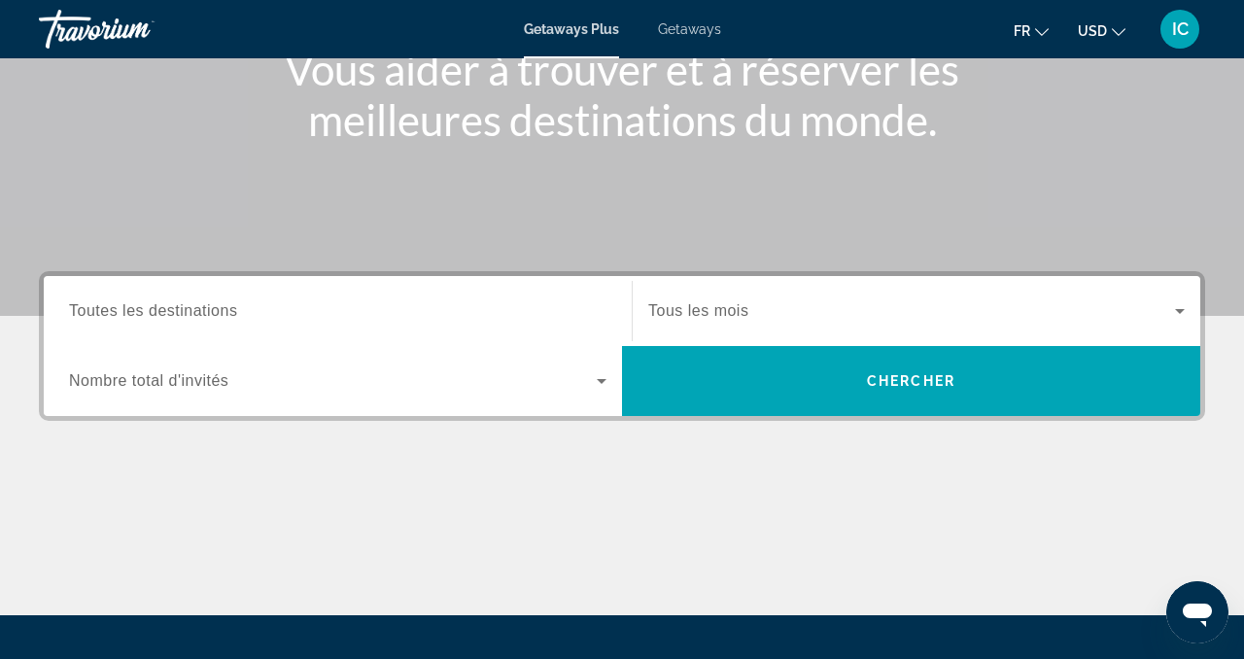
scroll to position [284, 0]
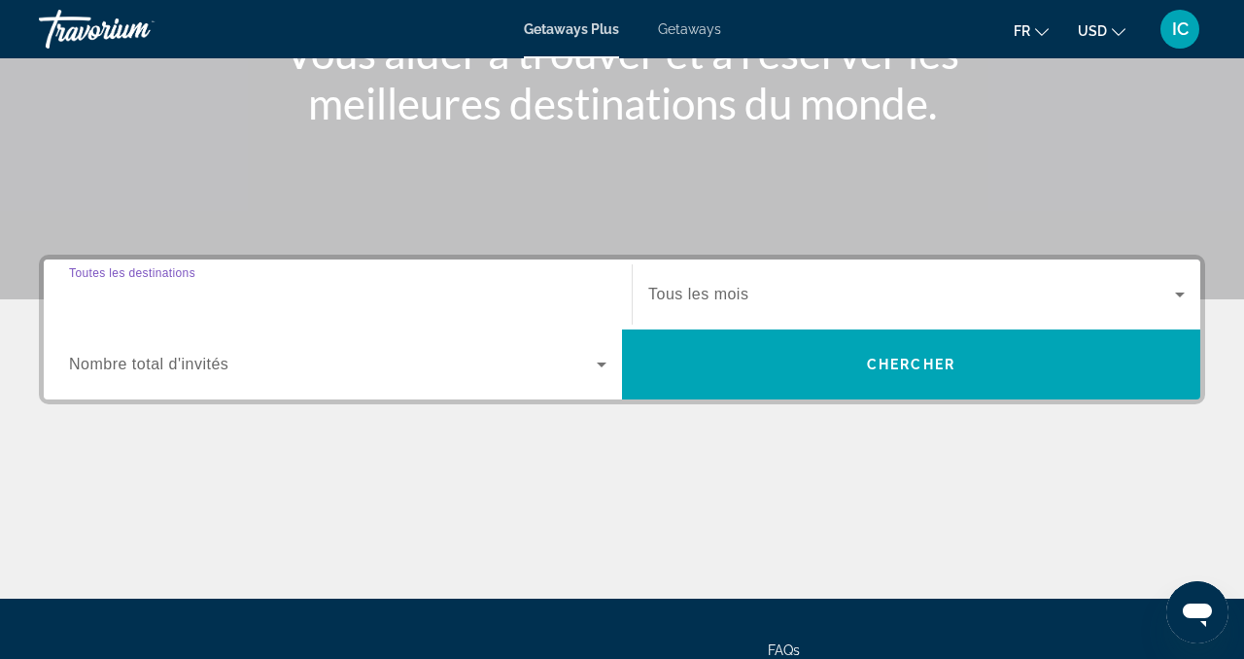
click at [574, 295] on input "Destination Toutes les destinations" at bounding box center [338, 295] width 538 height 23
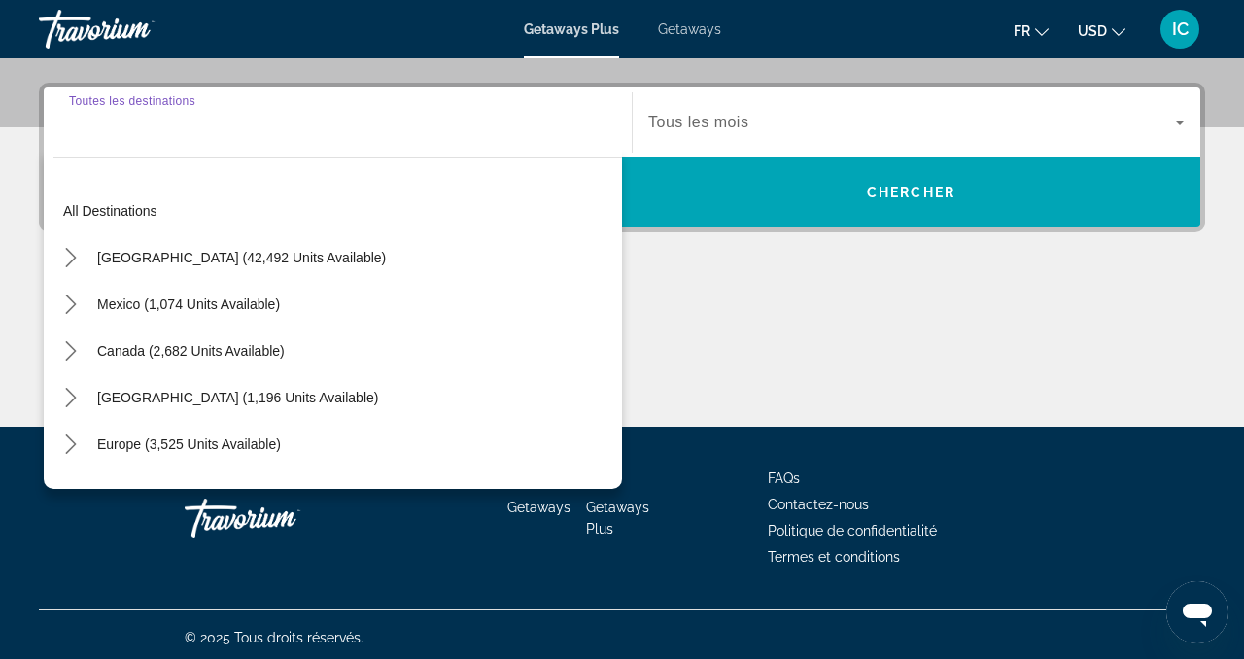
scroll to position [462, 0]
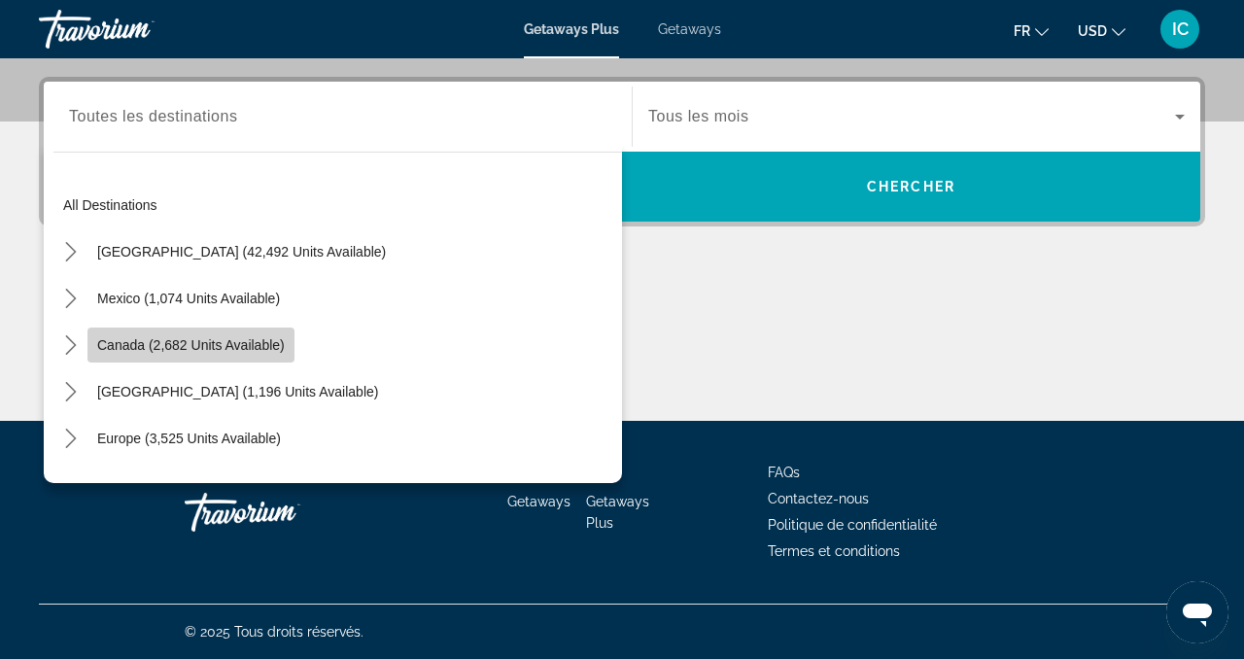
click at [254, 338] on span "Canada (2,682 units available)" at bounding box center [191, 345] width 188 height 16
type input "**********"
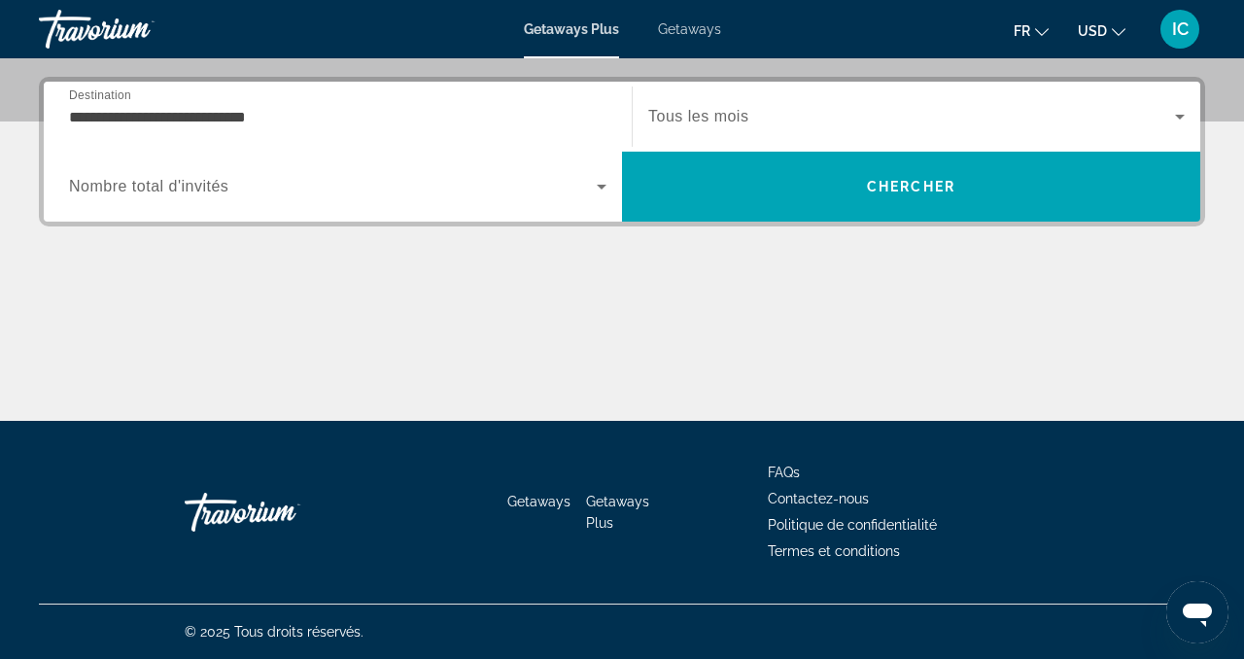
click at [745, 120] on span "Tous les mois" at bounding box center [698, 116] width 100 height 17
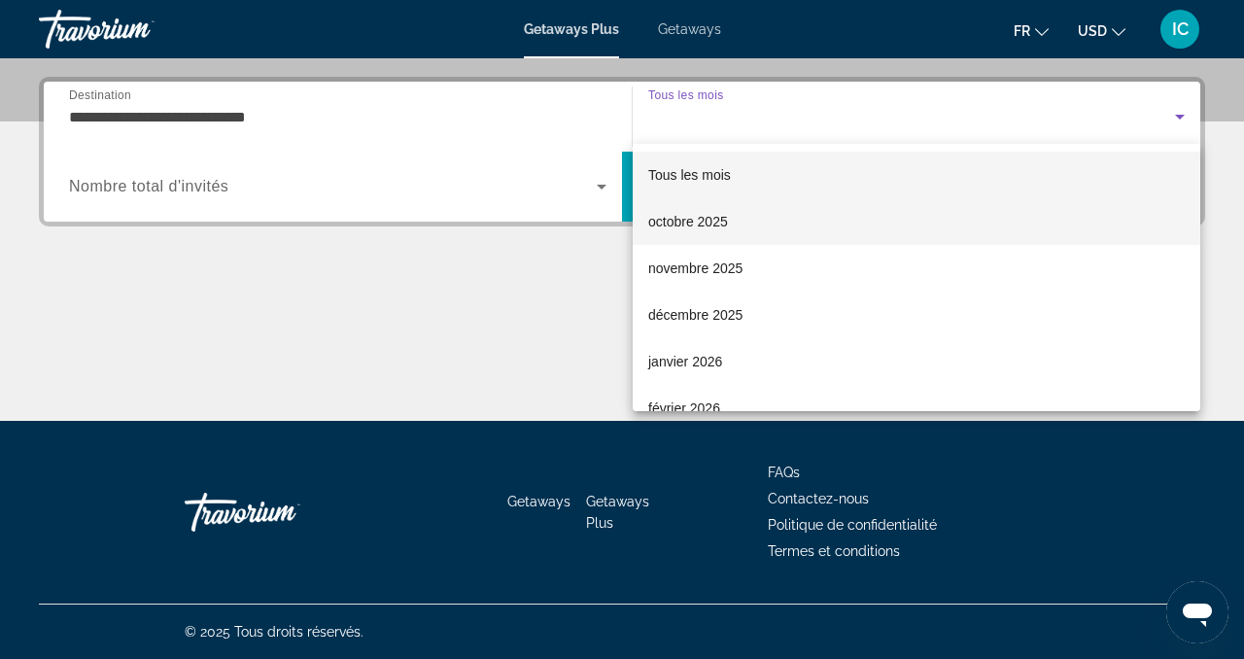
click at [706, 226] on span "octobre 2025" at bounding box center [688, 221] width 80 height 23
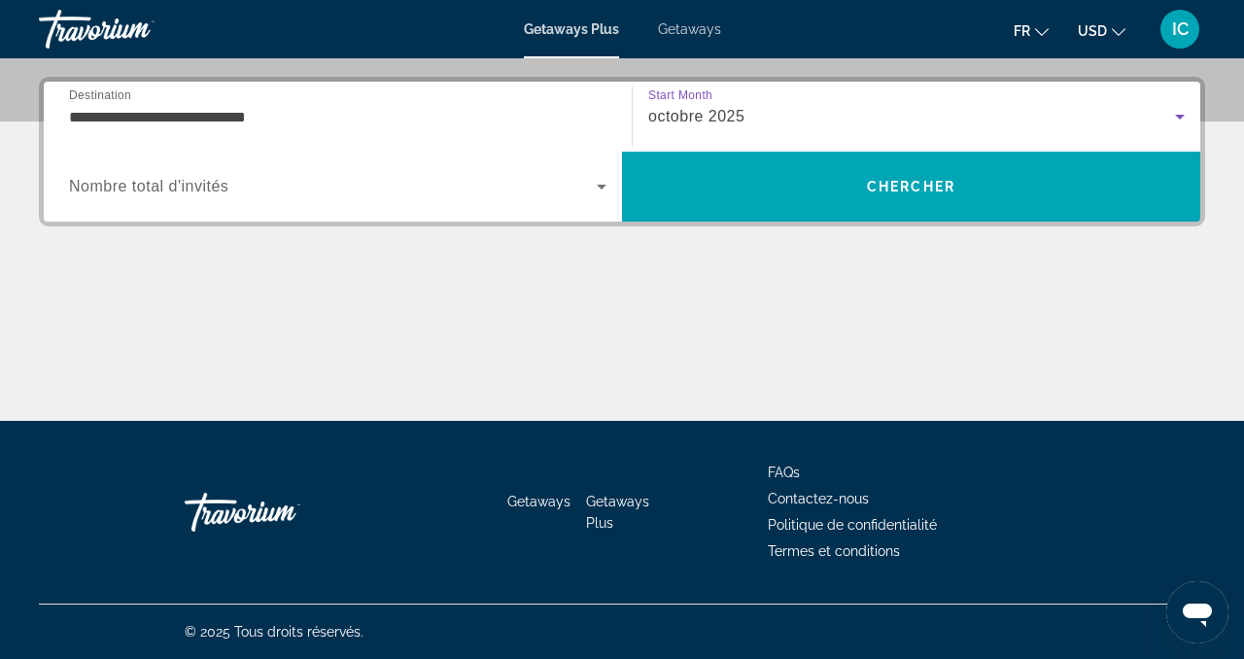
click at [839, 122] on div "octobre 2025" at bounding box center [911, 116] width 527 height 23
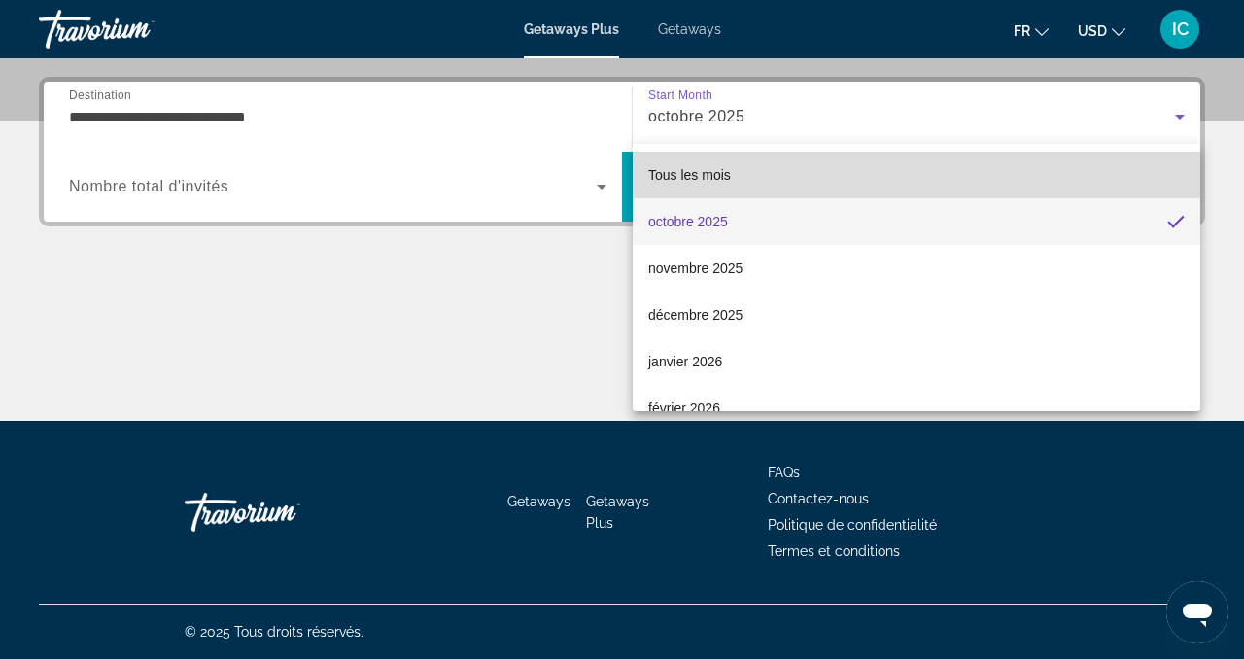
click at [760, 195] on mat-option "Tous les mois" at bounding box center [917, 175] width 568 height 47
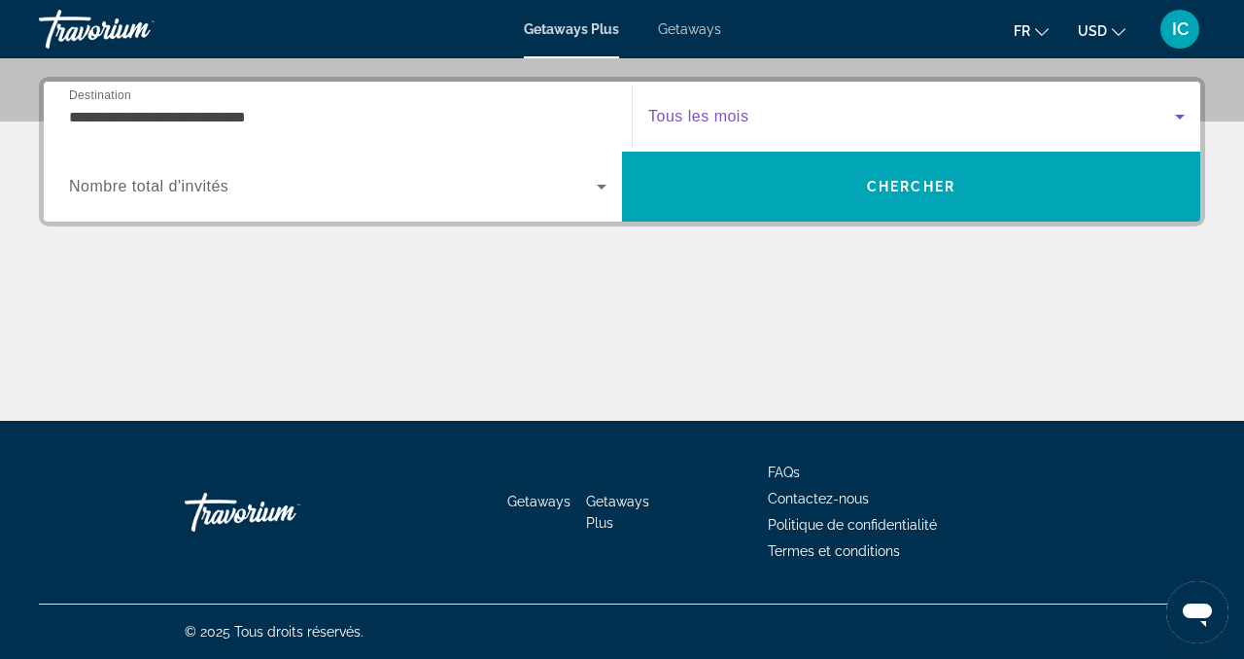
click at [760, 195] on span "Search" at bounding box center [911, 186] width 578 height 47
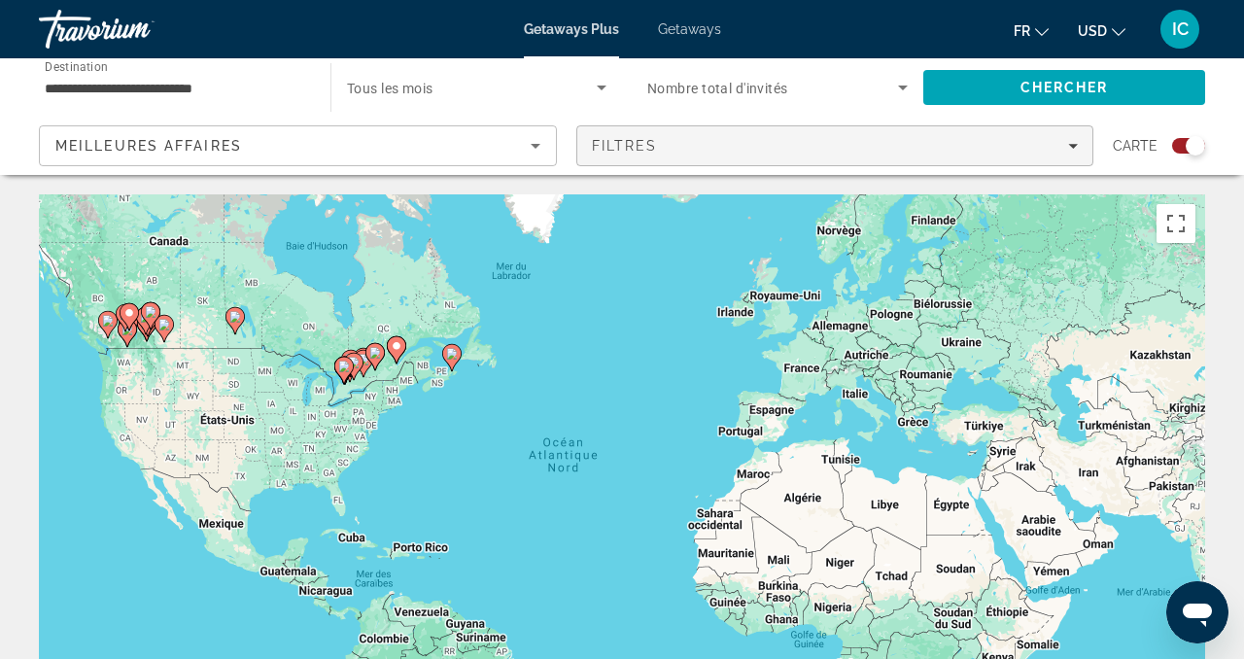
click at [710, 154] on span "Filters" at bounding box center [835, 145] width 516 height 47
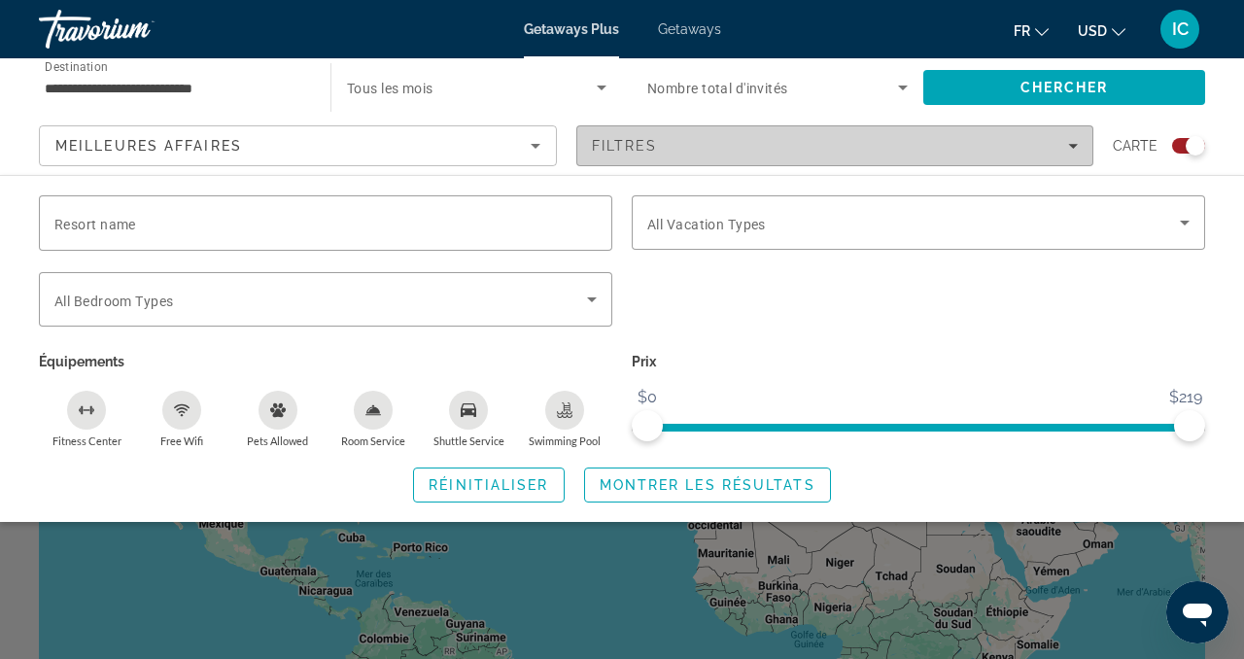
click at [678, 148] on div "Filtres" at bounding box center [835, 146] width 487 height 16
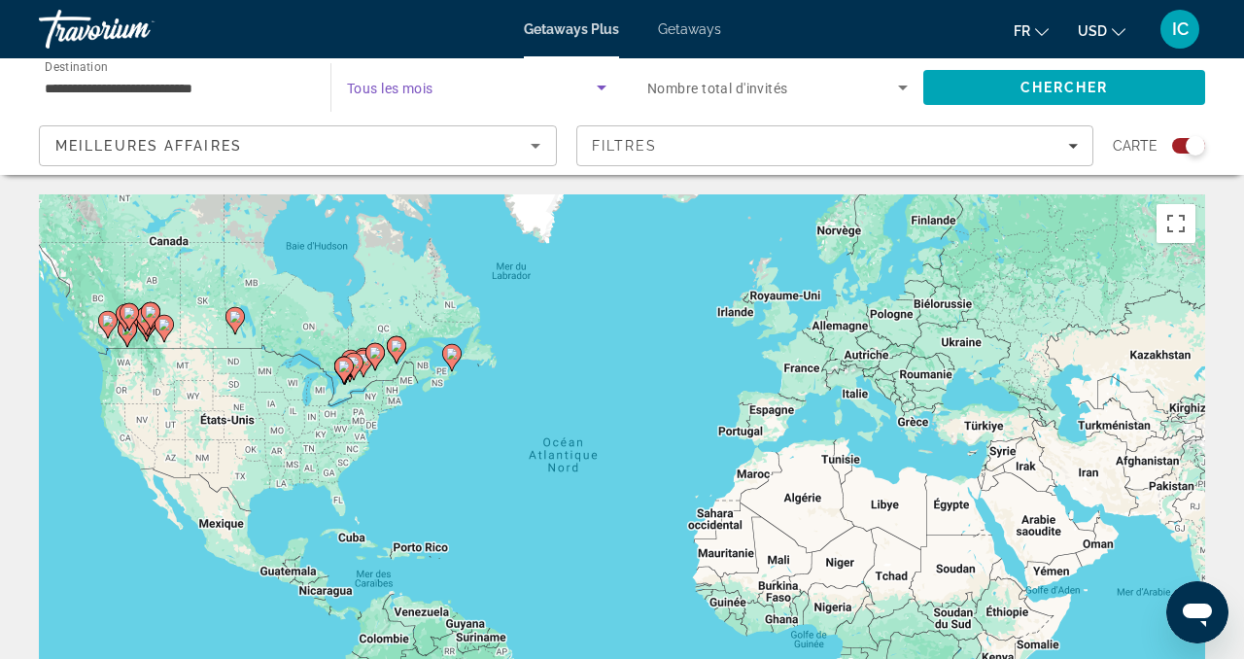
click at [487, 86] on span "Search widget" at bounding box center [472, 87] width 250 height 23
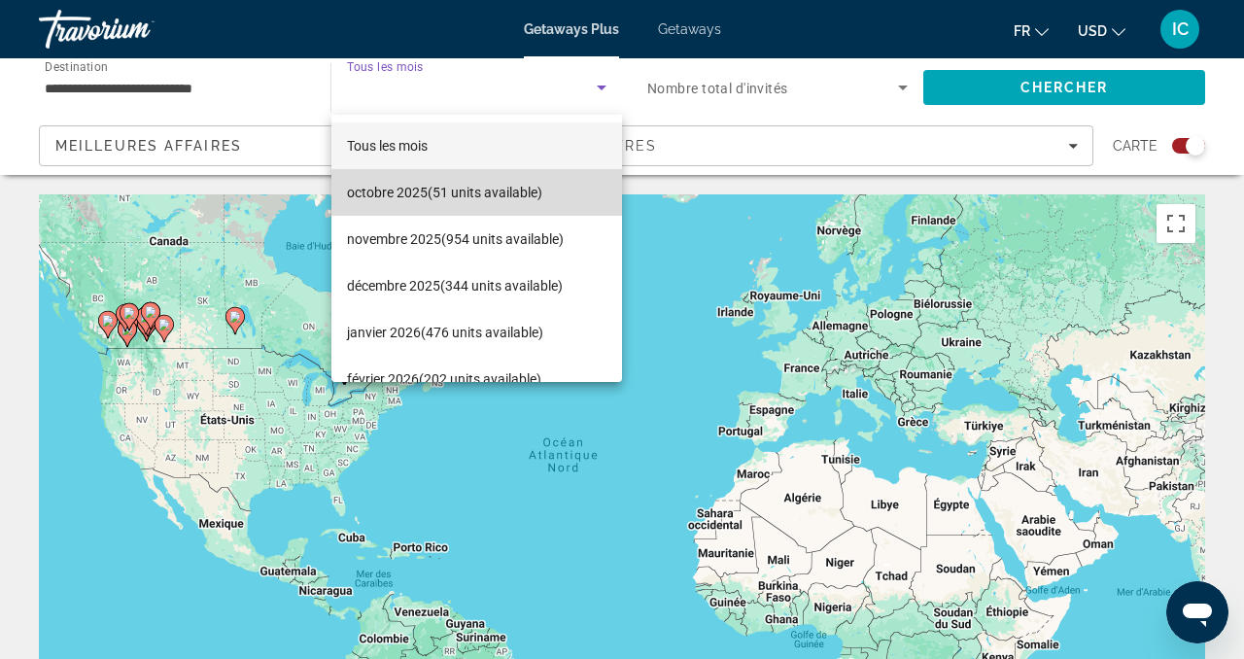
click at [481, 193] on span "octobre 2025 (51 units available)" at bounding box center [444, 192] width 195 height 23
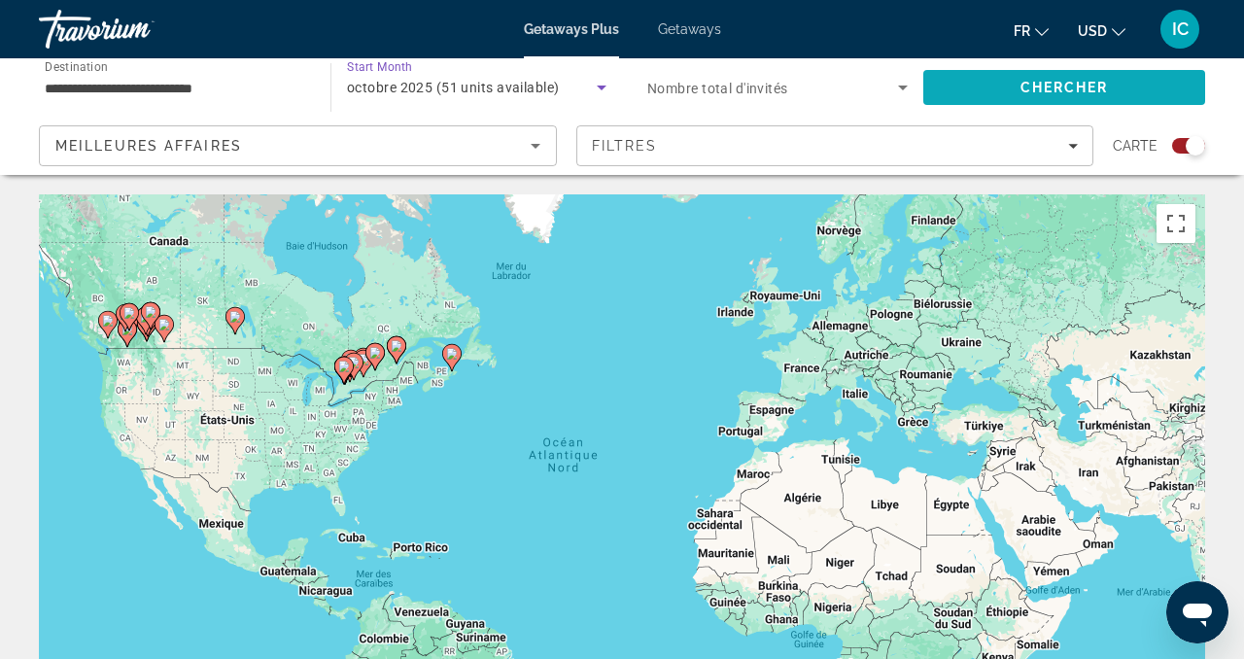
click at [1013, 84] on span "Search" at bounding box center [1065, 87] width 282 height 47
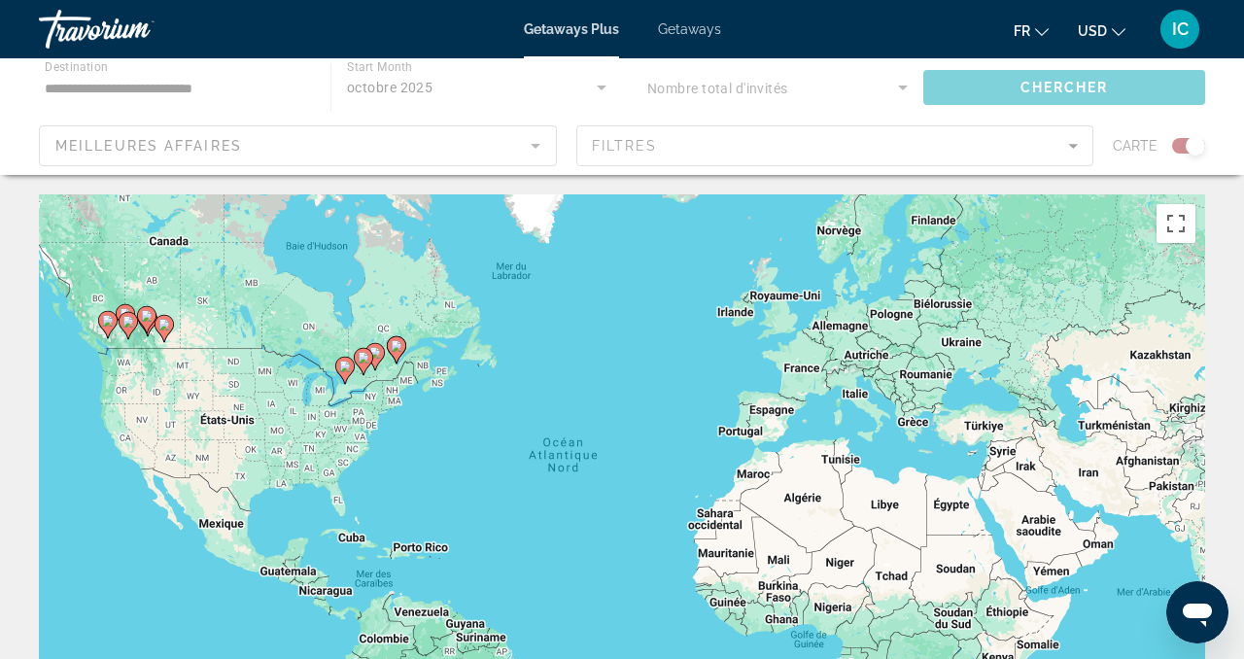
click at [1092, 30] on span "USD" at bounding box center [1092, 31] width 29 height 16
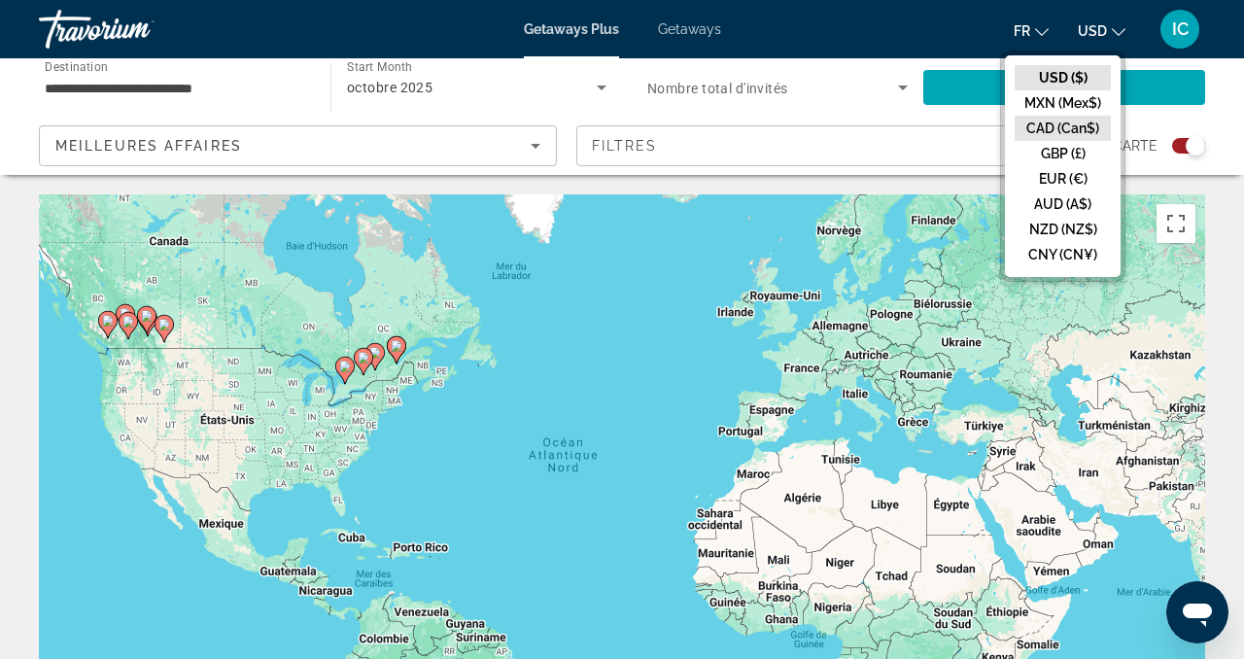
click at [1074, 125] on button "CAD (Can$)" at bounding box center [1063, 128] width 96 height 25
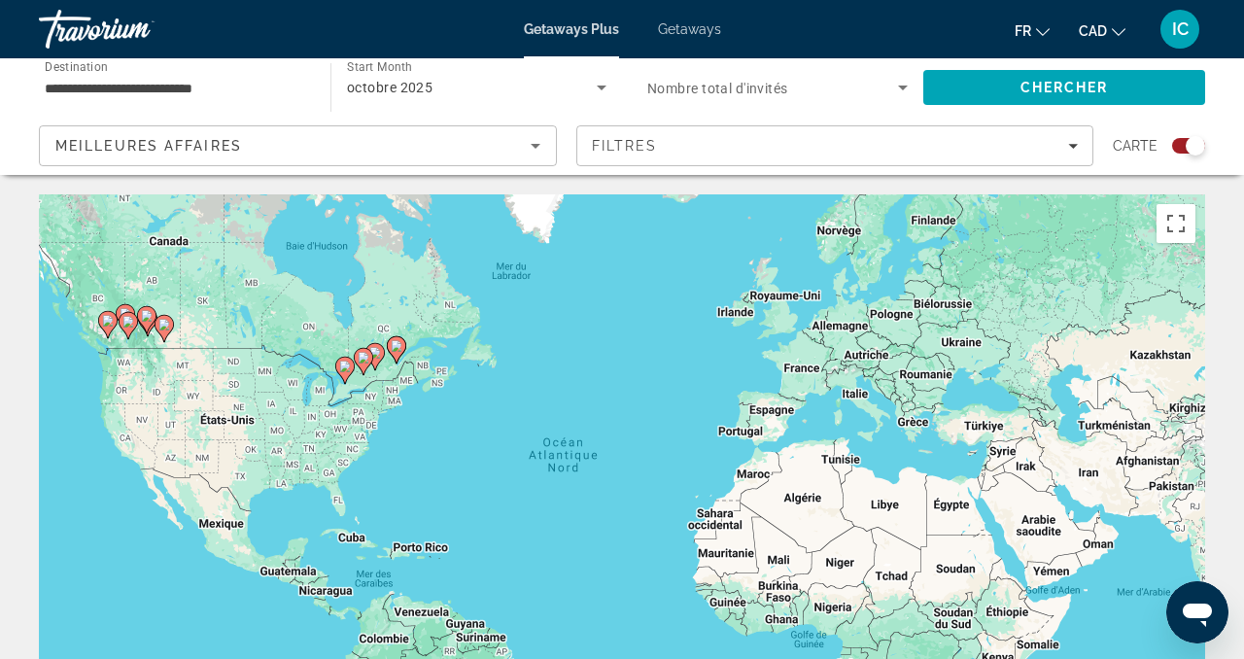
click at [1075, 95] on span "Search" at bounding box center [1065, 87] width 282 height 47
click at [674, 33] on span "Getaways" at bounding box center [689, 29] width 63 height 16
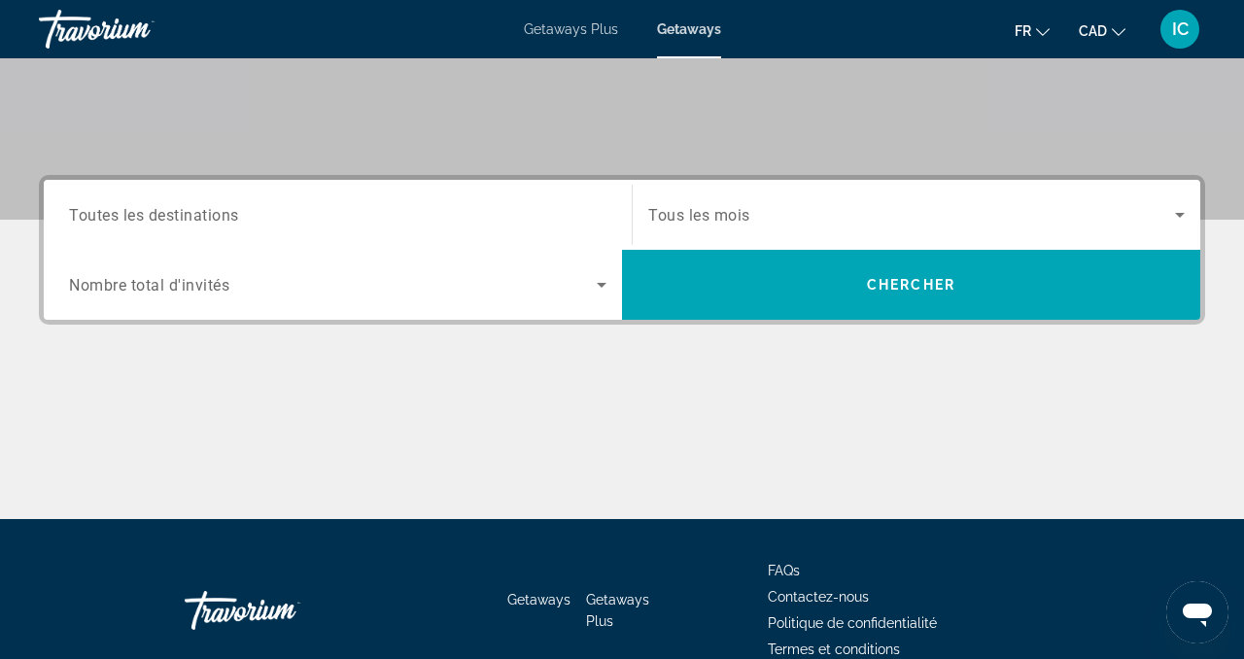
scroll to position [462, 0]
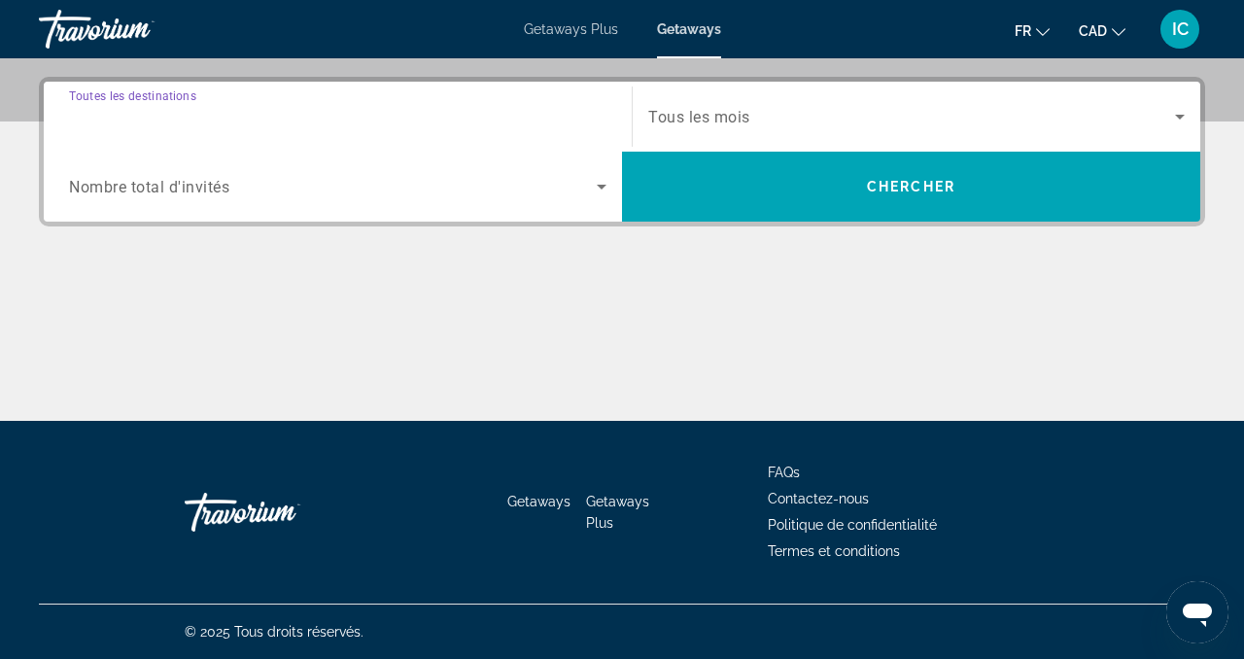
click at [560, 122] on input "Destination Toutes les destinations" at bounding box center [338, 117] width 538 height 23
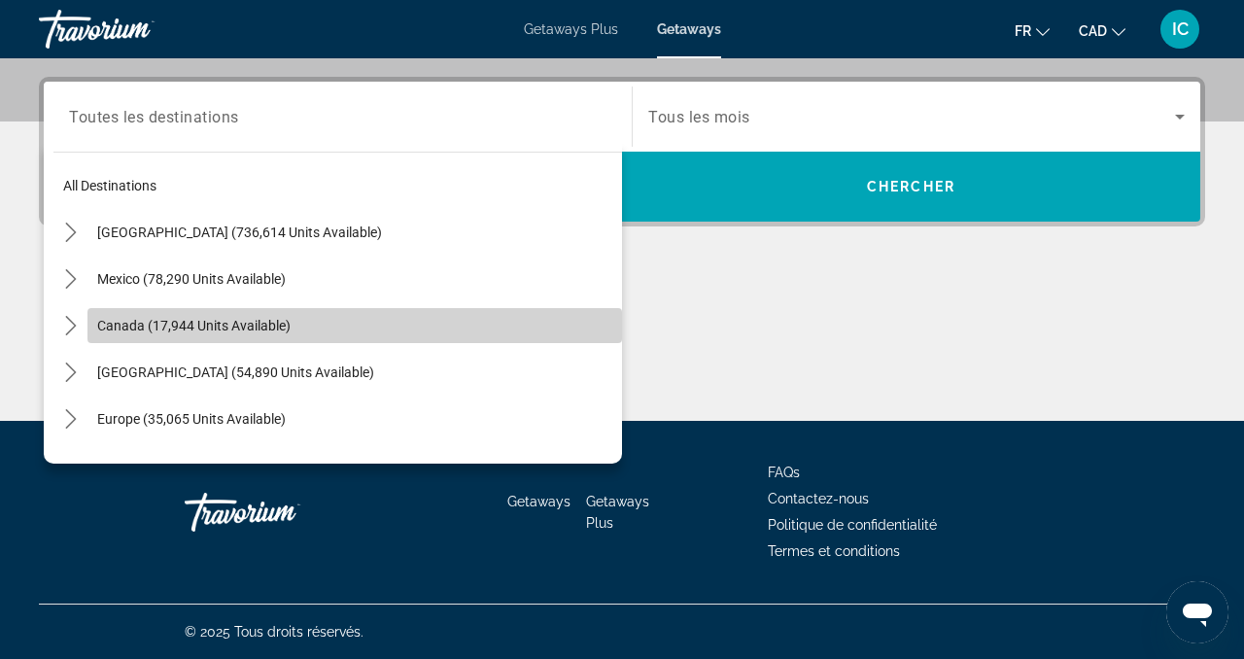
click at [366, 330] on span "Select destination: Canada (17,944 units available)" at bounding box center [354, 325] width 535 height 47
type input "**********"
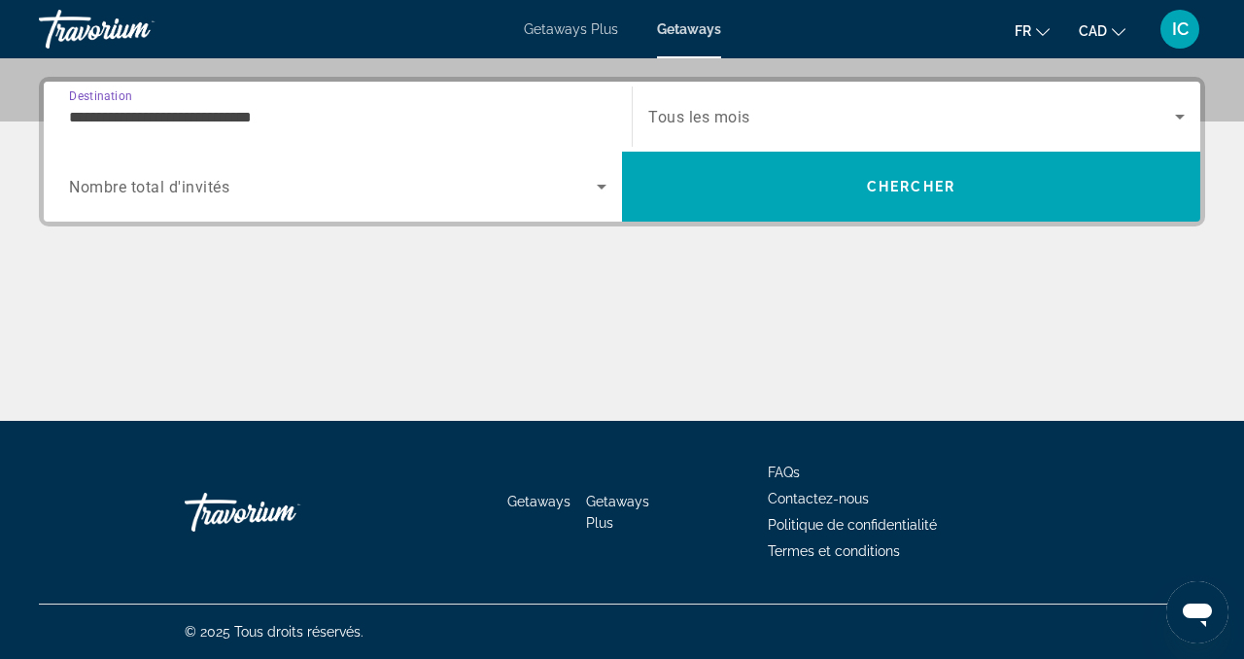
click at [850, 109] on span "Search widget" at bounding box center [911, 116] width 527 height 23
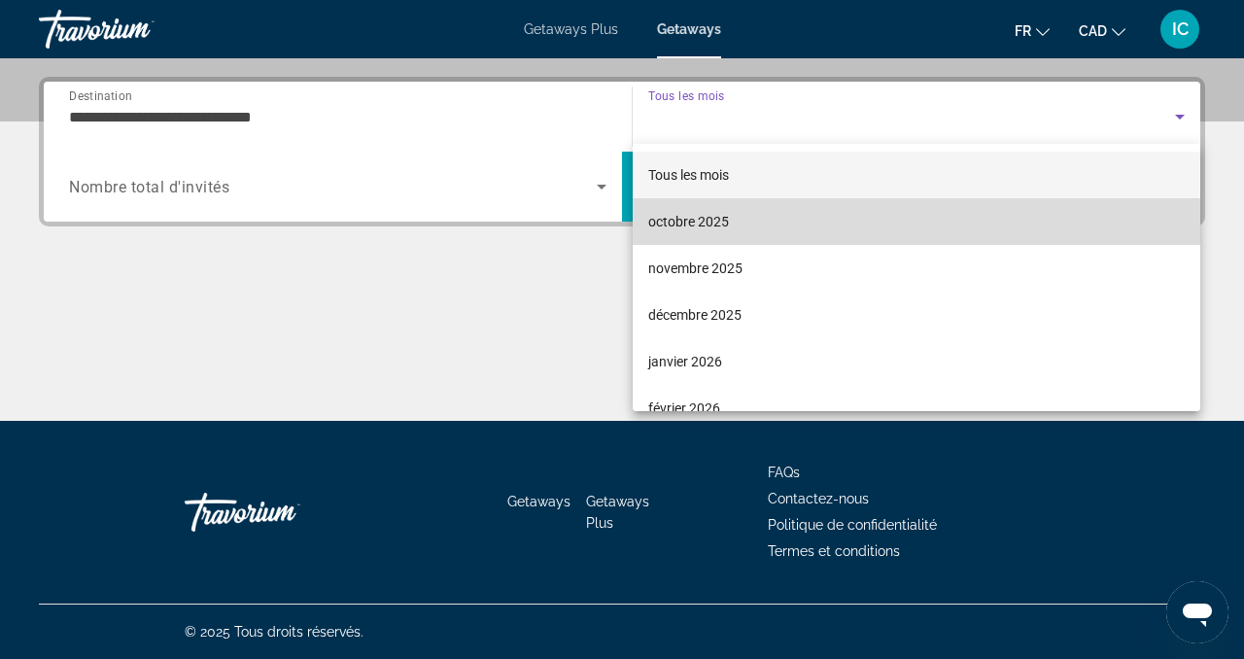
click at [841, 225] on mat-option "octobre 2025" at bounding box center [917, 221] width 568 height 47
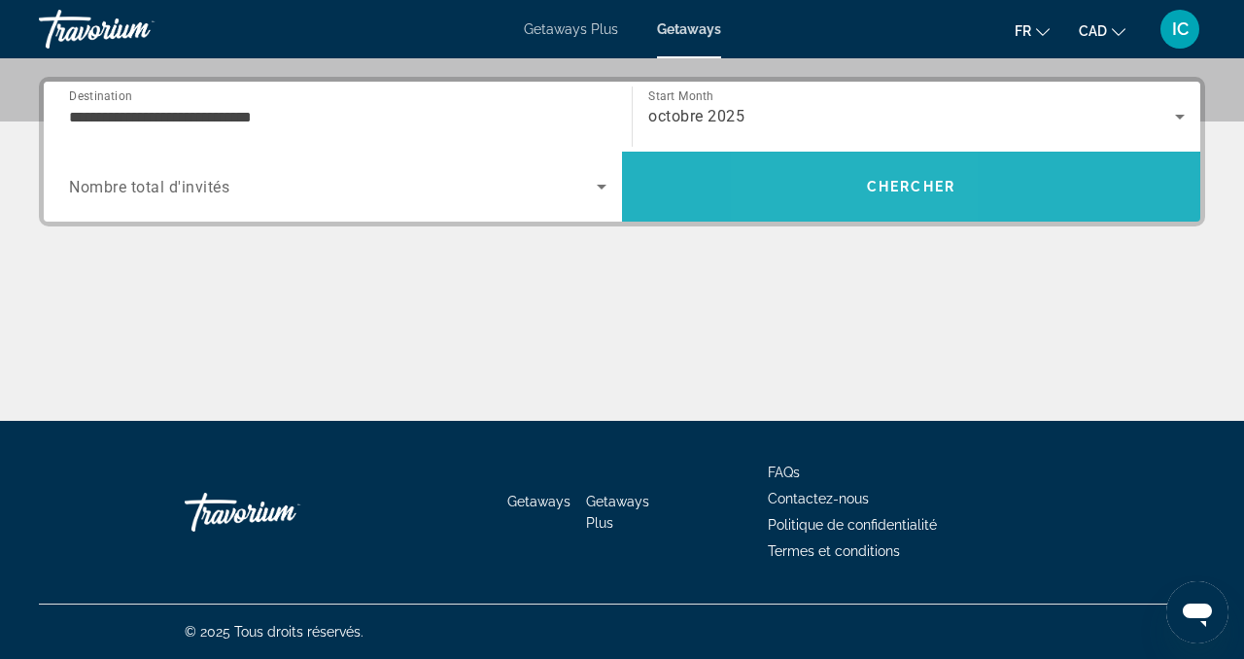
click at [843, 192] on span "Search" at bounding box center [911, 186] width 578 height 47
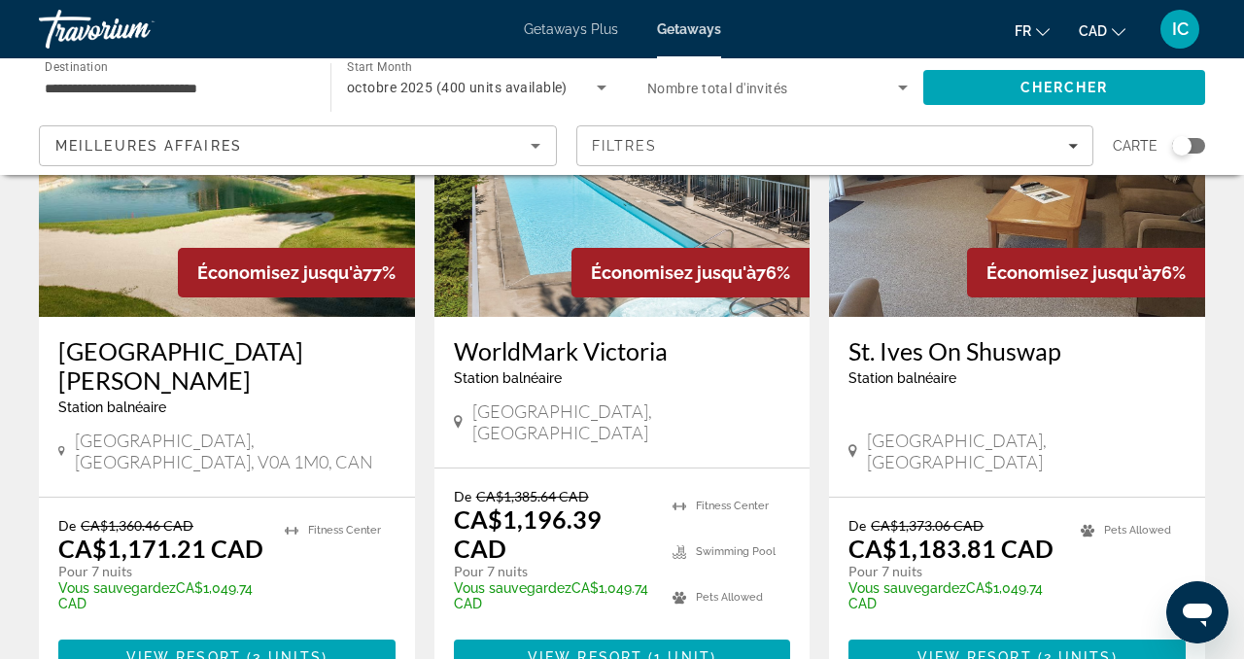
scroll to position [2500, 0]
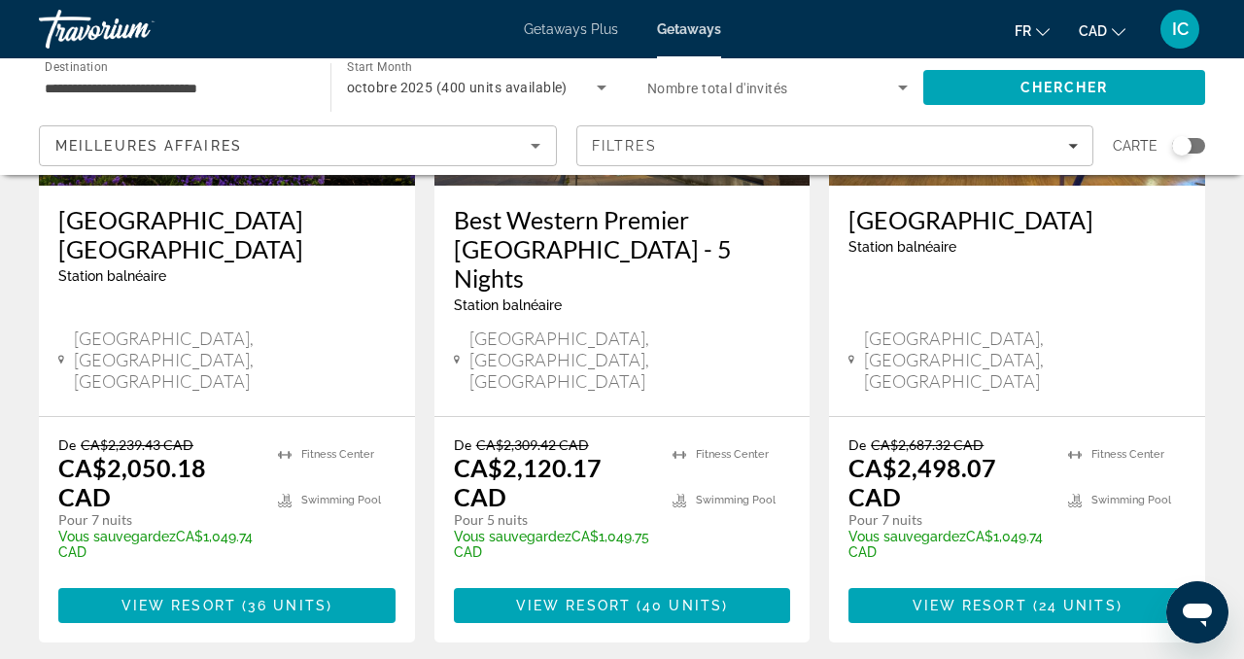
scroll to position [2781, 0]
